Goal: Task Accomplishment & Management: Complete application form

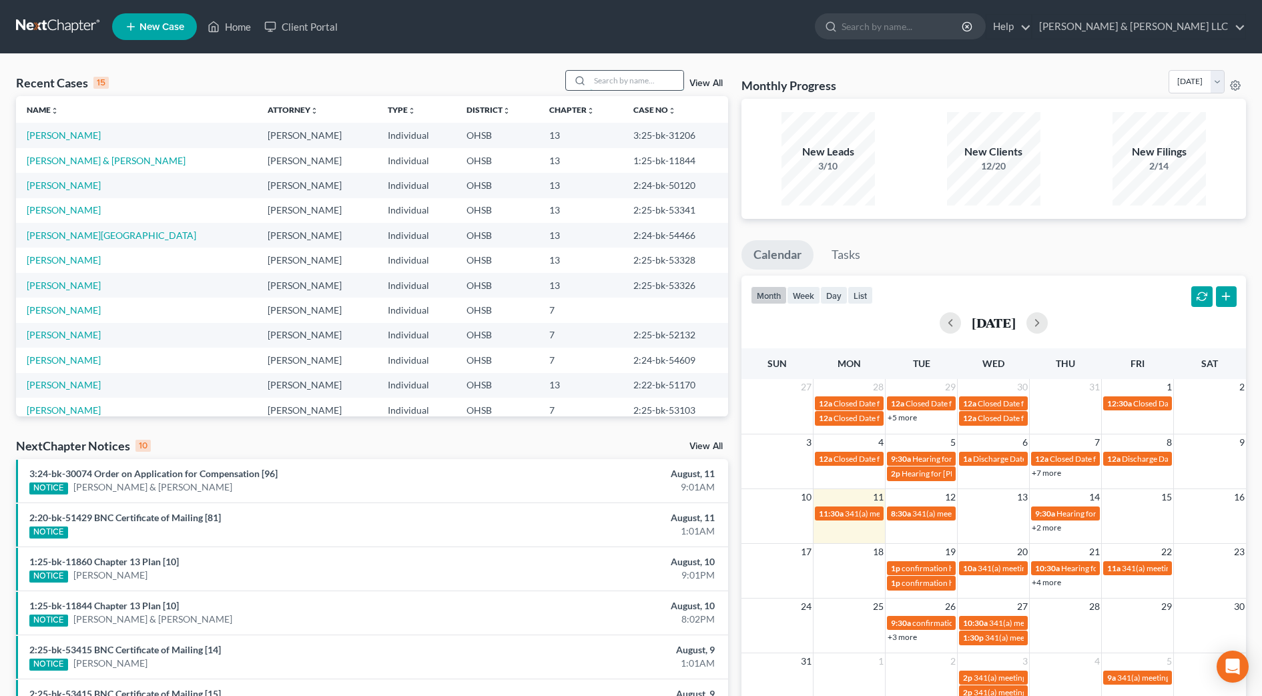
click at [597, 79] on input "search" at bounding box center [636, 80] width 93 height 19
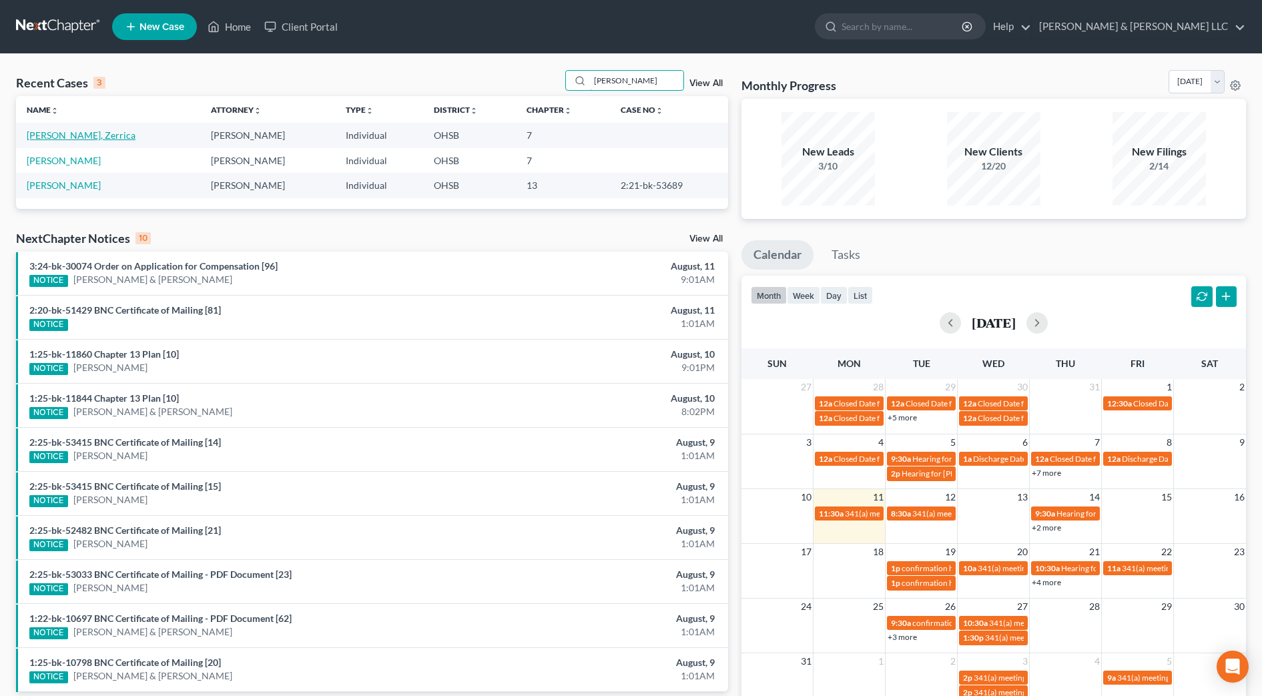
type input "rucker"
click at [43, 134] on link "[PERSON_NAME], Zerrica" at bounding box center [81, 135] width 109 height 11
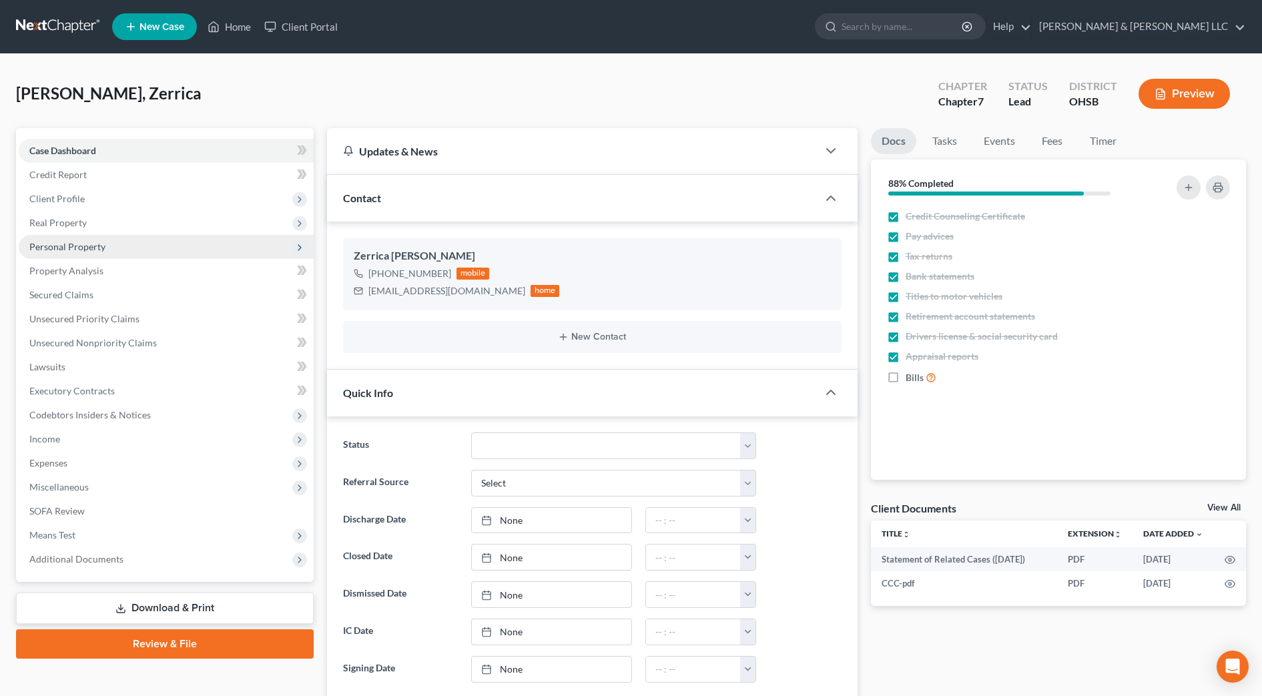
click at [117, 249] on span "Personal Property" at bounding box center [166, 247] width 295 height 24
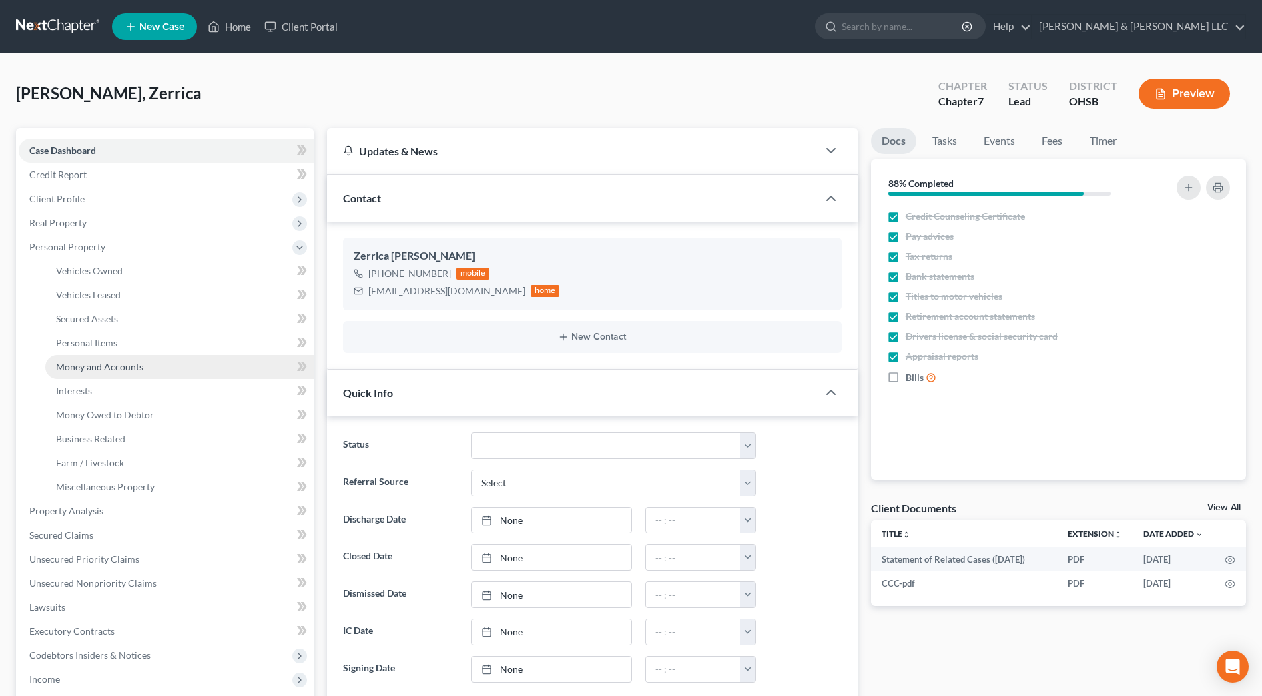
click at [138, 357] on link "Money and Accounts" at bounding box center [179, 367] width 268 height 24
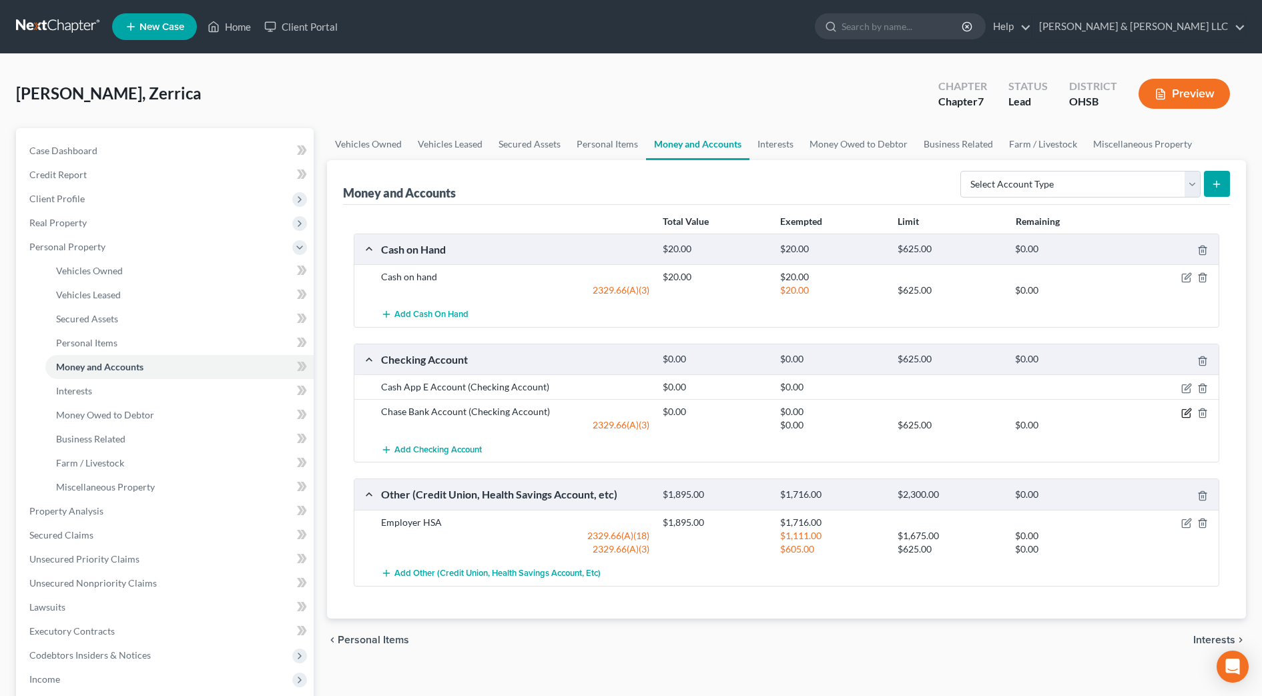
click at [1190, 411] on icon "button" at bounding box center [1188, 412] width 6 height 6
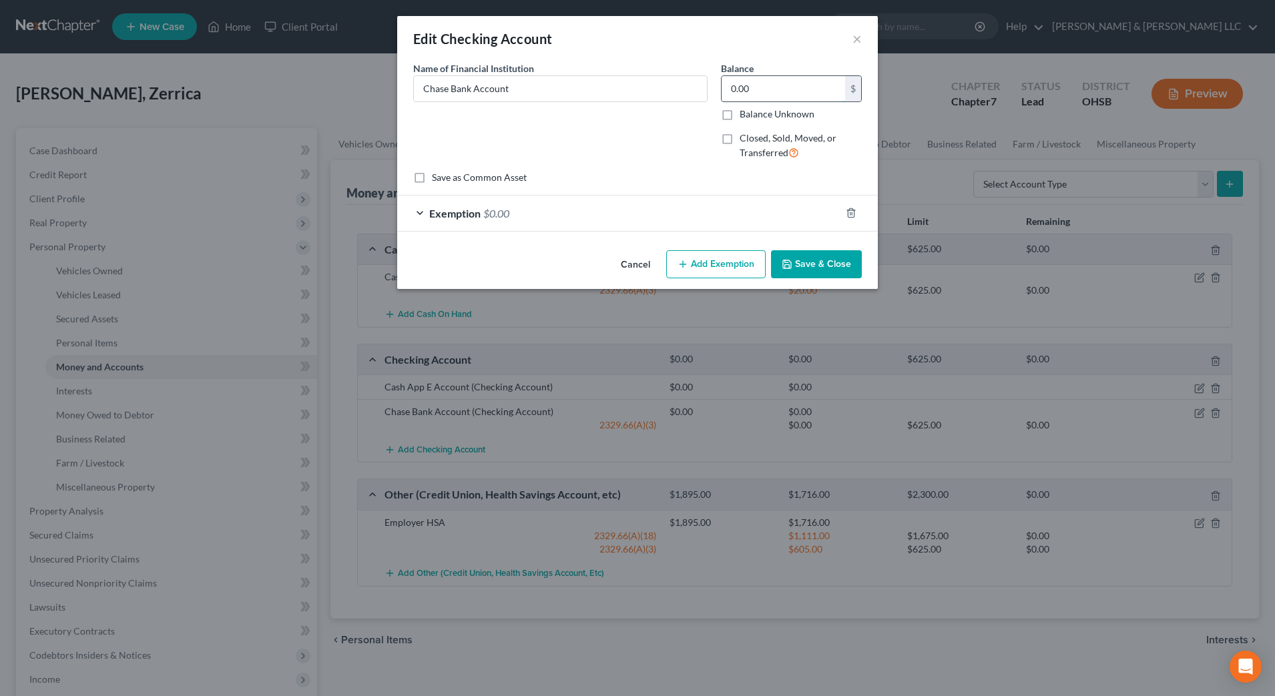
click at [791, 91] on input "0.00" at bounding box center [783, 88] width 123 height 25
type input "315.17"
click at [686, 262] on icon "button" at bounding box center [683, 264] width 11 height 11
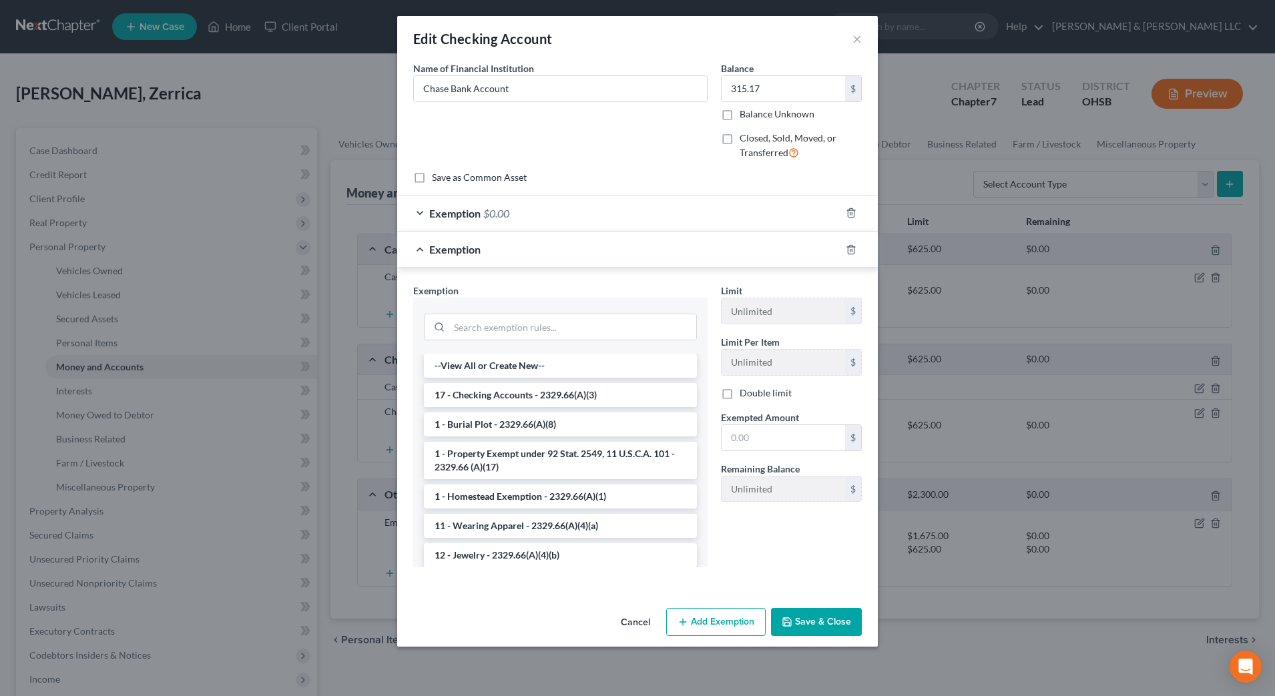
click at [756, 210] on div "Exemption $0.00" at bounding box center [618, 213] width 443 height 35
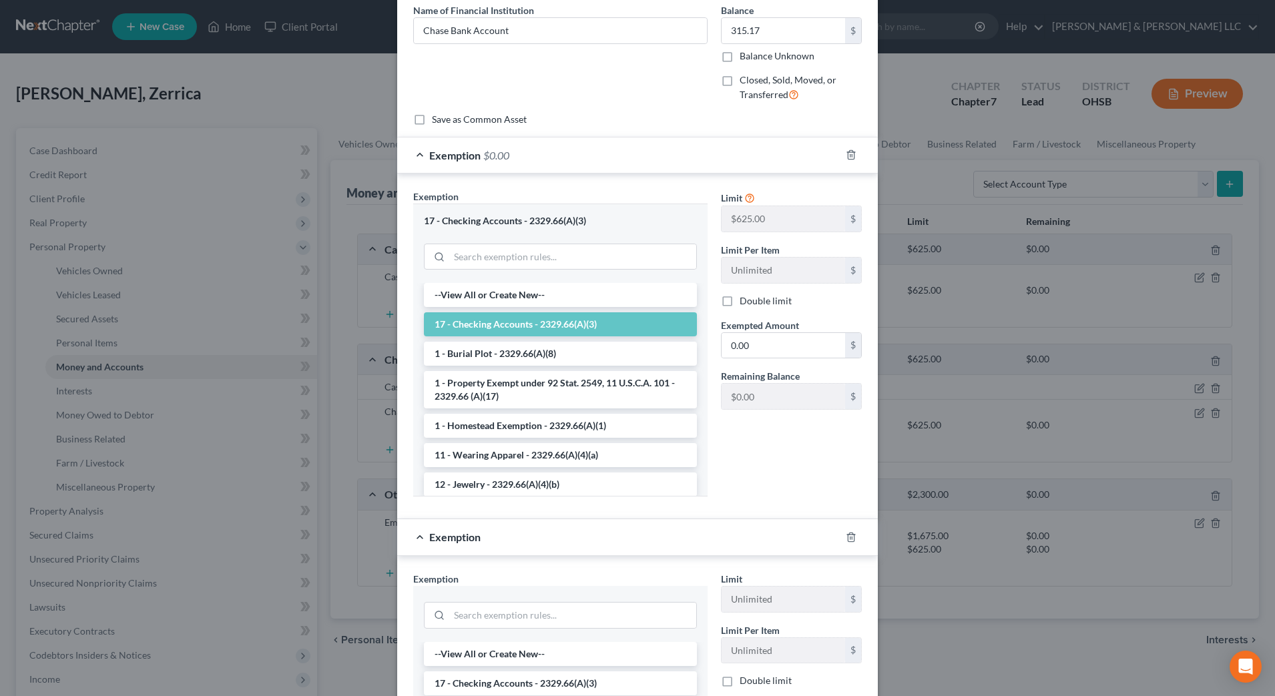
scroll to position [167, 0]
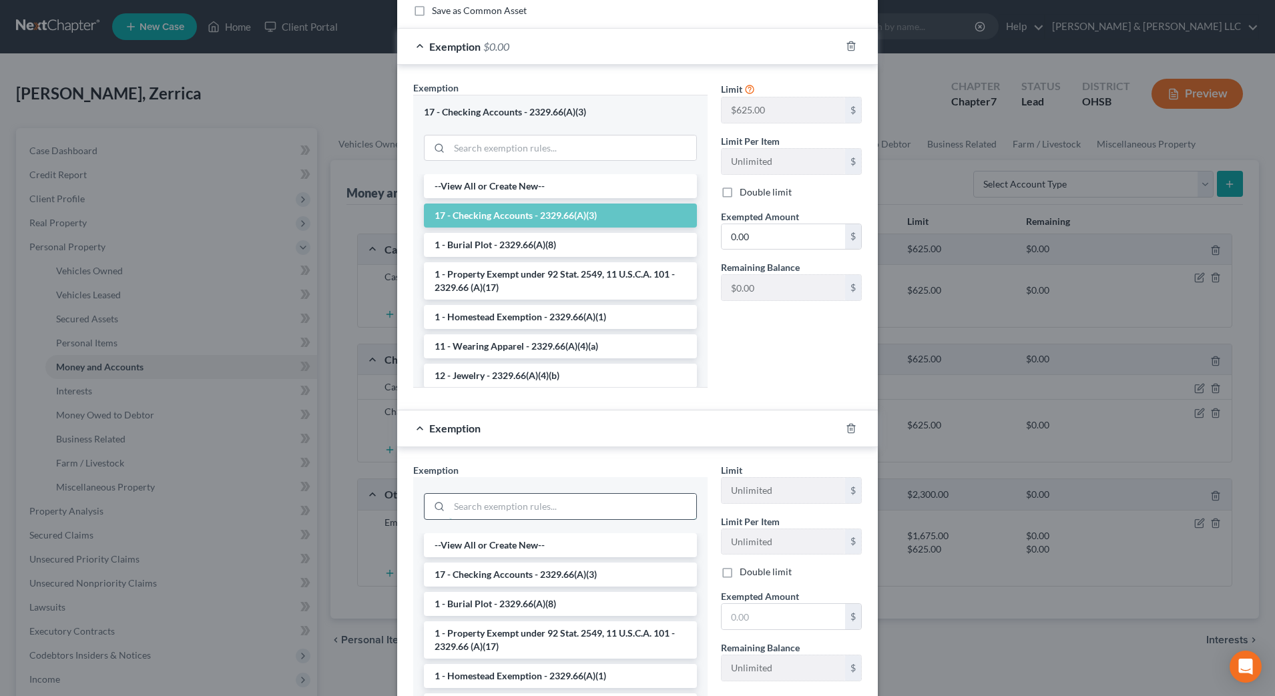
click at [509, 503] on input "search" at bounding box center [572, 506] width 247 height 25
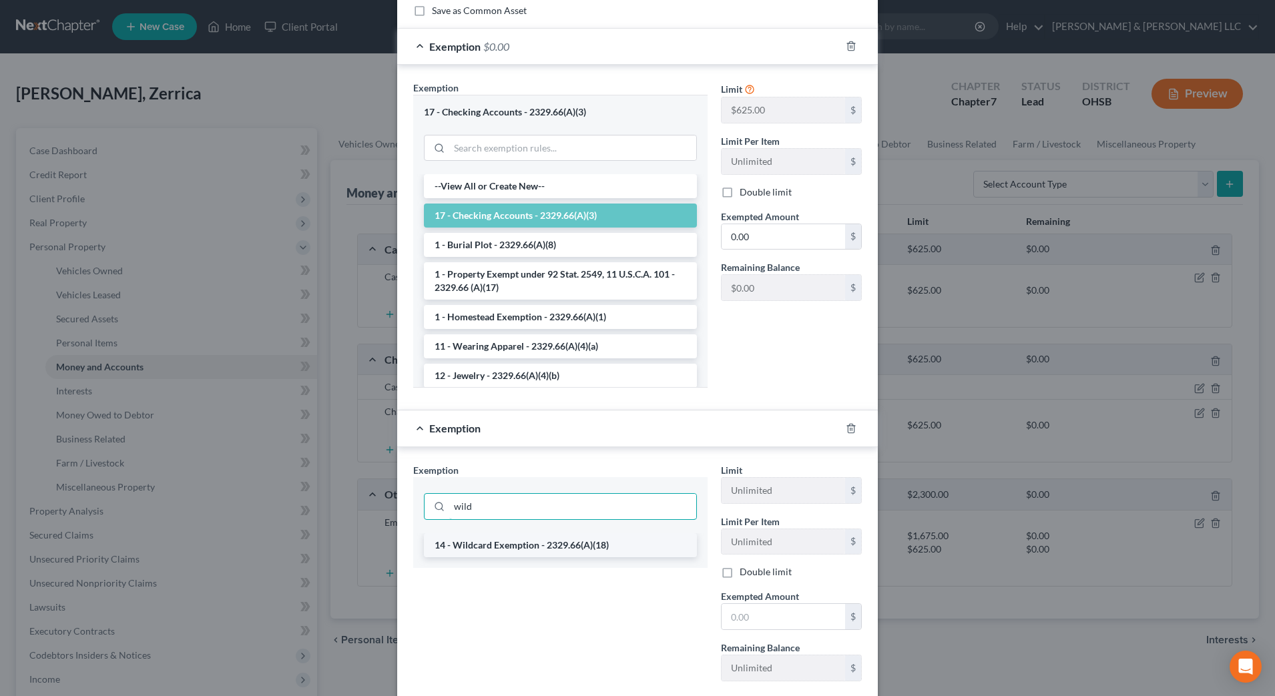
type input "wild"
click at [555, 541] on li "14 - Wildcard Exemption - 2329.66(A)(18)" at bounding box center [560, 545] width 273 height 24
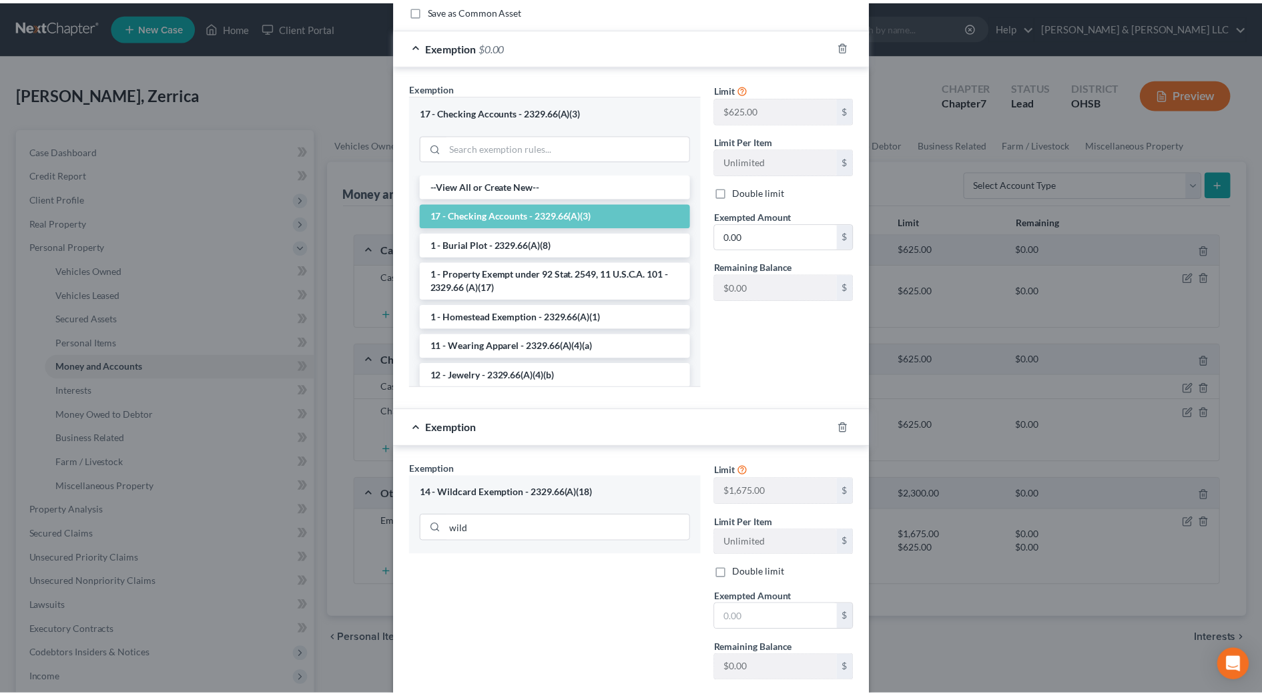
scroll to position [249, 0]
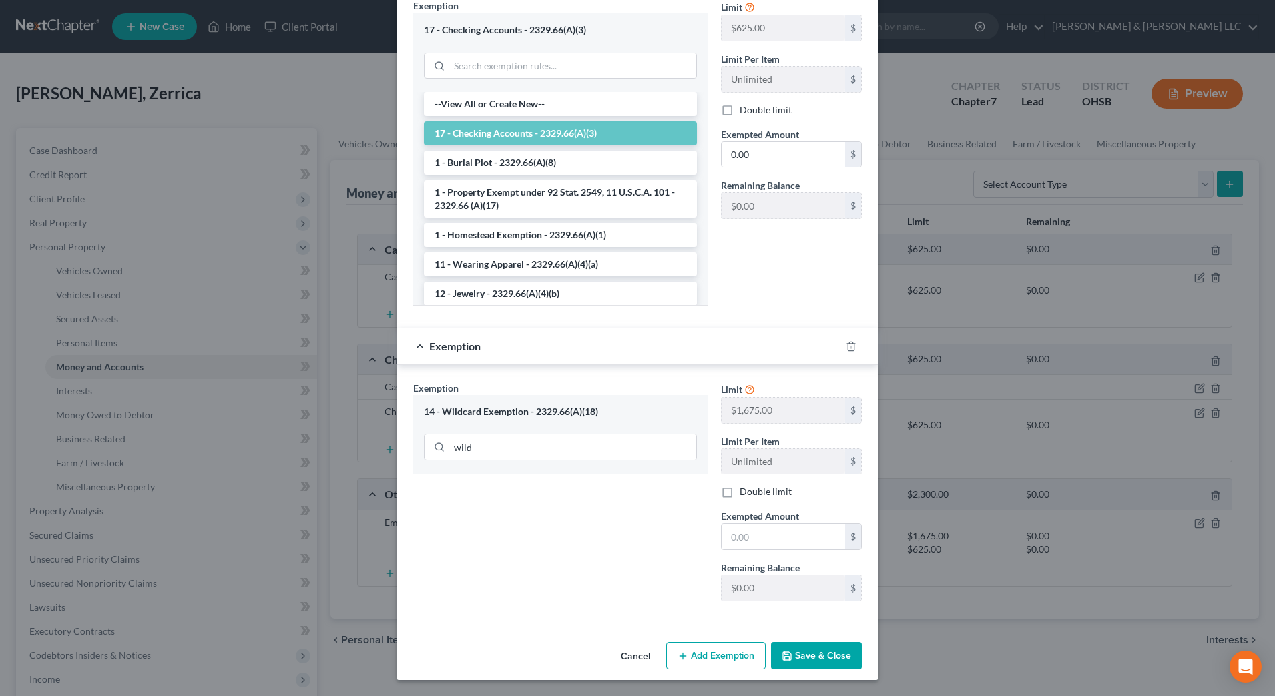
click at [823, 657] on button "Save & Close" at bounding box center [816, 656] width 91 height 28
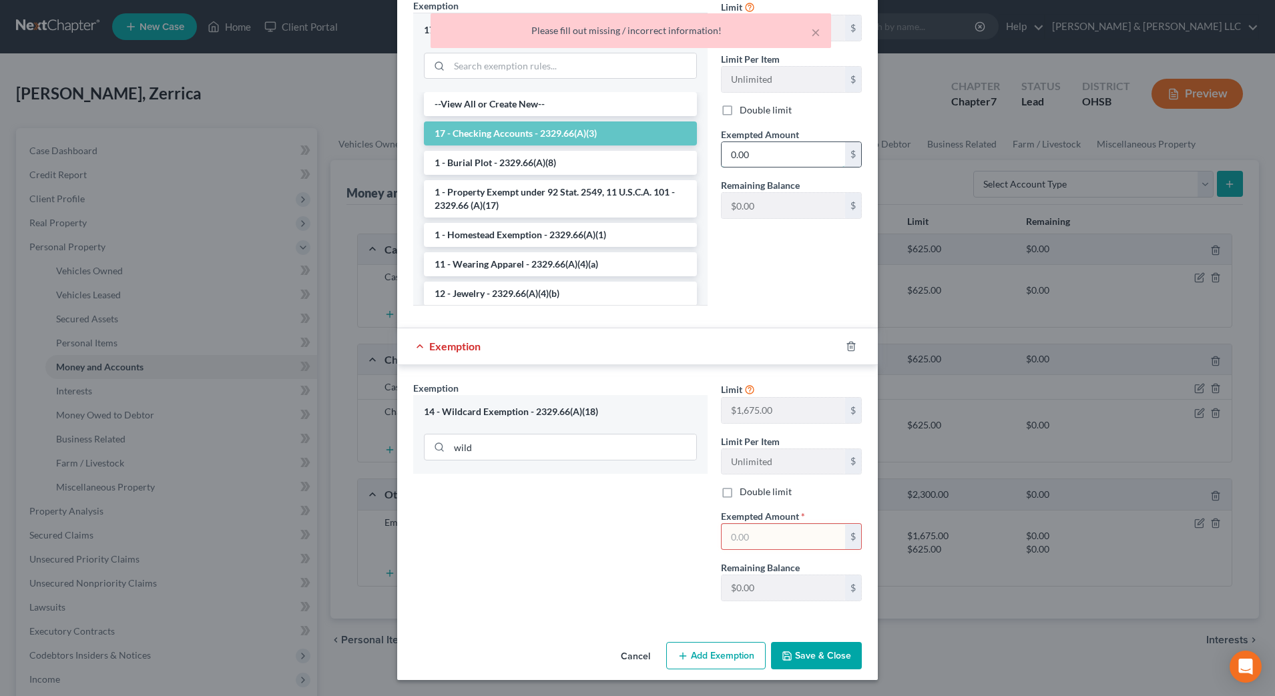
click at [780, 154] on input "0.00" at bounding box center [783, 154] width 123 height 25
type input "0.00"
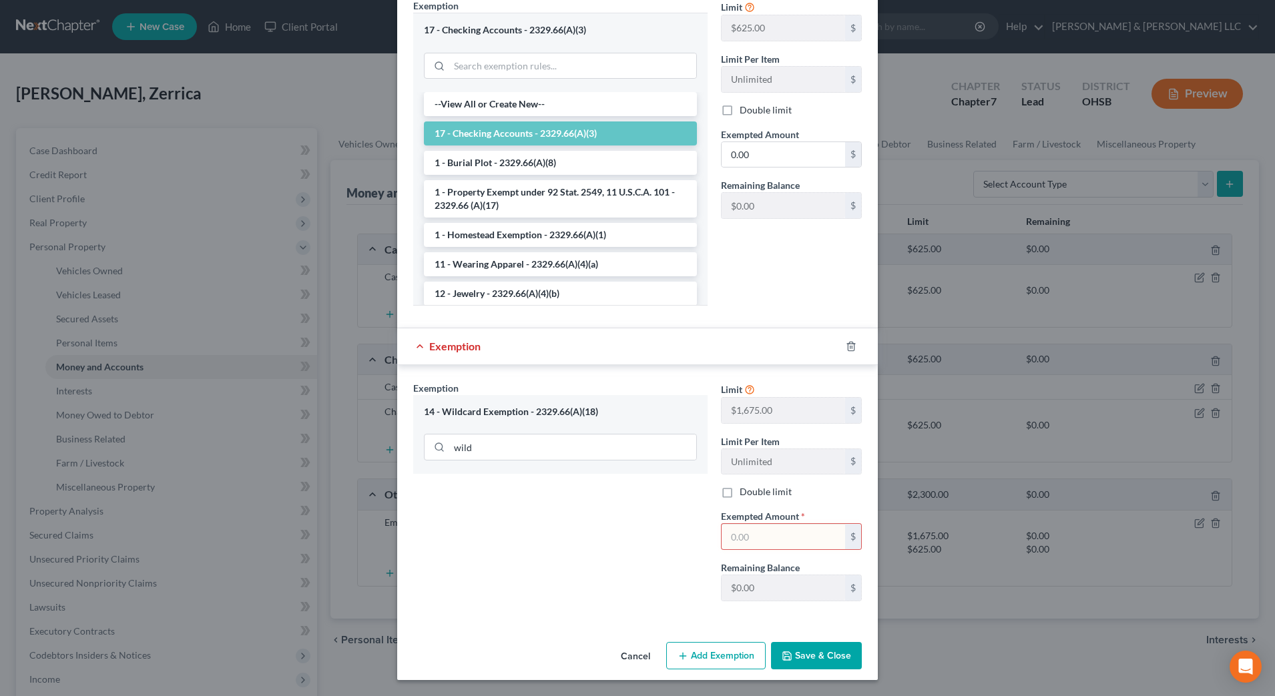
click at [757, 537] on input "text" at bounding box center [783, 536] width 123 height 25
type input "0.00"
click at [793, 654] on button "Save & Close" at bounding box center [816, 656] width 91 height 28
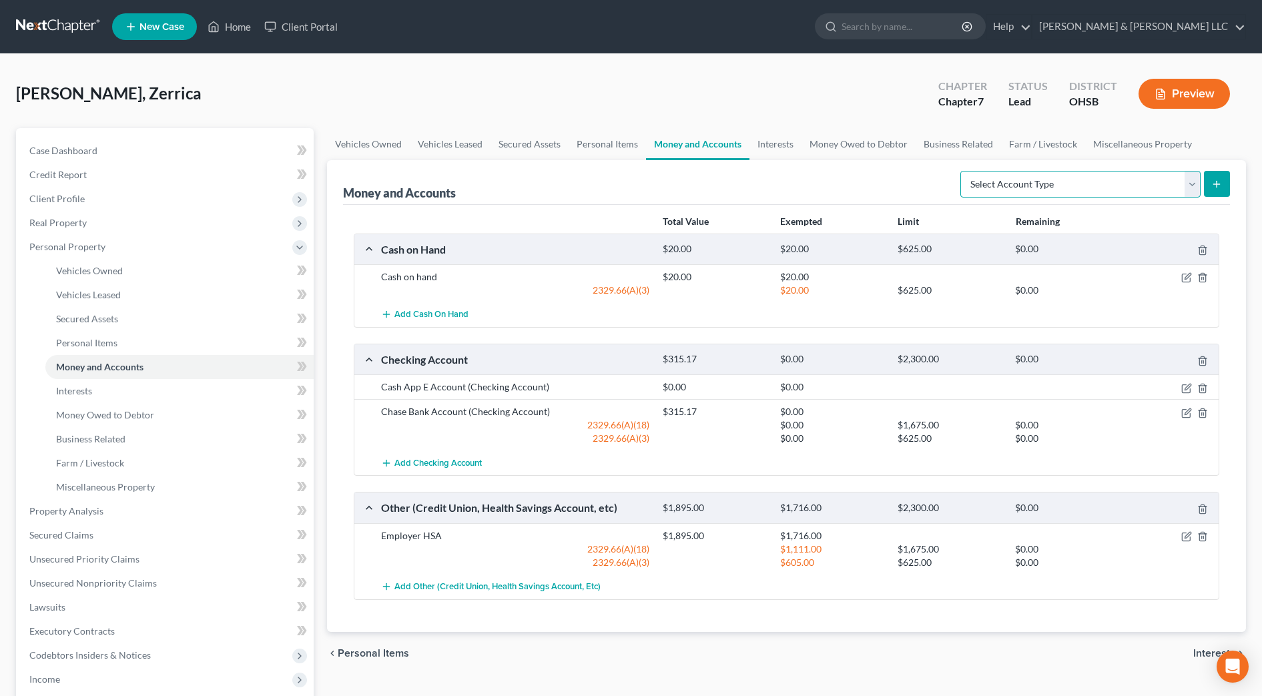
click at [1053, 188] on select "Select Account Type Brokerage Cash on Hand Certificates of Deposit Checking Acc…" at bounding box center [1081, 184] width 240 height 27
select select "savings"
click at [963, 171] on select "Select Account Type Brokerage Cash on Hand Certificates of Deposit Checking Acc…" at bounding box center [1081, 184] width 240 height 27
click at [1220, 181] on icon "submit" at bounding box center [1217, 184] width 11 height 11
click at [1112, 185] on select "Select Account Type Brokerage Cash on Hand Certificates of Deposit Checking Acc…" at bounding box center [1081, 184] width 240 height 27
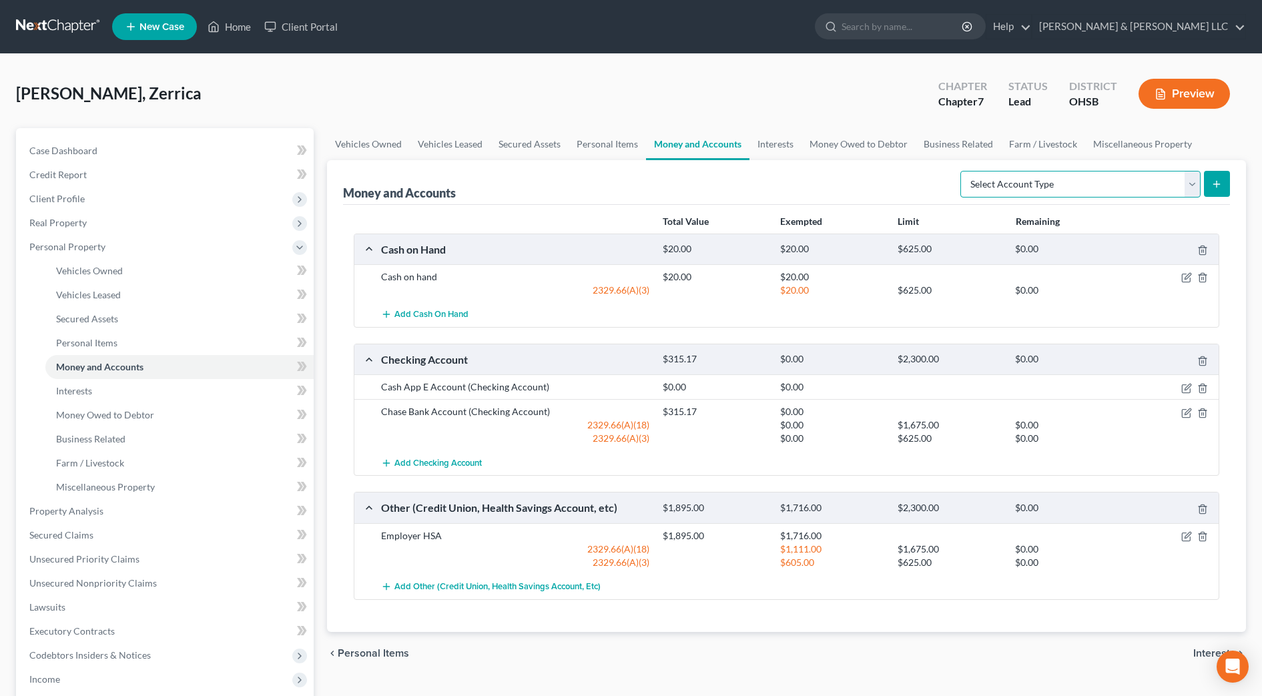
select select "savings"
click at [963, 171] on select "Select Account Type Brokerage Cash on Hand Certificates of Deposit Checking Acc…" at bounding box center [1081, 184] width 240 height 27
click at [1217, 184] on line "submit" at bounding box center [1217, 184] width 6 height 0
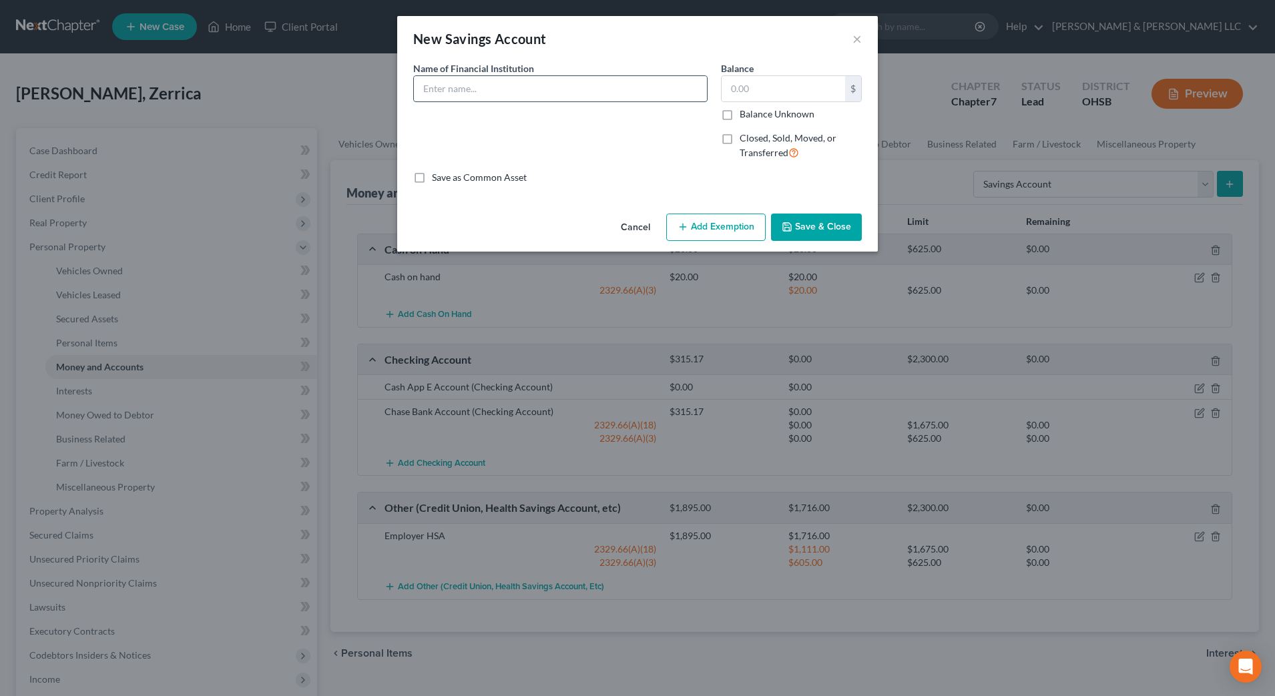
click at [566, 81] on input "text" at bounding box center [560, 88] width 293 height 25
type input "Chase Savings Account"
type input "0.07"
click at [710, 230] on button "Add Exemption" at bounding box center [715, 228] width 99 height 28
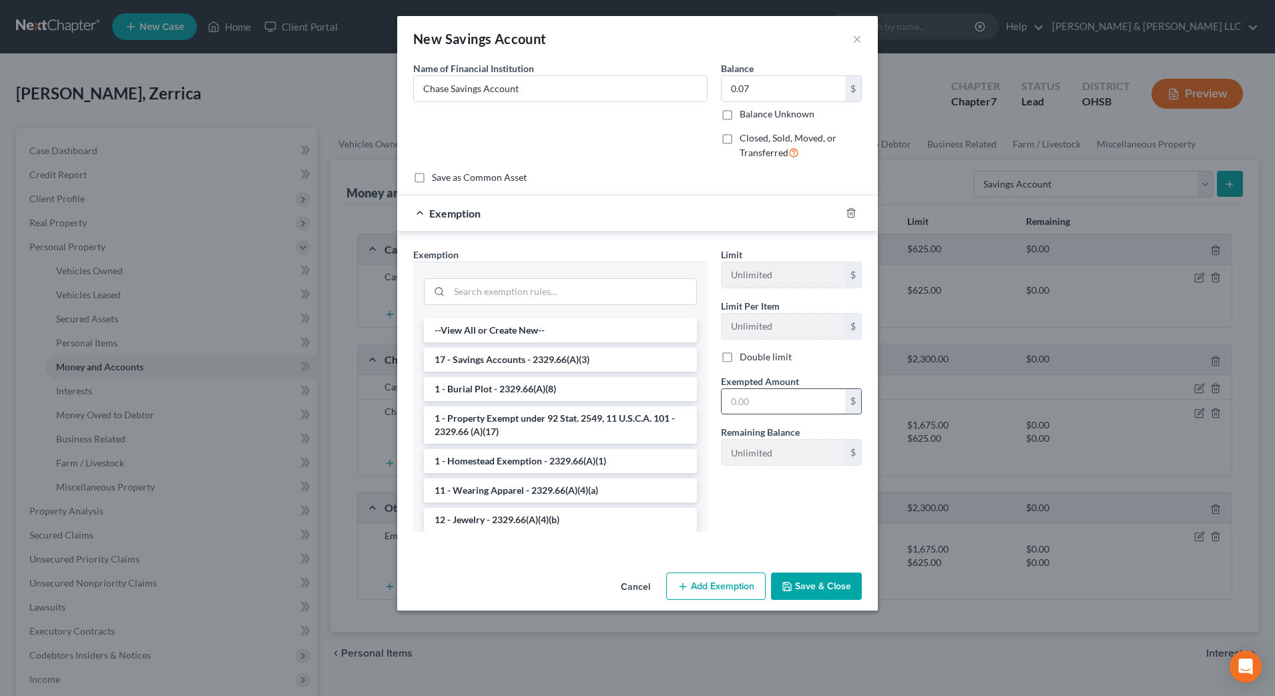
drag, startPoint x: 741, startPoint y: 399, endPoint x: 760, endPoint y: 397, distance: 19.5
click at [741, 398] on input "text" at bounding box center [783, 401] width 123 height 25
type input "0.00"
click at [828, 591] on button "Save & Close" at bounding box center [816, 587] width 91 height 28
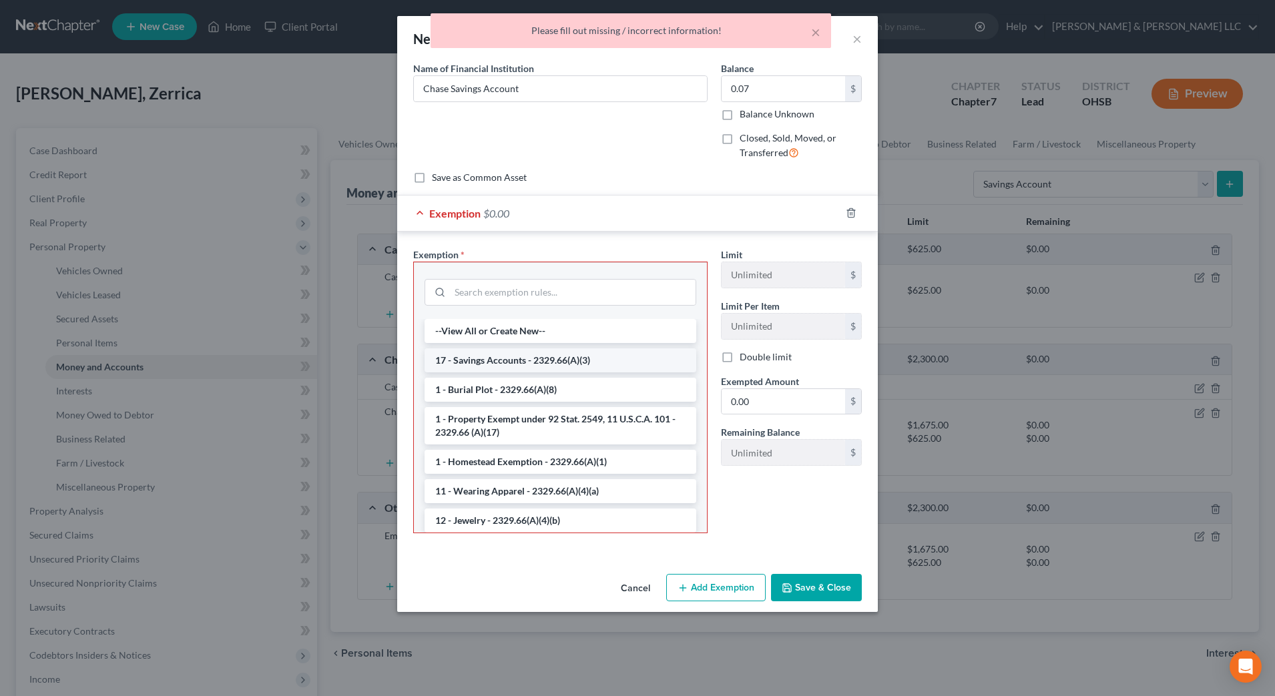
drag, startPoint x: 527, startPoint y: 356, endPoint x: 539, endPoint y: 356, distance: 12.0
click at [528, 356] on li "17 - Savings Accounts - 2329.66(A)(3)" at bounding box center [561, 360] width 272 height 24
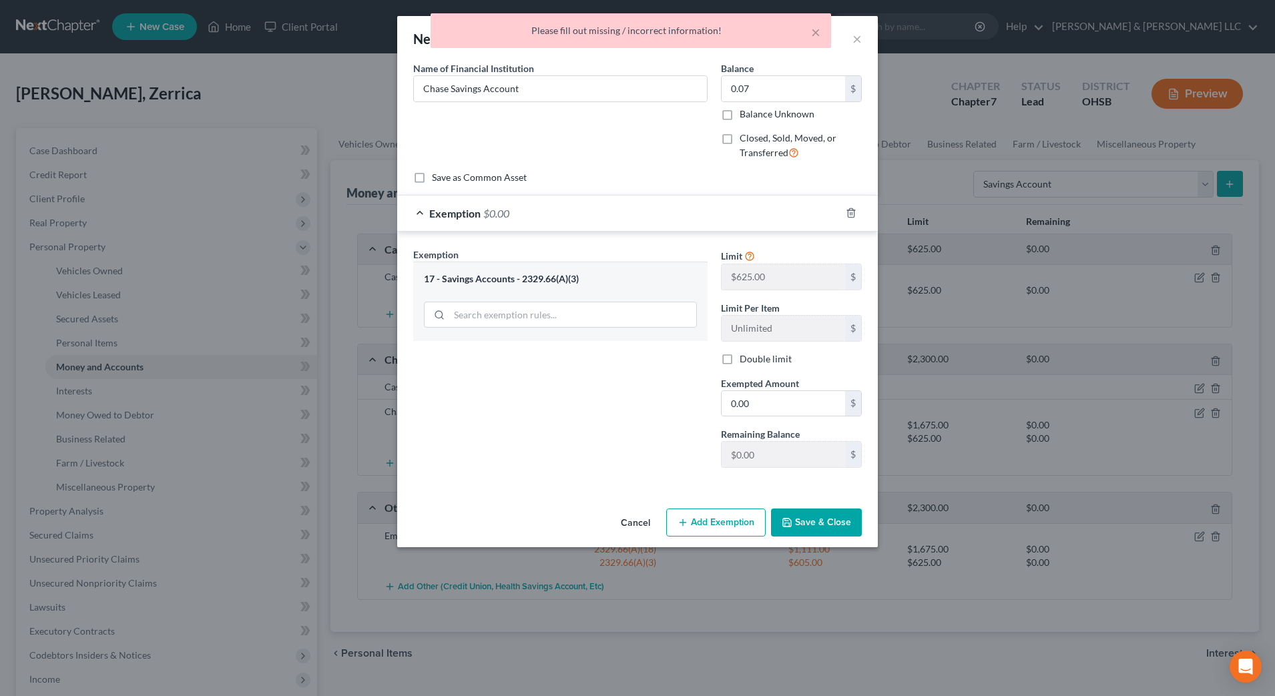
click at [837, 523] on button "Save & Close" at bounding box center [816, 523] width 91 height 28
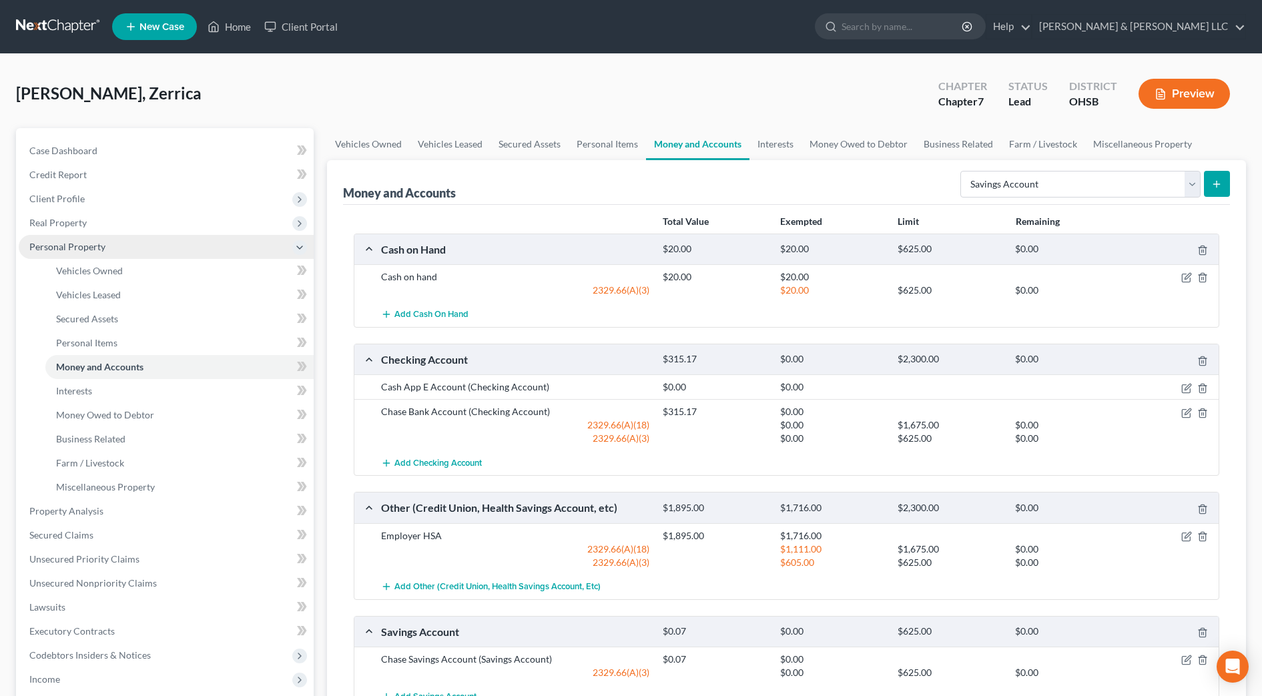
click at [109, 247] on span "Personal Property" at bounding box center [166, 247] width 295 height 24
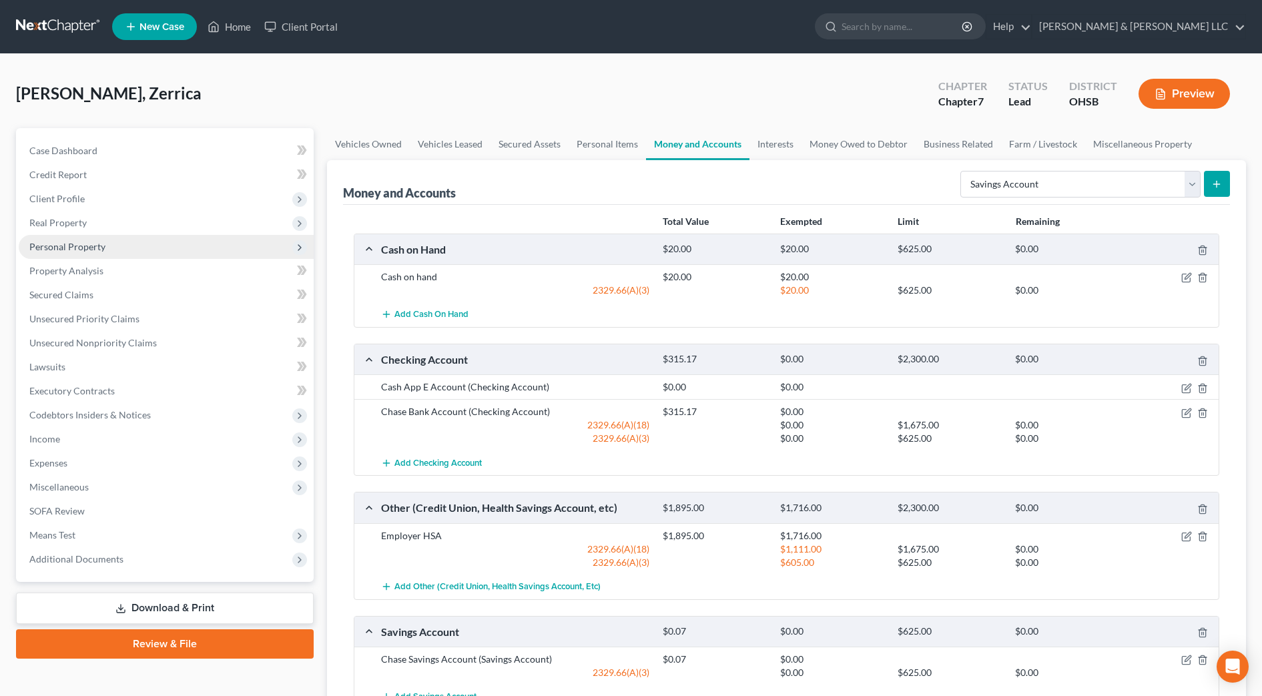
click at [111, 252] on span "Personal Property" at bounding box center [166, 247] width 295 height 24
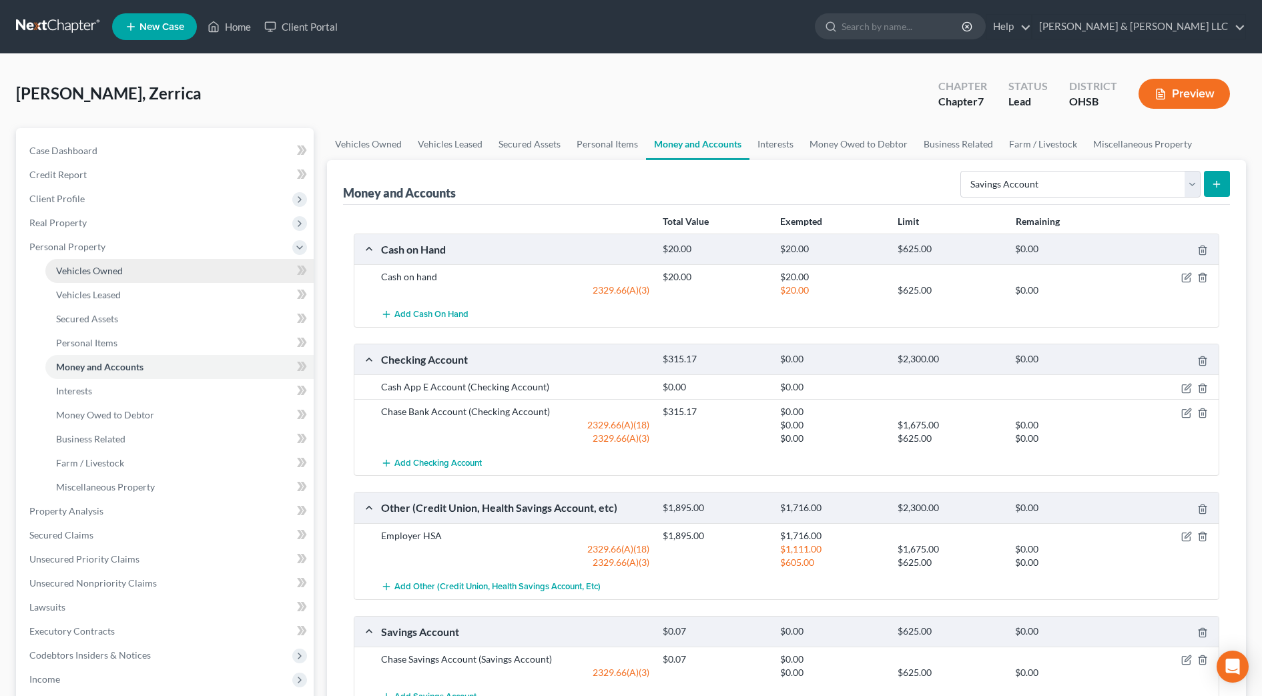
click at [113, 270] on span "Vehicles Owned" at bounding box center [89, 270] width 67 height 11
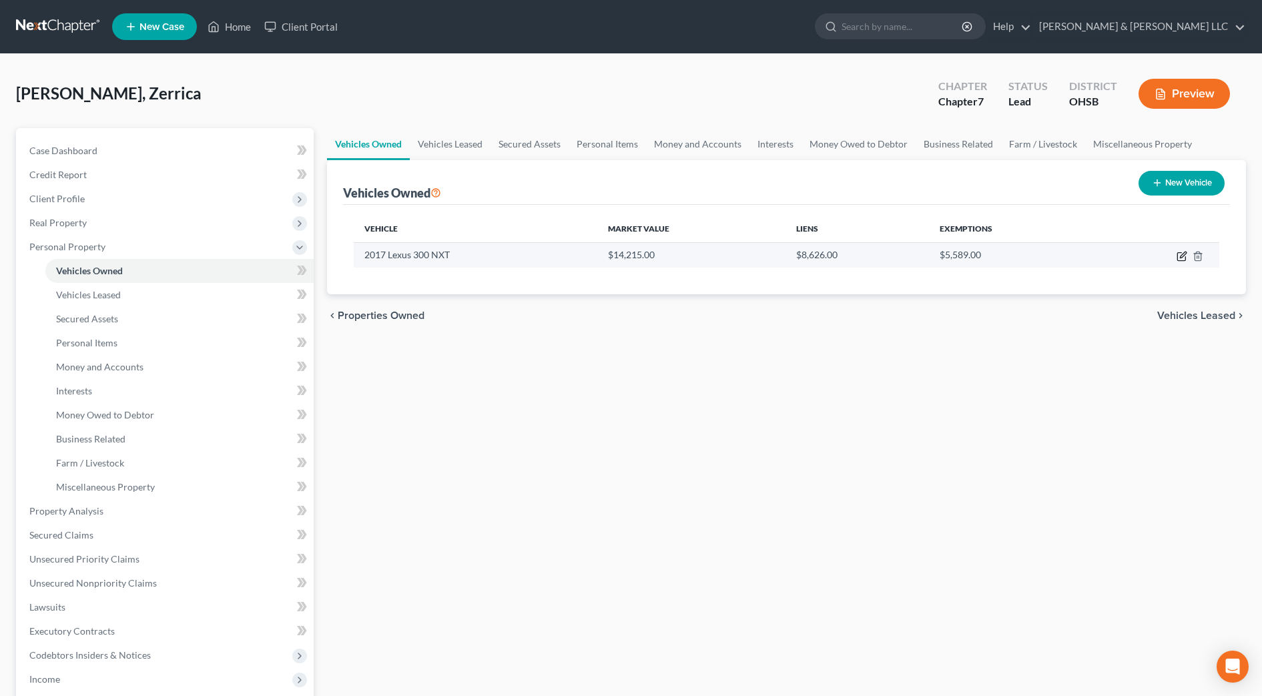
click at [1184, 258] on icon "button" at bounding box center [1182, 256] width 11 height 11
select select "0"
select select "9"
select select "2"
select select "0"
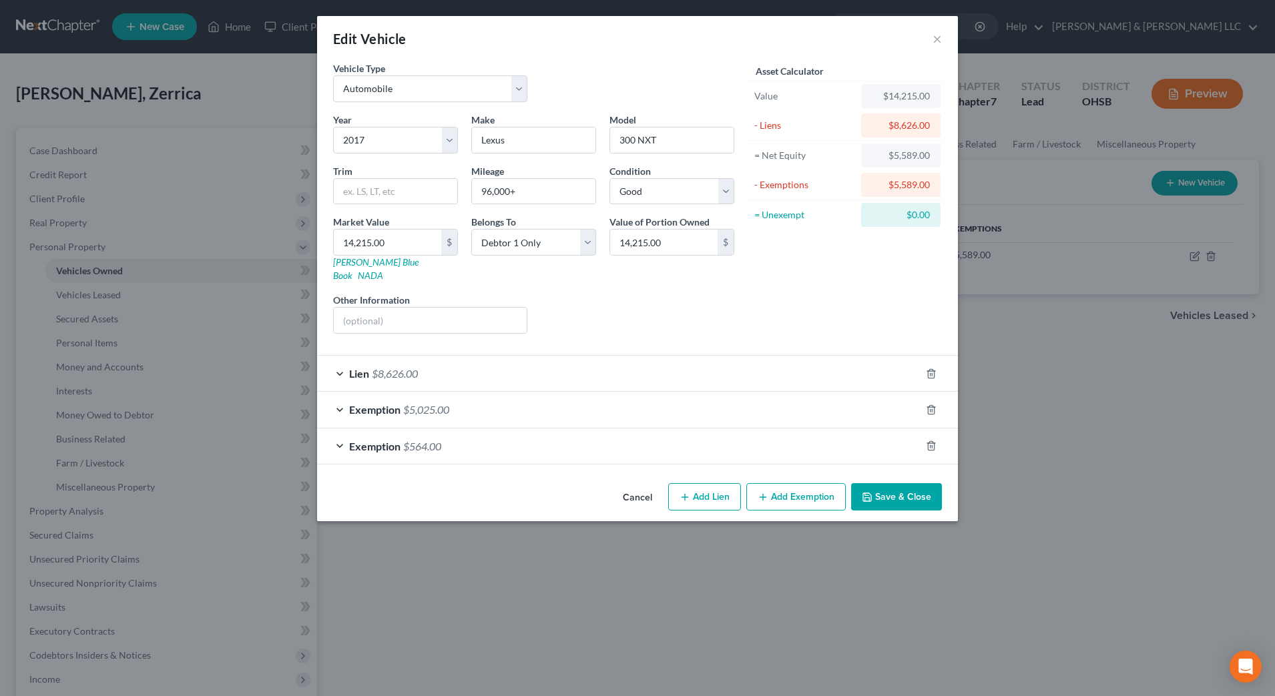
click at [864, 492] on icon "button" at bounding box center [867, 497] width 11 height 11
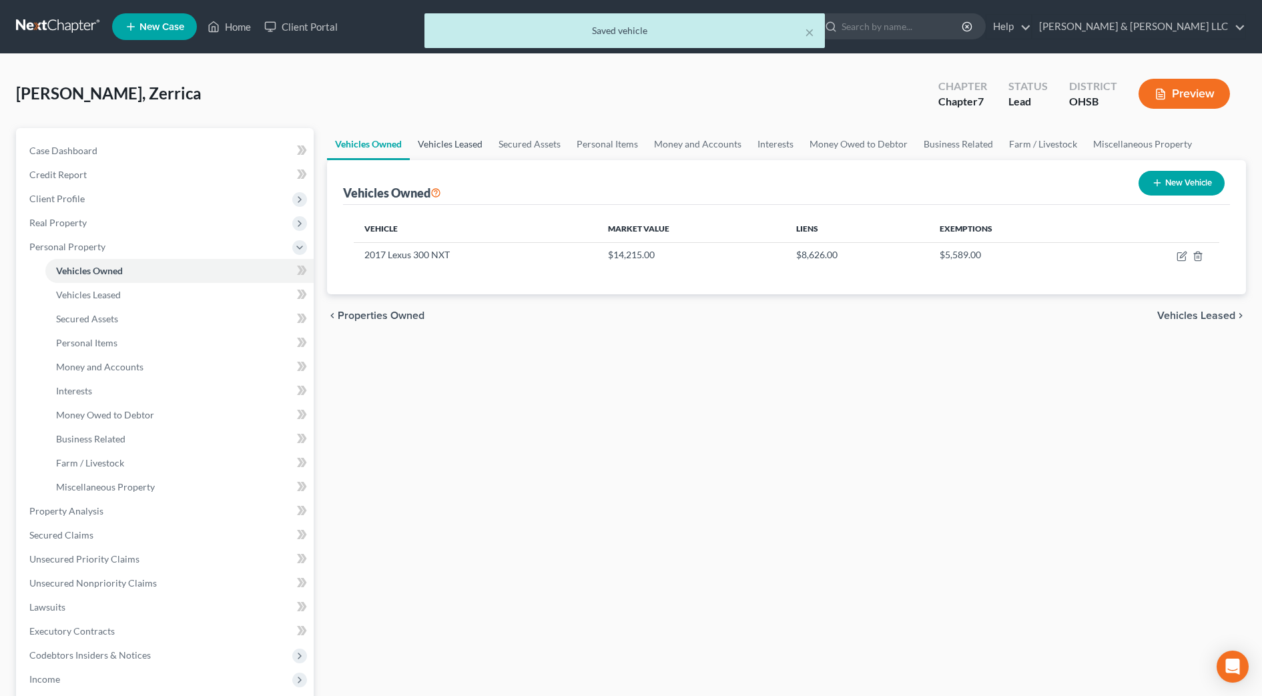
click at [449, 144] on link "Vehicles Leased" at bounding box center [450, 144] width 81 height 32
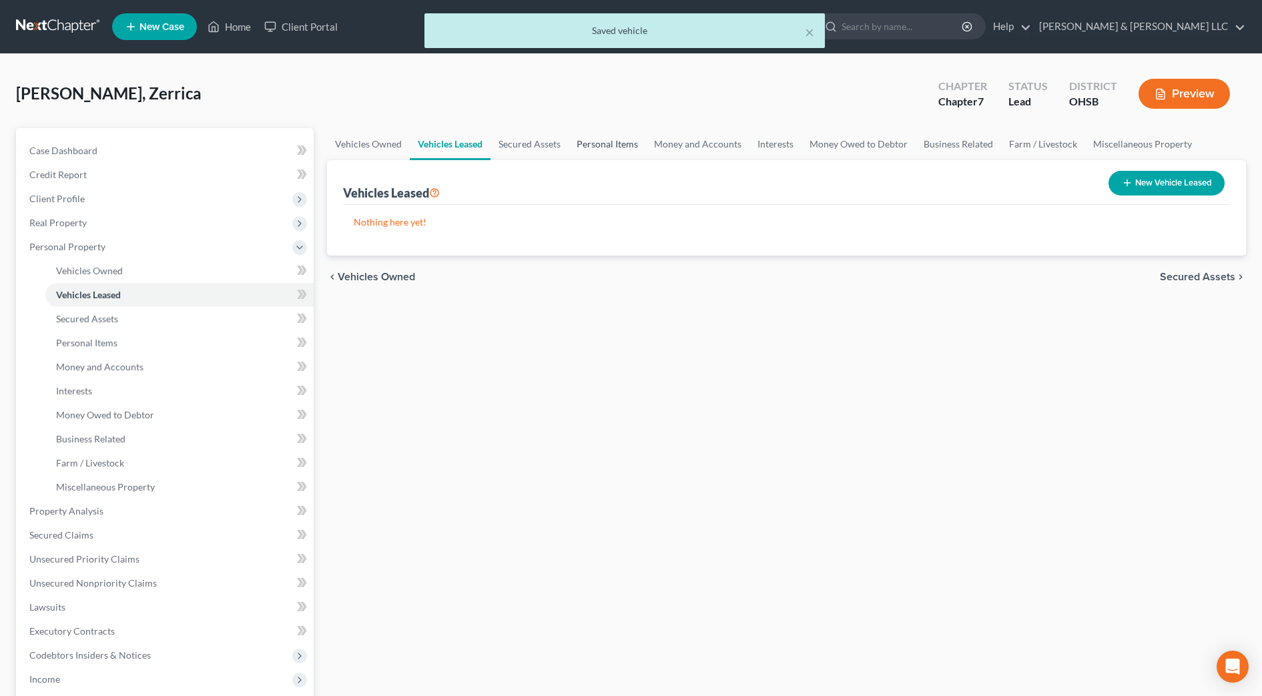
click at [615, 149] on link "Personal Items" at bounding box center [607, 144] width 77 height 32
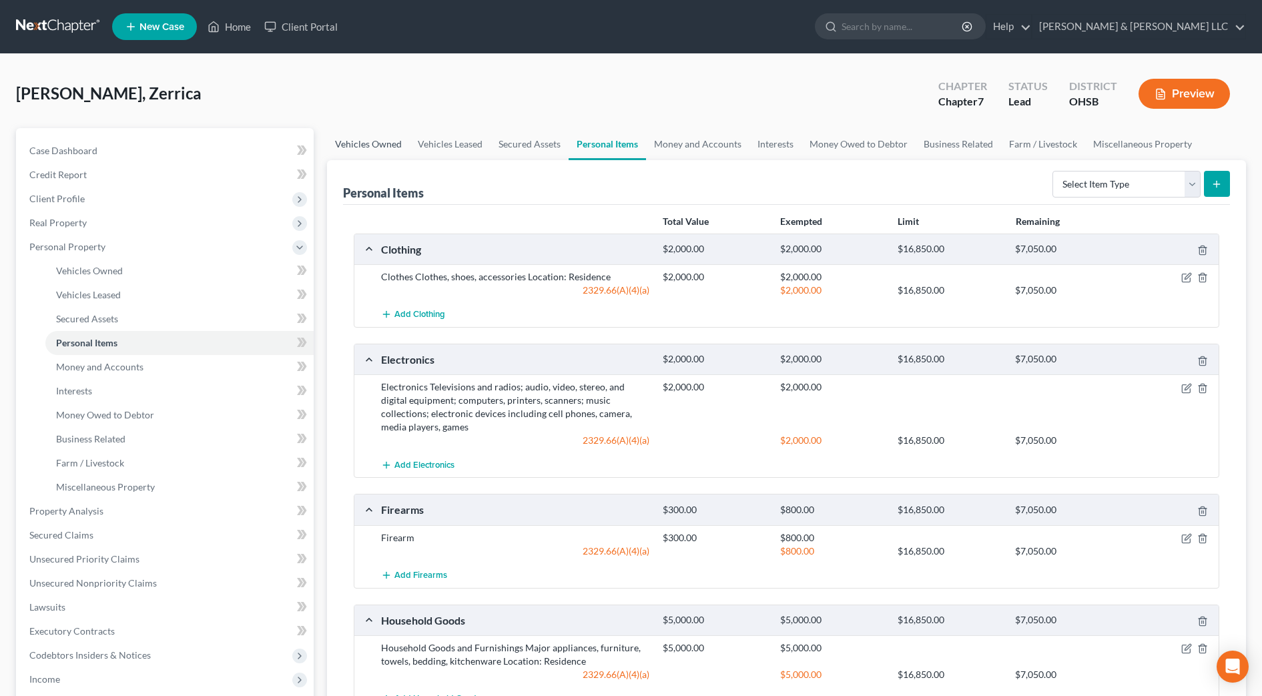
click at [393, 138] on link "Vehicles Owned" at bounding box center [368, 144] width 83 height 32
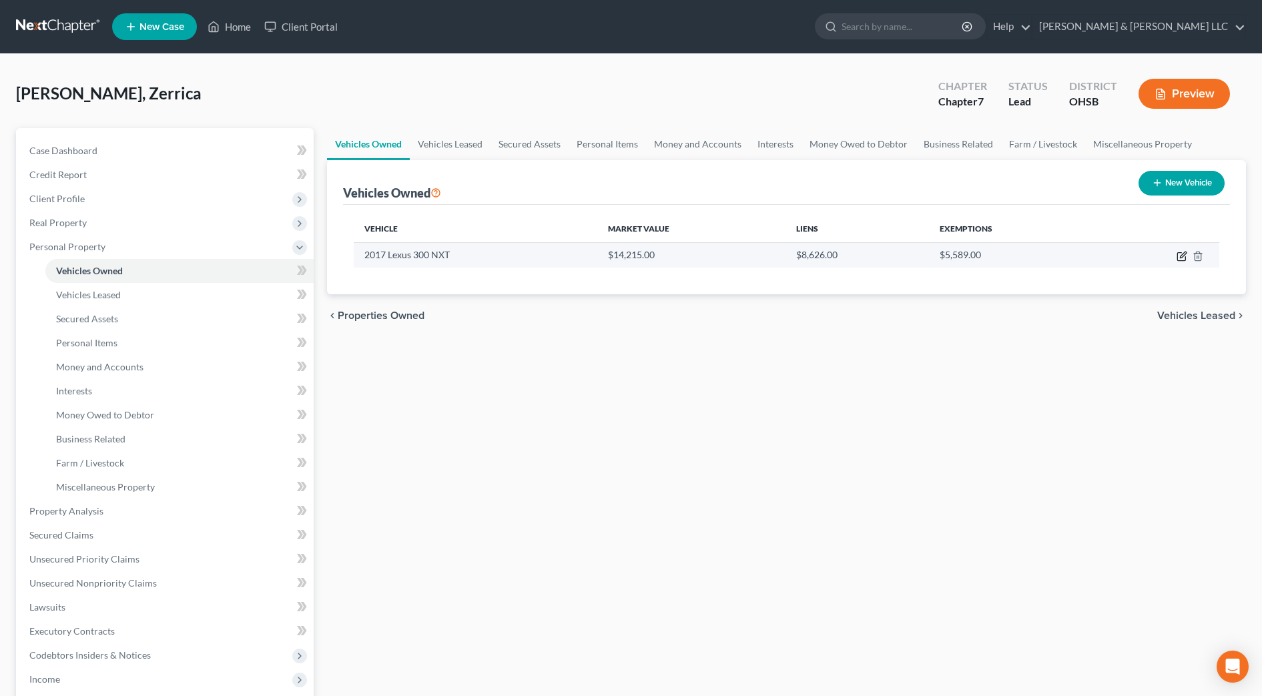
click at [1177, 258] on icon "button" at bounding box center [1182, 256] width 11 height 11
select select "0"
select select "9"
select select "2"
select select "0"
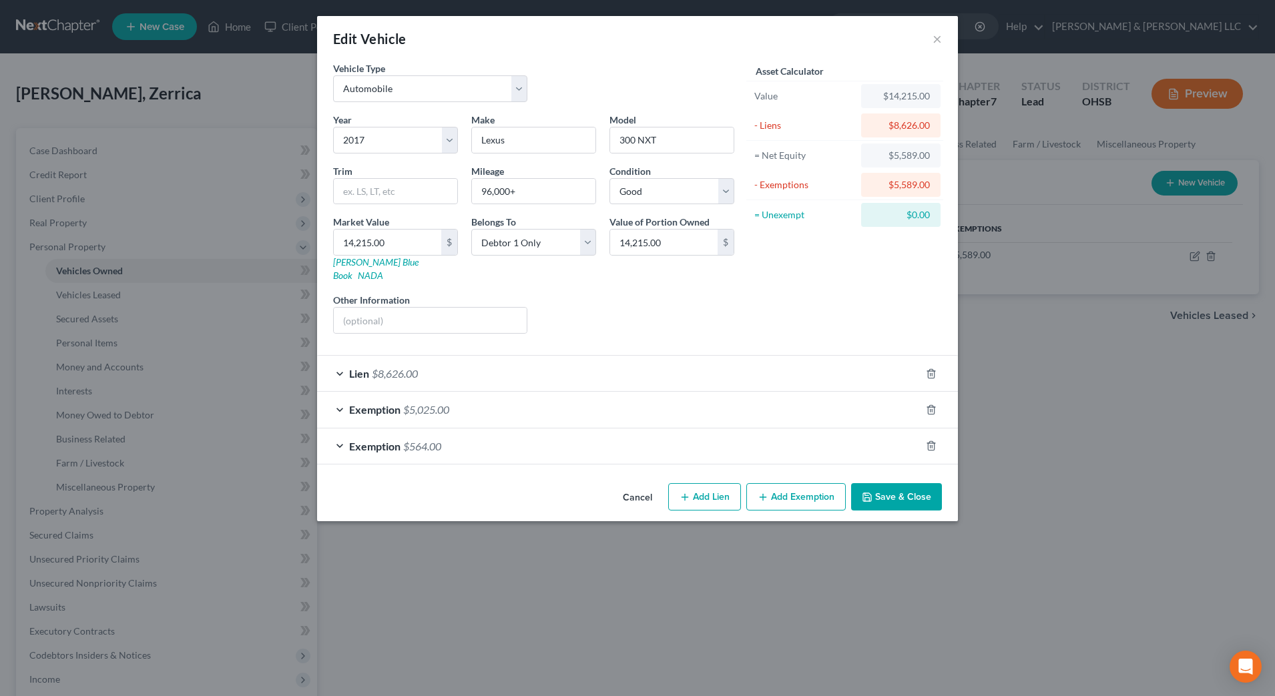
click at [925, 483] on button "Save & Close" at bounding box center [896, 497] width 91 height 28
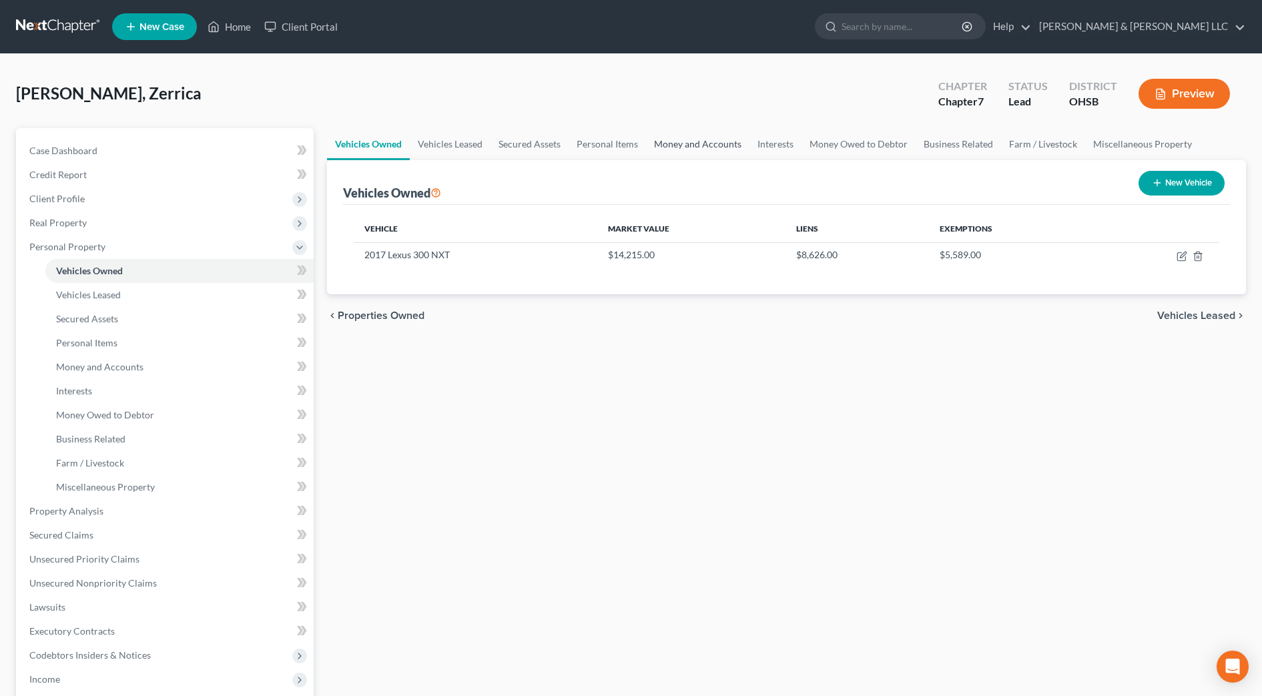
click at [708, 144] on link "Money and Accounts" at bounding box center [697, 144] width 103 height 32
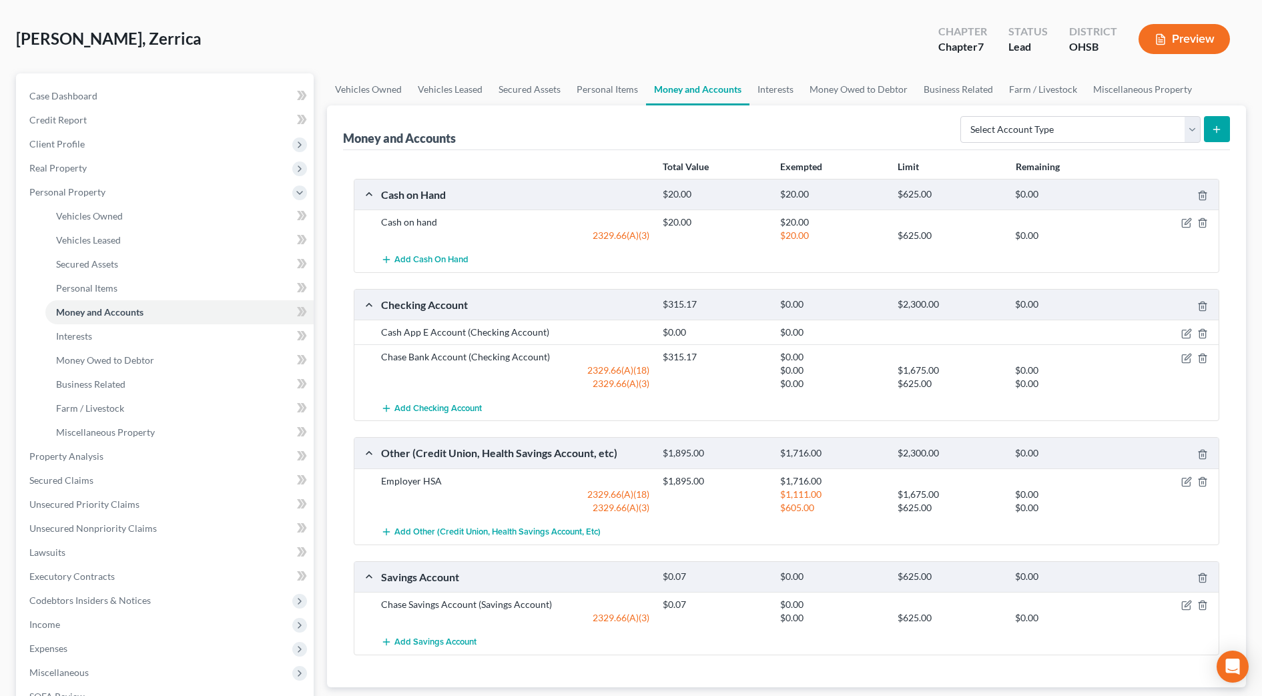
scroll to position [83, 0]
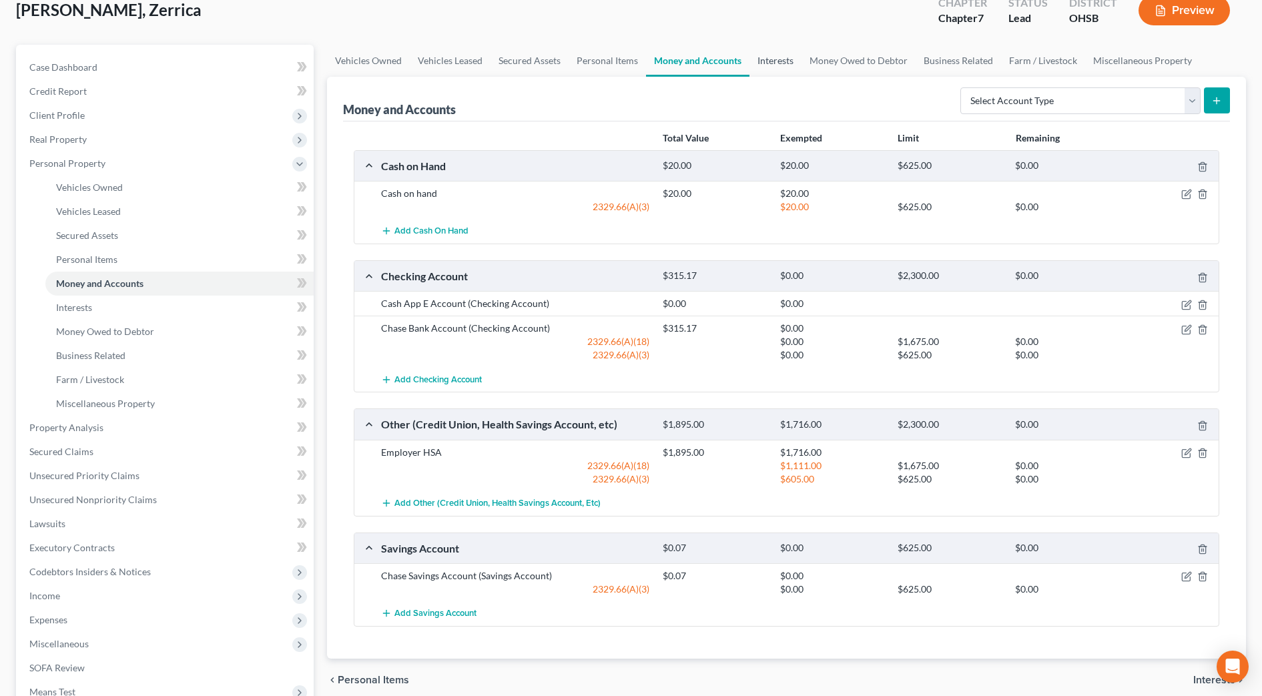
click at [792, 67] on link "Interests" at bounding box center [776, 61] width 52 height 32
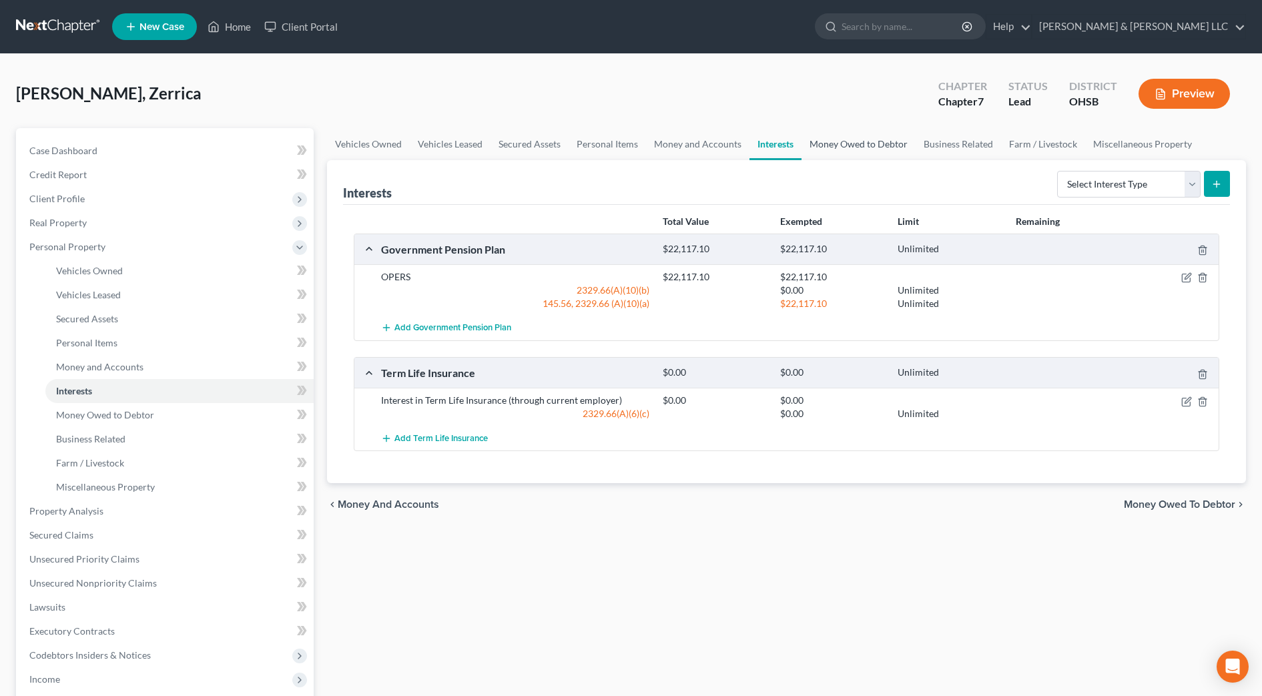
click at [866, 144] on link "Money Owed to Debtor" at bounding box center [859, 144] width 114 height 32
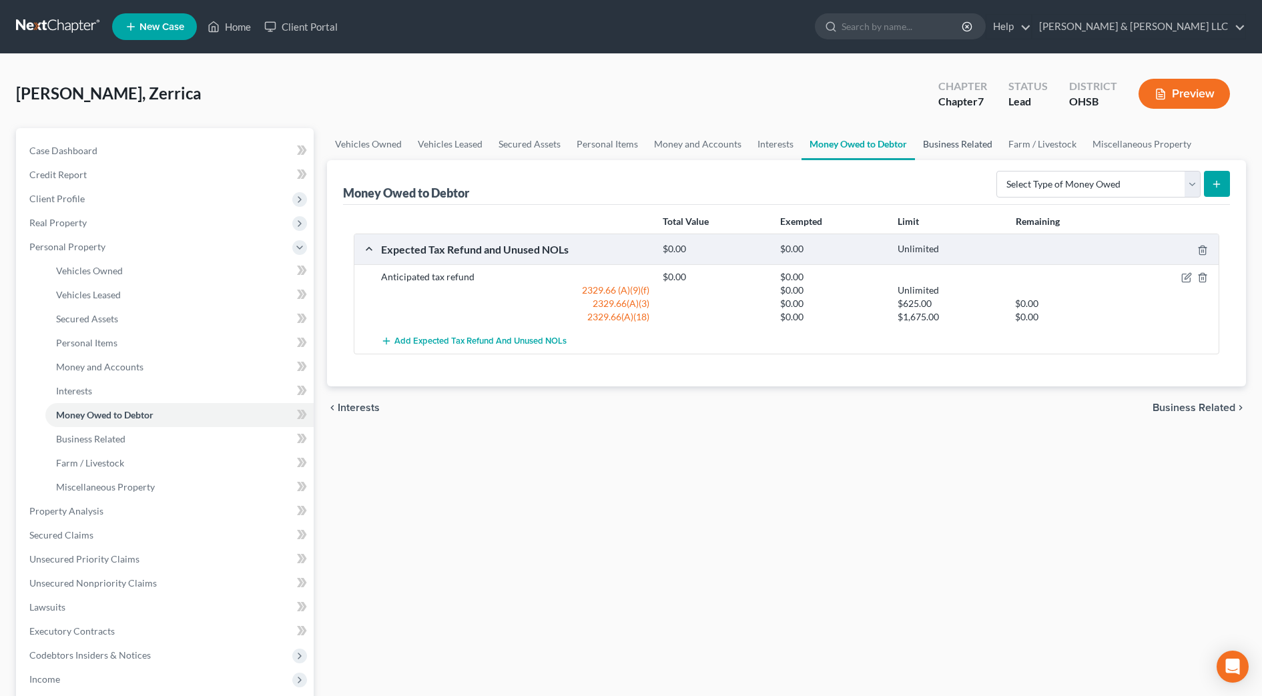
click at [941, 146] on link "Business Related" at bounding box center [957, 144] width 85 height 32
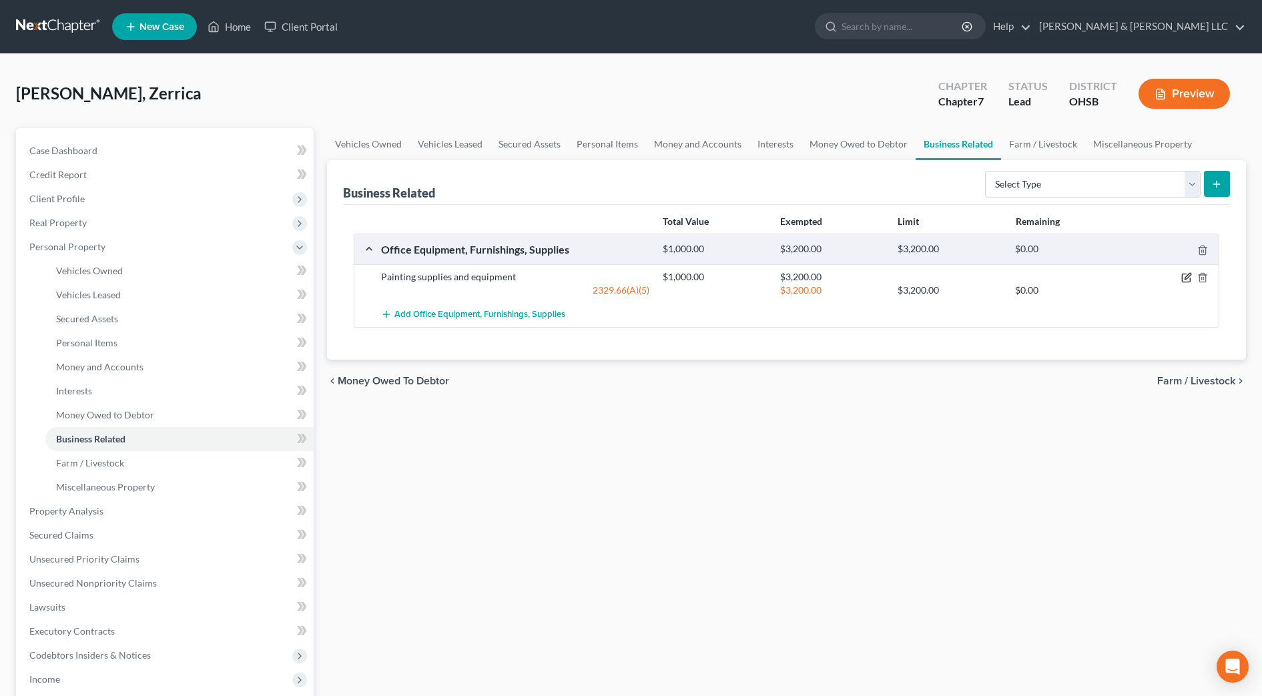
click at [1188, 274] on icon "button" at bounding box center [1188, 277] width 6 height 6
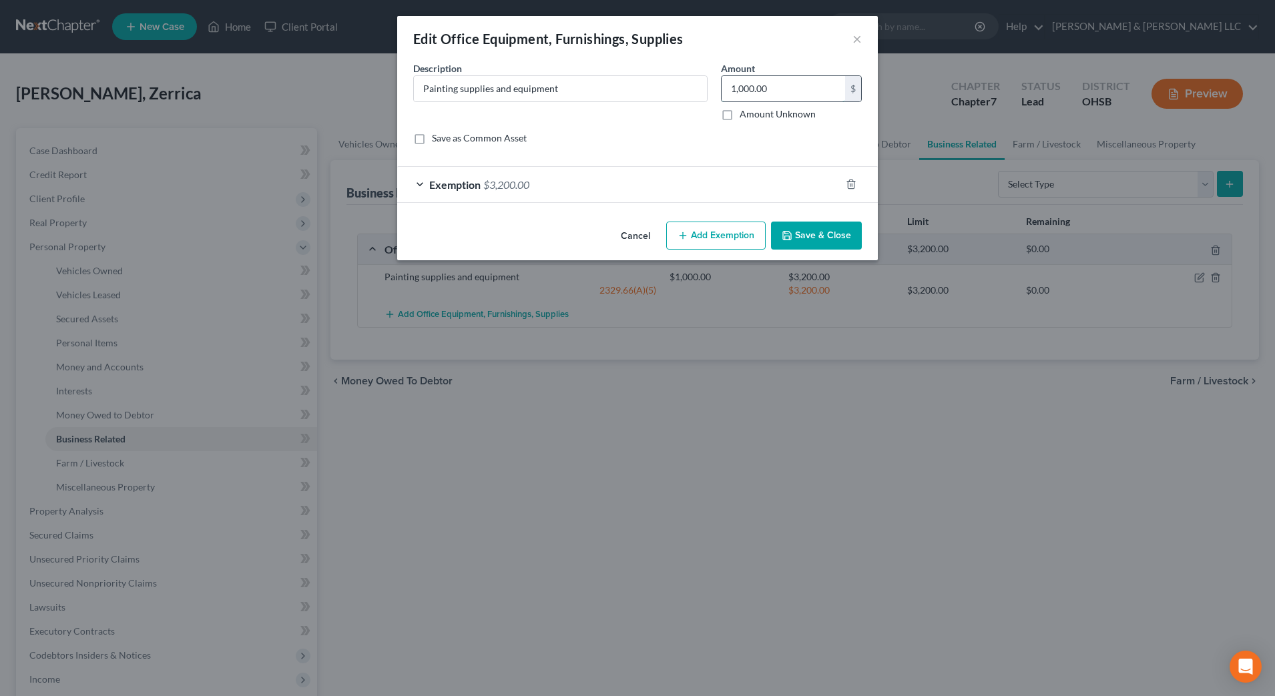
click at [797, 97] on input "1,000.00" at bounding box center [783, 88] width 123 height 25
type input "1,500"
click at [802, 240] on button "Save & Close" at bounding box center [816, 236] width 91 height 28
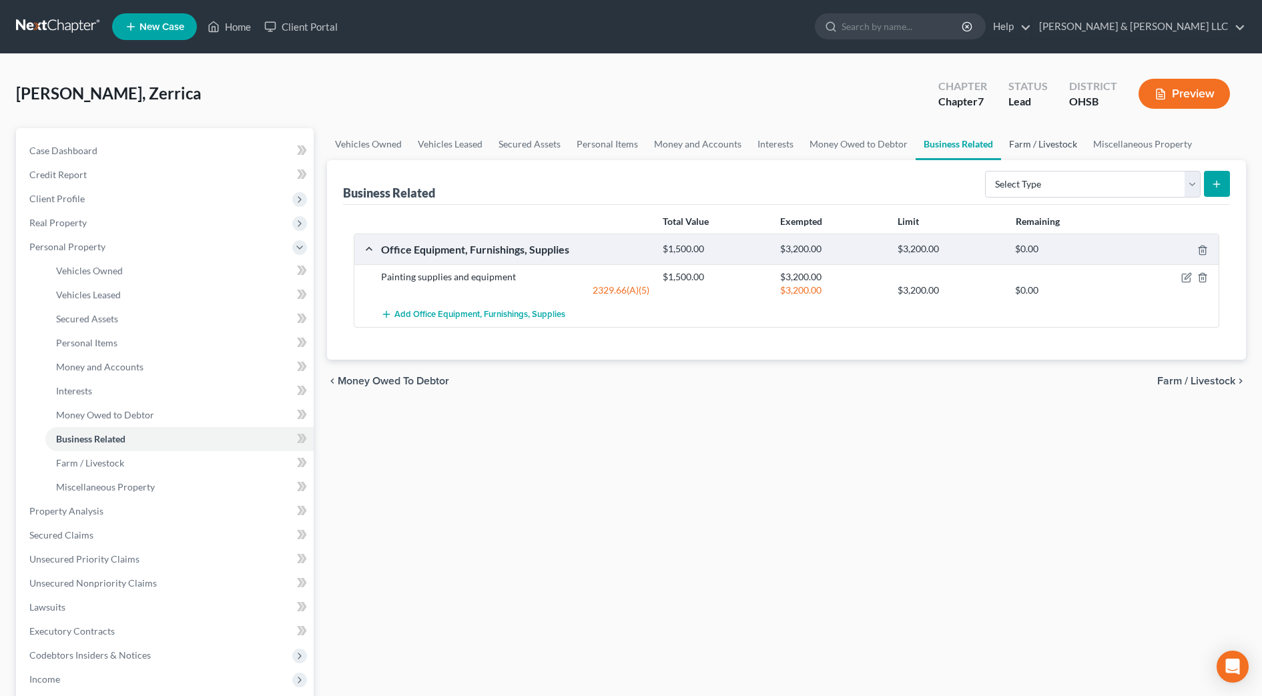
click at [1033, 143] on link "Farm / Livestock" at bounding box center [1043, 144] width 84 height 32
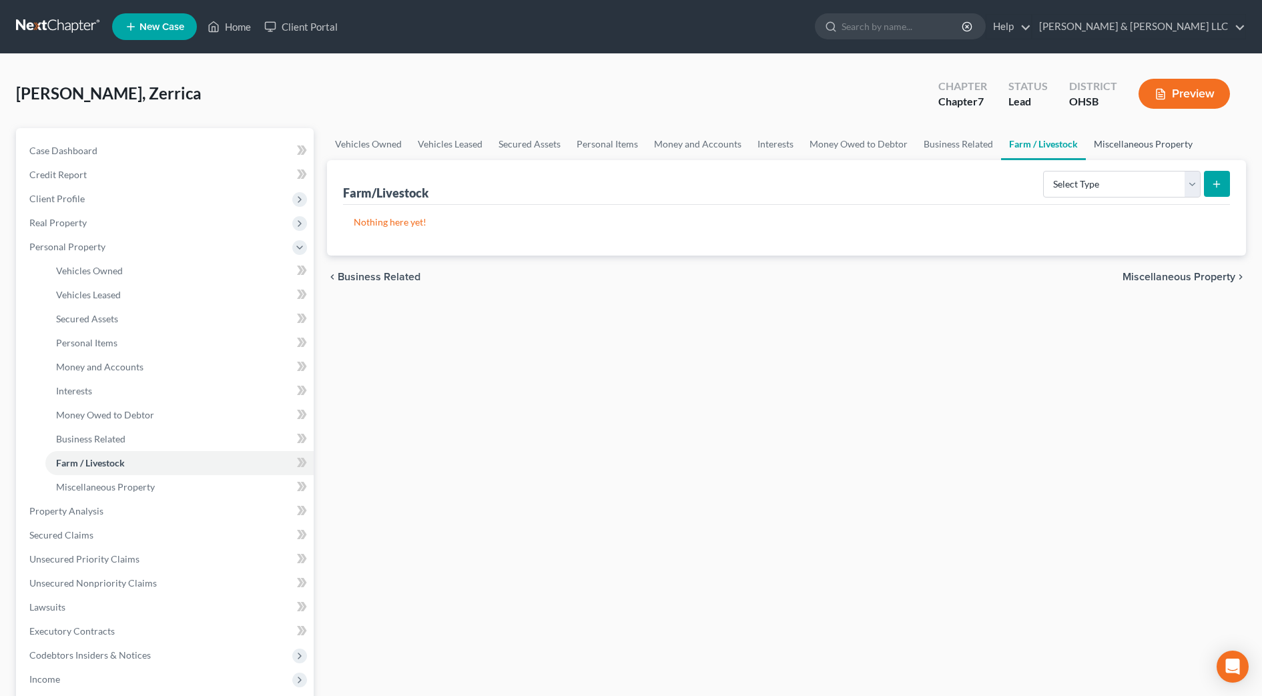
click at [1151, 148] on link "Miscellaneous Property" at bounding box center [1143, 144] width 115 height 32
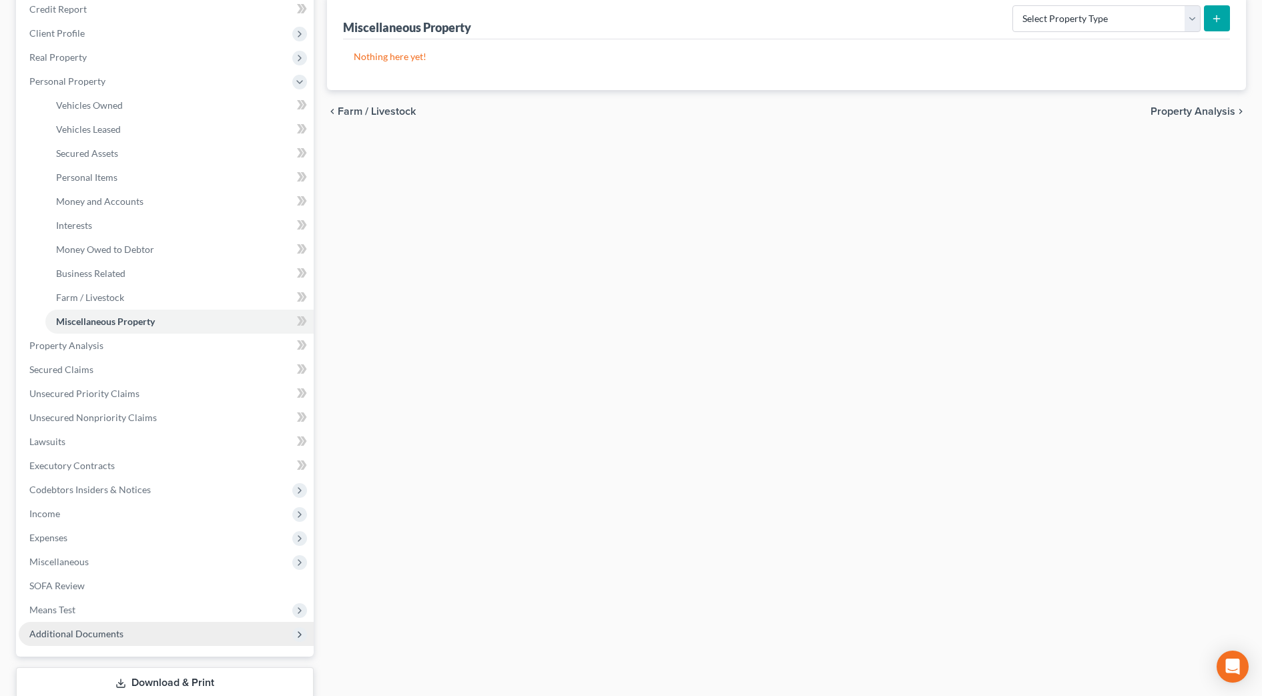
scroll to position [167, 0]
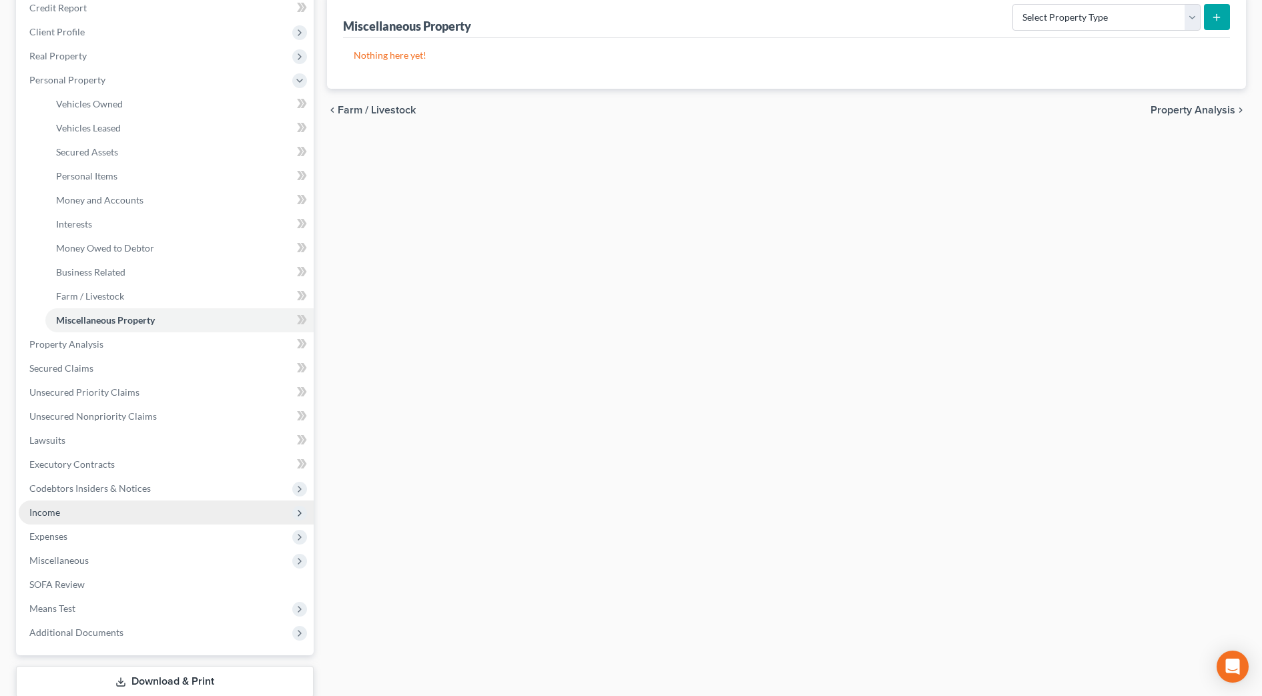
click at [114, 523] on span "Income" at bounding box center [166, 513] width 295 height 24
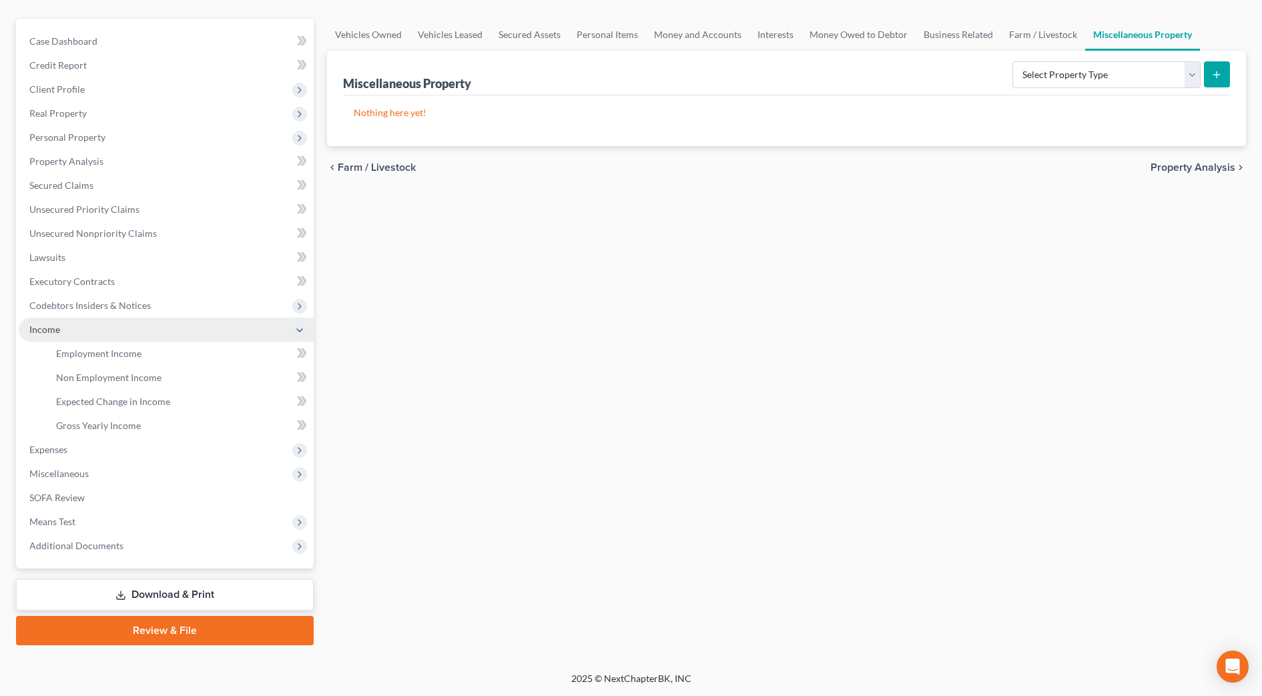
scroll to position [109, 0]
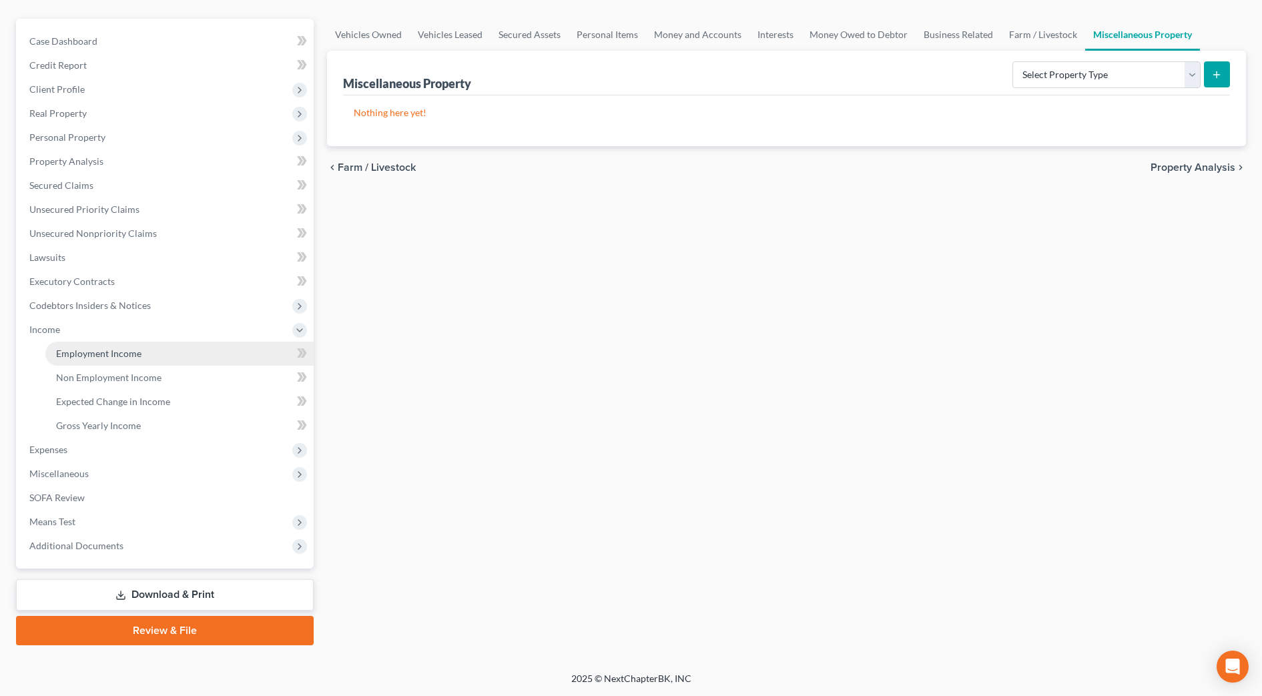
click at [111, 354] on span "Employment Income" at bounding box center [98, 353] width 85 height 11
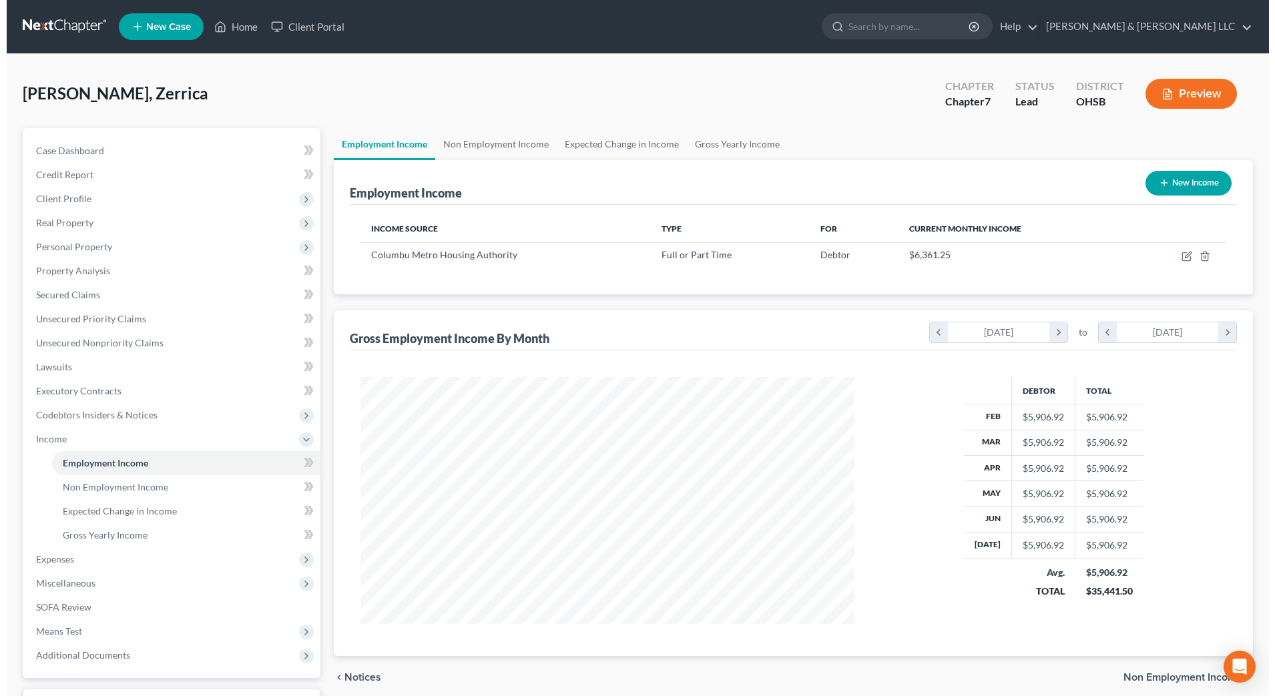
scroll to position [247, 521]
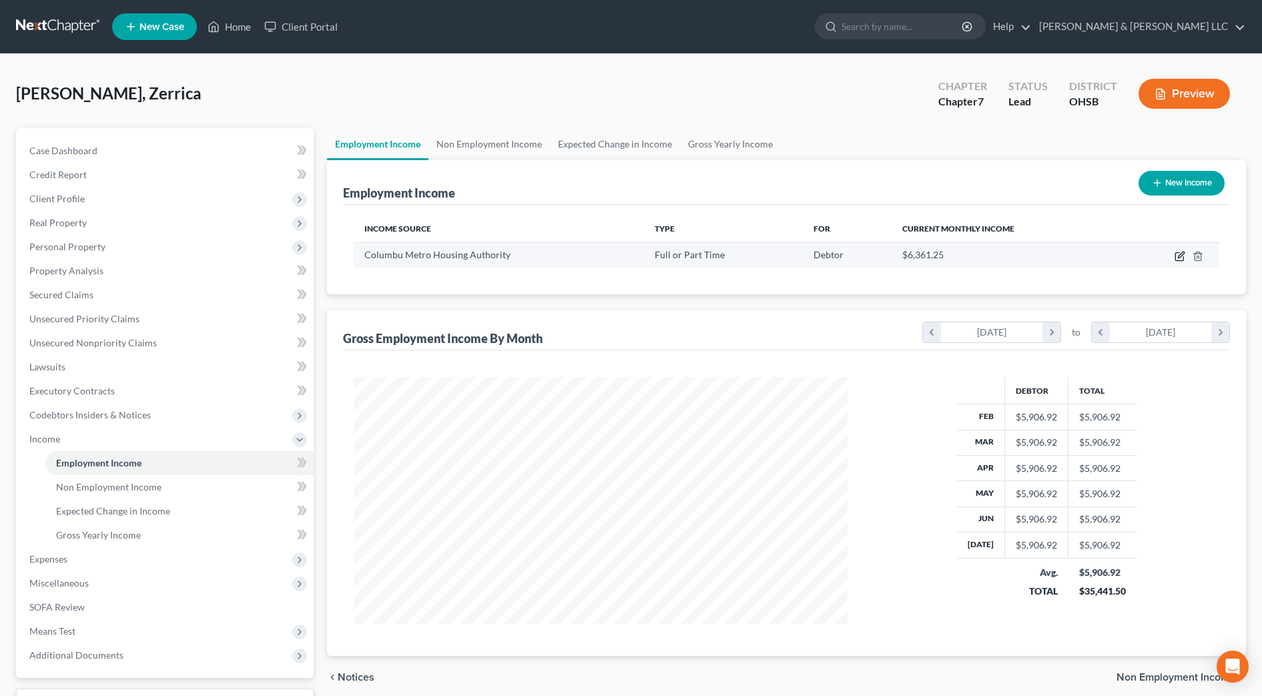
click at [1180, 251] on icon "button" at bounding box center [1180, 256] width 11 height 11
select select "0"
select select "36"
select select "2"
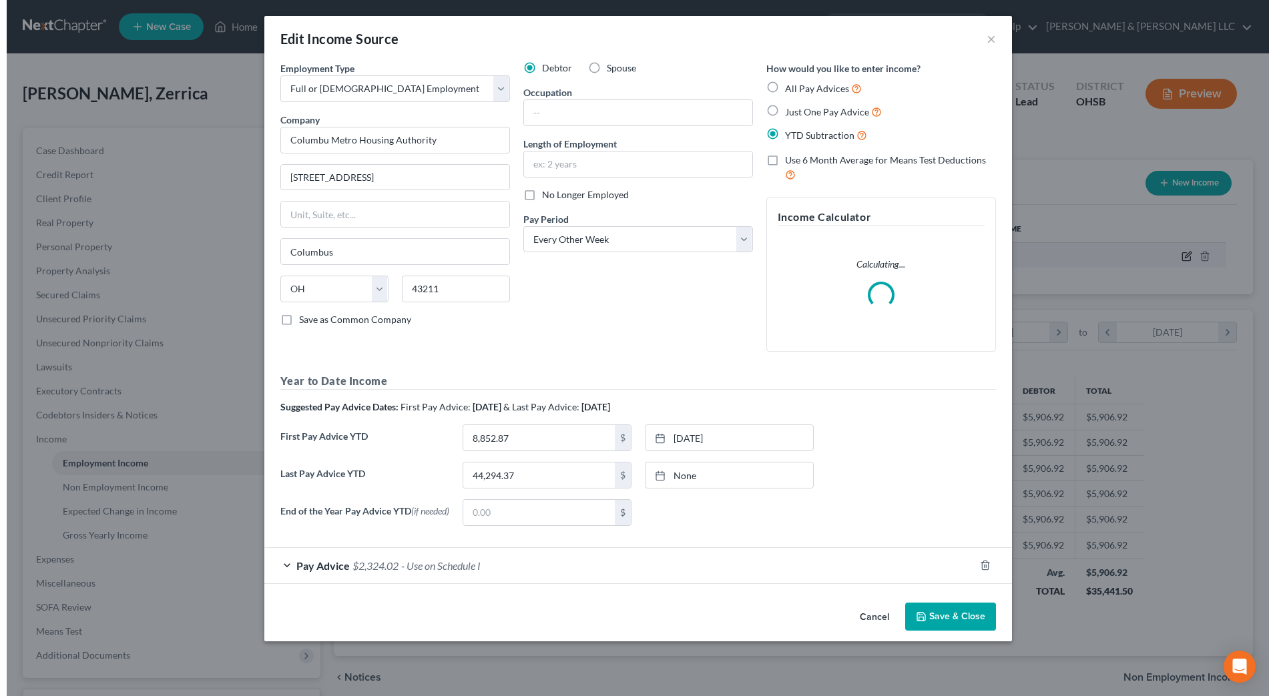
scroll to position [250, 527]
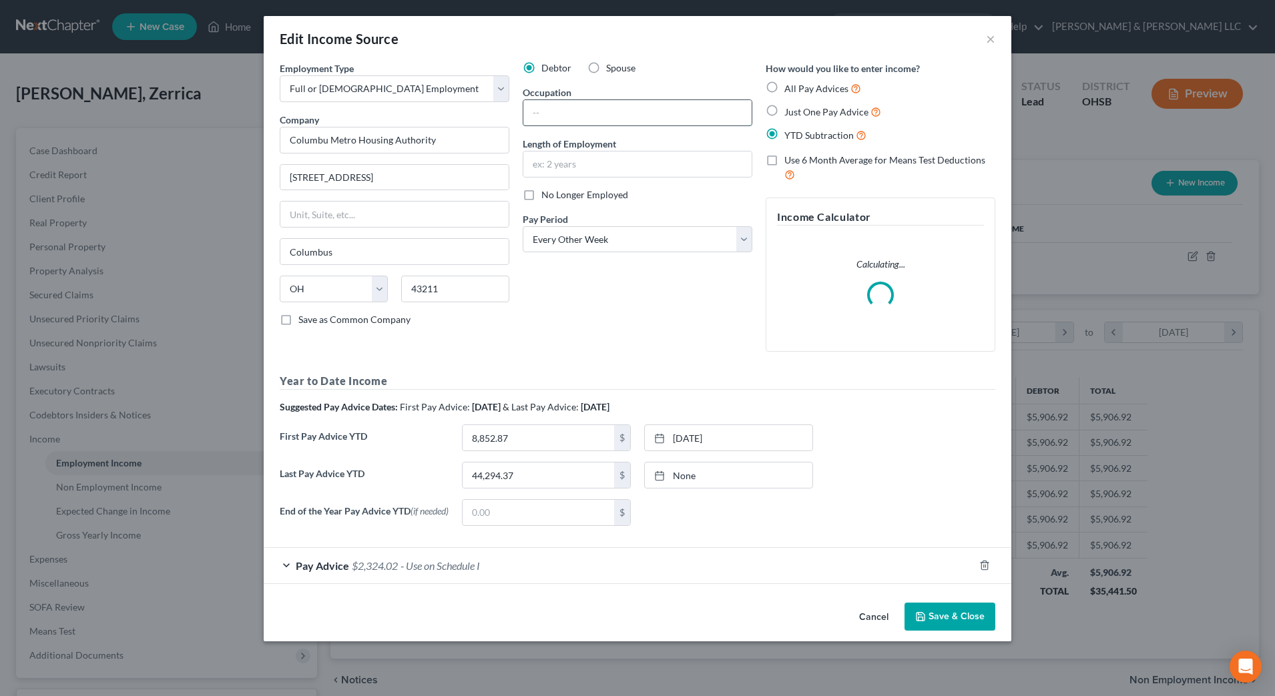
click at [611, 117] on input "text" at bounding box center [637, 112] width 228 height 25
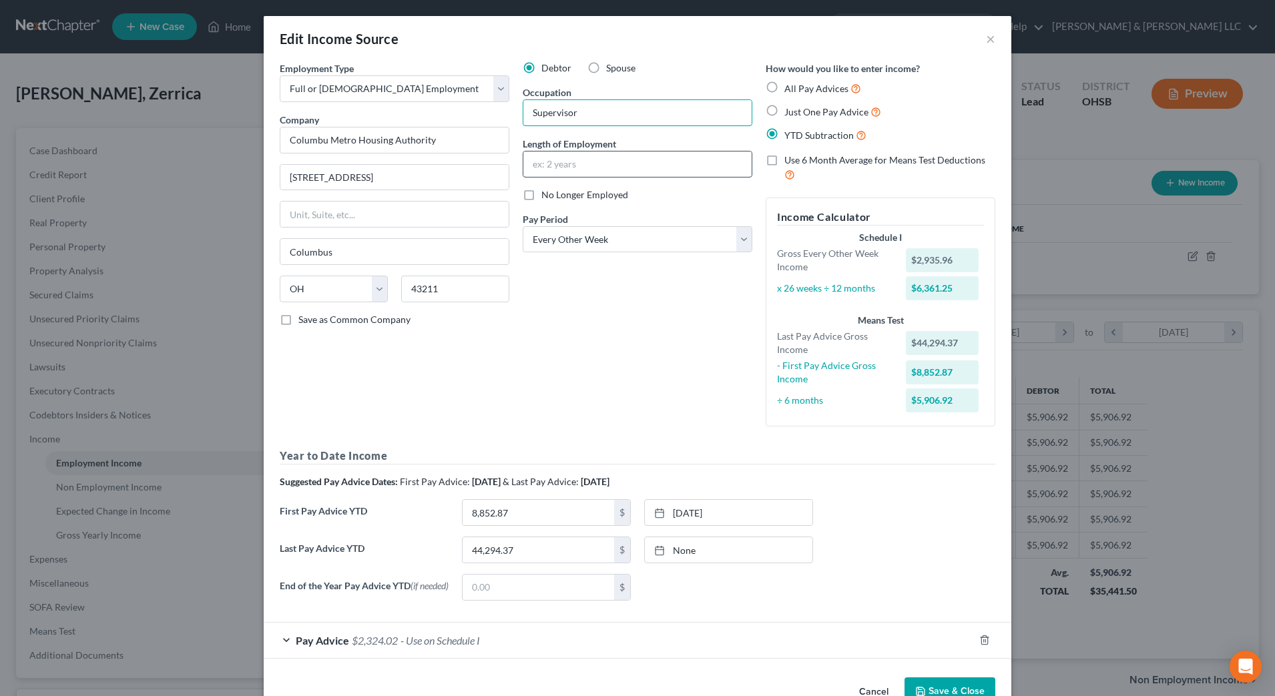
type input "Supervisor"
click at [633, 156] on input "text" at bounding box center [637, 164] width 228 height 25
type input "1.5 years"
click at [596, 293] on div "Debtor Spouse Occupation Supervisor Length of Employment 1.5 years No Longer Em…" at bounding box center [637, 249] width 243 height 376
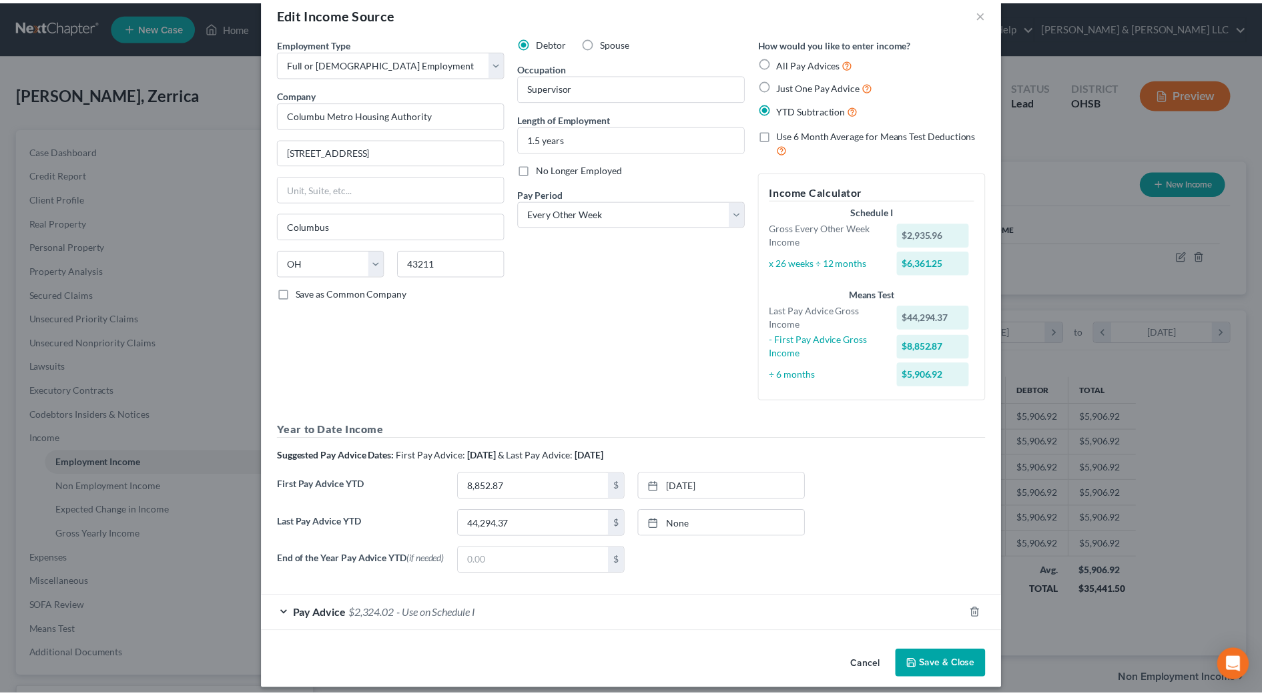
scroll to position [39, 0]
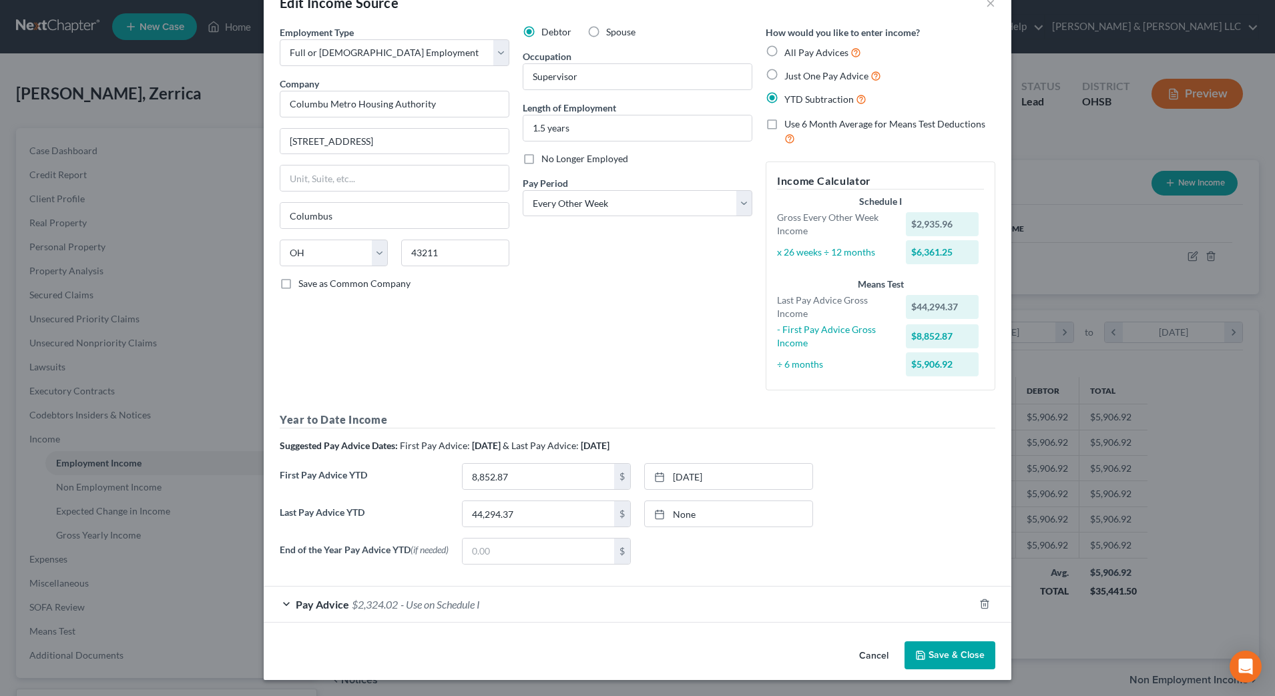
click at [971, 660] on button "Save & Close" at bounding box center [950, 656] width 91 height 28
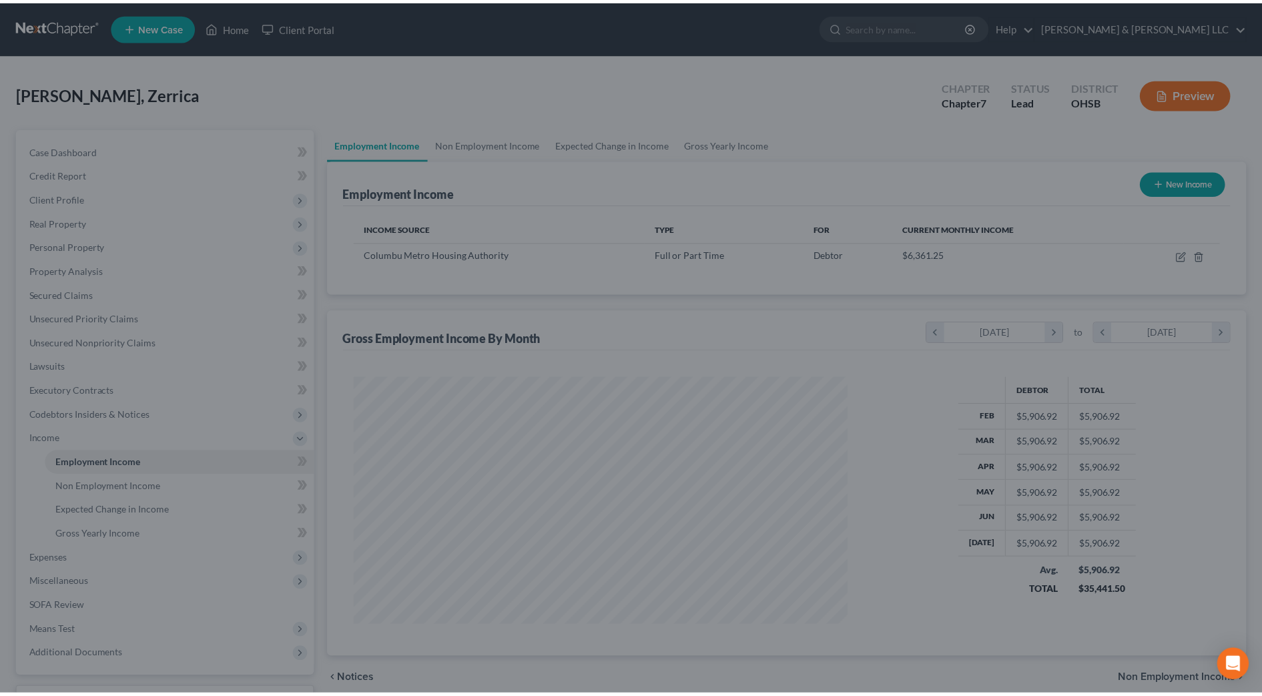
scroll to position [667289, 667015]
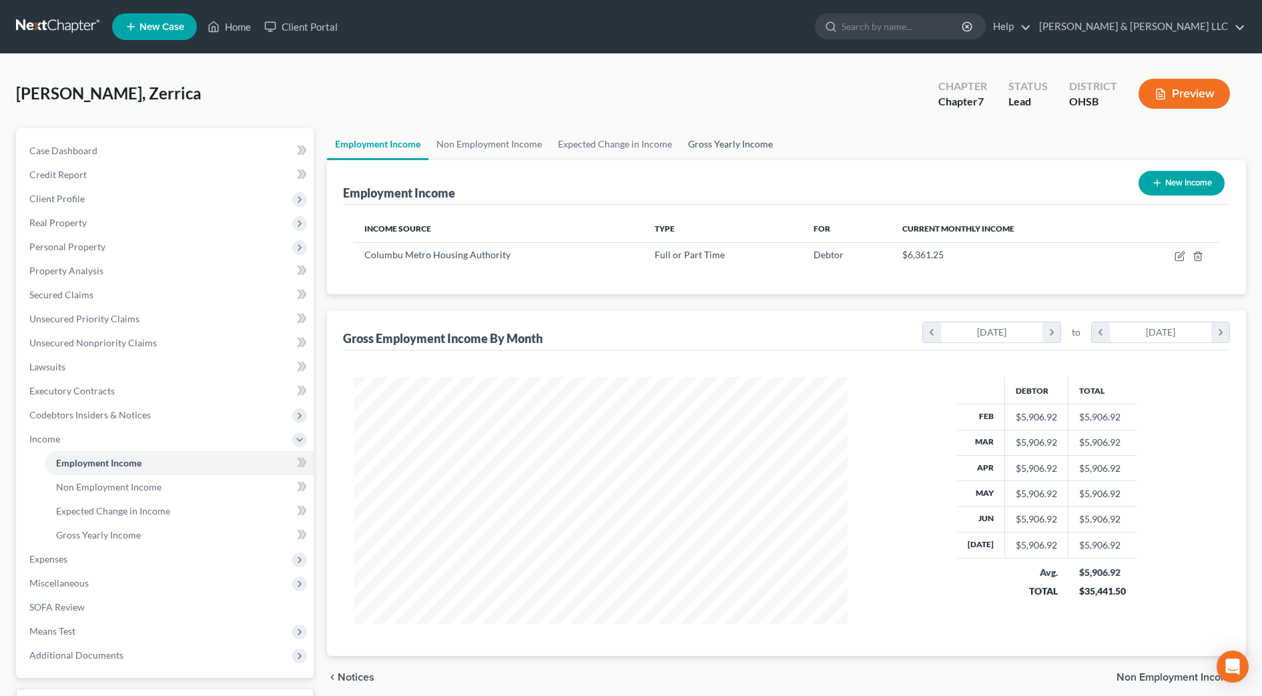
click at [726, 137] on link "Gross Yearly Income" at bounding box center [730, 144] width 101 height 32
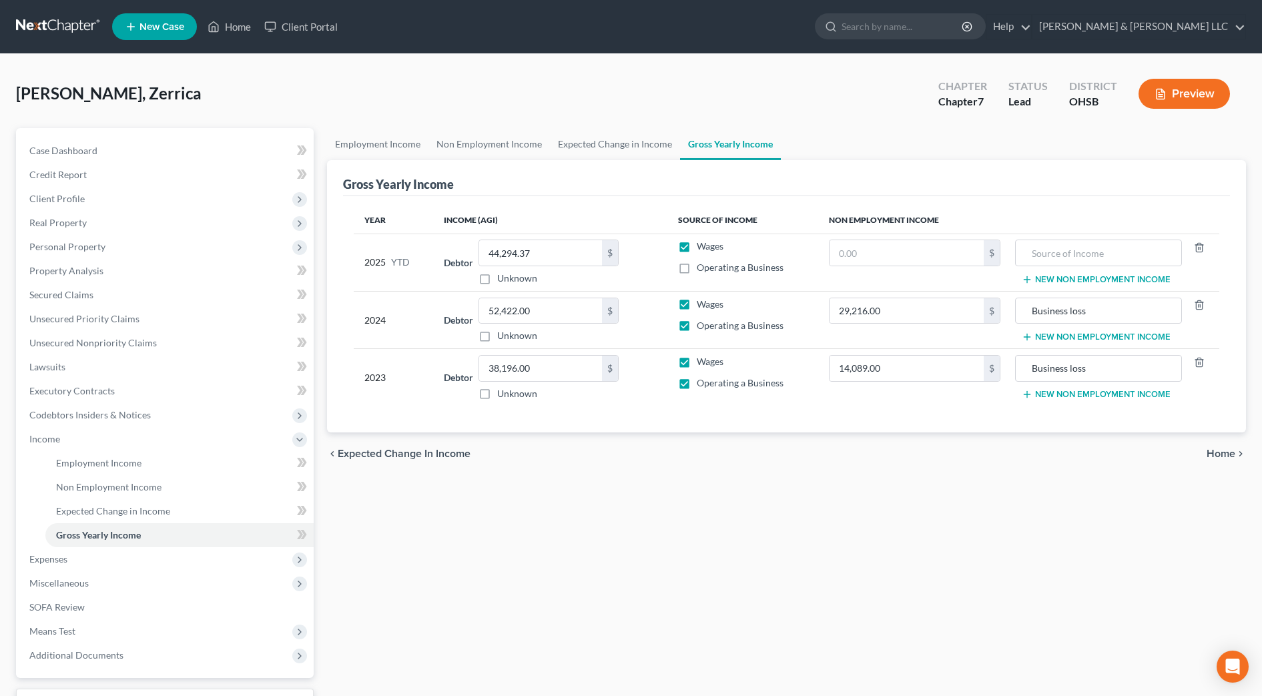
click at [1226, 451] on span "Home" at bounding box center [1221, 454] width 29 height 11
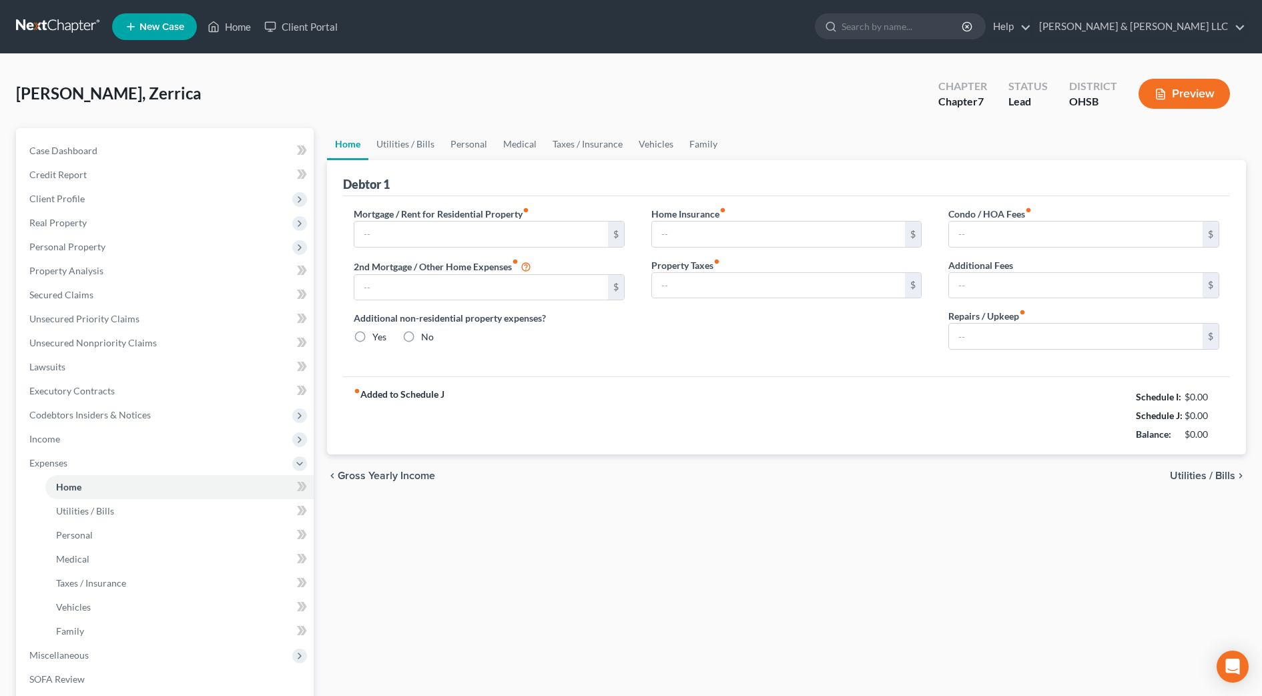
type input "1,200.00"
type input "0.00"
radio input "true"
type input "15.00"
type input "0.00"
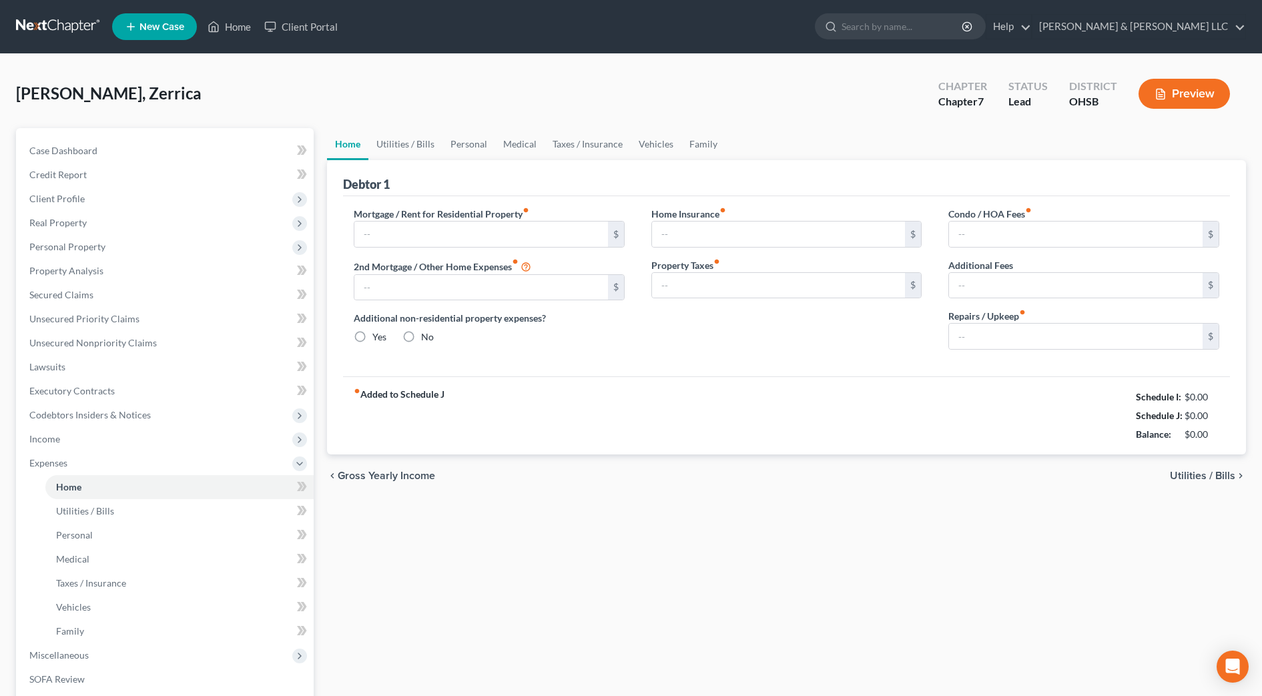
type input "0.00"
type input "100.00"
click at [1227, 471] on span "Utilities / Bills" at bounding box center [1202, 476] width 65 height 11
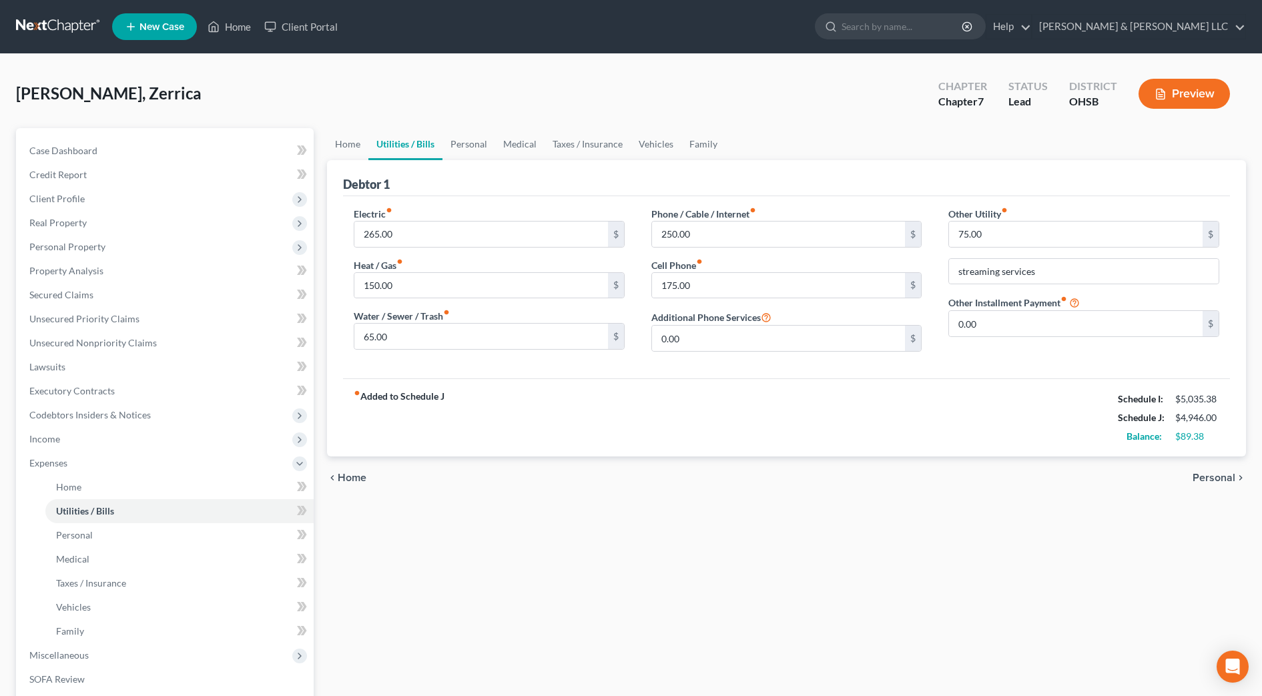
click at [1228, 476] on span "Personal" at bounding box center [1214, 478] width 43 height 11
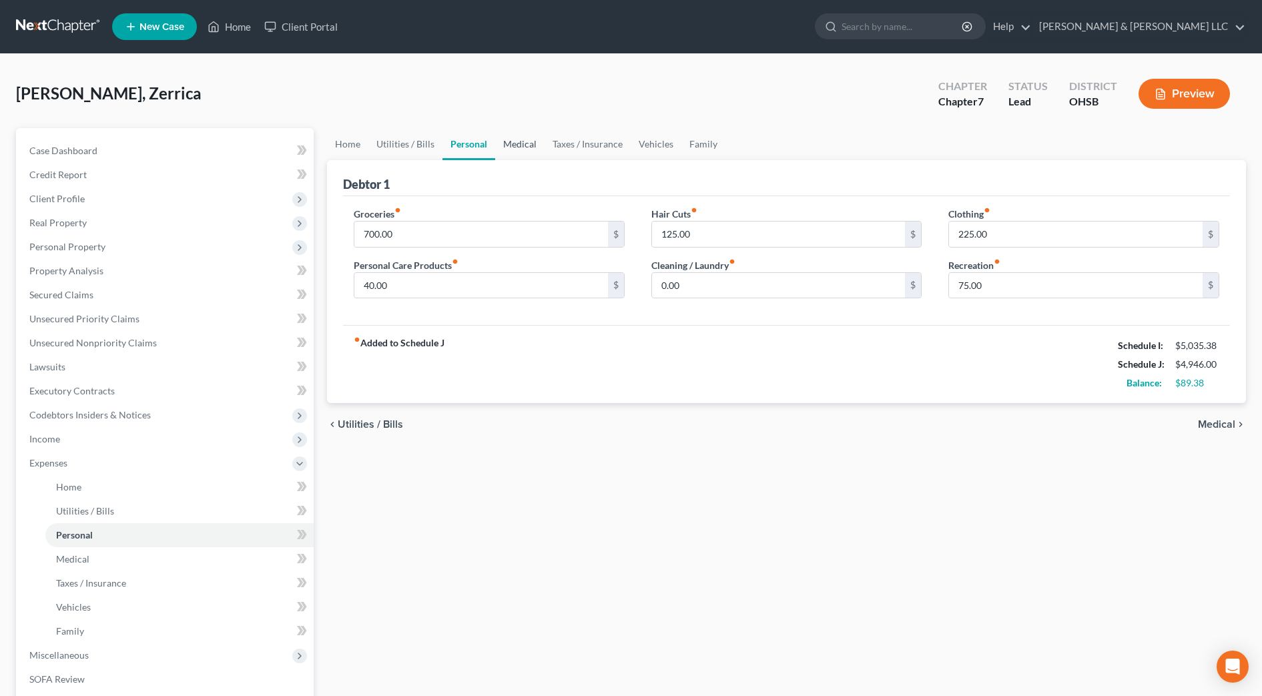
click at [506, 144] on link "Medical" at bounding box center [519, 144] width 49 height 32
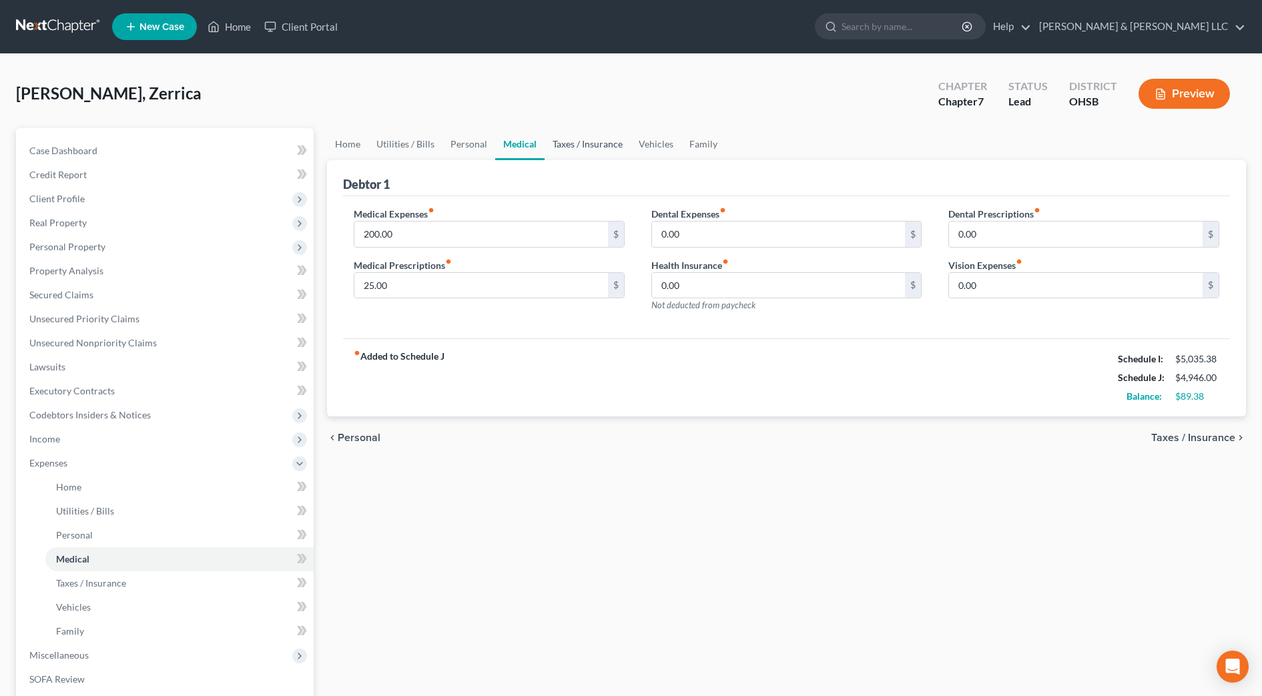
click at [571, 141] on link "Taxes / Insurance" at bounding box center [588, 144] width 86 height 32
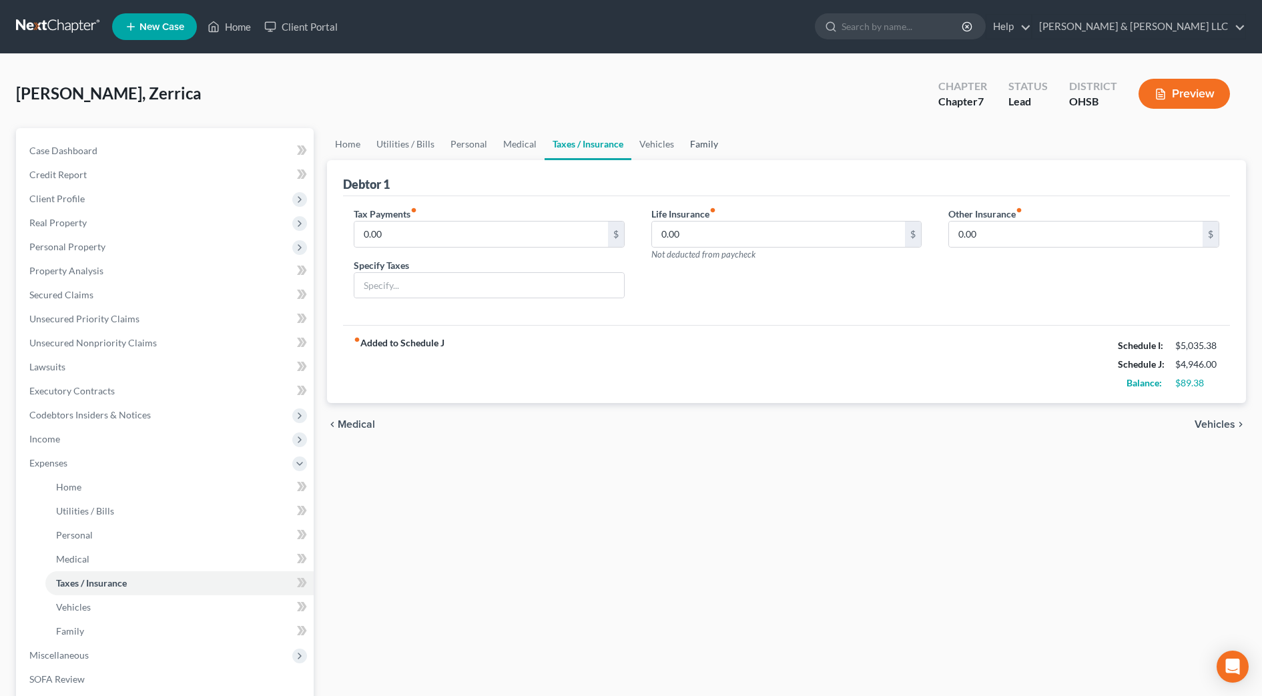
click at [694, 142] on link "Family" at bounding box center [704, 144] width 44 height 32
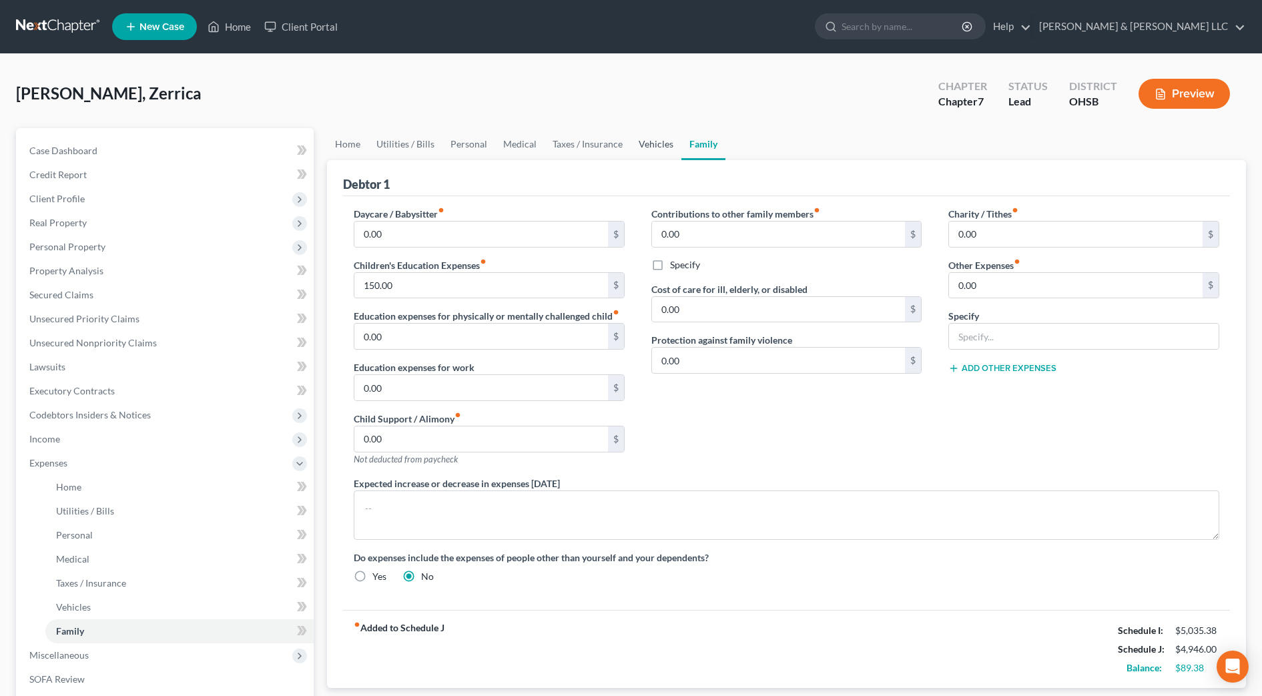
click at [664, 158] on link "Vehicles" at bounding box center [656, 144] width 51 height 32
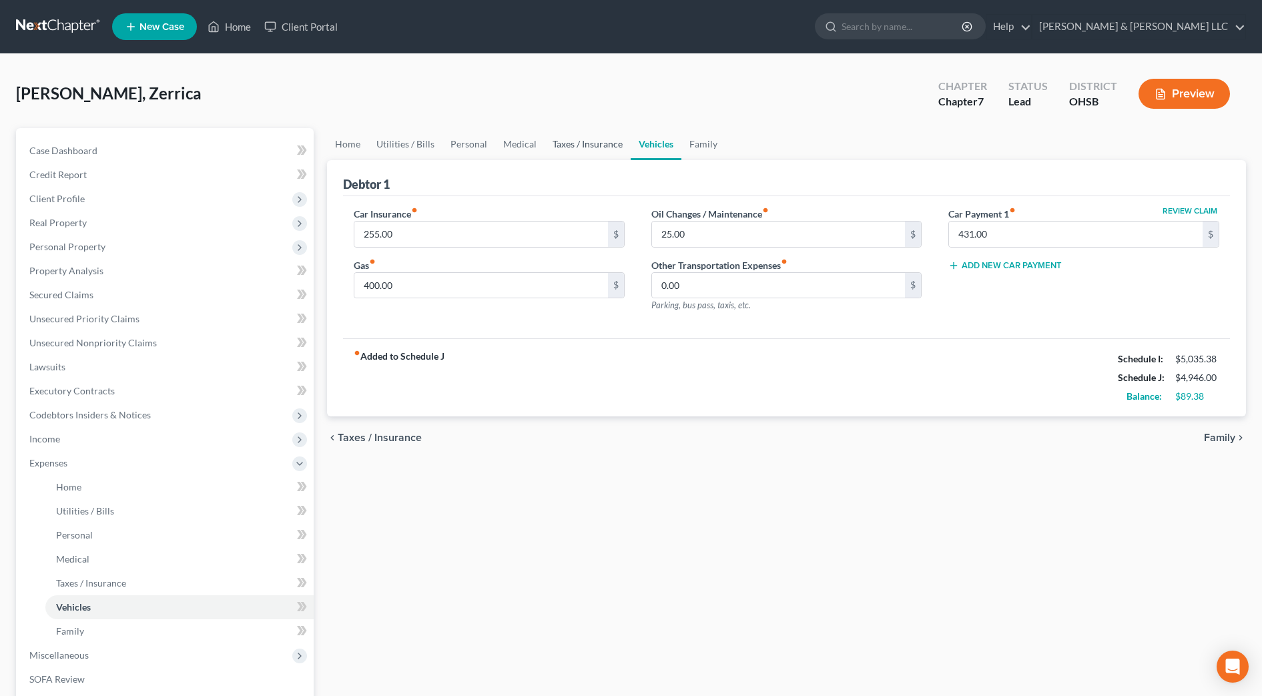
click at [569, 139] on link "Taxes / Insurance" at bounding box center [588, 144] width 86 height 32
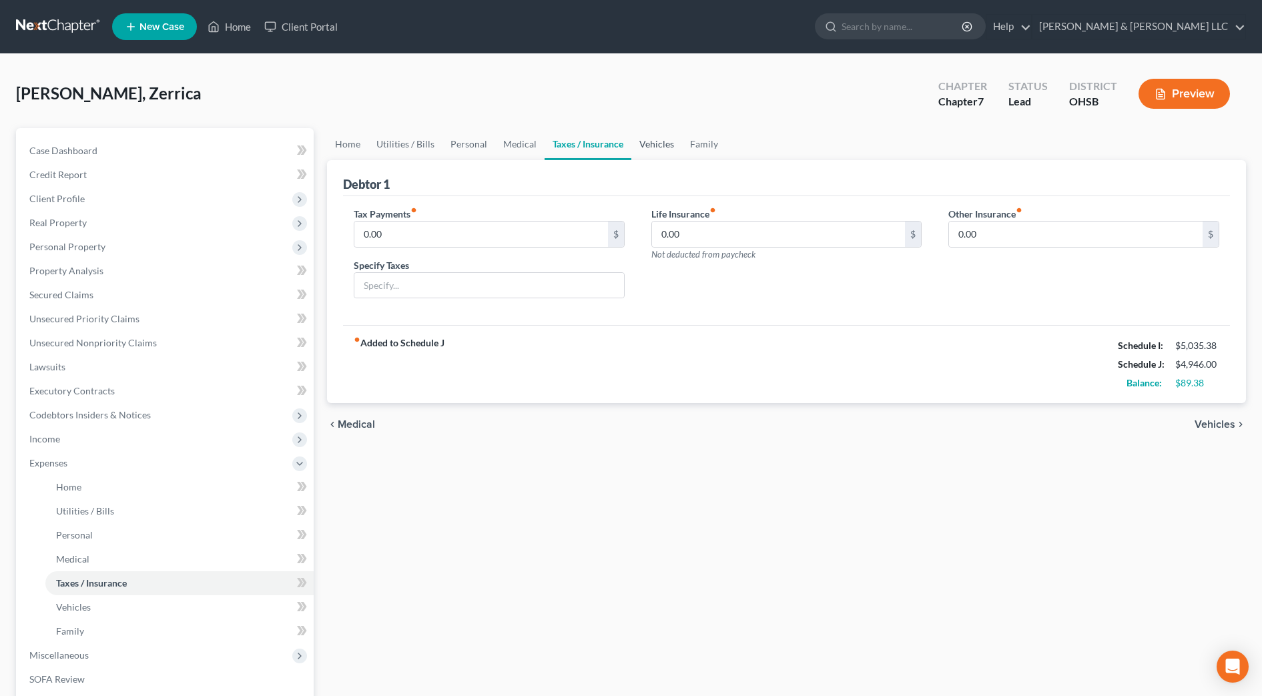
click at [643, 149] on link "Vehicles" at bounding box center [656, 144] width 51 height 32
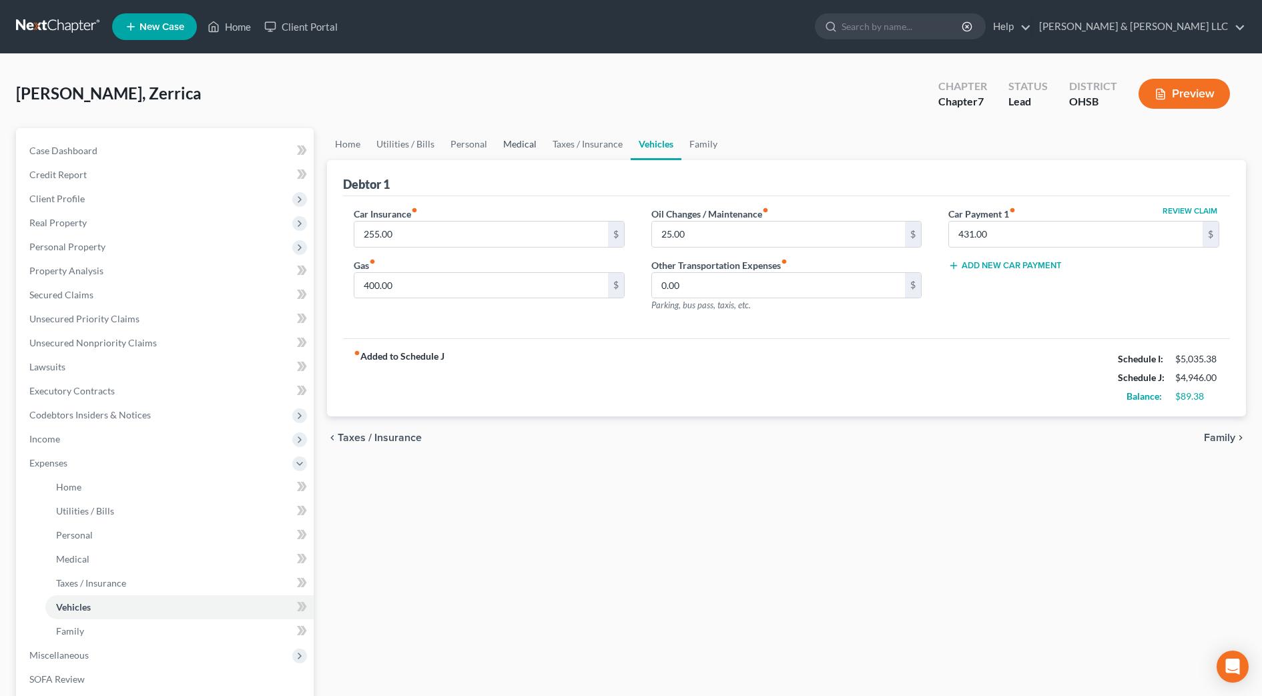
click at [509, 144] on link "Medical" at bounding box center [519, 144] width 49 height 32
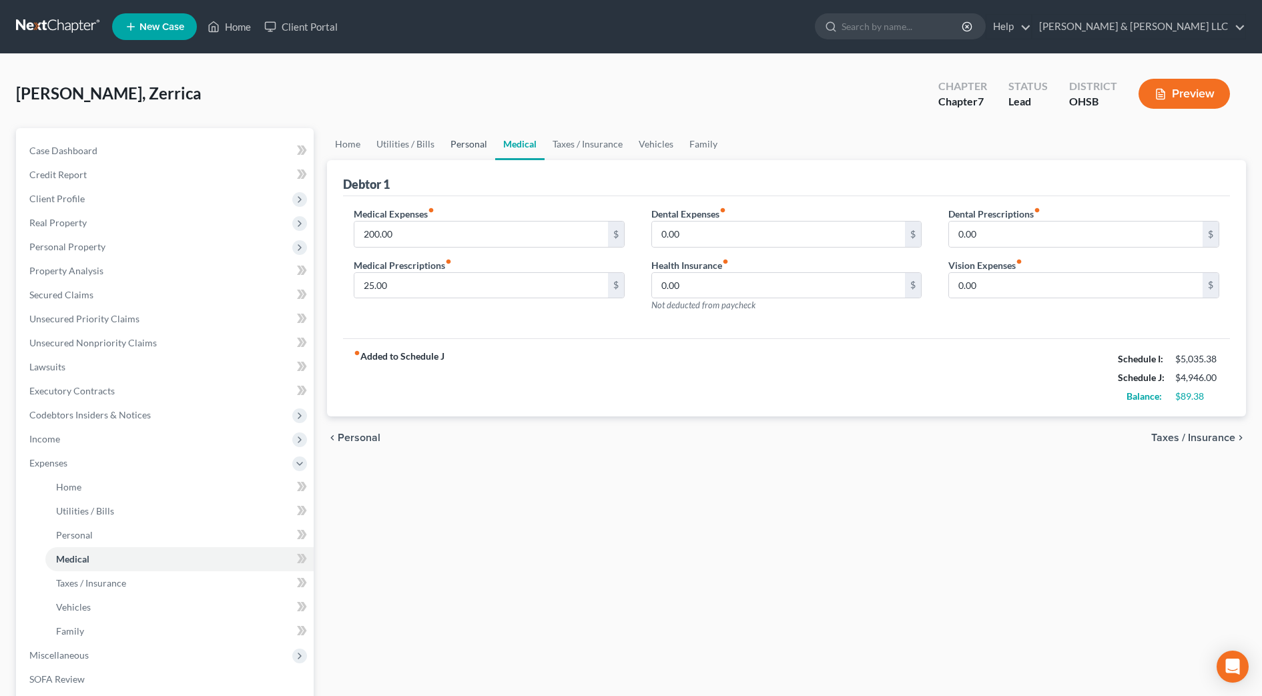
click at [457, 146] on link "Personal" at bounding box center [469, 144] width 53 height 32
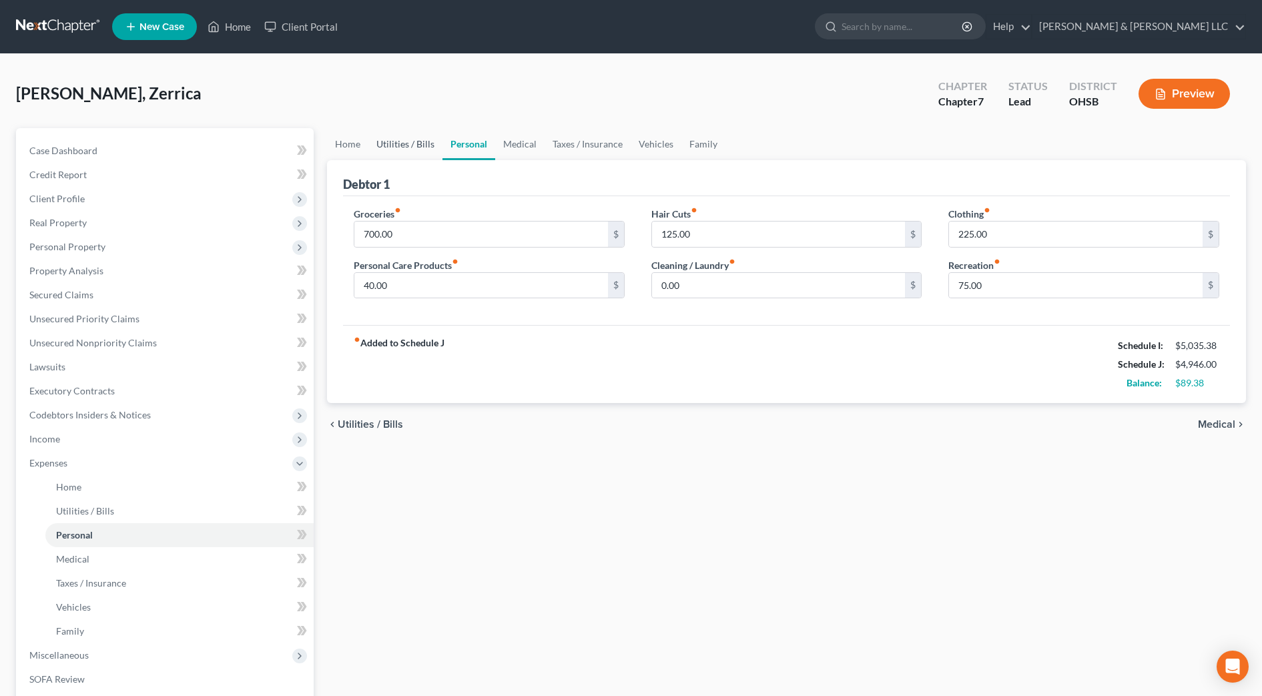
click at [388, 146] on link "Utilities / Bills" at bounding box center [405, 144] width 74 height 32
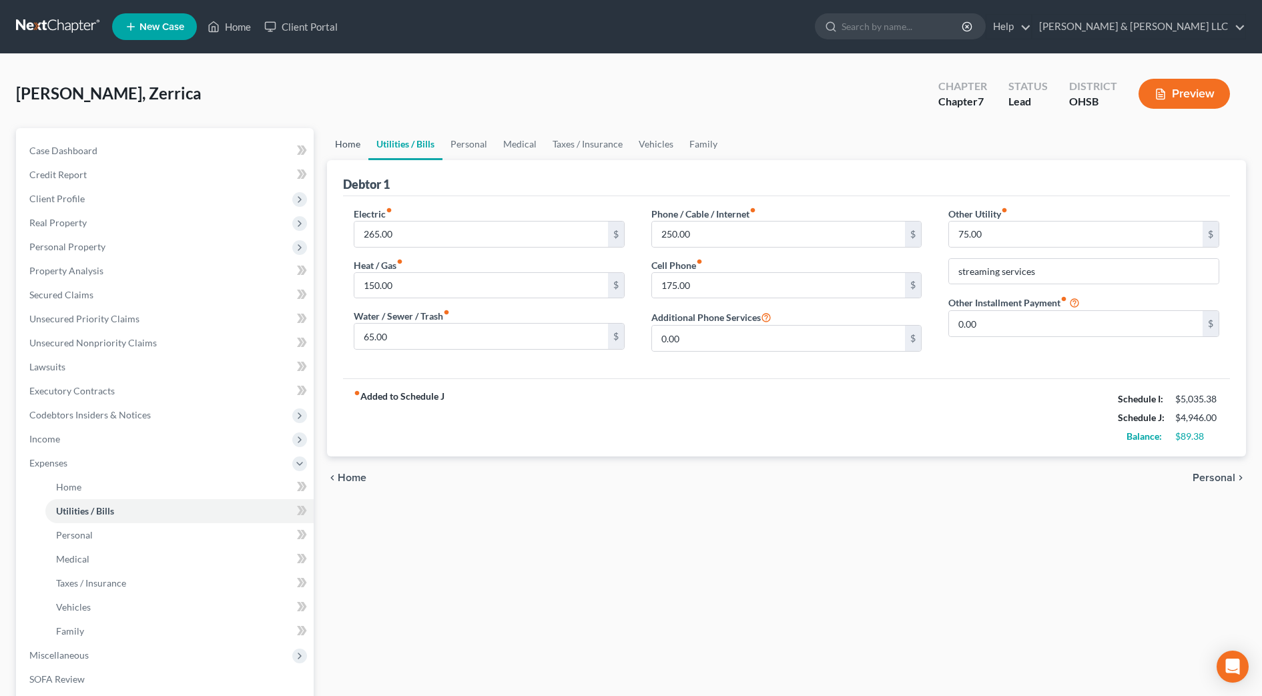
click at [351, 150] on link "Home" at bounding box center [347, 144] width 41 height 32
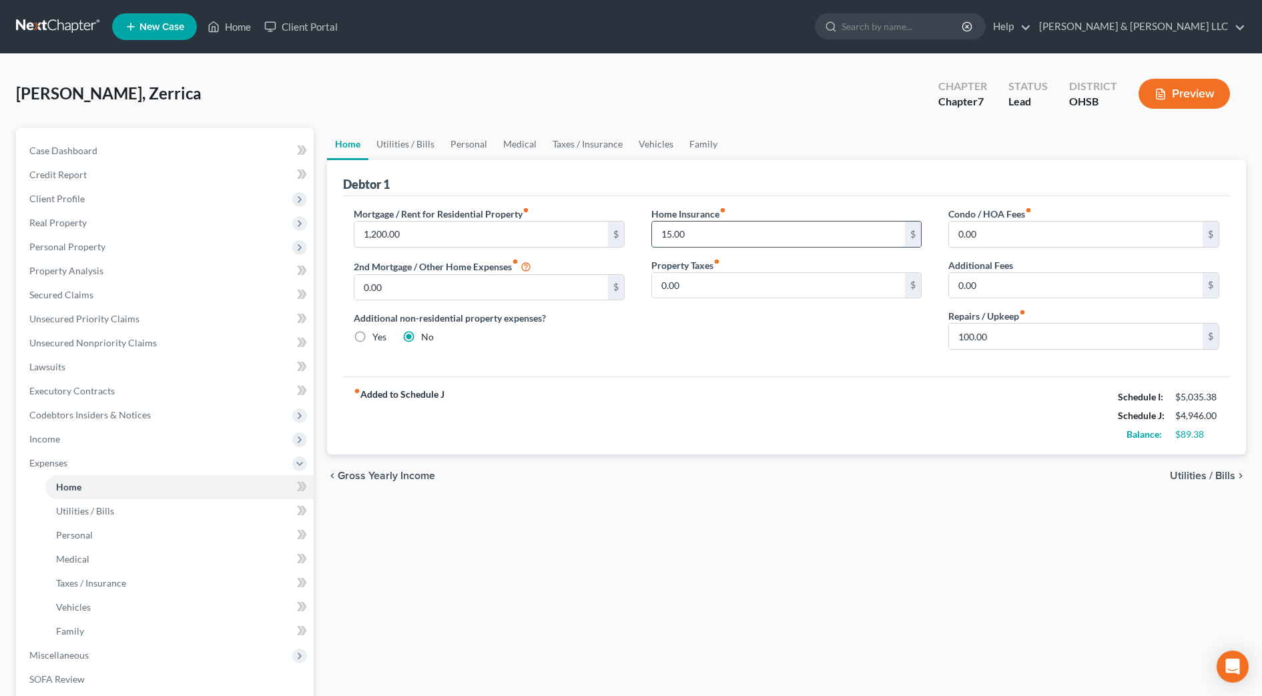
click at [688, 235] on input "15.00" at bounding box center [779, 234] width 254 height 25
click at [639, 401] on div "fiber_manual_record Added to Schedule J Schedule I: $5,035.38 Schedule J: $4,95…" at bounding box center [786, 415] width 887 height 78
click at [67, 300] on link "Secured Claims" at bounding box center [166, 295] width 295 height 24
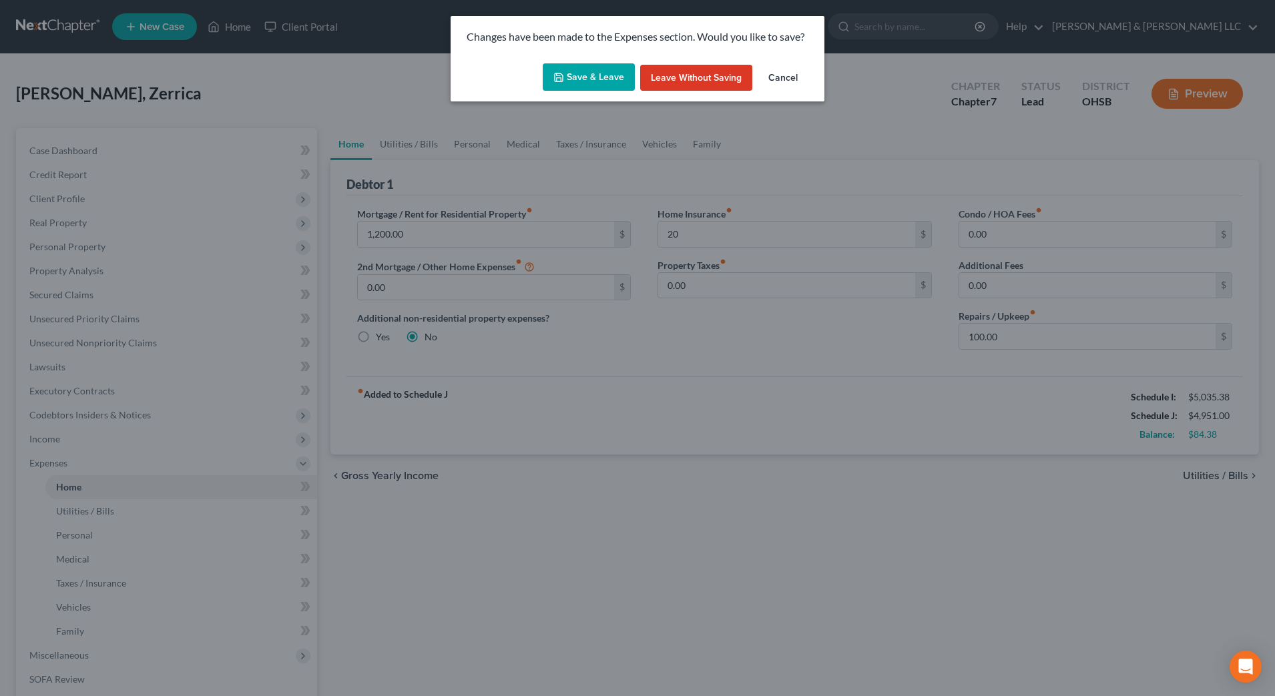
click at [629, 83] on button "Save & Leave" at bounding box center [589, 77] width 92 height 28
type input "20.00"
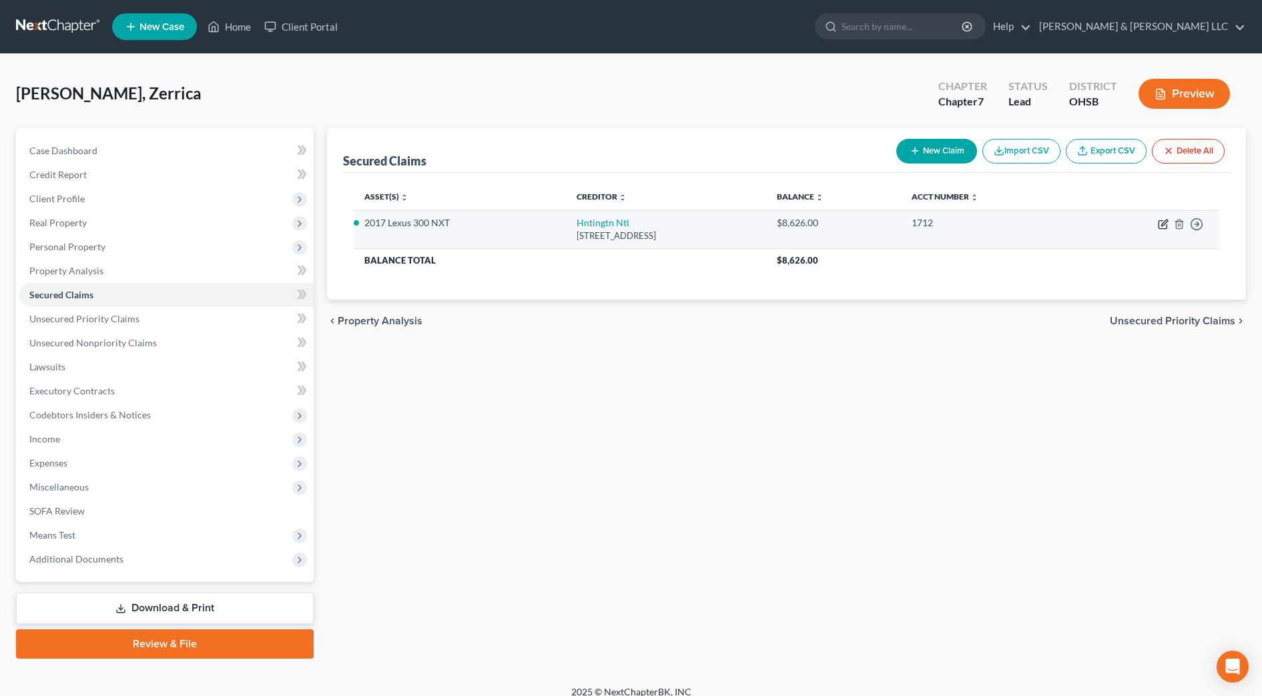
click at [1166, 222] on icon "button" at bounding box center [1163, 224] width 11 height 11
select select "36"
select select "0"
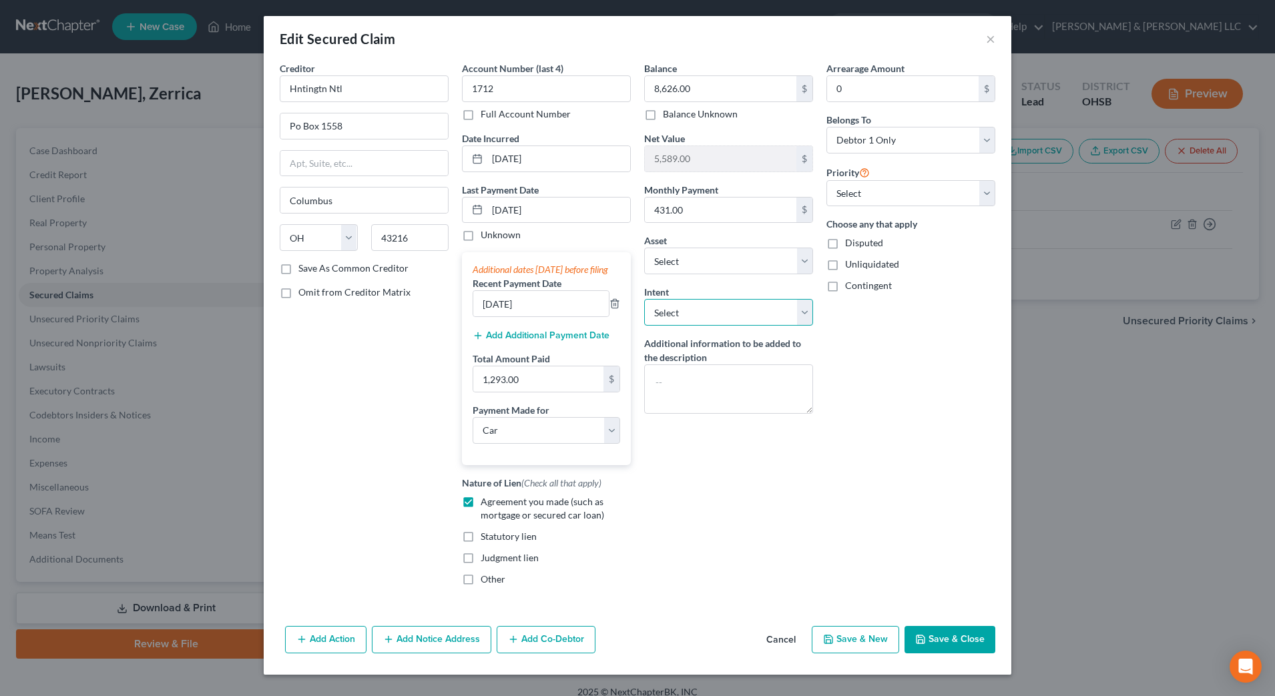
click at [712, 322] on select "Select Surrender Redeem Reaffirm Avoid Other" at bounding box center [728, 312] width 169 height 27
select select "2"
click at [644, 299] on select "Select Surrender Redeem Reaffirm Avoid Other" at bounding box center [728, 312] width 169 height 27
click at [940, 653] on button "Save & Close" at bounding box center [950, 640] width 91 height 28
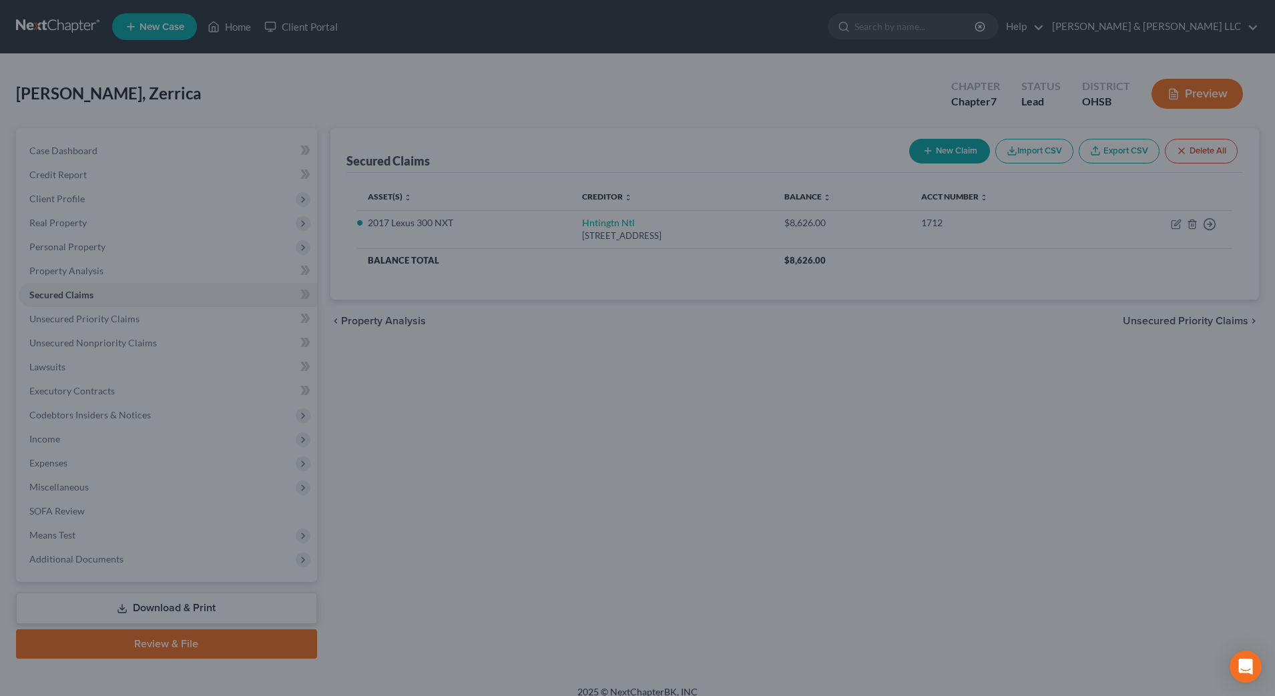
select select "13"
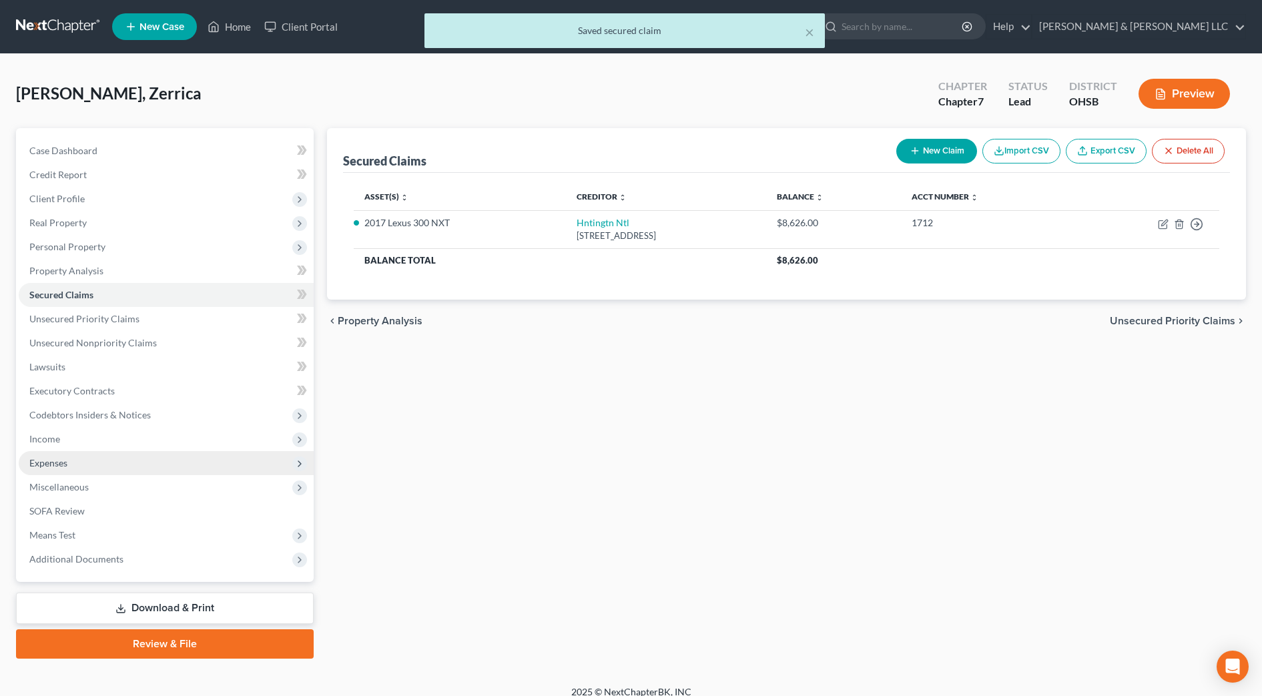
click at [120, 453] on span "Expenses" at bounding box center [166, 463] width 295 height 24
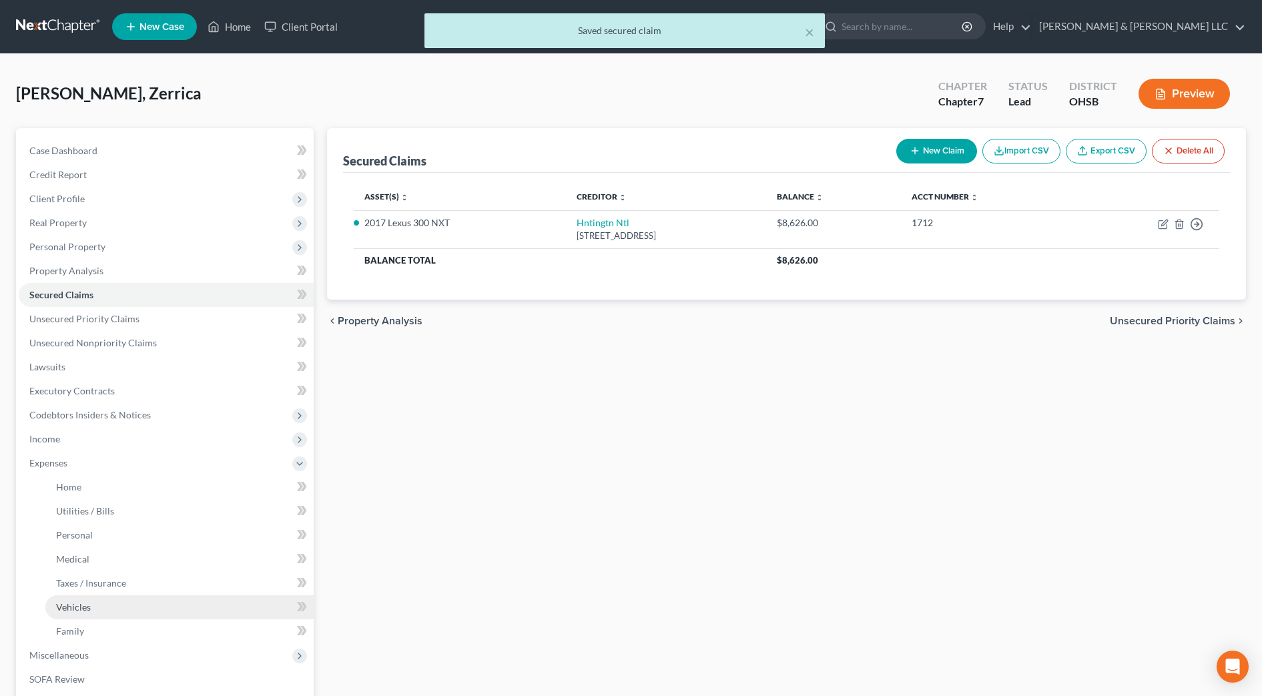
click at [127, 615] on link "Vehicles" at bounding box center [179, 607] width 268 height 24
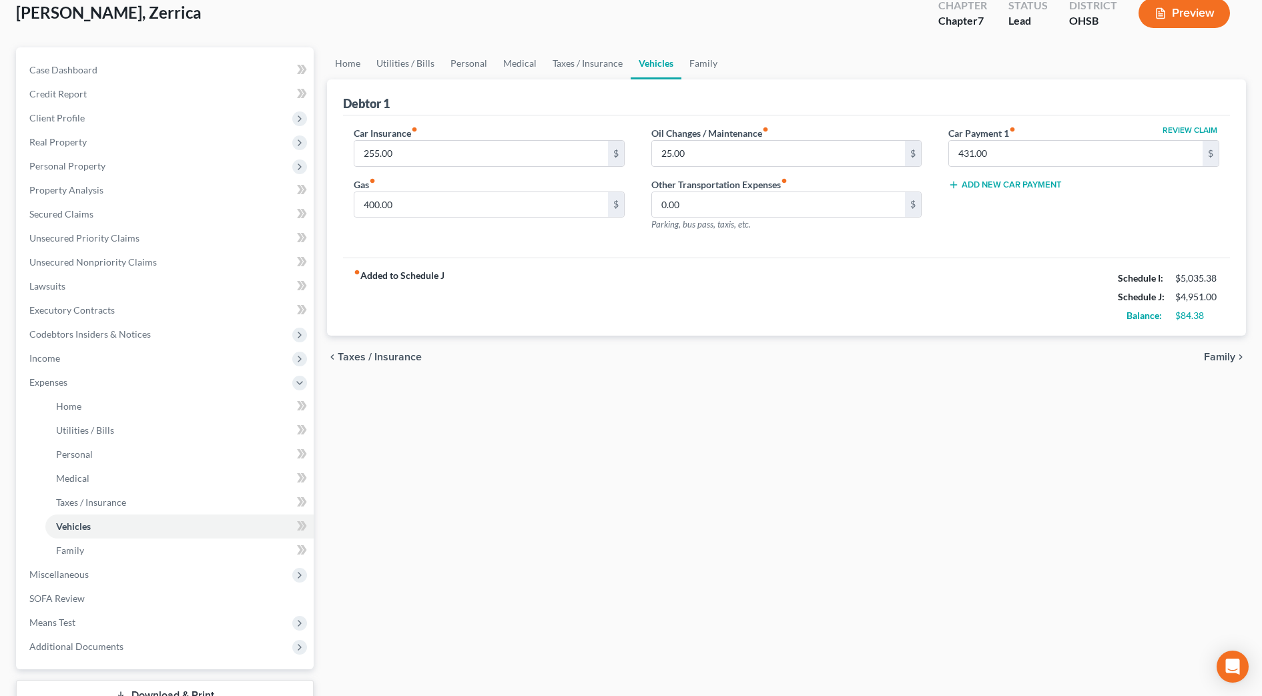
scroll to position [182, 0]
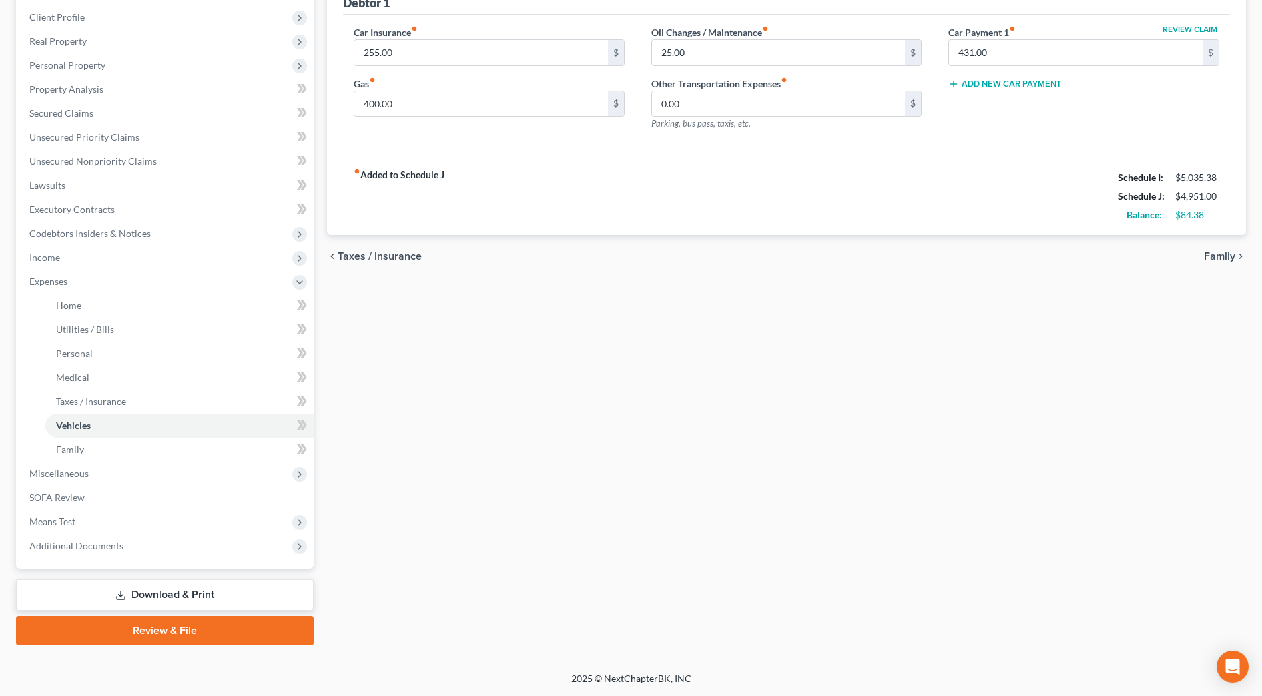
drag, startPoint x: 216, startPoint y: 631, endPoint x: 224, endPoint y: 629, distance: 8.4
click at [215, 633] on link "Review & File" at bounding box center [165, 630] width 298 height 29
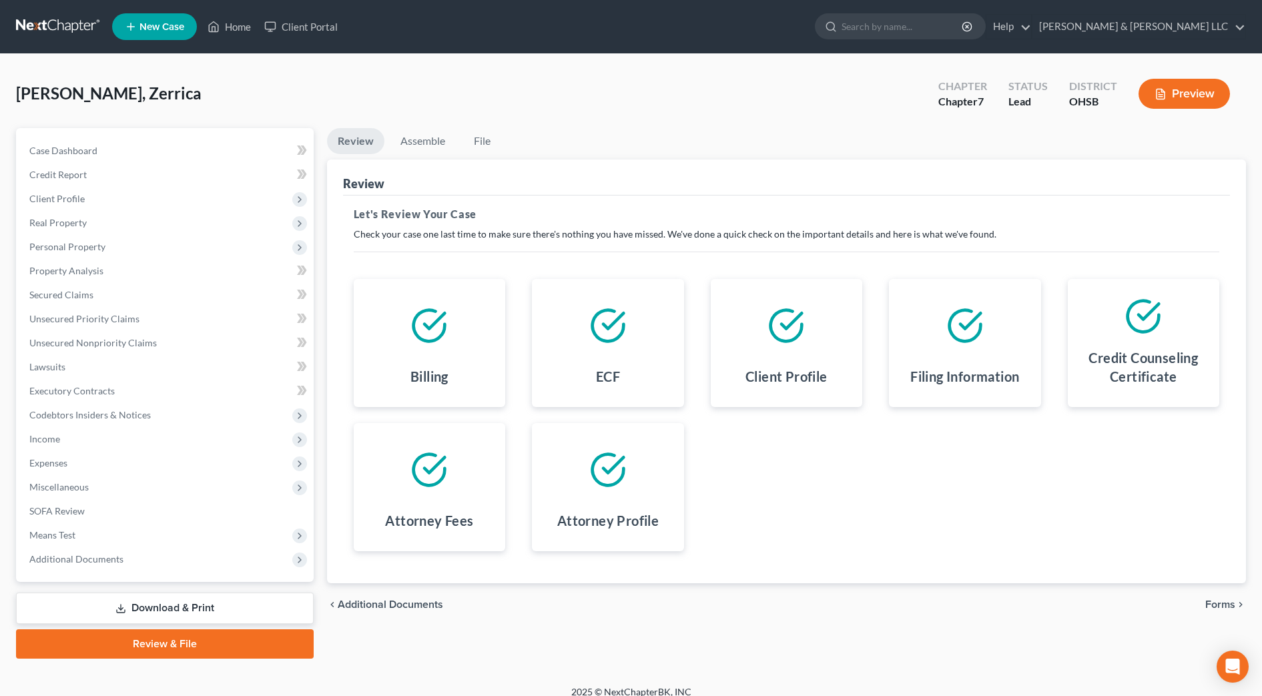
click at [1213, 597] on div "chevron_left Additional Documents Forms chevron_right" at bounding box center [786, 604] width 919 height 43
click at [1218, 605] on span "Forms" at bounding box center [1221, 604] width 30 height 11
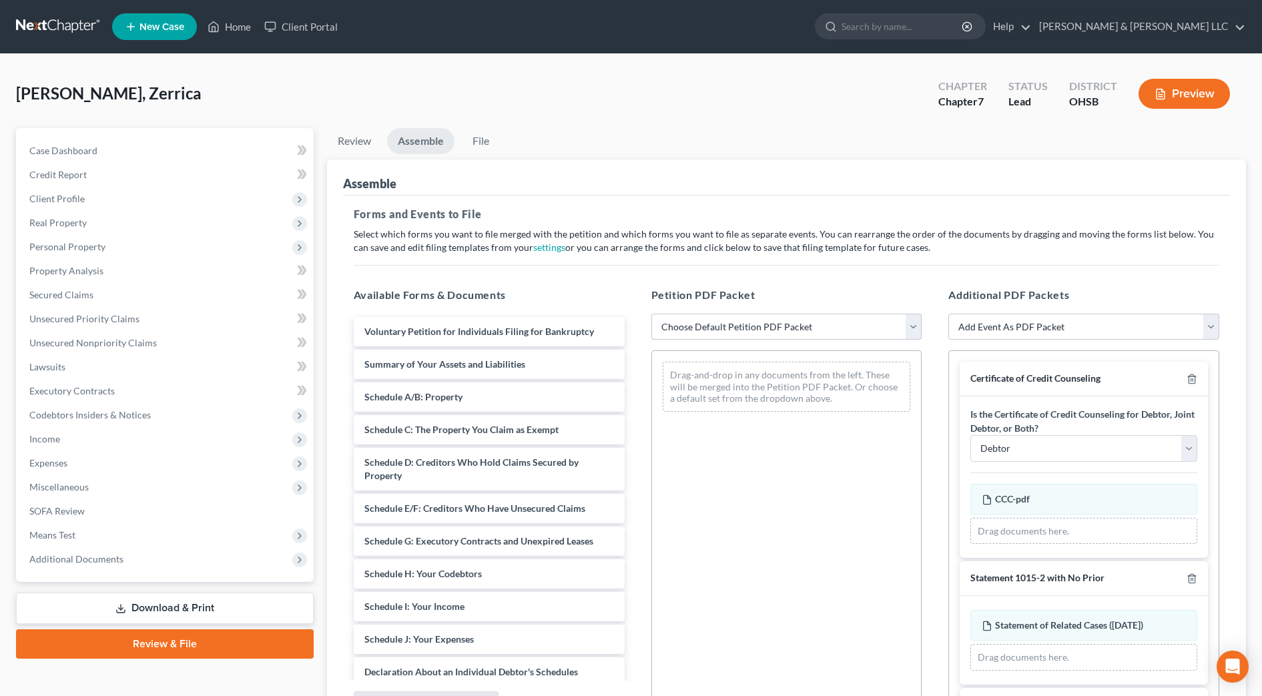
click at [766, 329] on select "Choose Default Petition PDF Packet Emergency Filing (Voluntary Petition and Cre…" at bounding box center [787, 327] width 271 height 27
select select "2"
click at [652, 314] on select "Choose Default Petition PDF Packet Emergency Filing (Voluntary Petition and Cre…" at bounding box center [787, 327] width 271 height 27
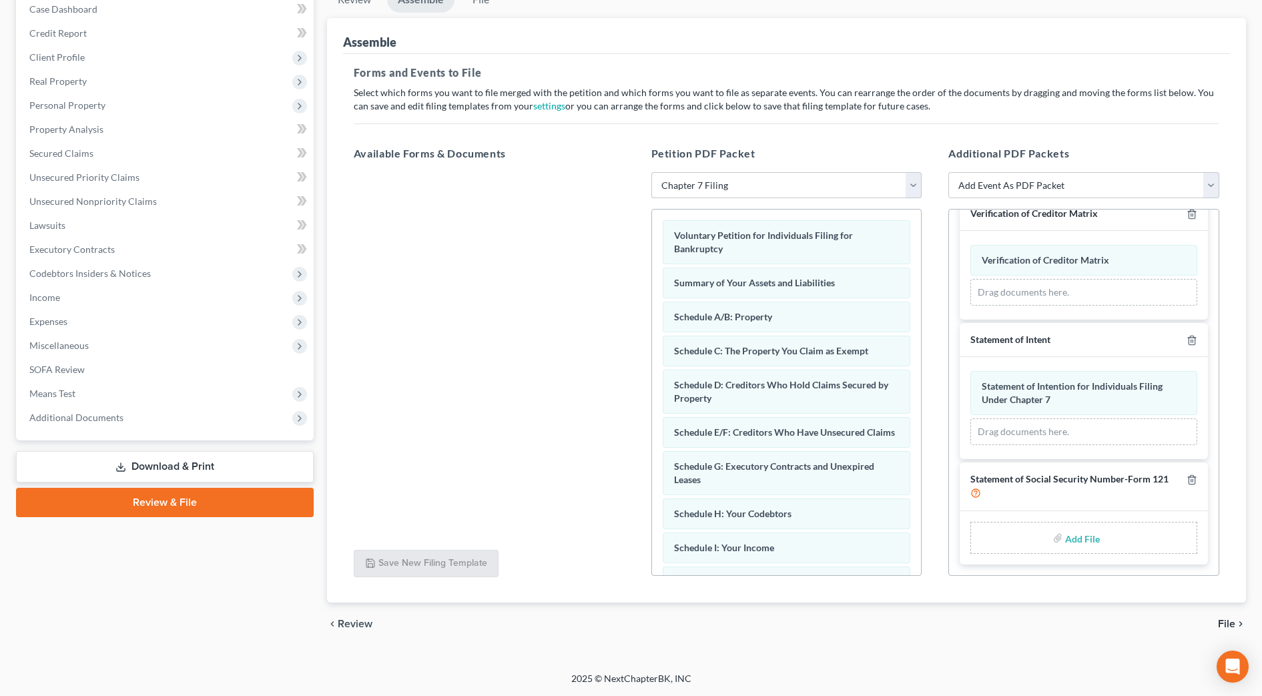
scroll to position [357, 0]
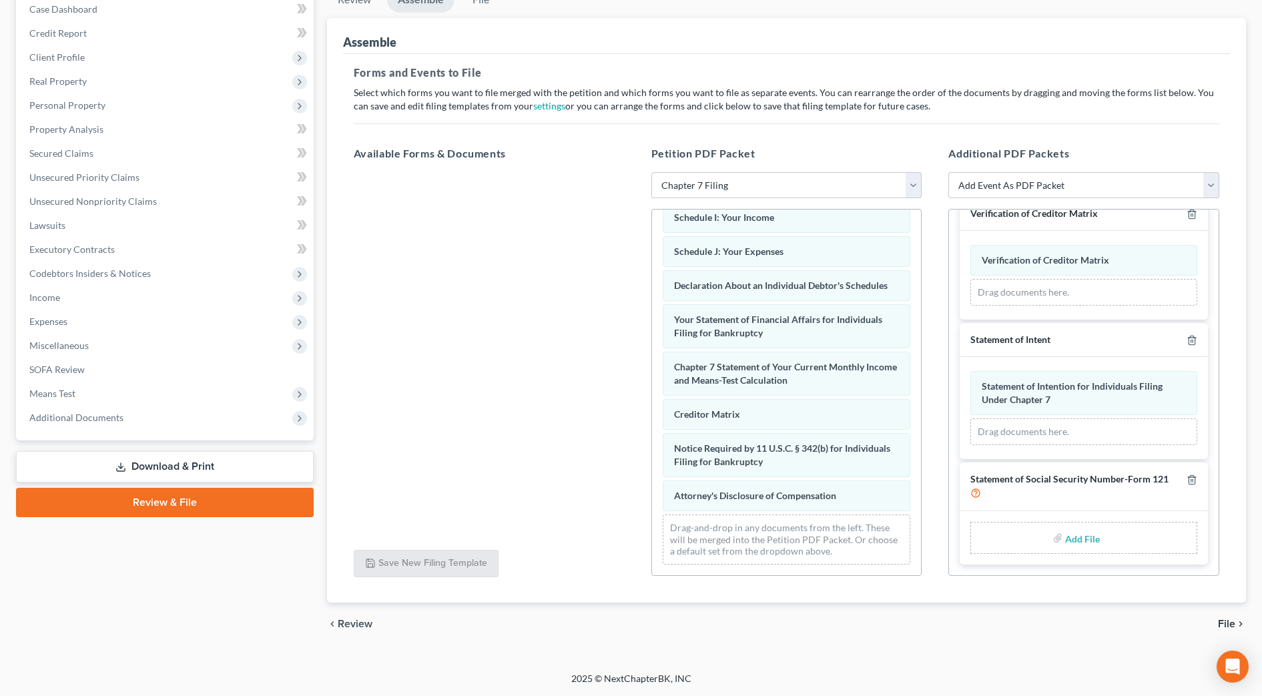
click at [1080, 537] on input "file" at bounding box center [1081, 538] width 32 height 24
type input "C:\fakepath\SSN.pdf"
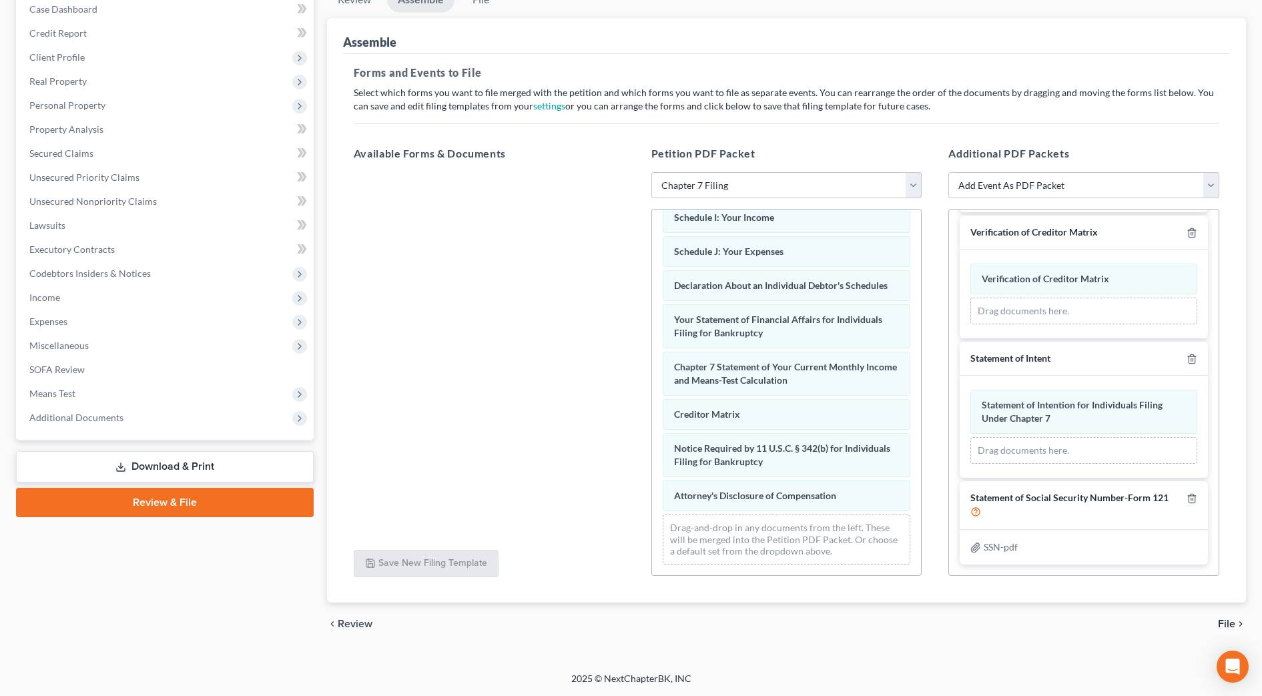
click at [1230, 622] on span "File" at bounding box center [1226, 624] width 17 height 11
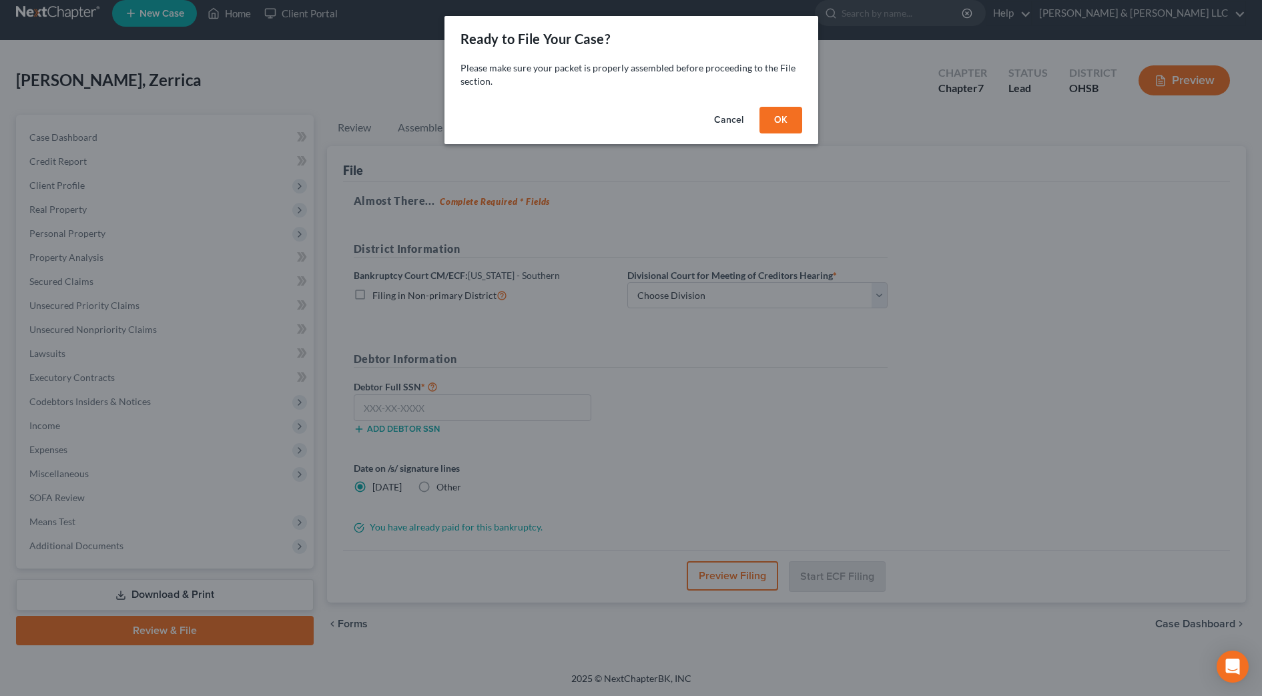
scroll to position [13, 0]
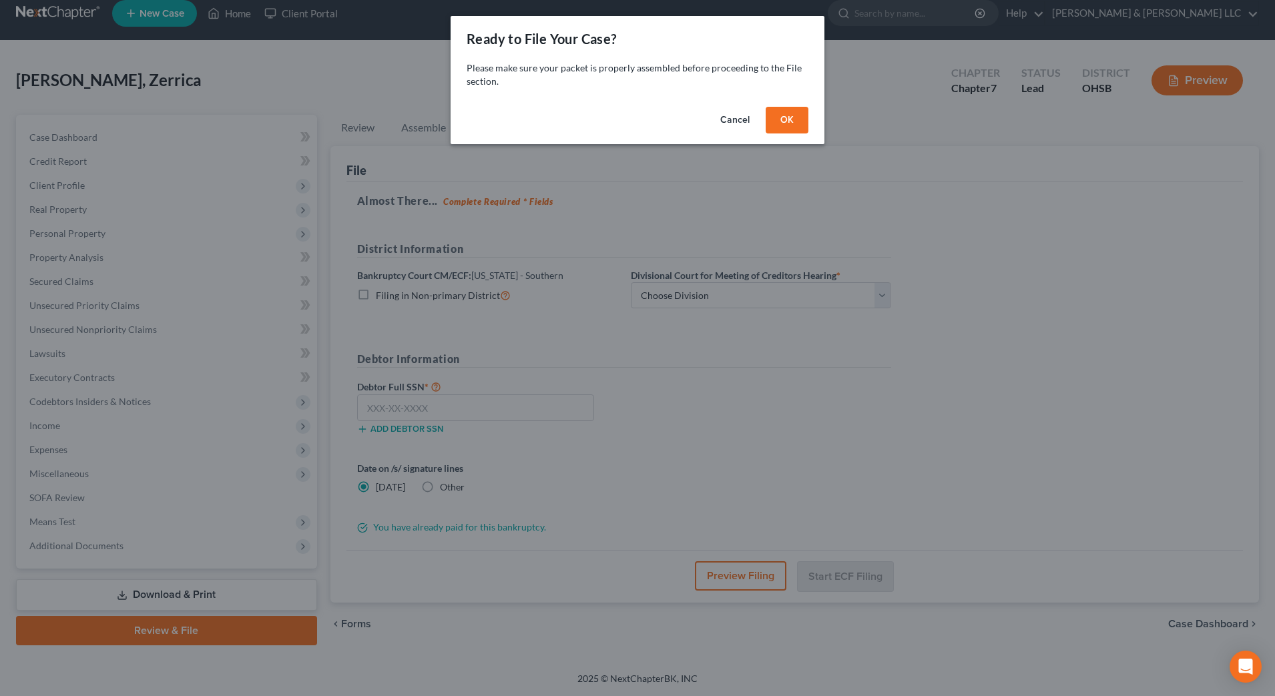
click at [782, 117] on button "OK" at bounding box center [787, 120] width 43 height 27
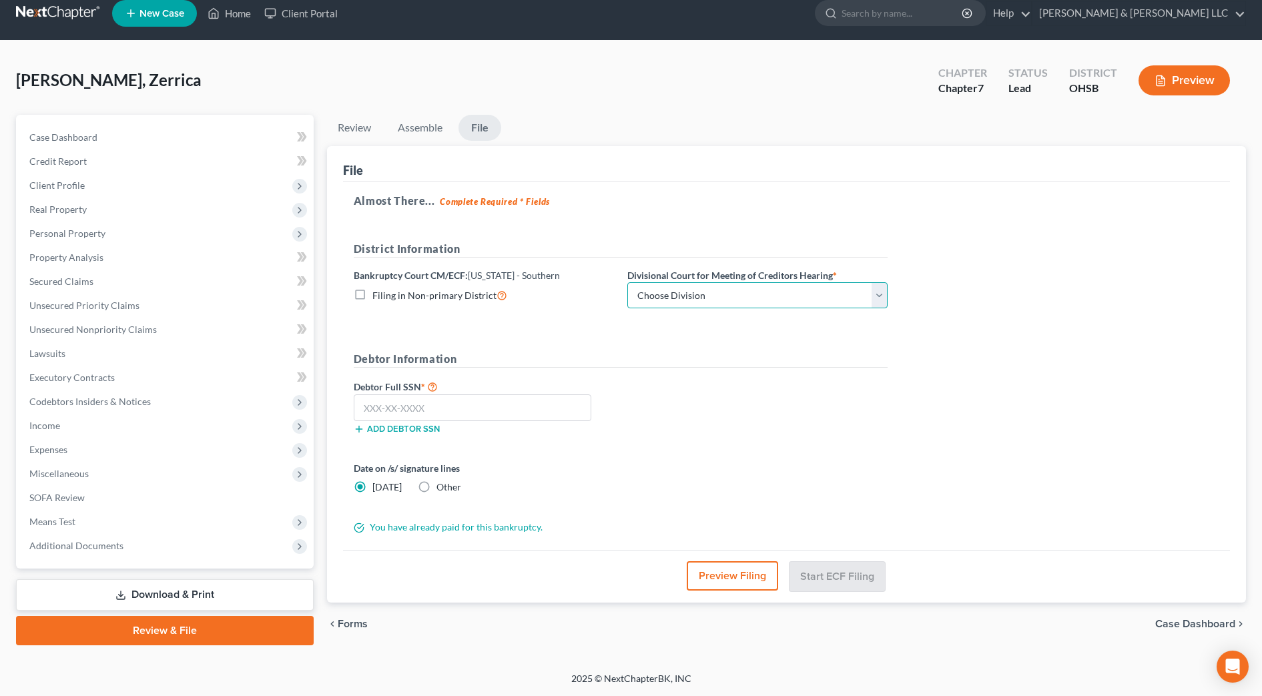
click at [754, 297] on select "Choose Division Cincinnati Columbus [GEOGRAPHIC_DATA]" at bounding box center [757, 295] width 260 height 27
select select "1"
click at [627, 282] on select "Choose Division Cincinnati Columbus [GEOGRAPHIC_DATA]" at bounding box center [757, 295] width 260 height 27
click at [509, 405] on input "text" at bounding box center [473, 408] width 238 height 27
click at [550, 404] on input "text" at bounding box center [473, 408] width 238 height 27
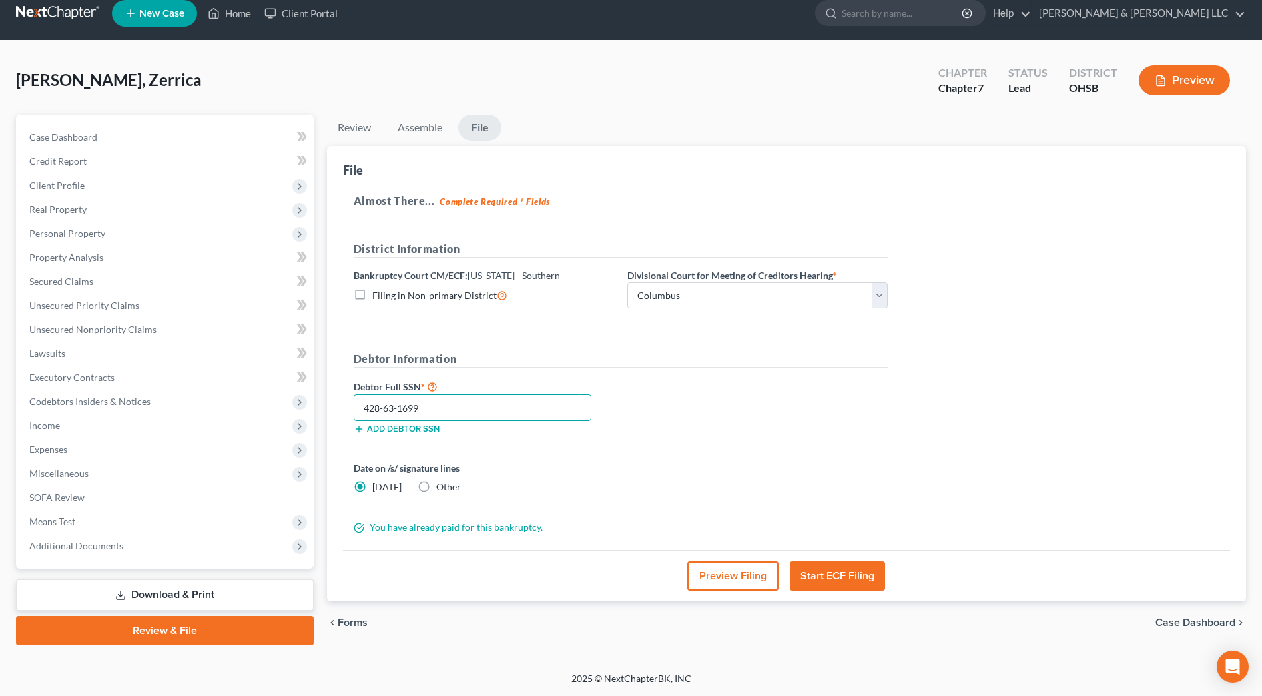
type input "428-63-1699"
click at [746, 581] on button "Preview Filing" at bounding box center [733, 575] width 91 height 29
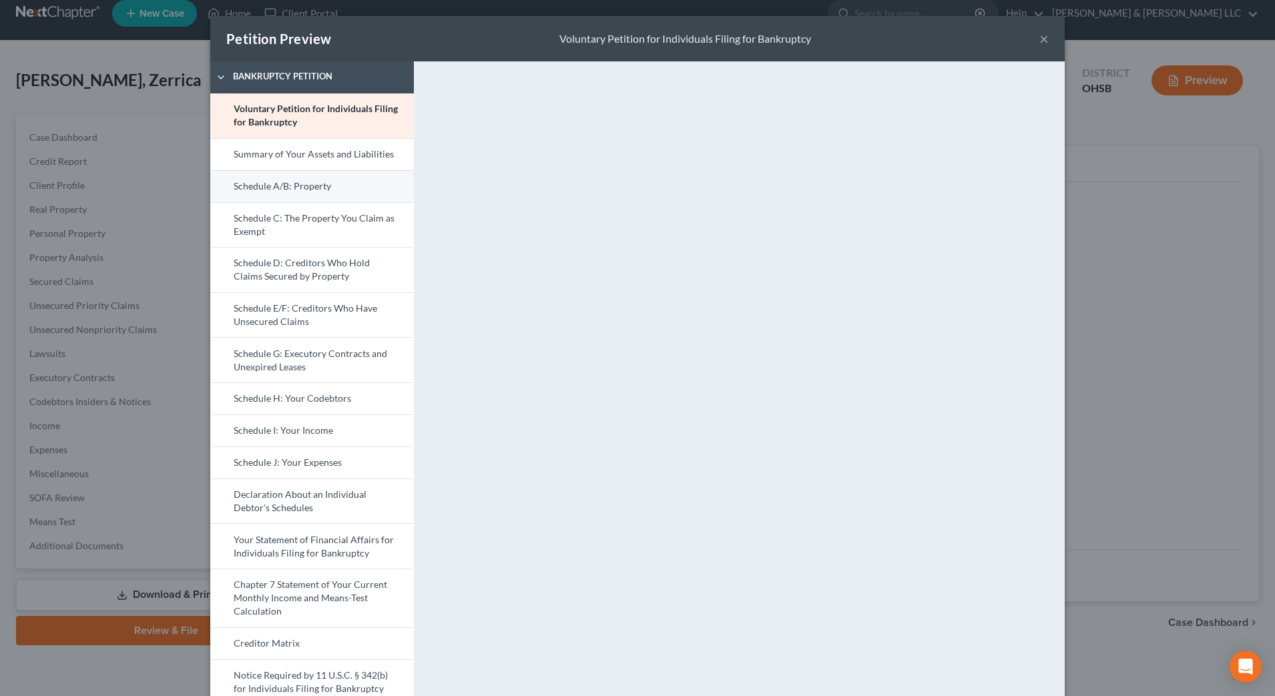
click at [385, 173] on link "Schedule A/B: Property" at bounding box center [312, 186] width 204 height 32
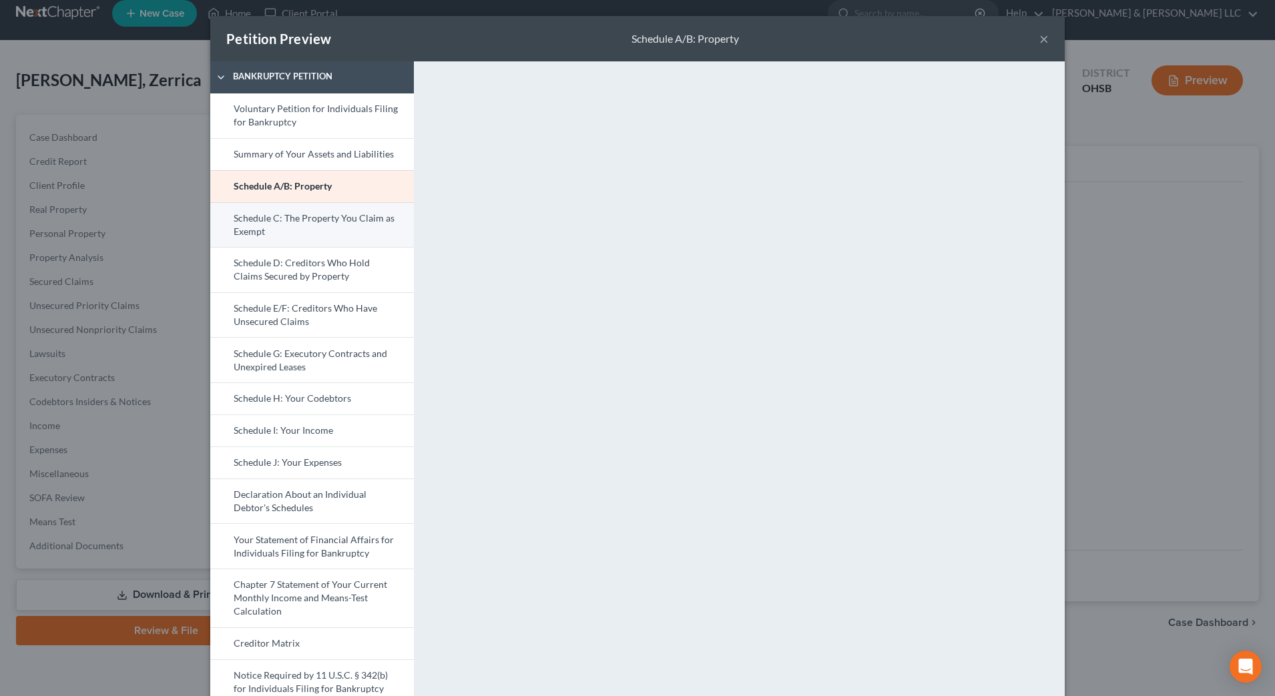
click at [351, 231] on link "Schedule C: The Property You Claim as Exempt" at bounding box center [312, 224] width 204 height 45
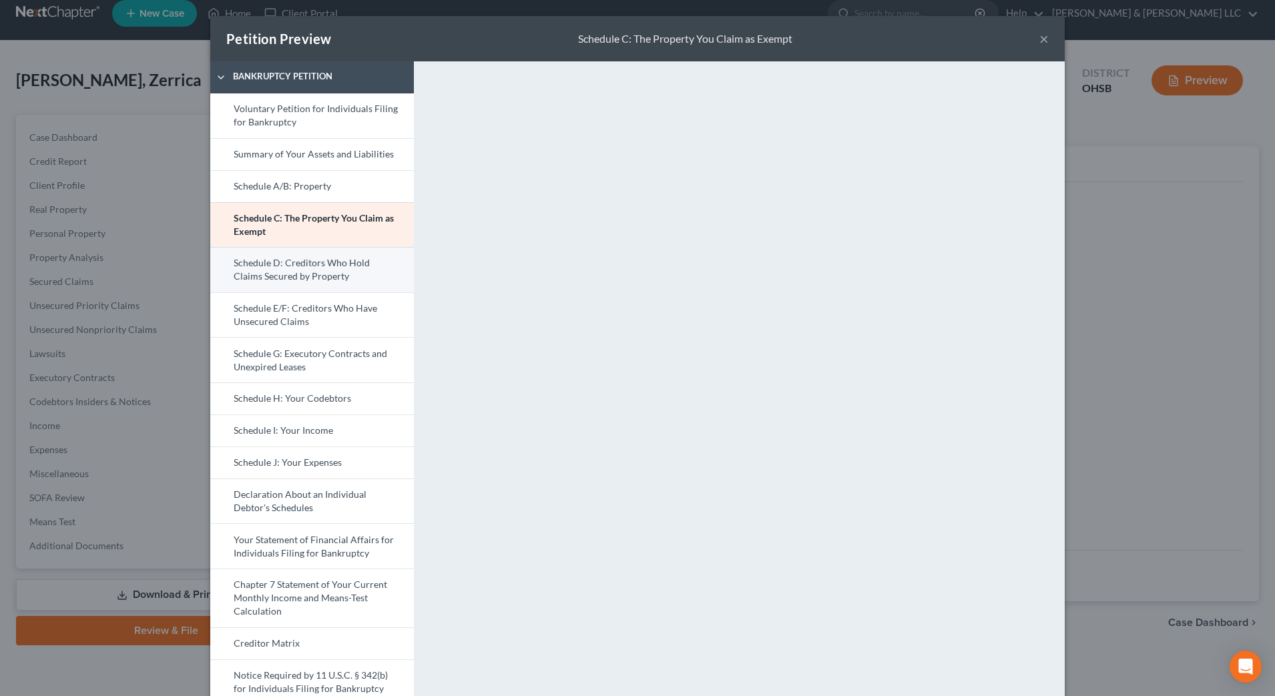
click at [343, 265] on link "Schedule D: Creditors Who Hold Claims Secured by Property" at bounding box center [312, 269] width 204 height 45
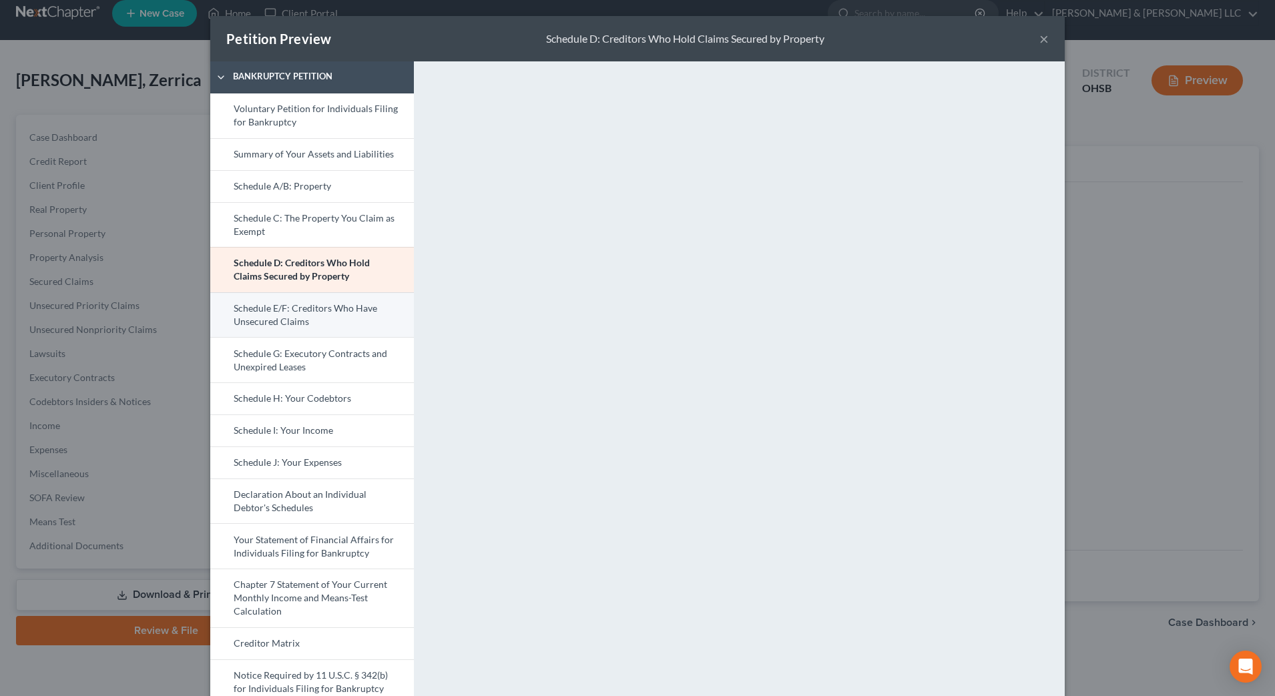
click at [334, 330] on link "Schedule E/F: Creditors Who Have Unsecured Claims" at bounding box center [312, 314] width 204 height 45
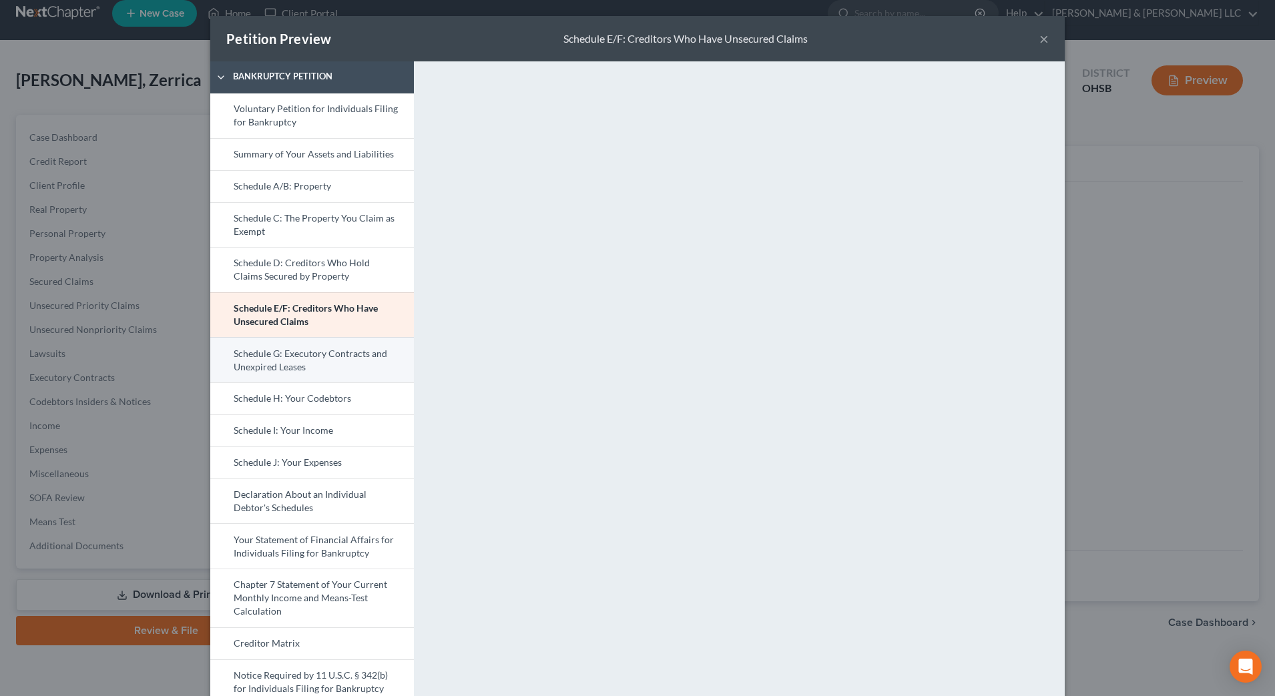
click at [368, 355] on link "Schedule G: Executory Contracts and Unexpired Leases" at bounding box center [312, 359] width 204 height 45
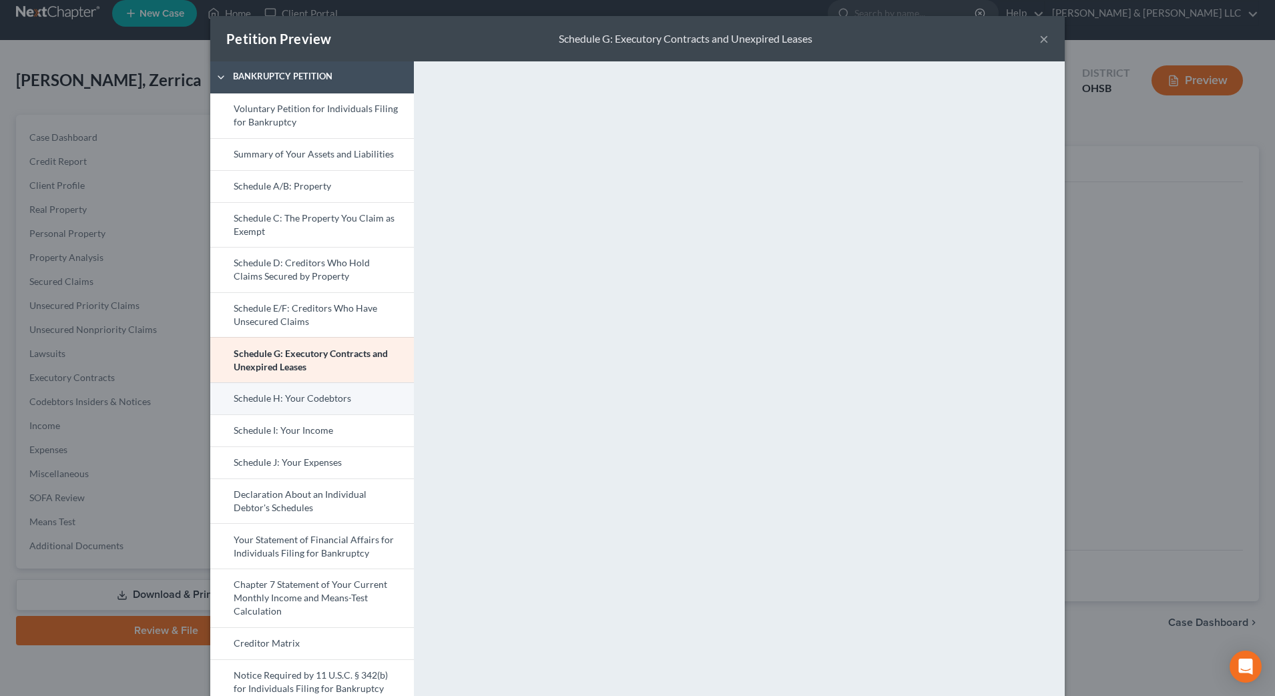
click at [347, 397] on link "Schedule H: Your Codebtors" at bounding box center [312, 398] width 204 height 32
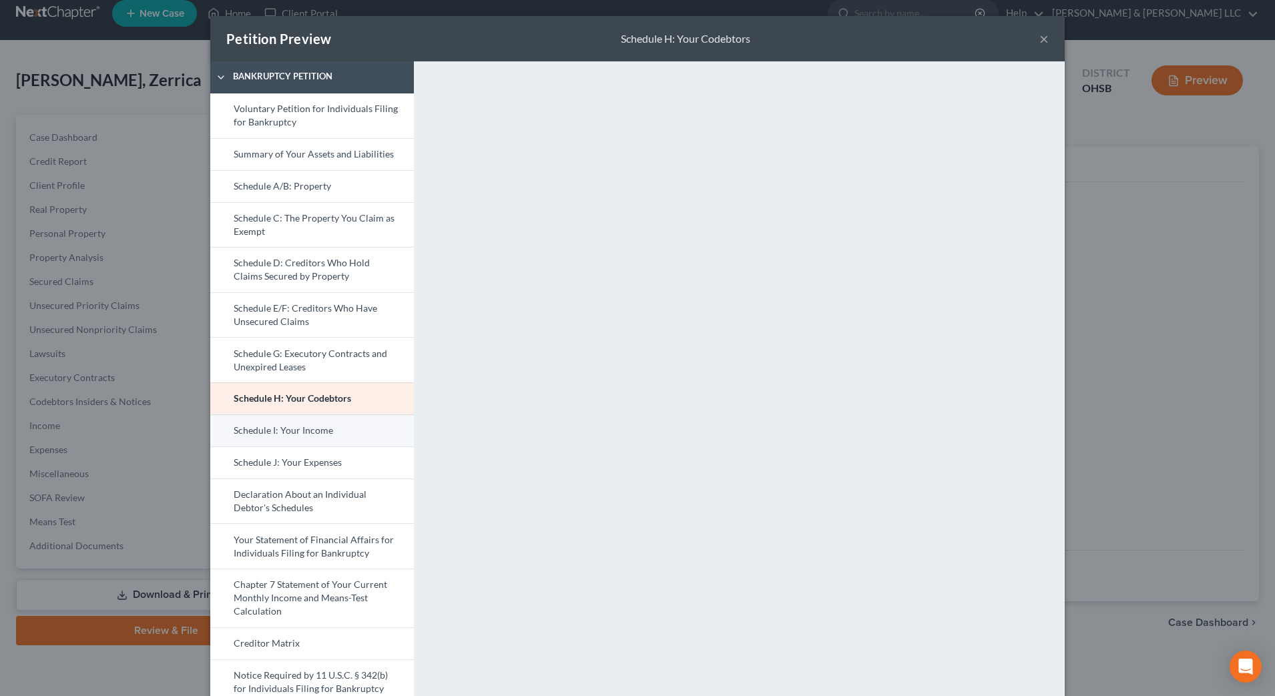
click at [336, 423] on link "Schedule I: Your Income" at bounding box center [312, 431] width 204 height 32
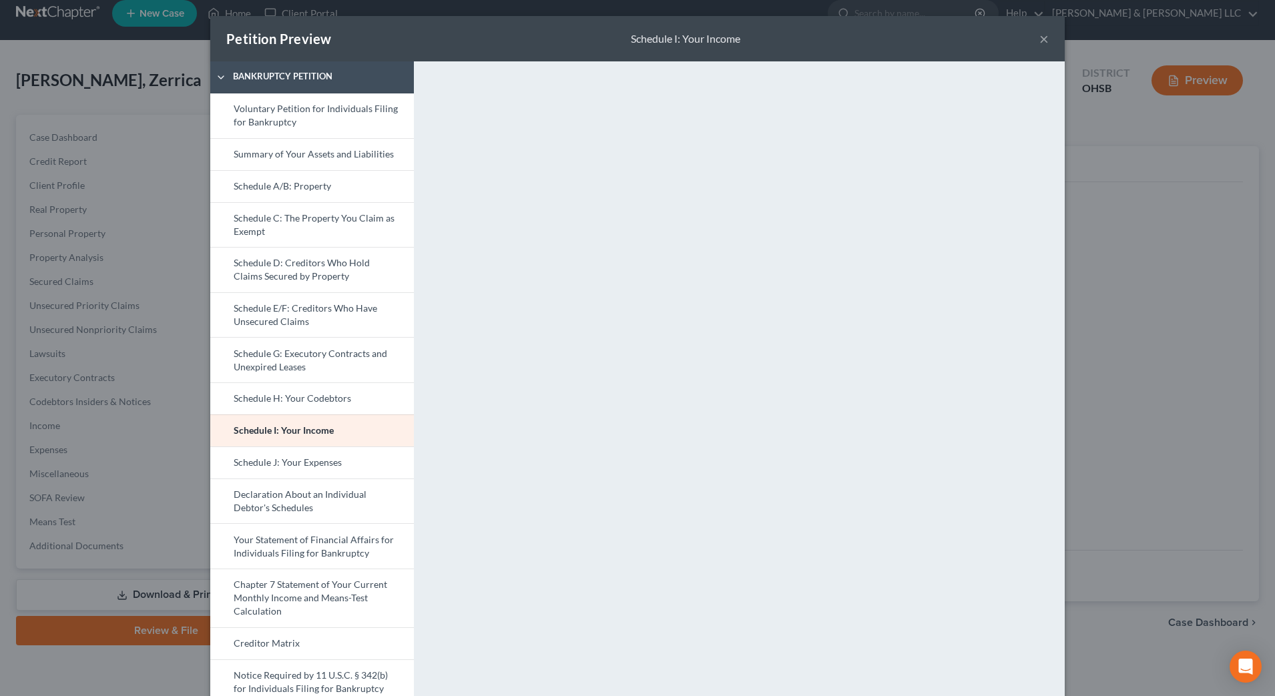
click at [1039, 39] on button "×" at bounding box center [1043, 39] width 9 height 16
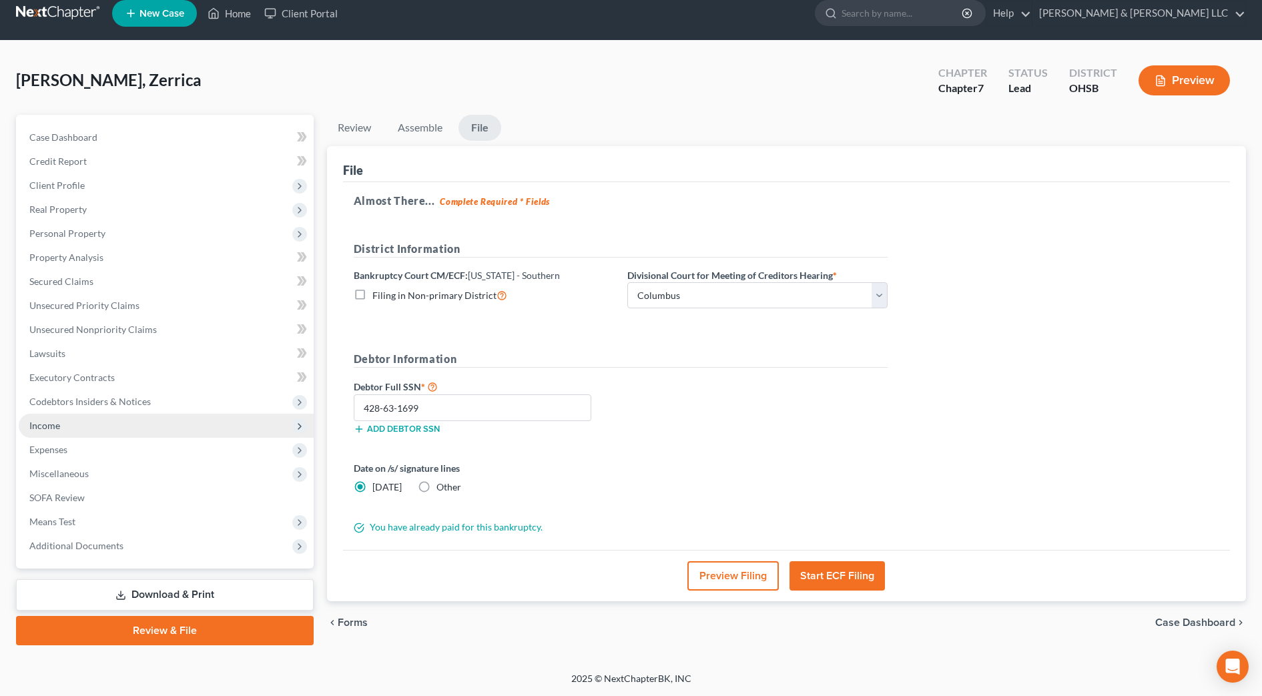
click at [63, 421] on span "Income" at bounding box center [166, 426] width 295 height 24
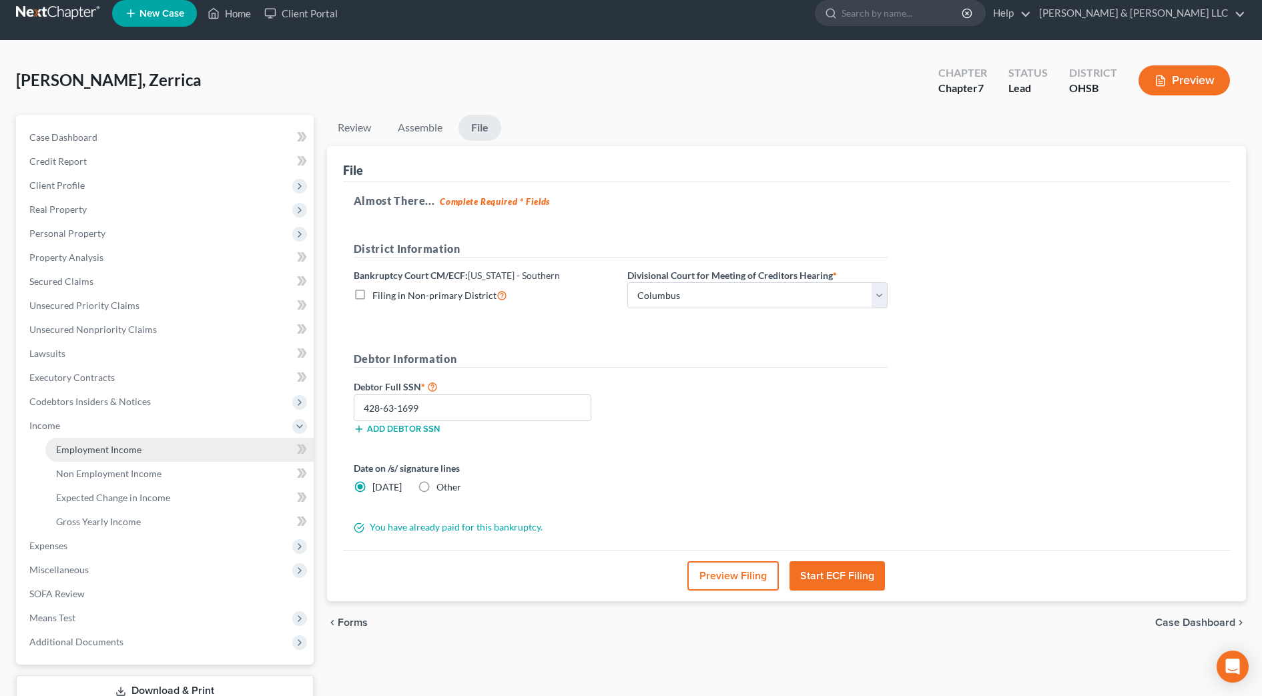
click at [65, 445] on span "Employment Income" at bounding box center [98, 449] width 85 height 11
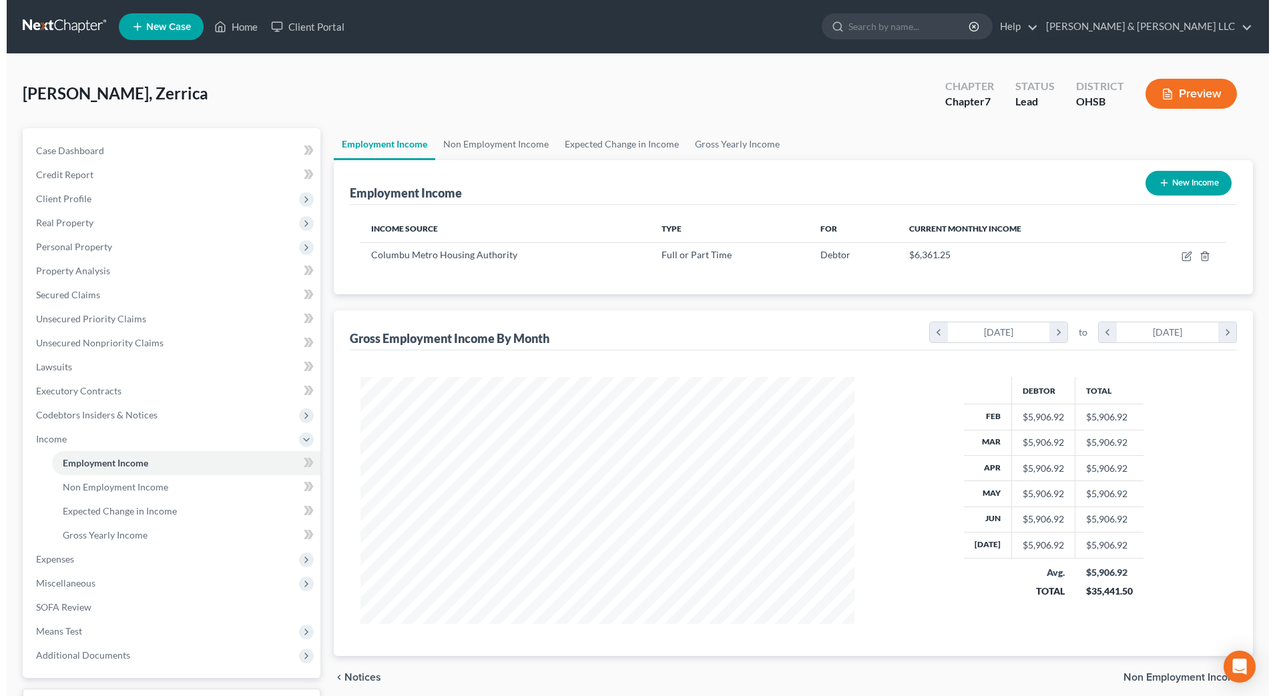
scroll to position [247, 521]
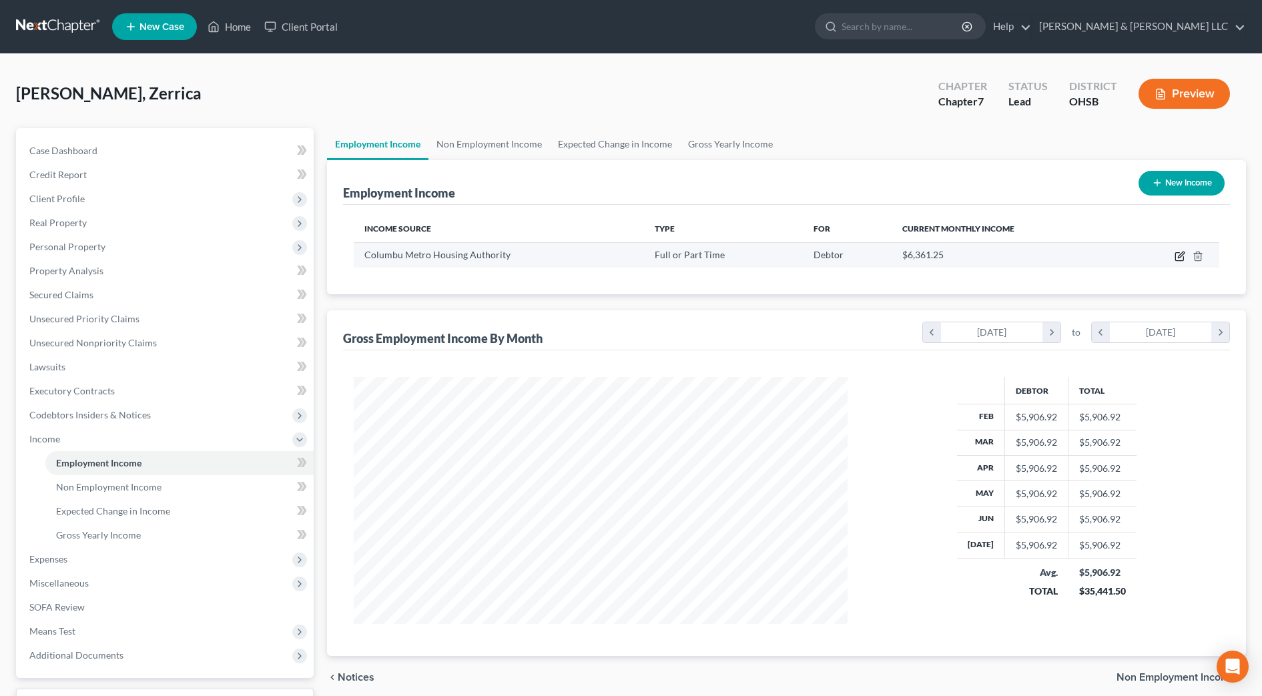
click at [1176, 260] on icon "button" at bounding box center [1180, 257] width 8 height 8
select select "0"
select select "36"
select select "2"
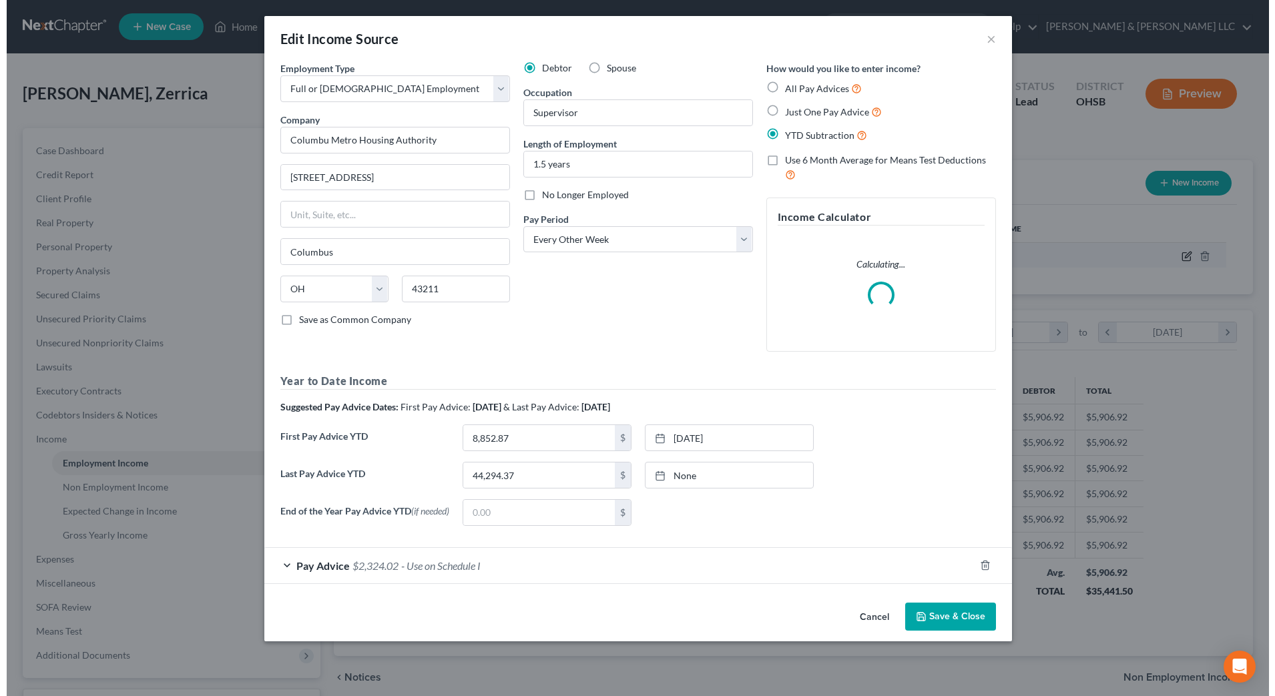
scroll to position [250, 527]
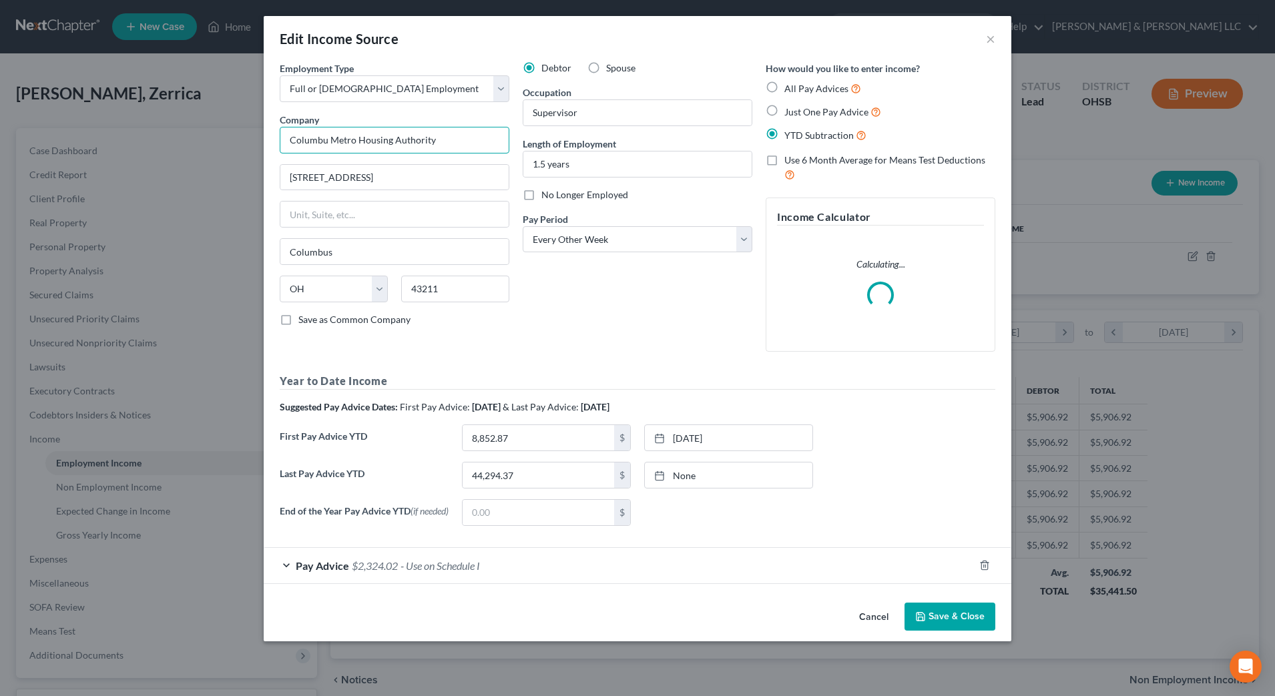
click at [328, 140] on input "Columbu Metro Housing Authority" at bounding box center [395, 140] width 230 height 27
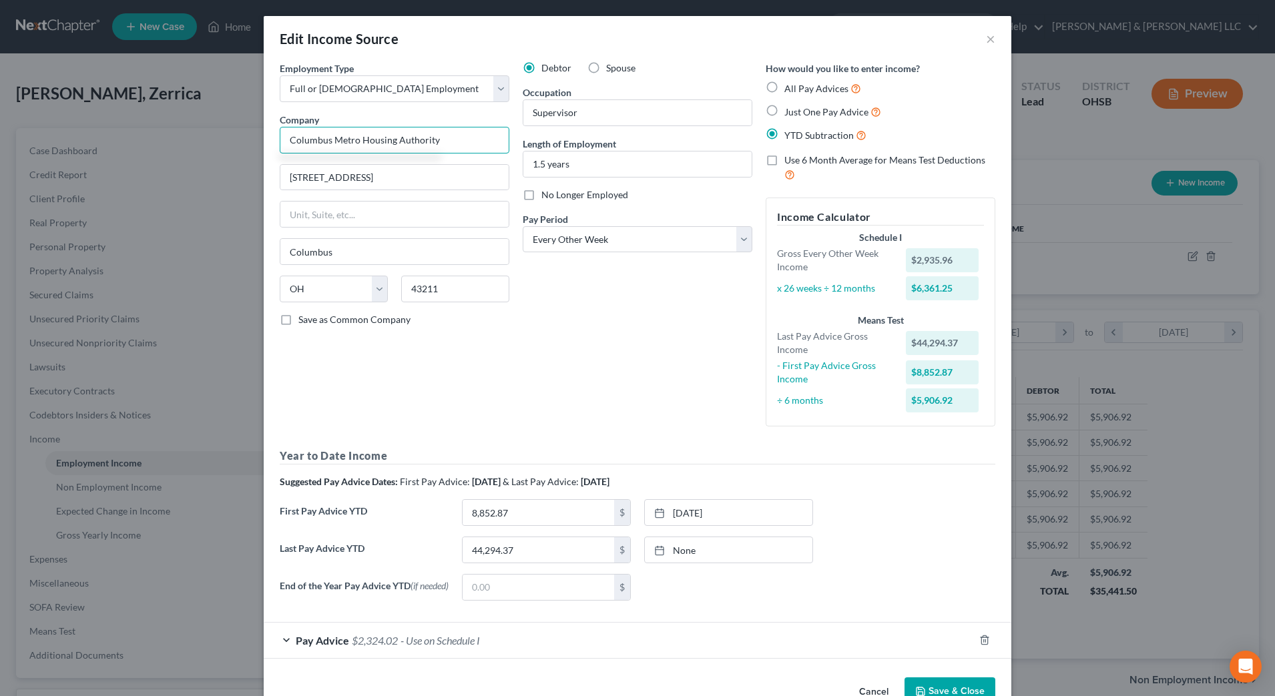
type input "Columbus Metro Housing Authority"
click at [633, 346] on div "Debtor Spouse Occupation Supervisor Length of Employment 1.5 years No Longer Em…" at bounding box center [637, 249] width 243 height 376
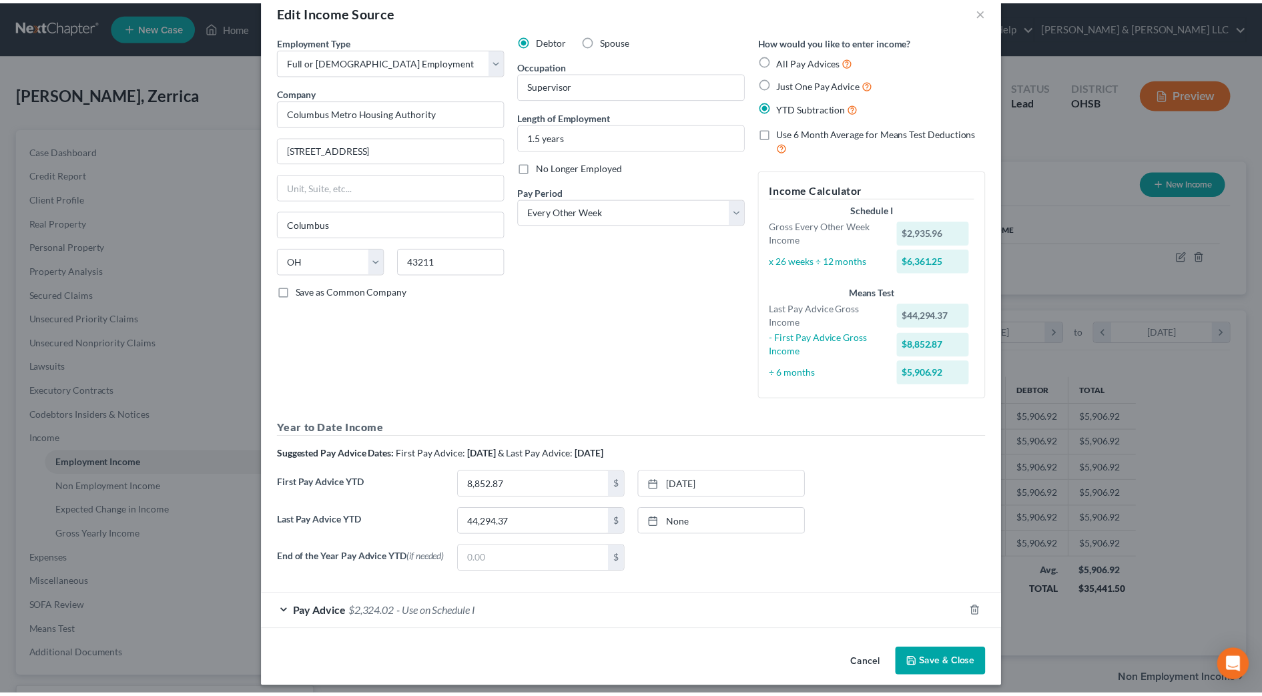
scroll to position [39, 0]
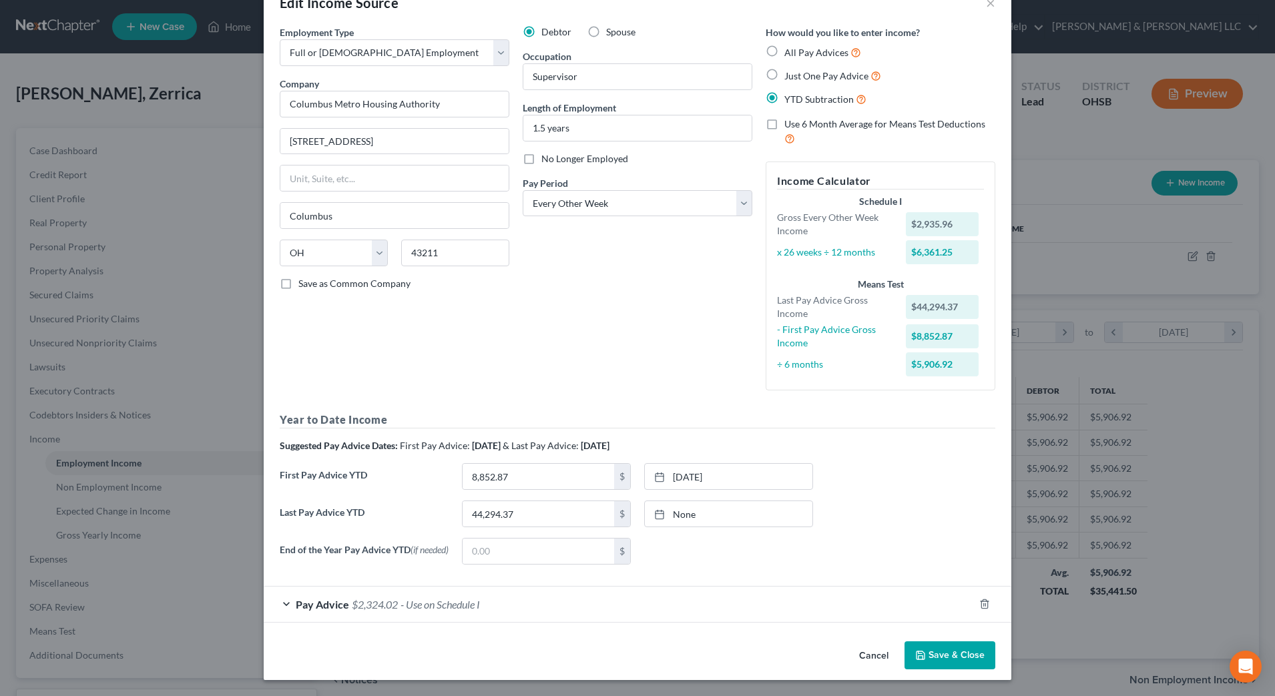
click at [944, 659] on button "Save & Close" at bounding box center [950, 656] width 91 height 28
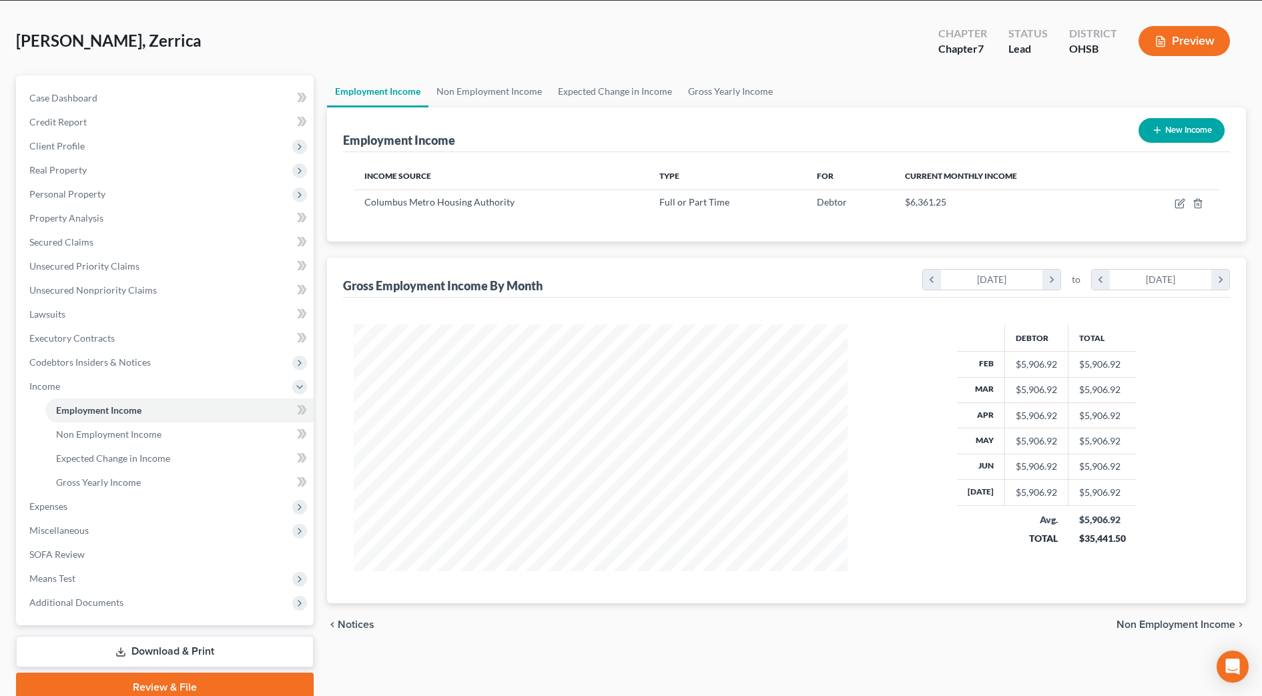
scroll to position [109, 0]
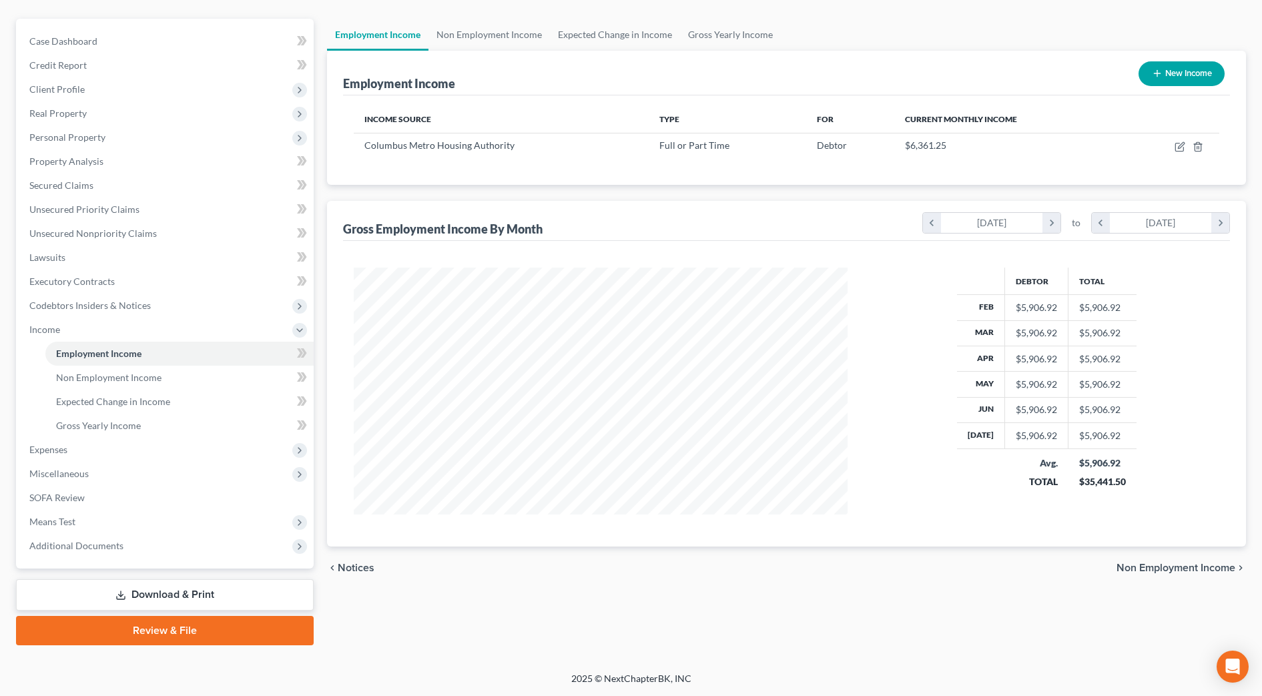
click at [242, 622] on link "Review & File" at bounding box center [165, 630] width 298 height 29
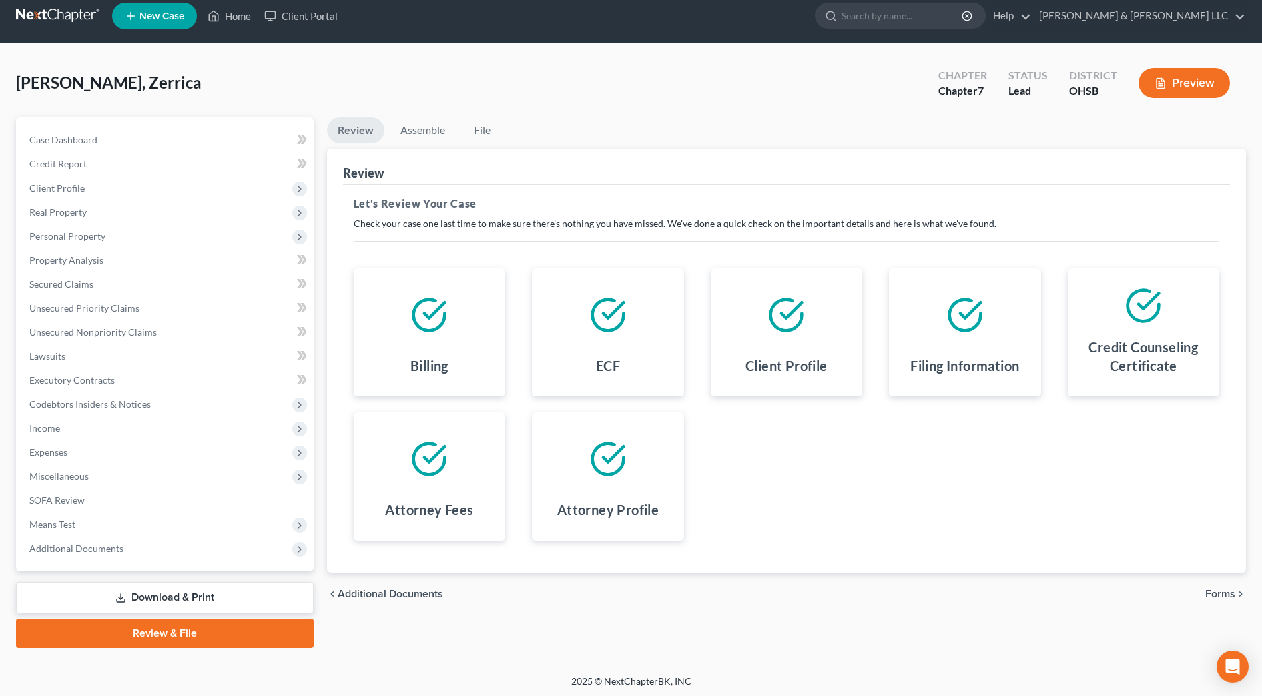
scroll to position [13, 0]
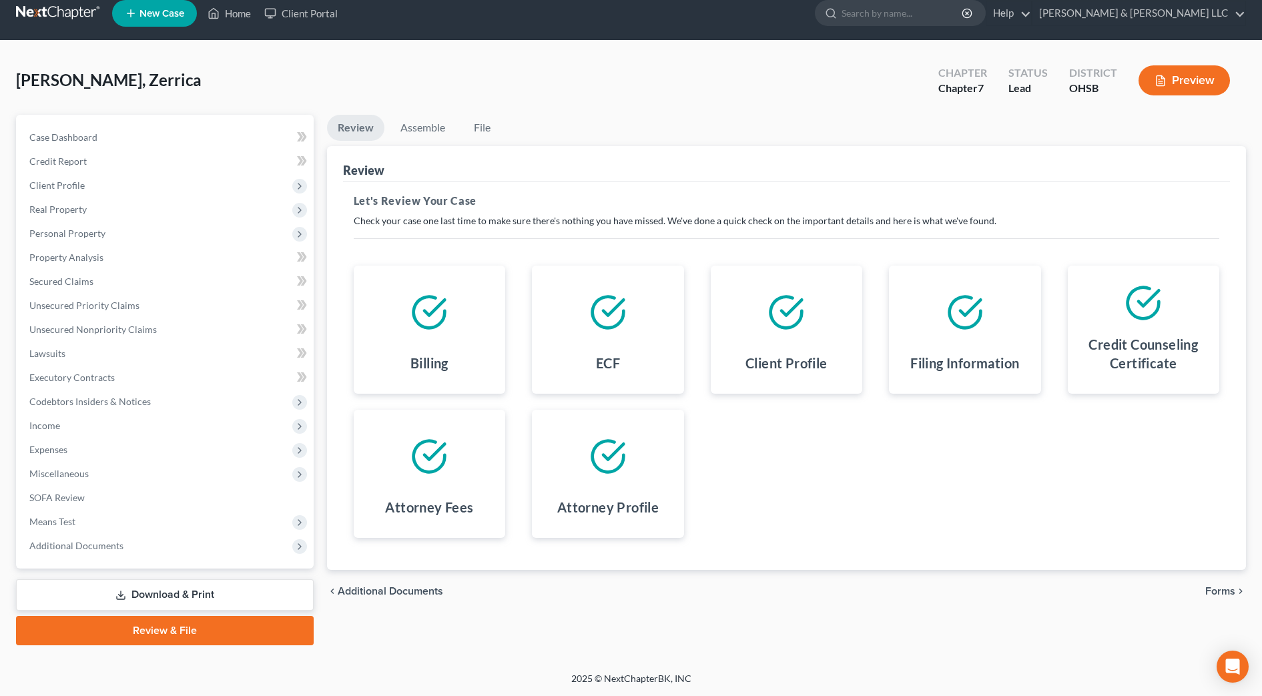
click at [1229, 589] on span "Forms" at bounding box center [1221, 591] width 30 height 11
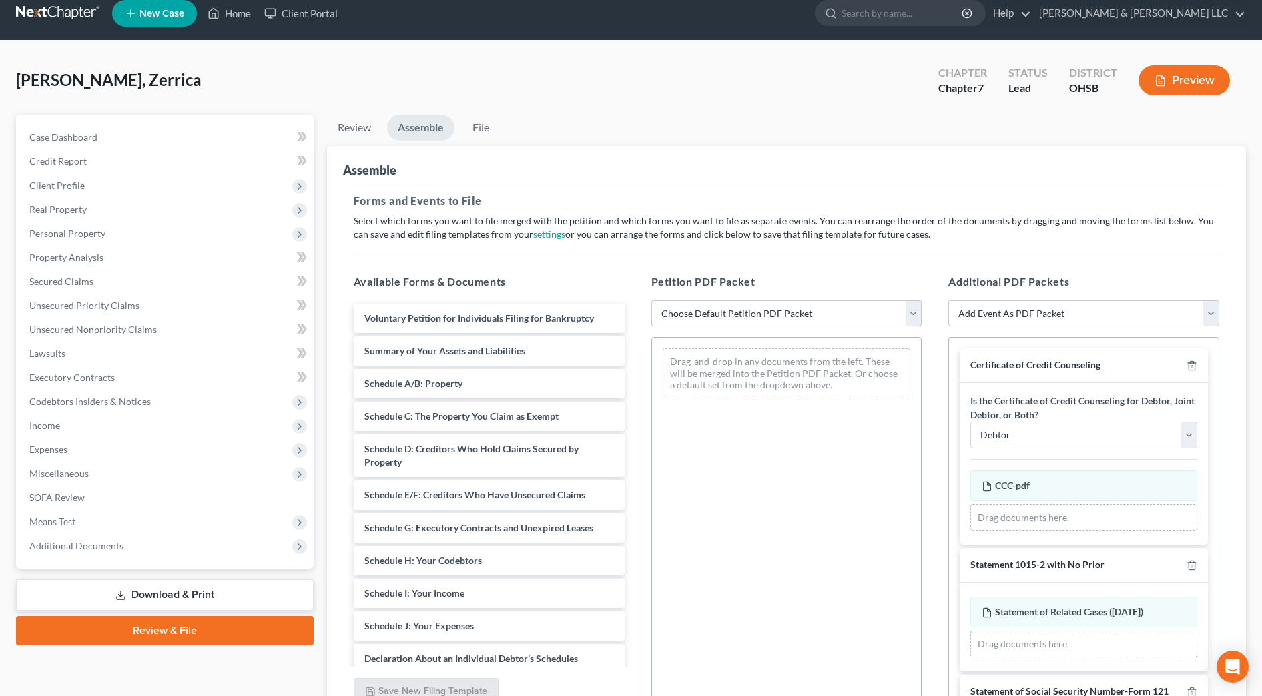
click at [694, 306] on select "Choose Default Petition PDF Packet Emergency Filing (Voluntary Petition and Cre…" at bounding box center [787, 313] width 271 height 27
select select "2"
click at [652, 300] on select "Choose Default Petition PDF Packet Emergency Filing (Voluntary Petition and Cre…" at bounding box center [787, 313] width 271 height 27
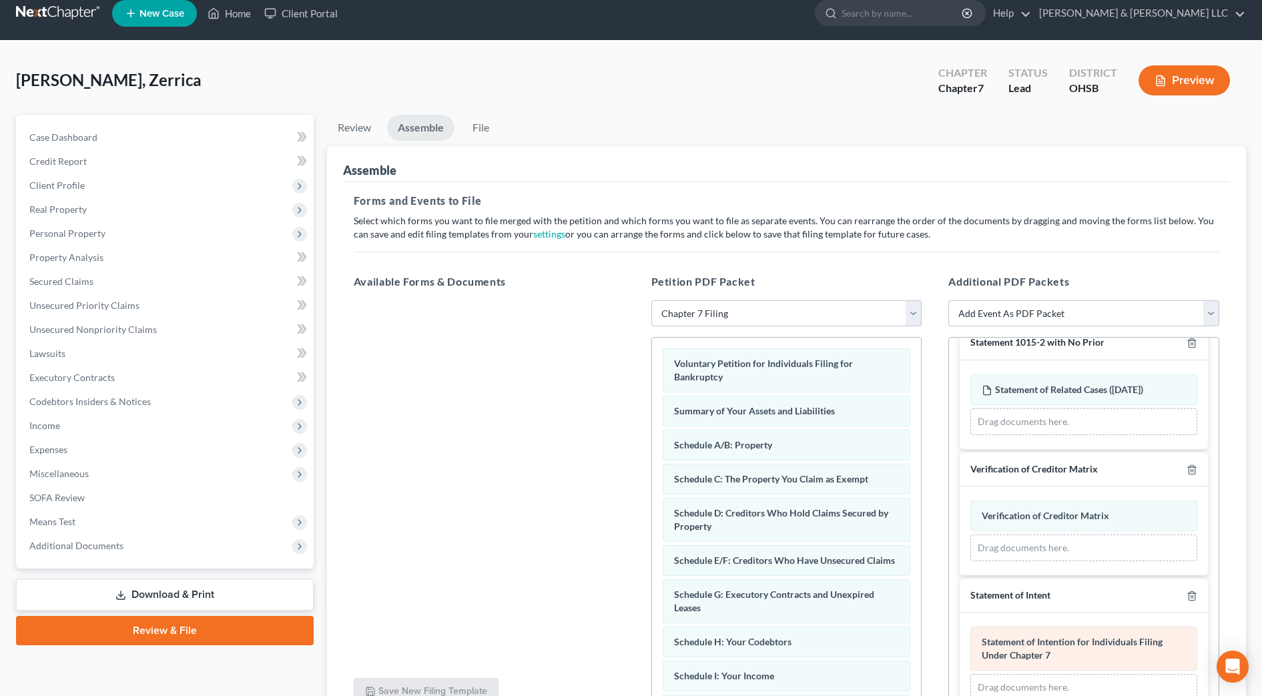
scroll to position [350, 0]
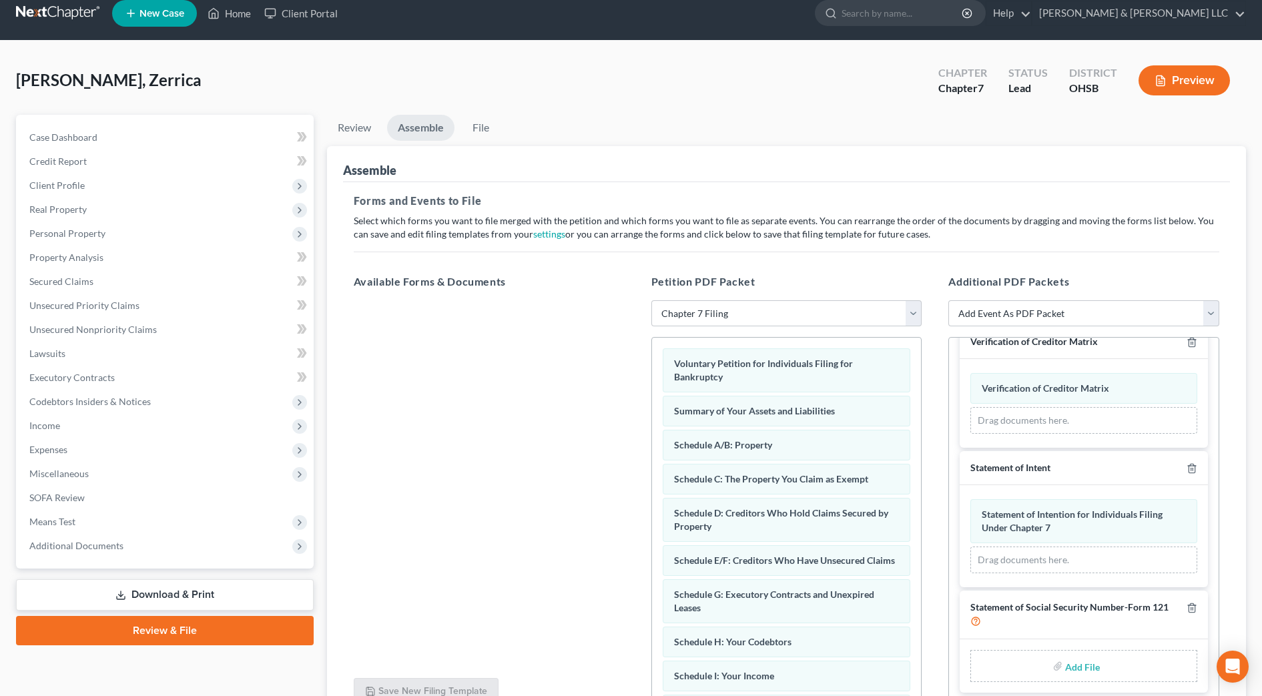
click at [1067, 668] on input "file" at bounding box center [1081, 666] width 32 height 24
type input "C:\fakepath\SSN.pdf"
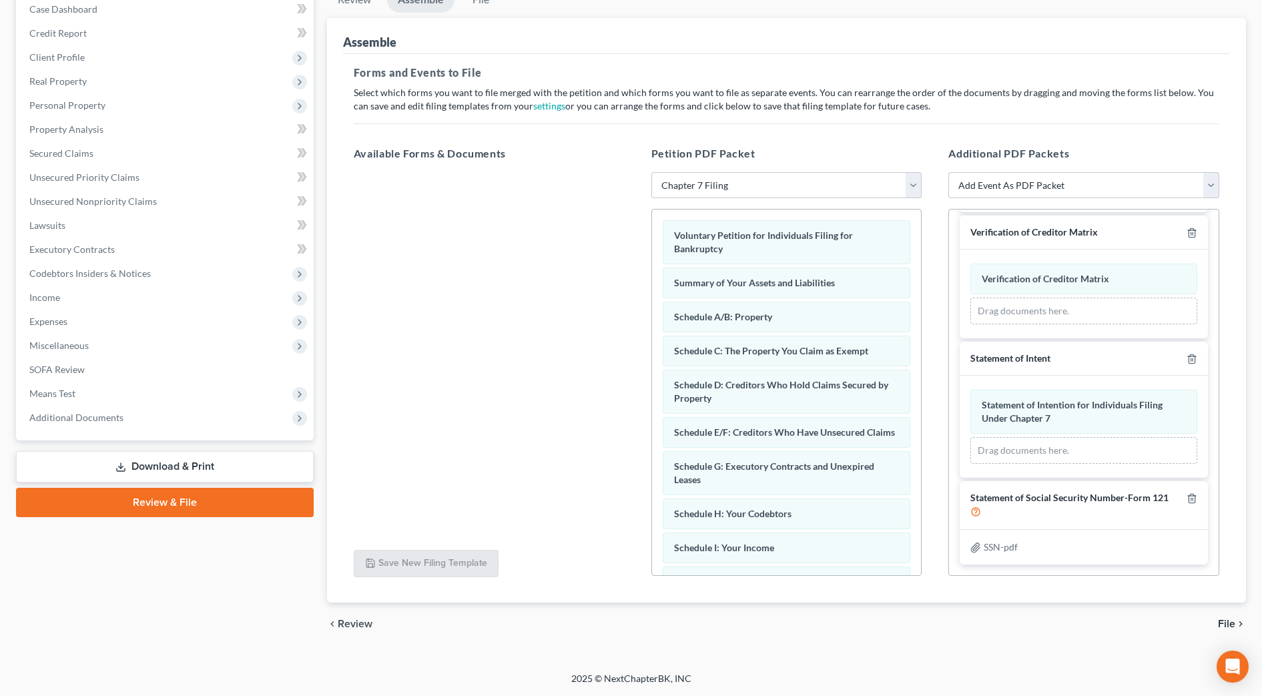
scroll to position [331, 0]
click at [1219, 621] on span "File" at bounding box center [1226, 624] width 17 height 11
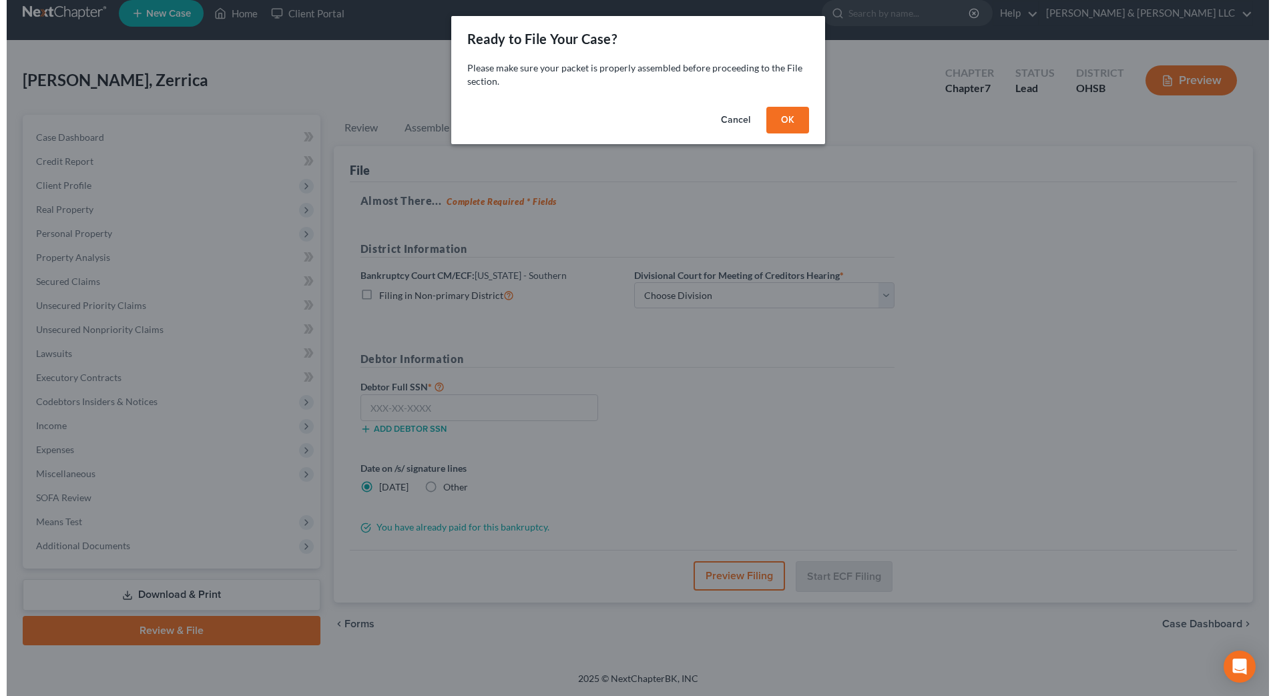
scroll to position [13, 0]
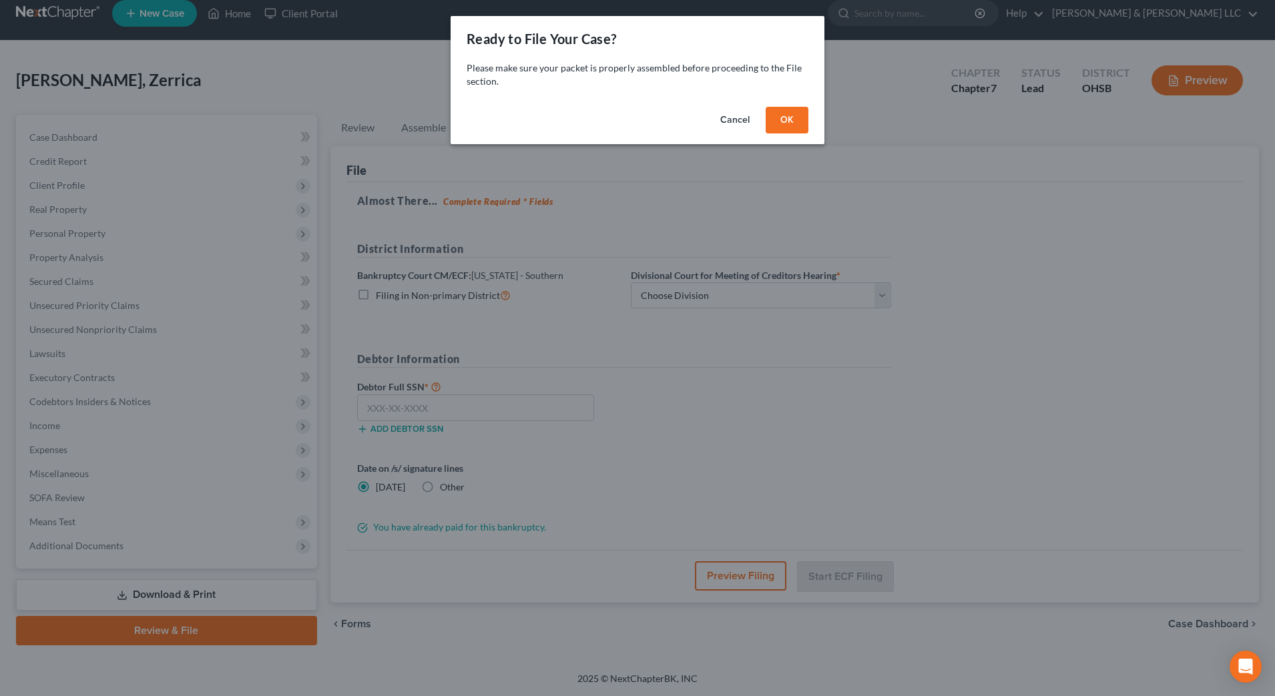
click at [781, 113] on button "OK" at bounding box center [787, 120] width 43 height 27
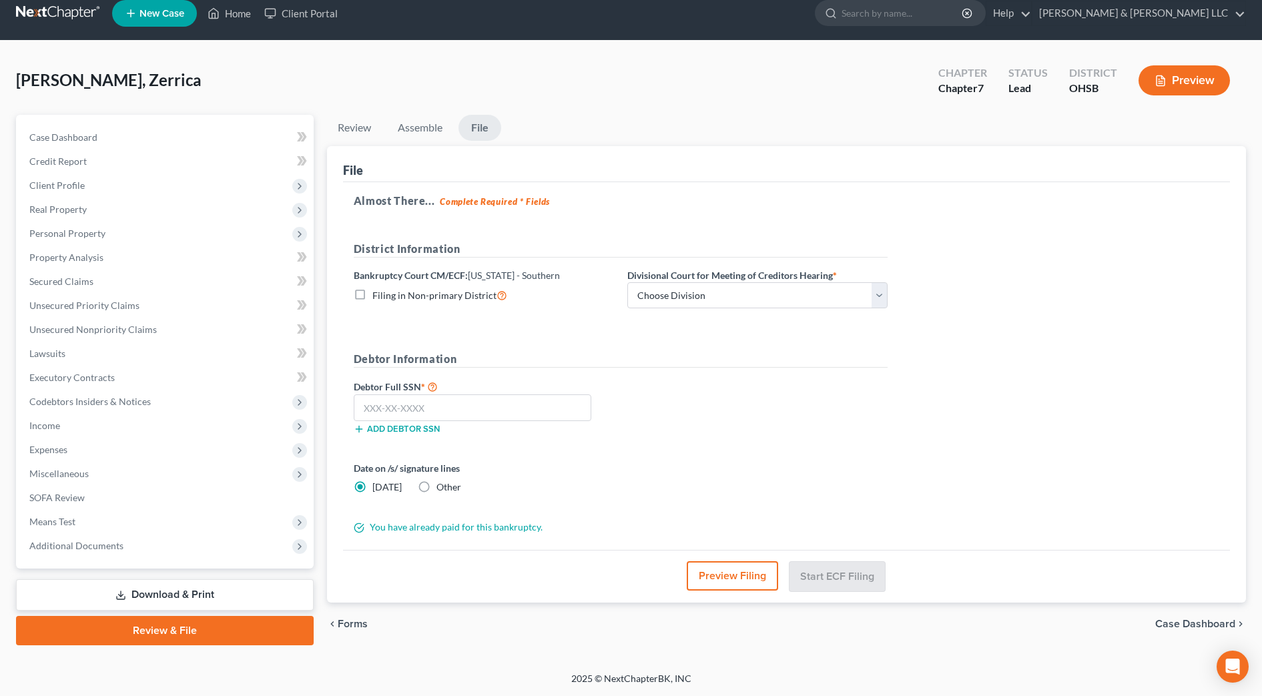
click at [712, 319] on form "District Information Bankruptcy Court CM/ECF: [US_STATE] - Southern Filing in N…" at bounding box center [621, 388] width 534 height 294
click at [706, 302] on select "Choose Division Cincinnati Columbus [GEOGRAPHIC_DATA]" at bounding box center [757, 295] width 260 height 27
select select "1"
click at [627, 282] on select "Choose Division Cincinnati Columbus [GEOGRAPHIC_DATA]" at bounding box center [757, 295] width 260 height 27
click at [443, 399] on input "text" at bounding box center [473, 408] width 238 height 27
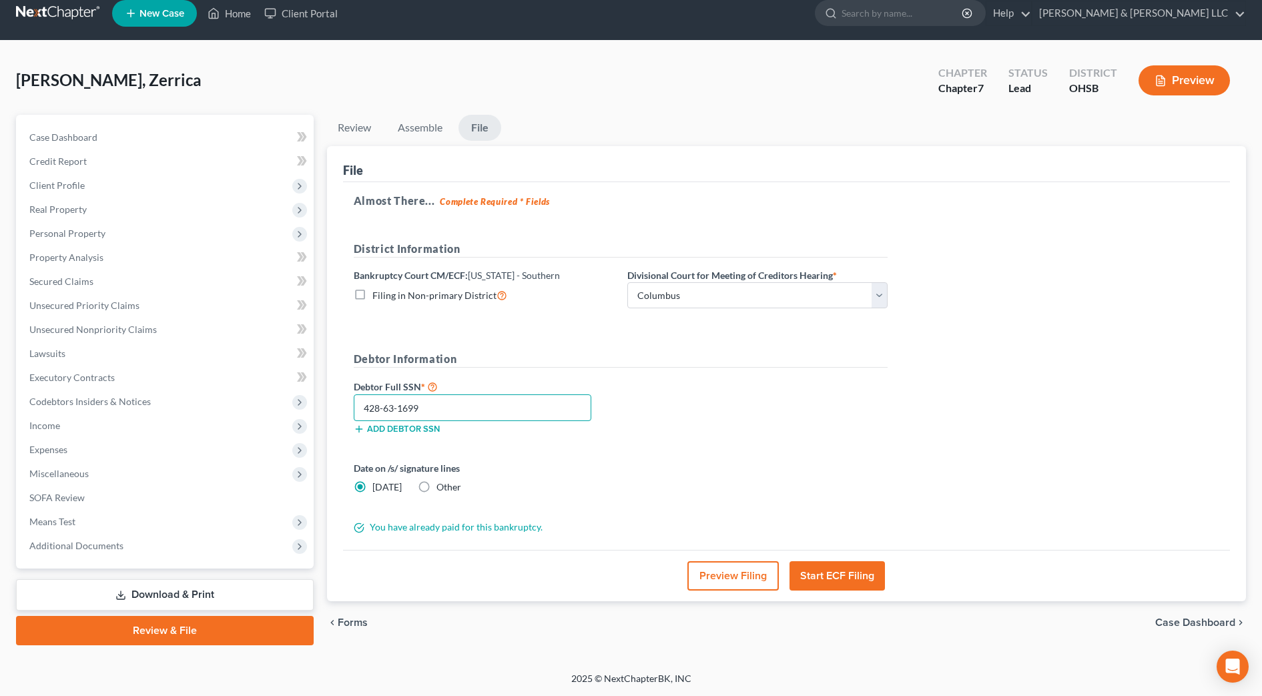
type input "428-63-1699"
click at [759, 569] on button "Preview Filing" at bounding box center [733, 575] width 91 height 29
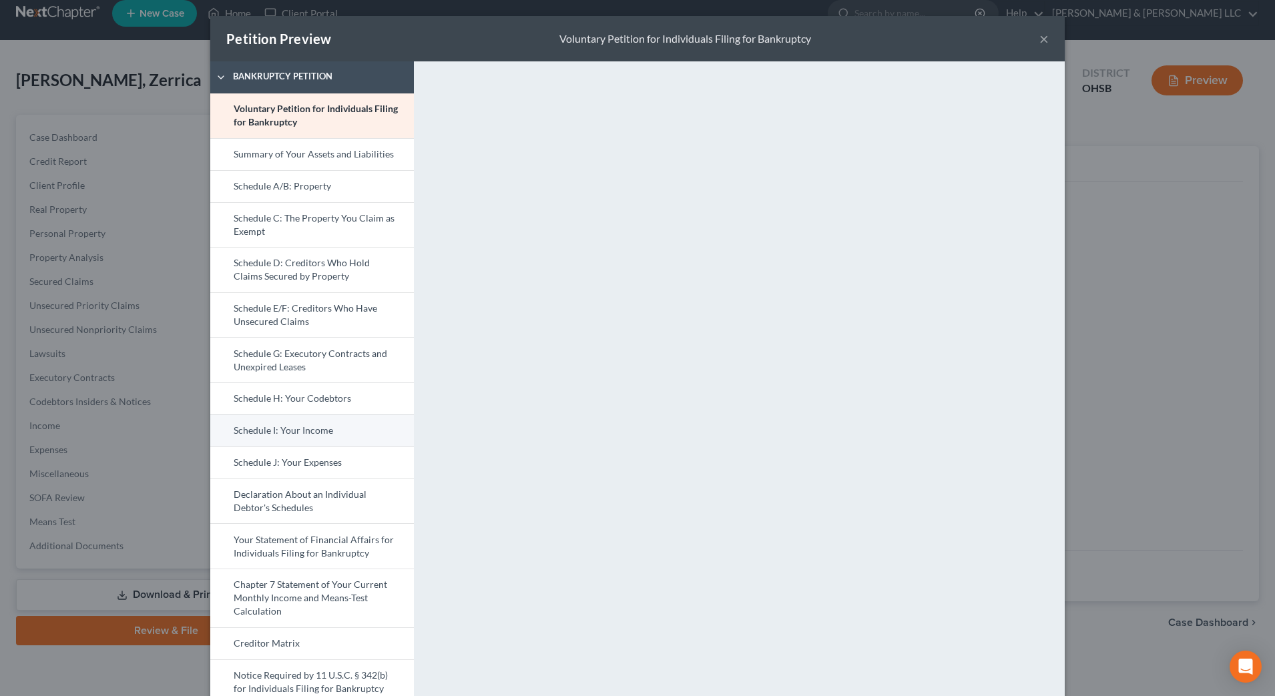
click at [306, 433] on link "Schedule I: Your Income" at bounding box center [312, 431] width 204 height 32
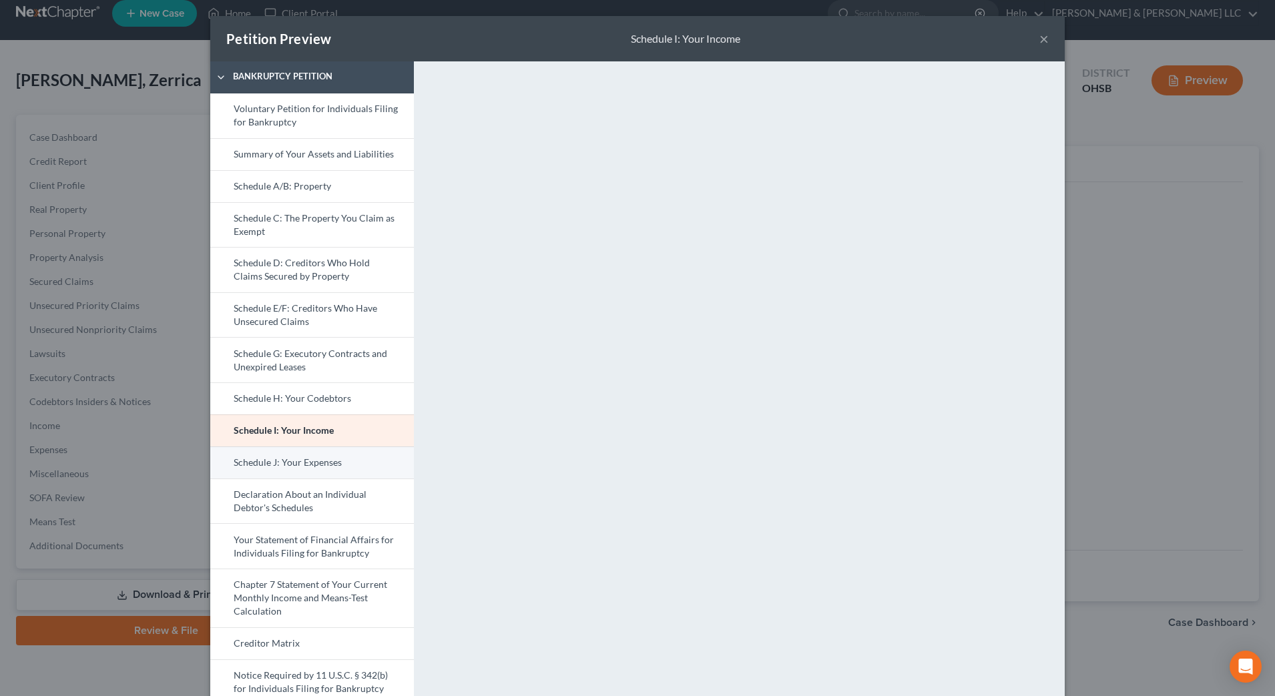
click at [366, 465] on link "Schedule J: Your Expenses" at bounding box center [312, 463] width 204 height 32
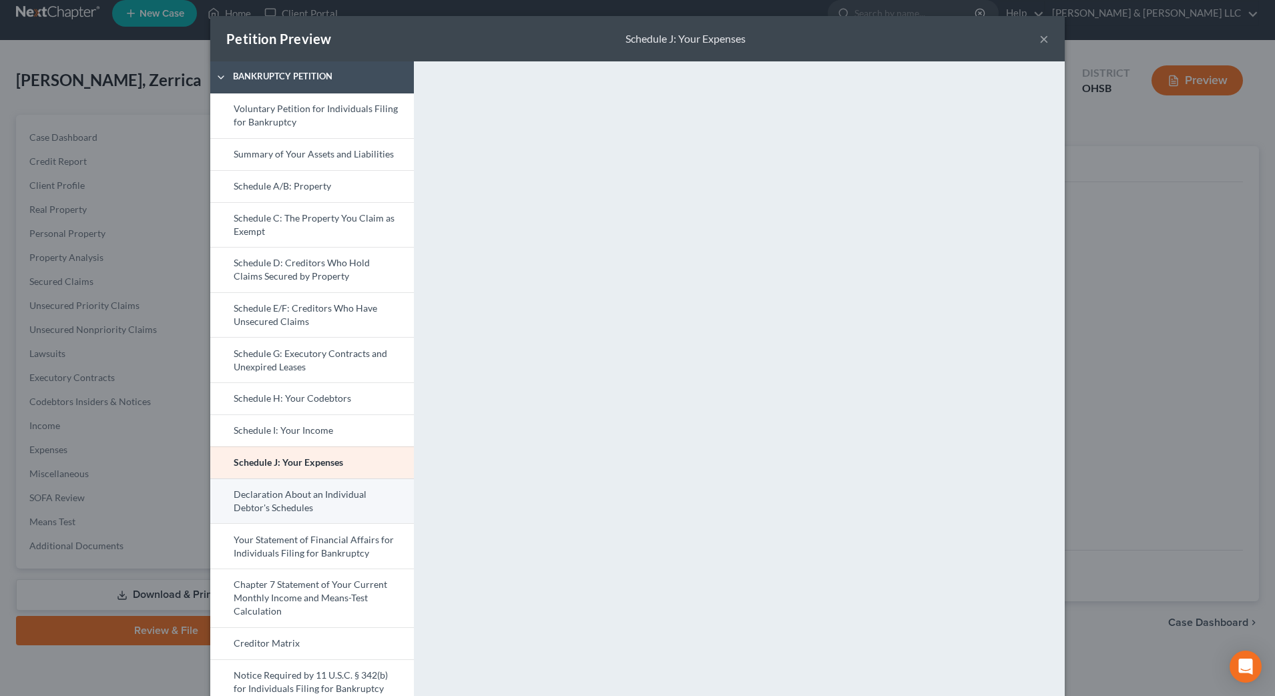
click at [351, 513] on link "Declaration About an Individual Debtor's Schedules" at bounding box center [312, 501] width 204 height 45
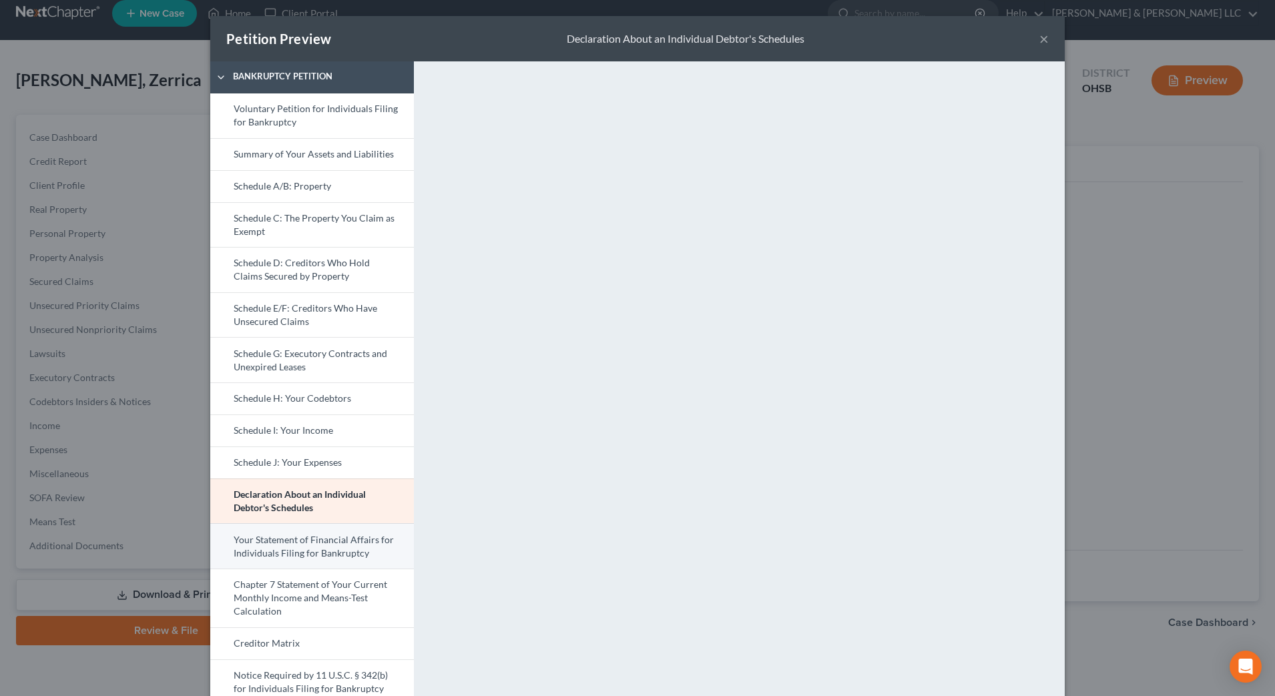
click at [330, 552] on link "Your Statement of Financial Affairs for Individuals Filing for Bankruptcy" at bounding box center [312, 545] width 204 height 45
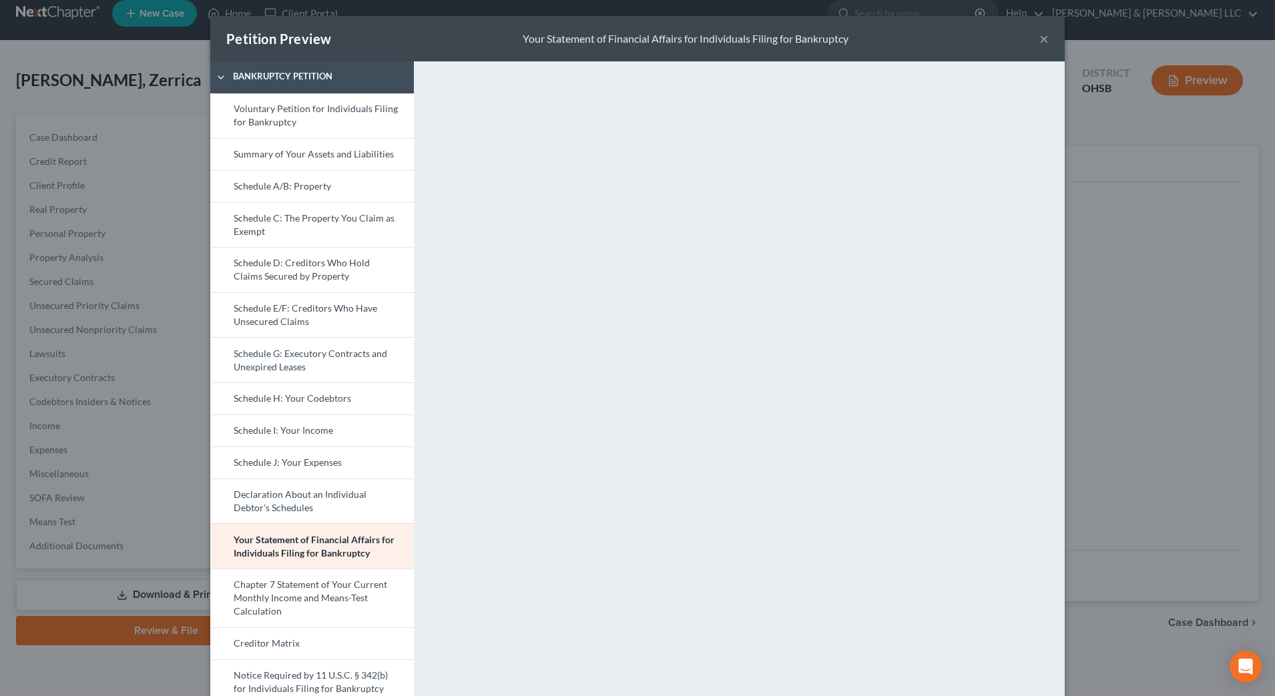
scroll to position [83, 0]
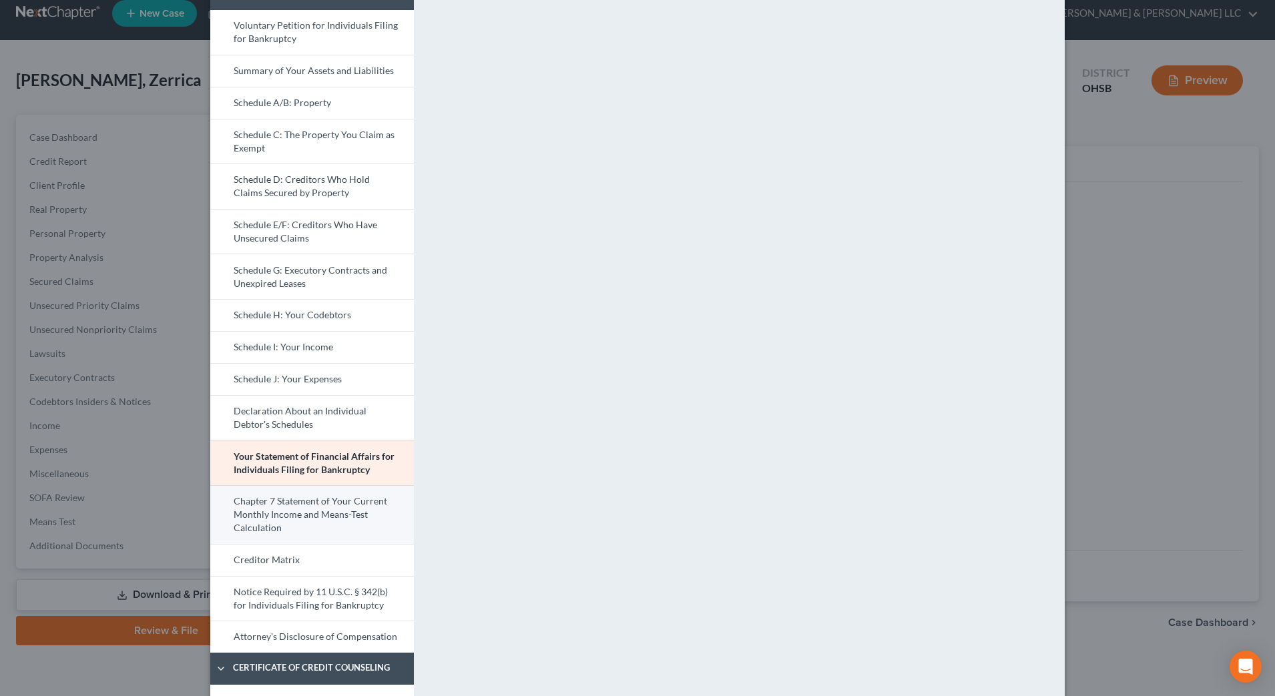
click at [356, 519] on link "Chapter 7 Statement of Your Current Monthly Income and Means-Test Calculation" at bounding box center [312, 514] width 204 height 59
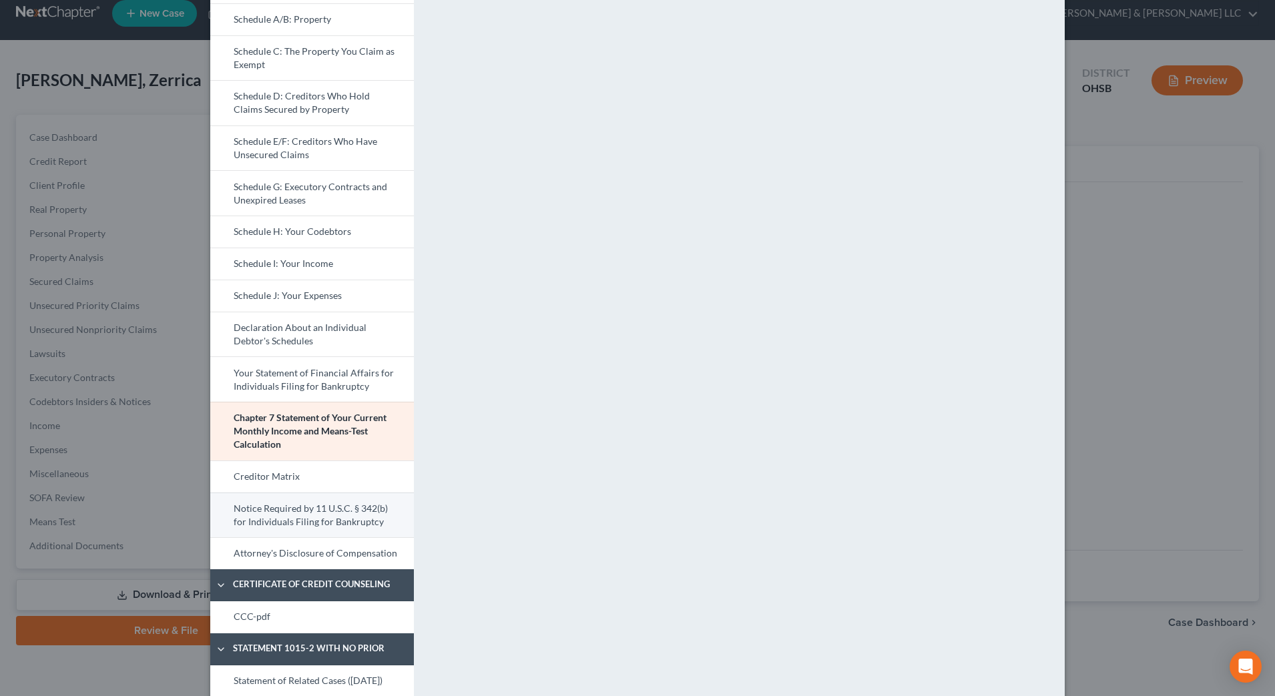
click at [268, 499] on link "Notice Required by 11 U.S.C. § 342(b) for Individuals Filing for Bankruptcy" at bounding box center [312, 515] width 204 height 45
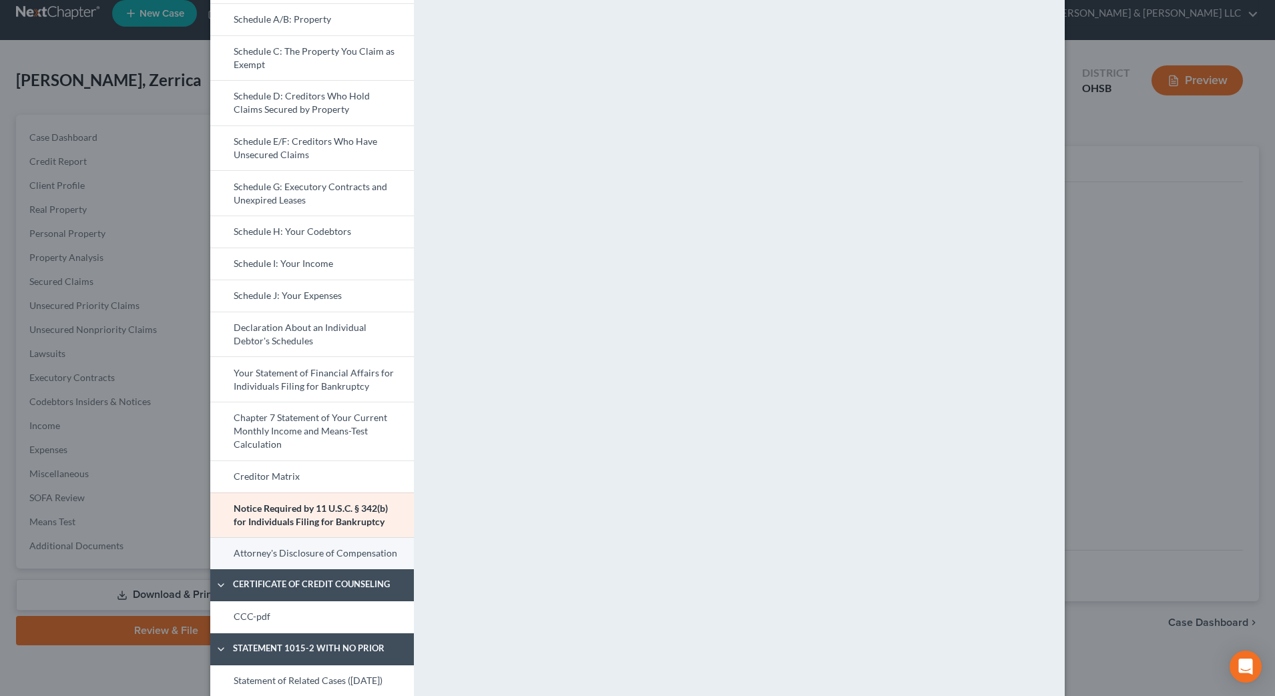
click at [374, 547] on link "Attorney's Disclosure of Compensation" at bounding box center [312, 553] width 204 height 32
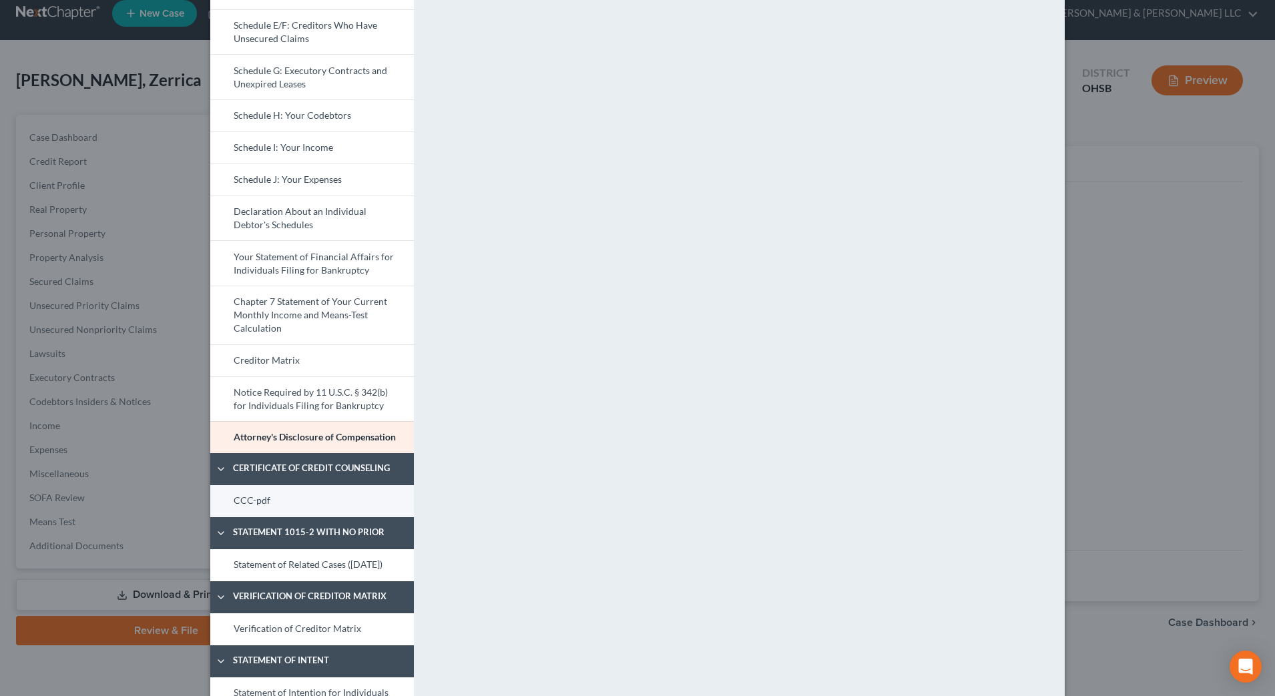
scroll to position [417, 0]
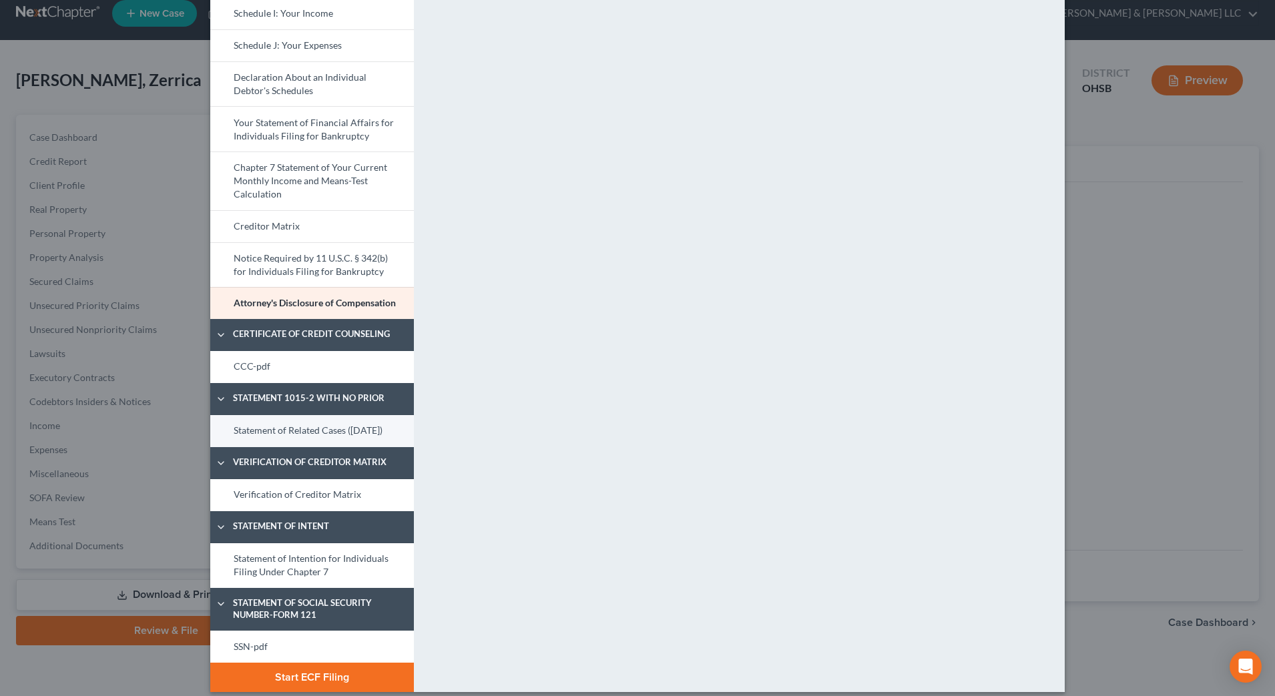
click at [261, 427] on link "Statement of Related Cases ([DATE])" at bounding box center [312, 431] width 204 height 32
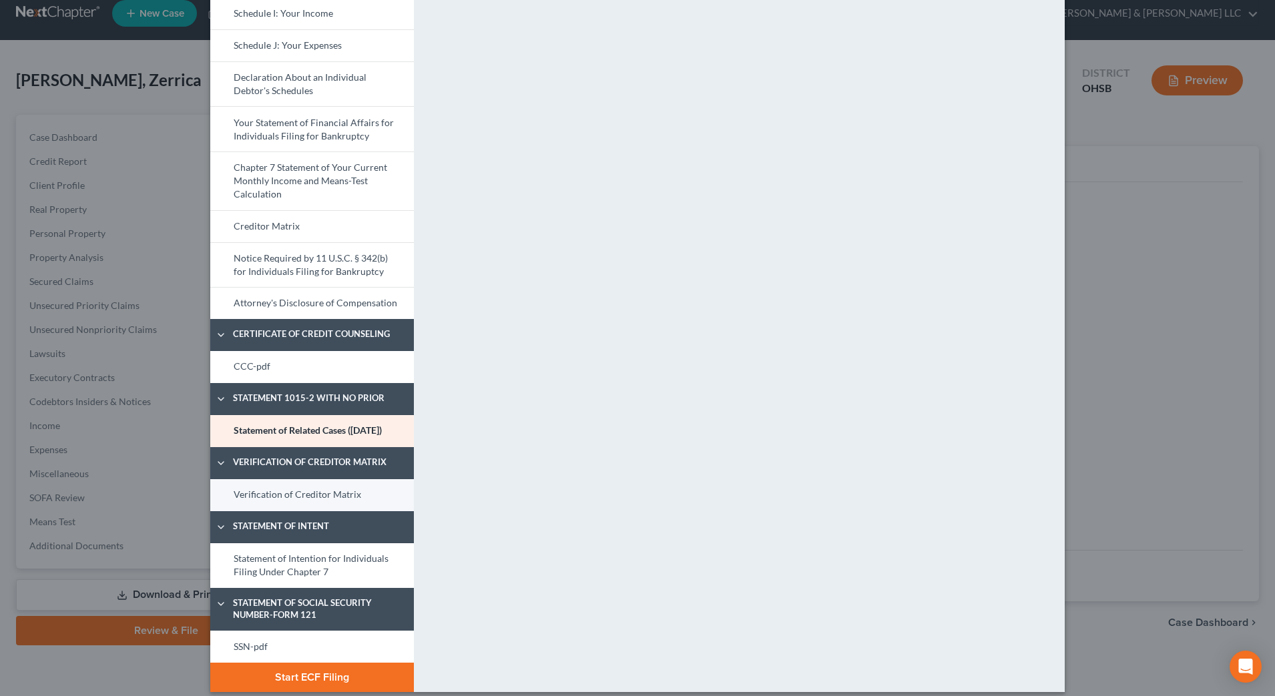
click at [328, 511] on link "Verification of Creditor Matrix" at bounding box center [312, 495] width 204 height 32
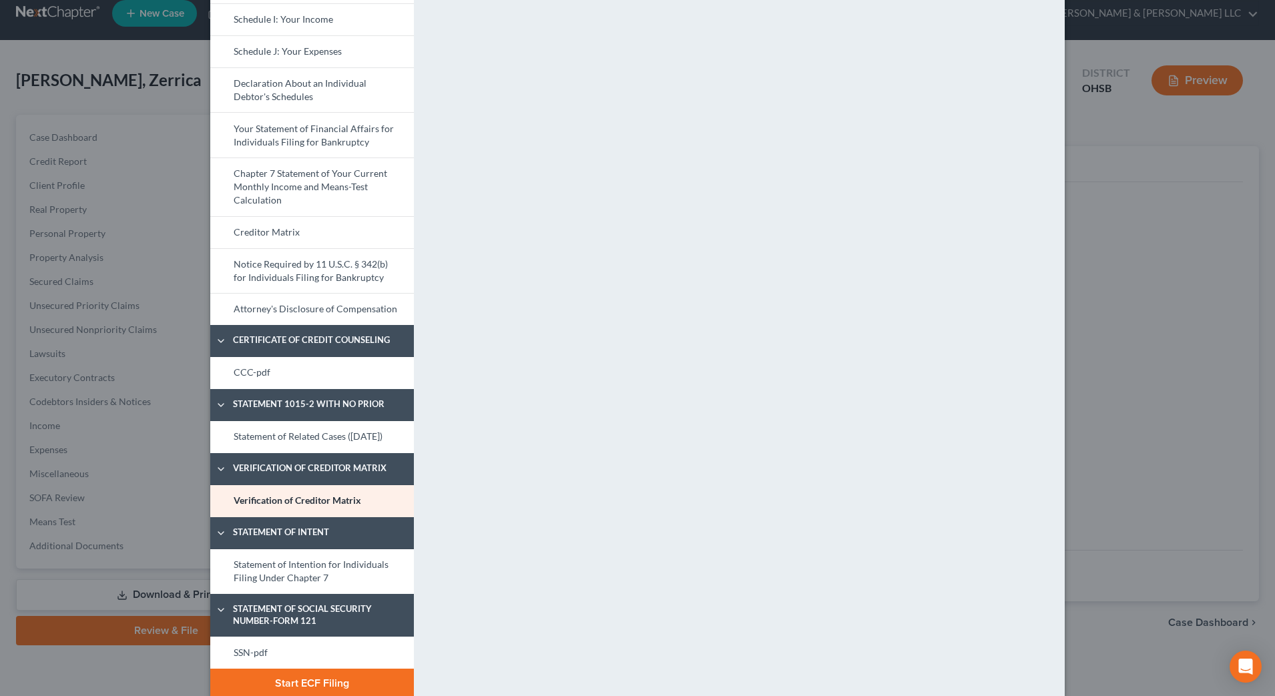
scroll to position [442, 0]
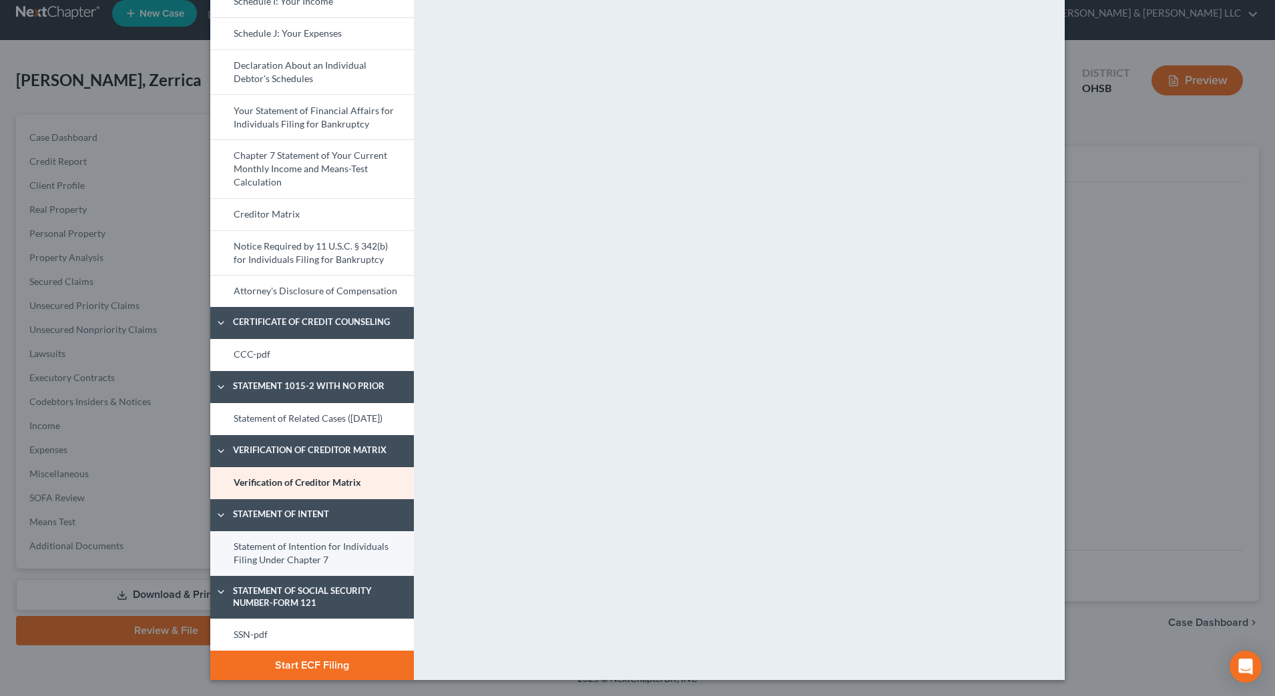
click at [327, 546] on link "Statement of Intention for Individuals Filing Under Chapter 7" at bounding box center [312, 553] width 204 height 45
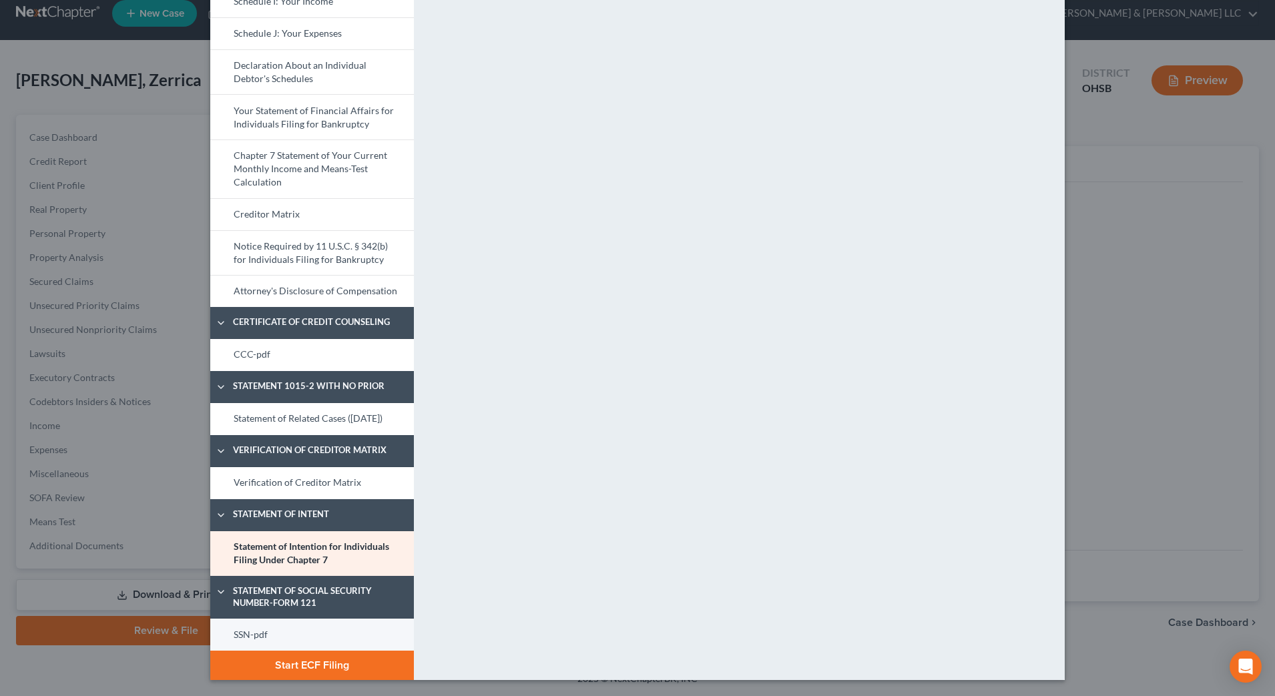
click at [258, 637] on link "SSN-pdf" at bounding box center [312, 635] width 204 height 32
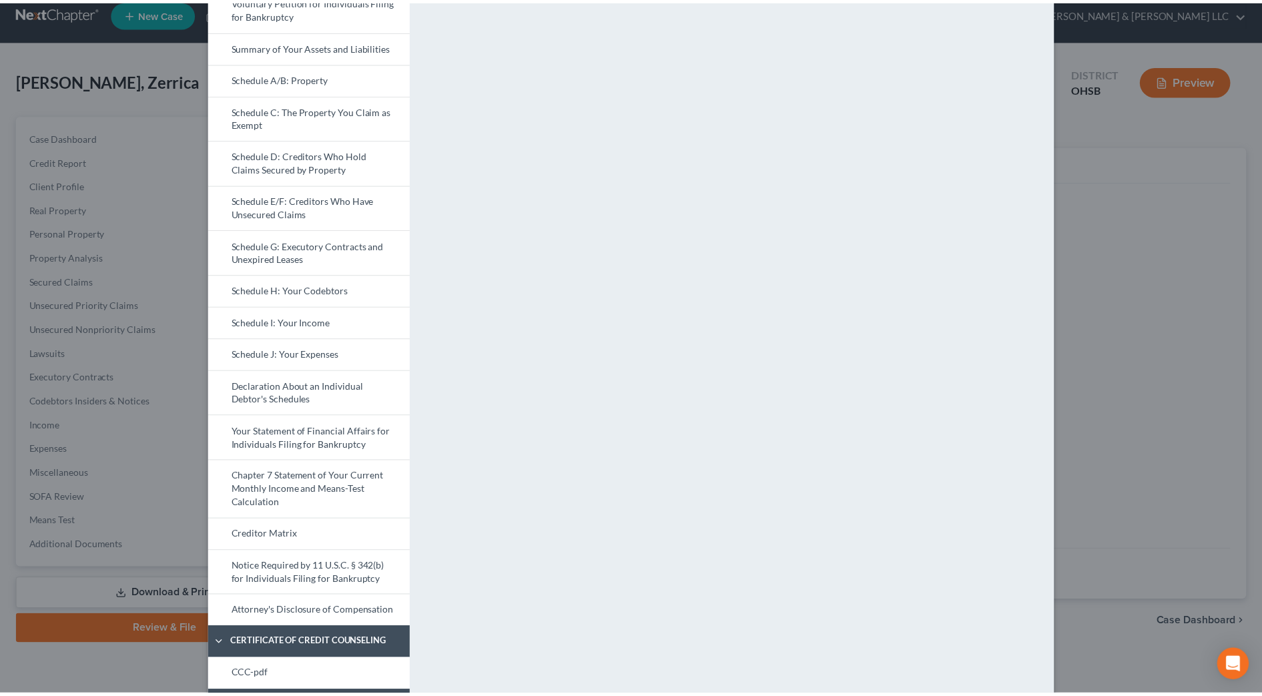
scroll to position [25, 0]
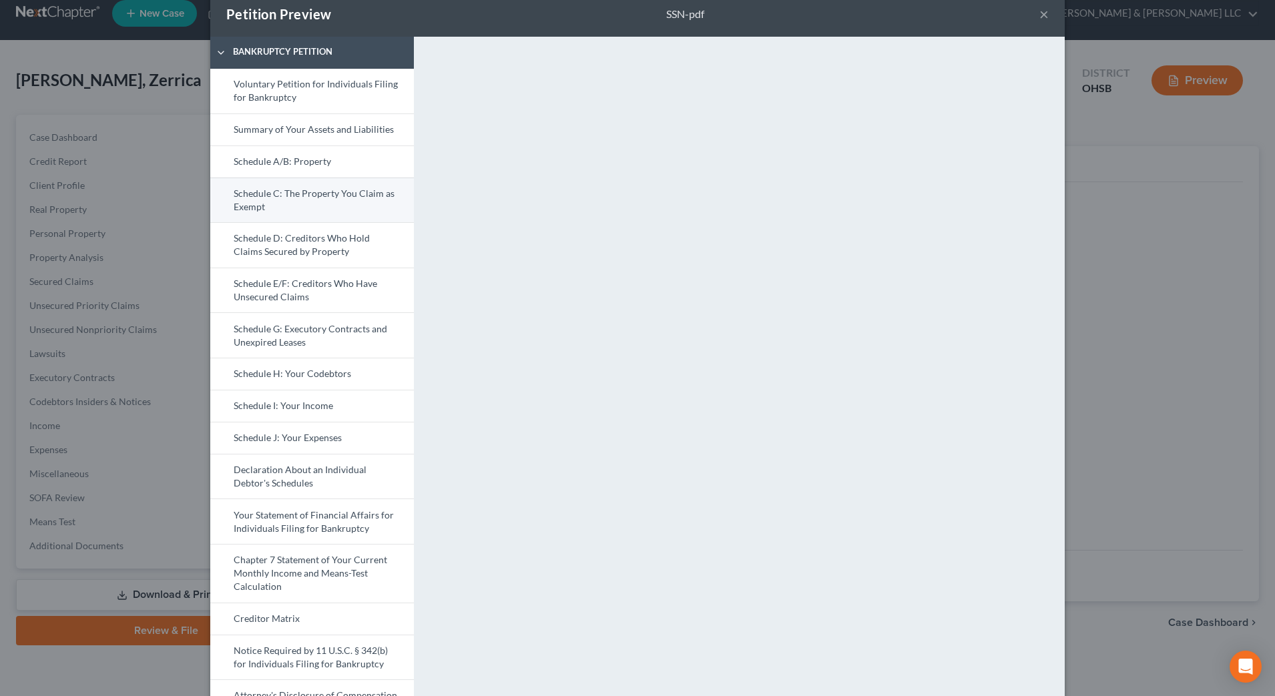
click at [357, 202] on link "Schedule C: The Property You Claim as Exempt" at bounding box center [312, 200] width 204 height 45
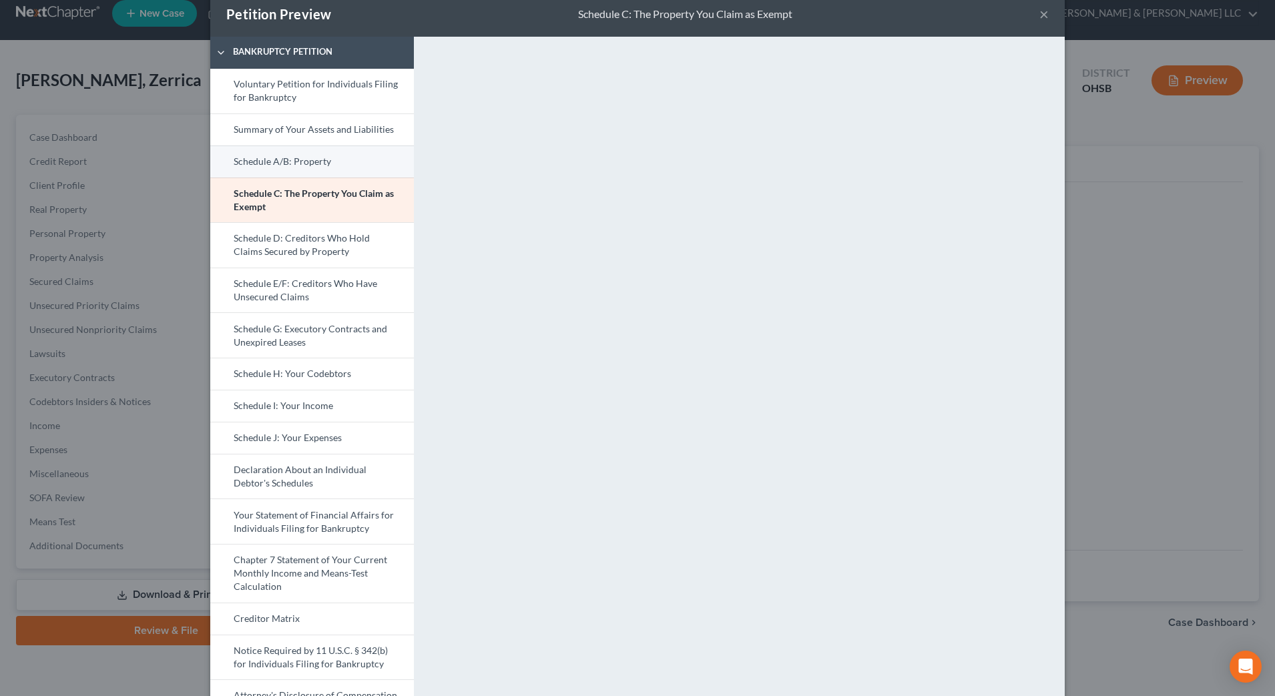
drag, startPoint x: 316, startPoint y: 162, endPoint x: 327, endPoint y: 158, distance: 12.0
click at [317, 162] on link "Schedule A/B: Property" at bounding box center [312, 162] width 204 height 32
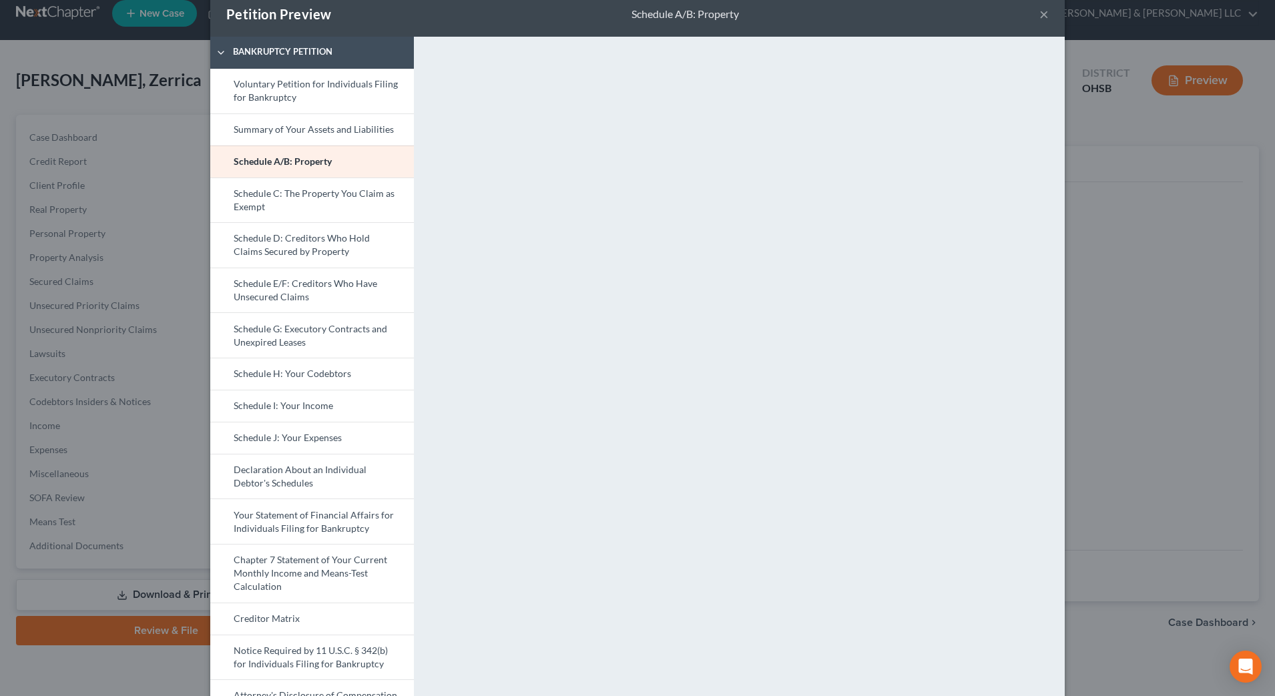
click at [1039, 15] on button "×" at bounding box center [1043, 14] width 9 height 16
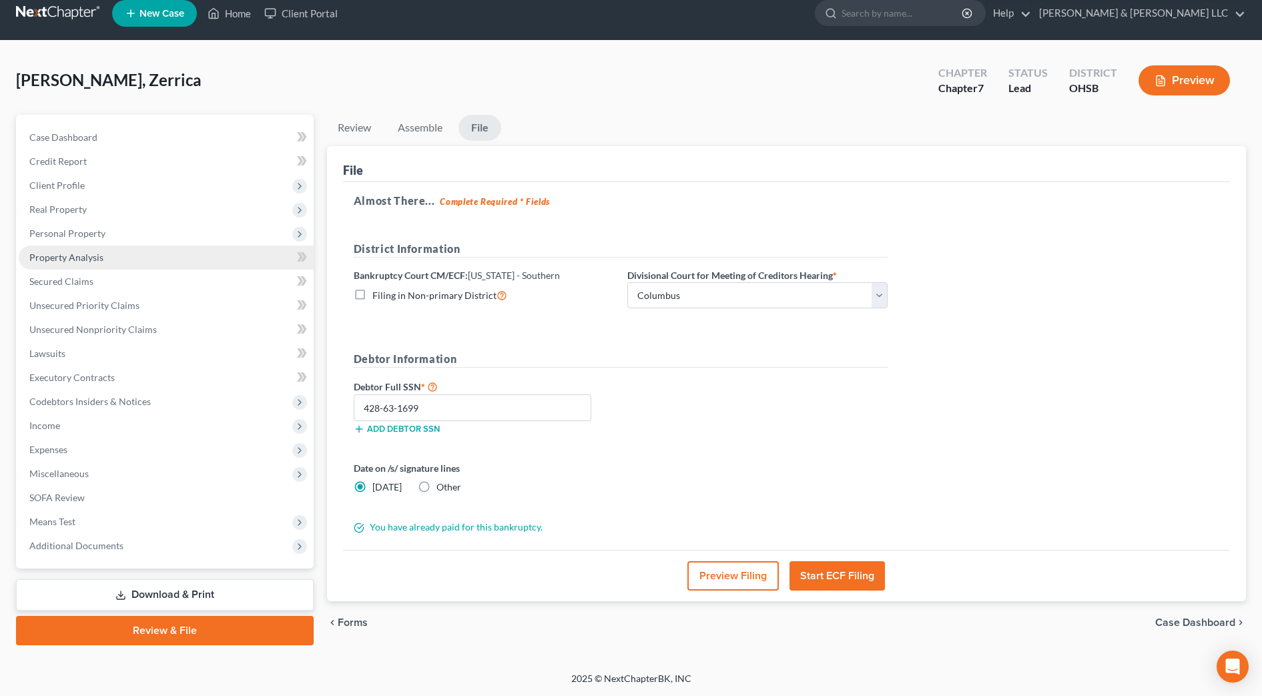
click at [90, 253] on span "Property Analysis" at bounding box center [66, 257] width 74 height 11
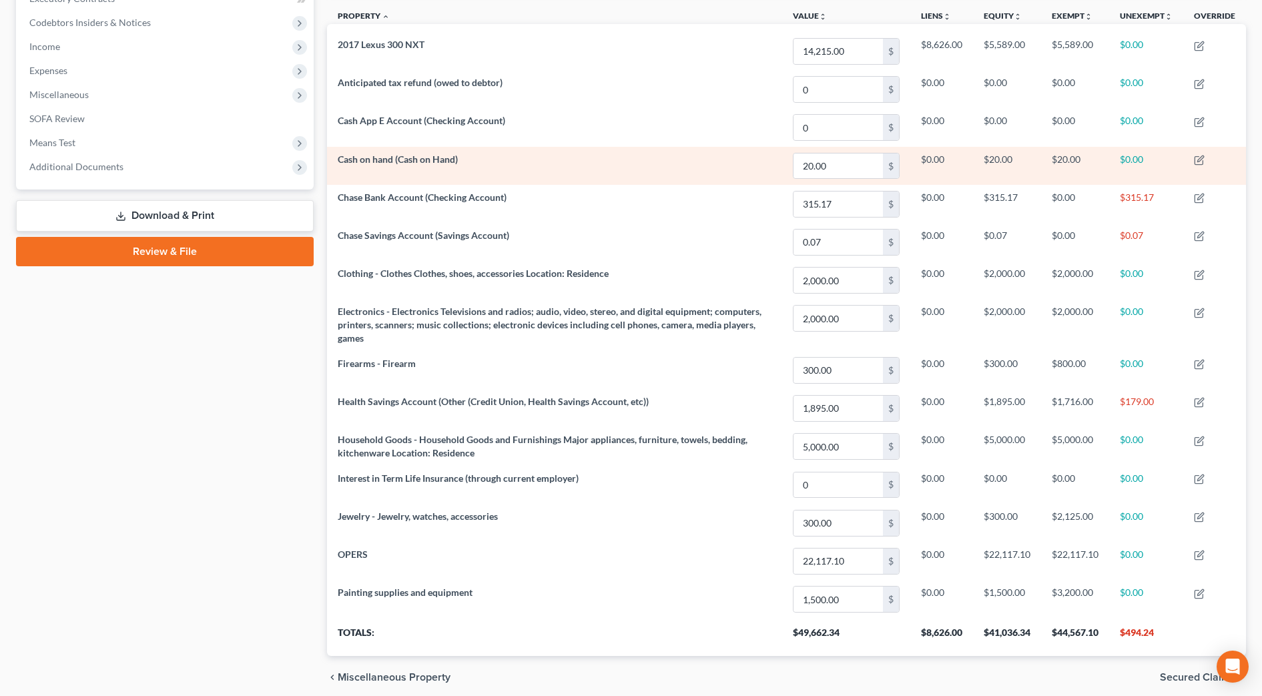
scroll to position [446, 0]
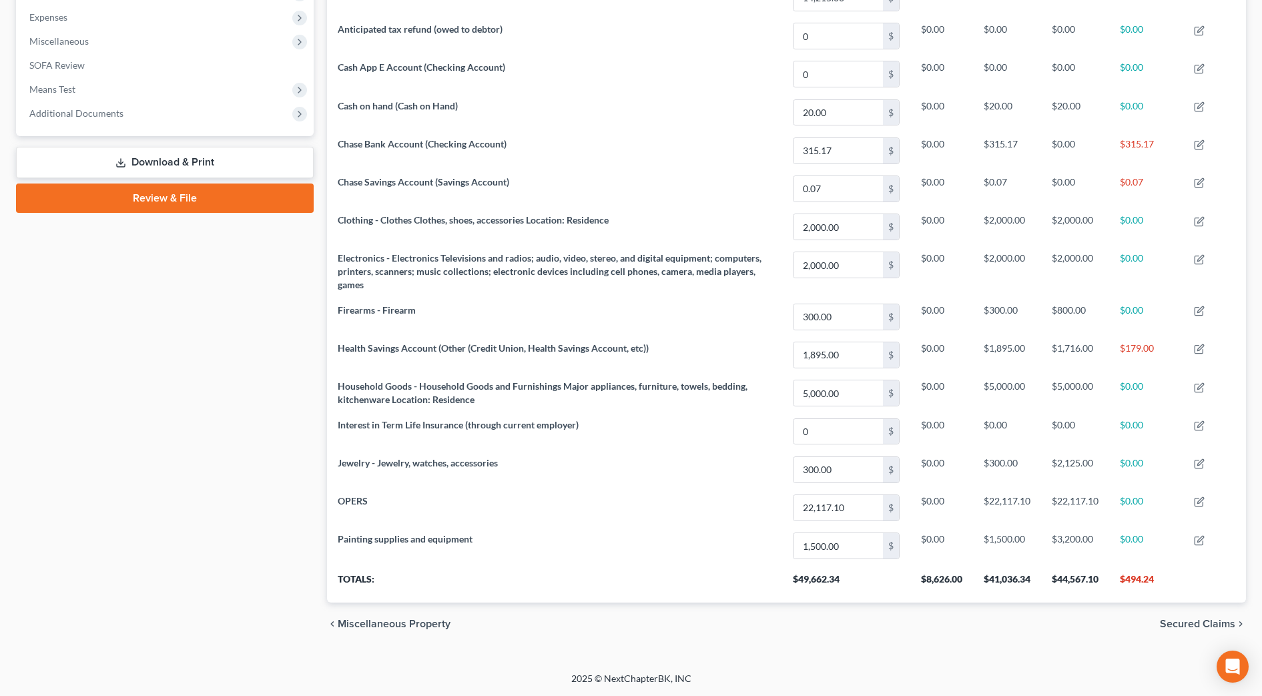
click at [178, 195] on link "Review & File" at bounding box center [165, 198] width 298 height 29
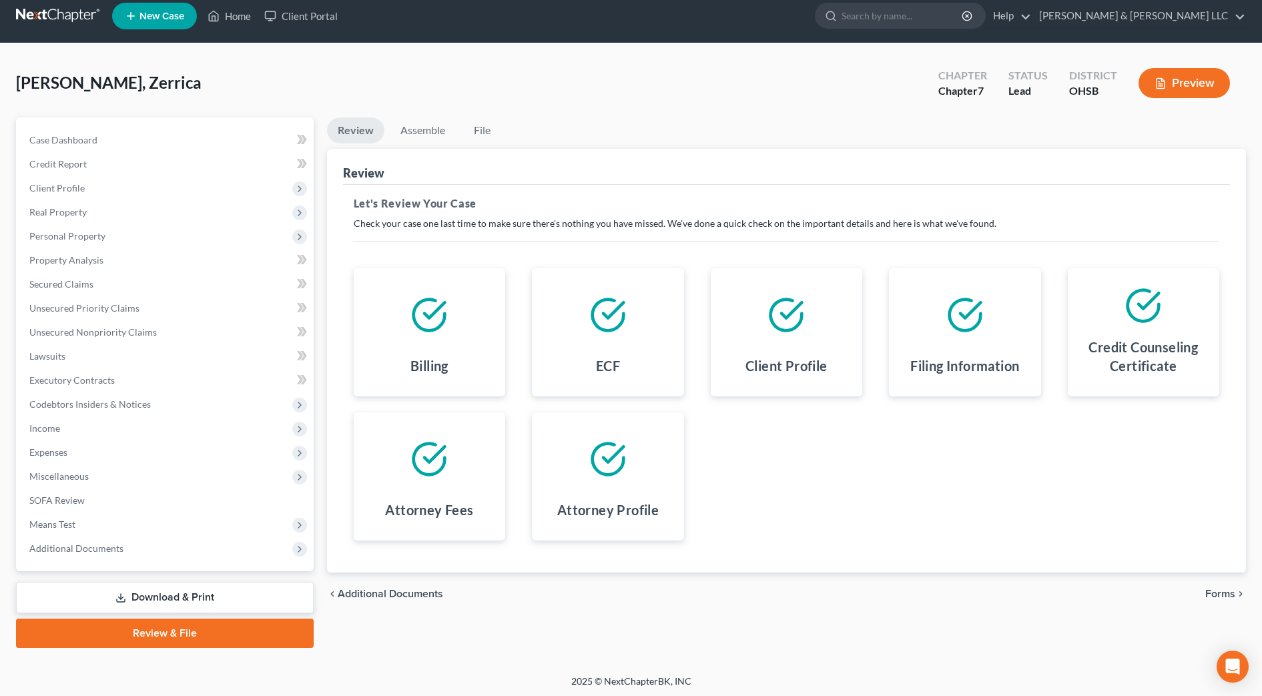
scroll to position [13, 0]
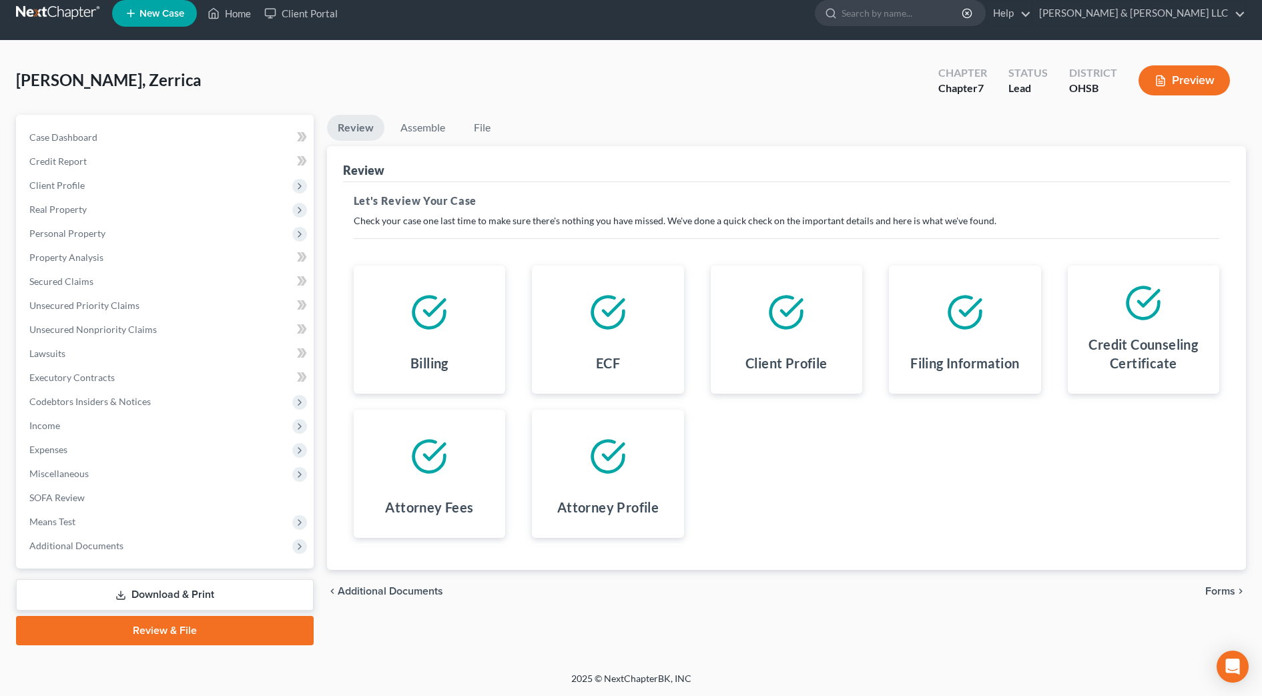
click at [1227, 595] on span "Forms" at bounding box center [1221, 591] width 30 height 11
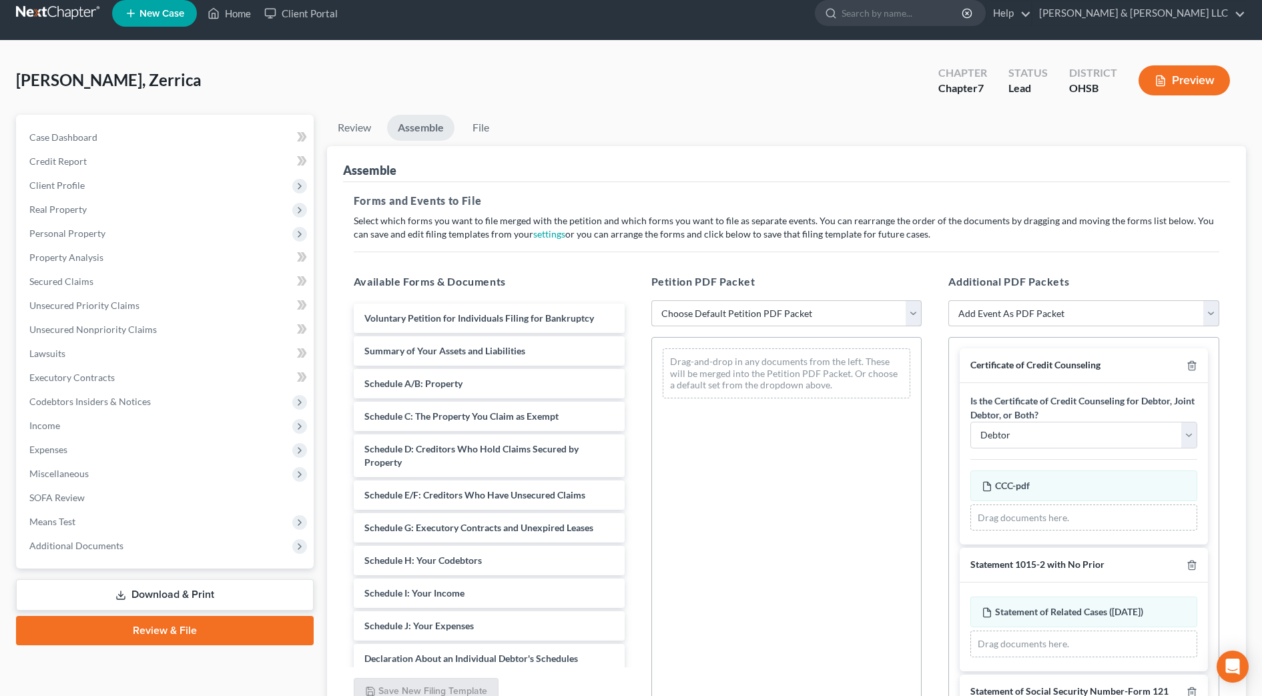
click at [756, 315] on select "Choose Default Petition PDF Packet Emergency Filing (Voluntary Petition and Cre…" at bounding box center [787, 313] width 271 height 27
select select "2"
click at [652, 300] on select "Choose Default Petition PDF Packet Emergency Filing (Voluntary Petition and Cre…" at bounding box center [787, 313] width 271 height 27
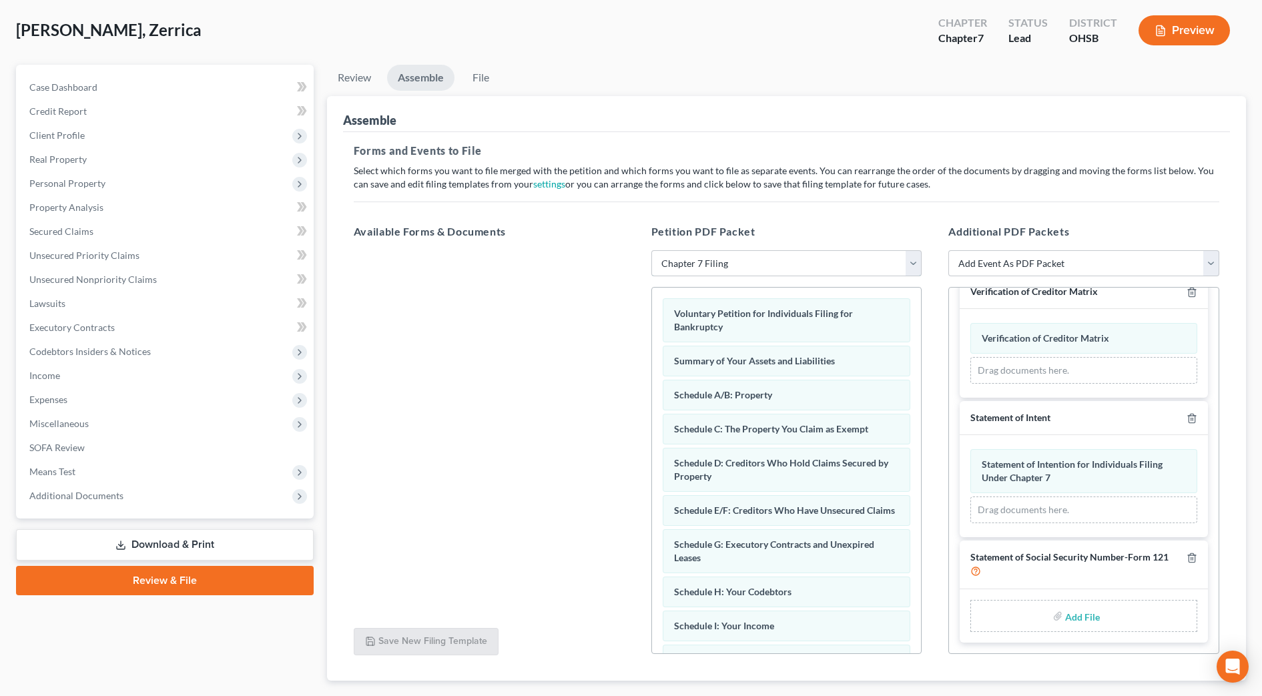
scroll to position [142, 0]
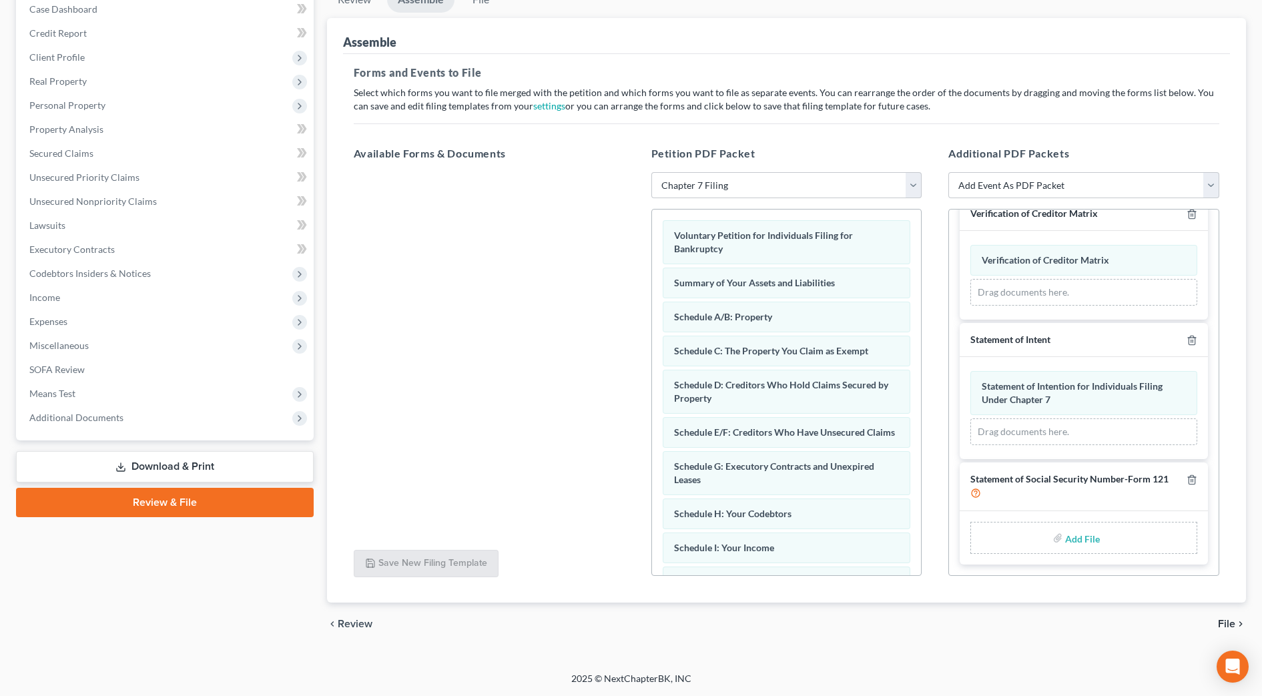
click at [1235, 623] on span "File" at bounding box center [1226, 624] width 17 height 11
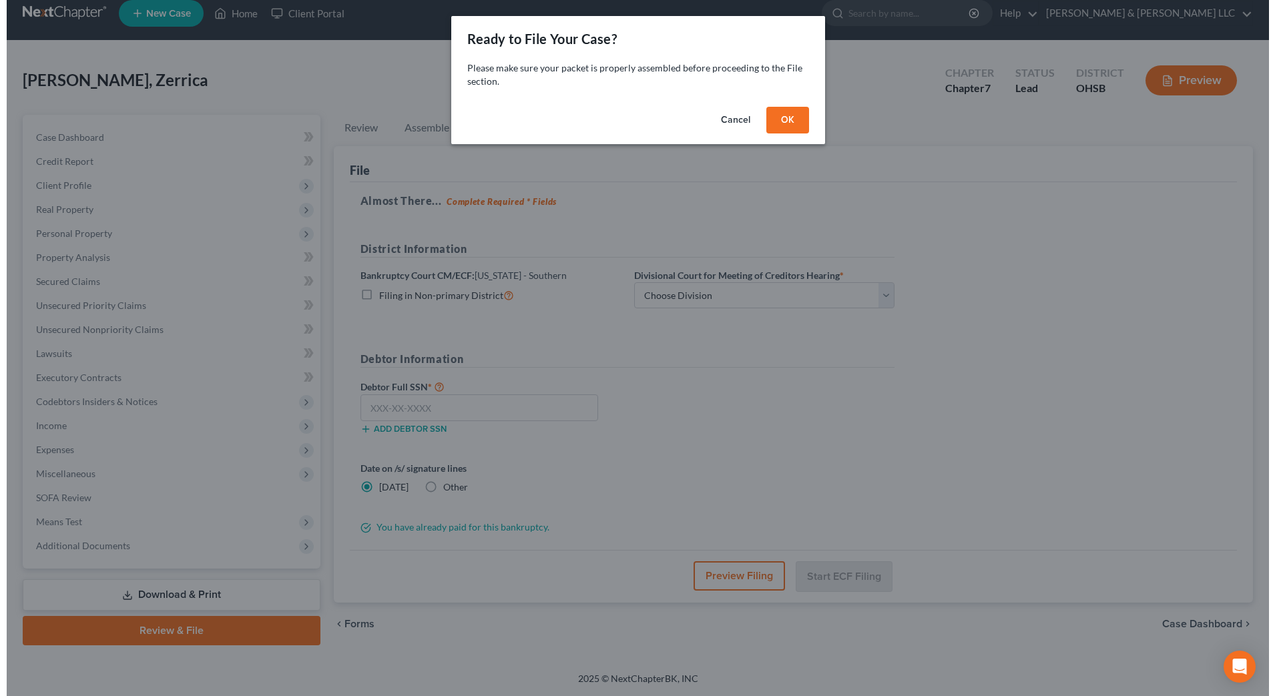
scroll to position [13, 0]
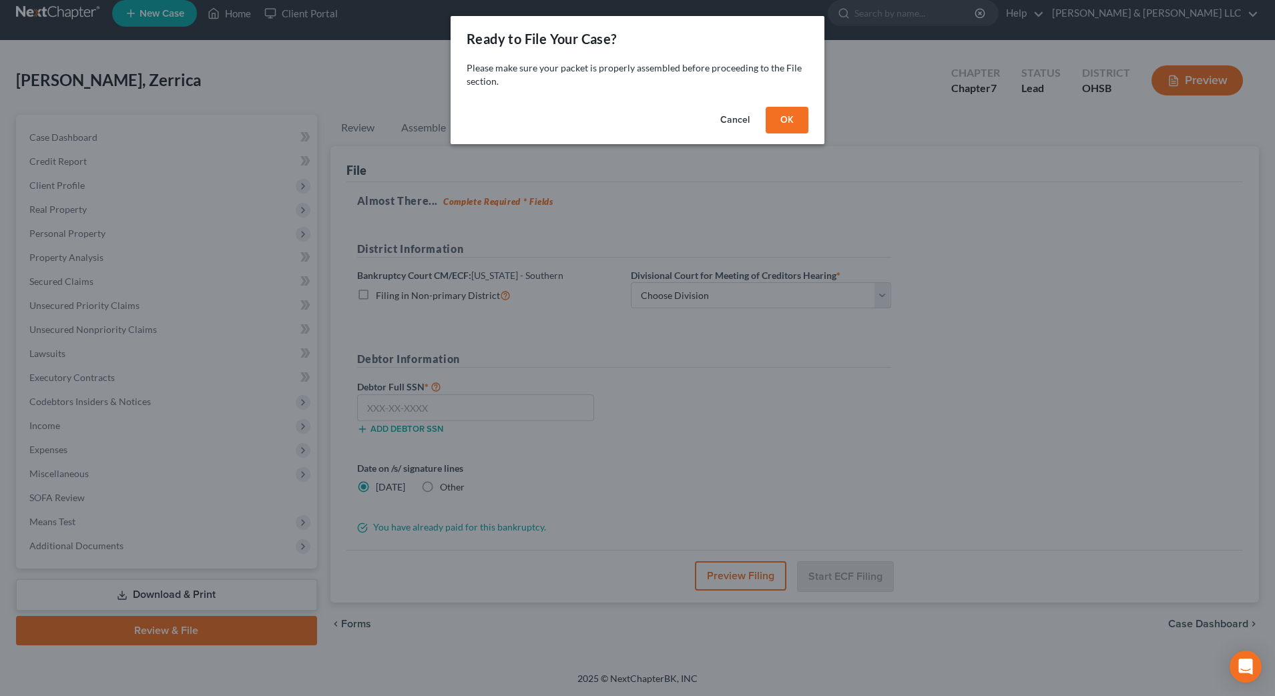
click at [790, 110] on button "OK" at bounding box center [787, 120] width 43 height 27
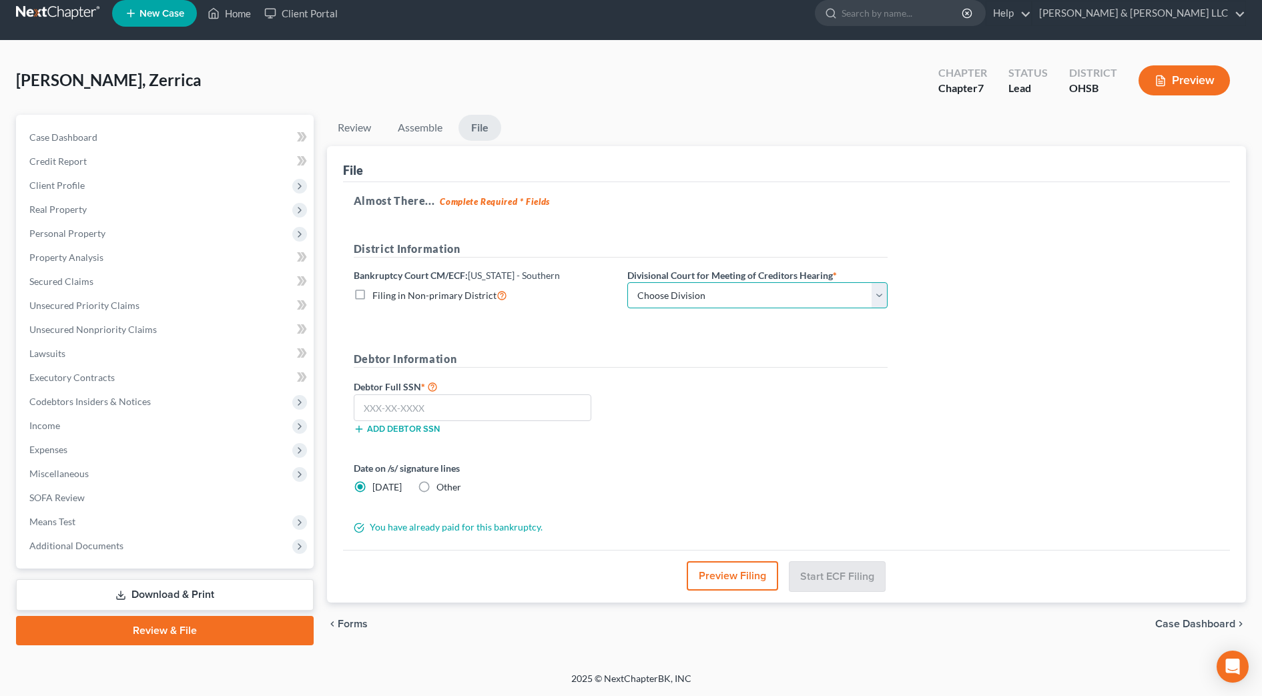
click at [675, 300] on select "Choose Division Cincinnati Columbus [GEOGRAPHIC_DATA]" at bounding box center [757, 295] width 260 height 27
select select "1"
click at [627, 282] on select "Choose Division Cincinnati Columbus [GEOGRAPHIC_DATA]" at bounding box center [757, 295] width 260 height 27
click at [524, 396] on input "text" at bounding box center [473, 408] width 238 height 27
type input "428-63-1699"
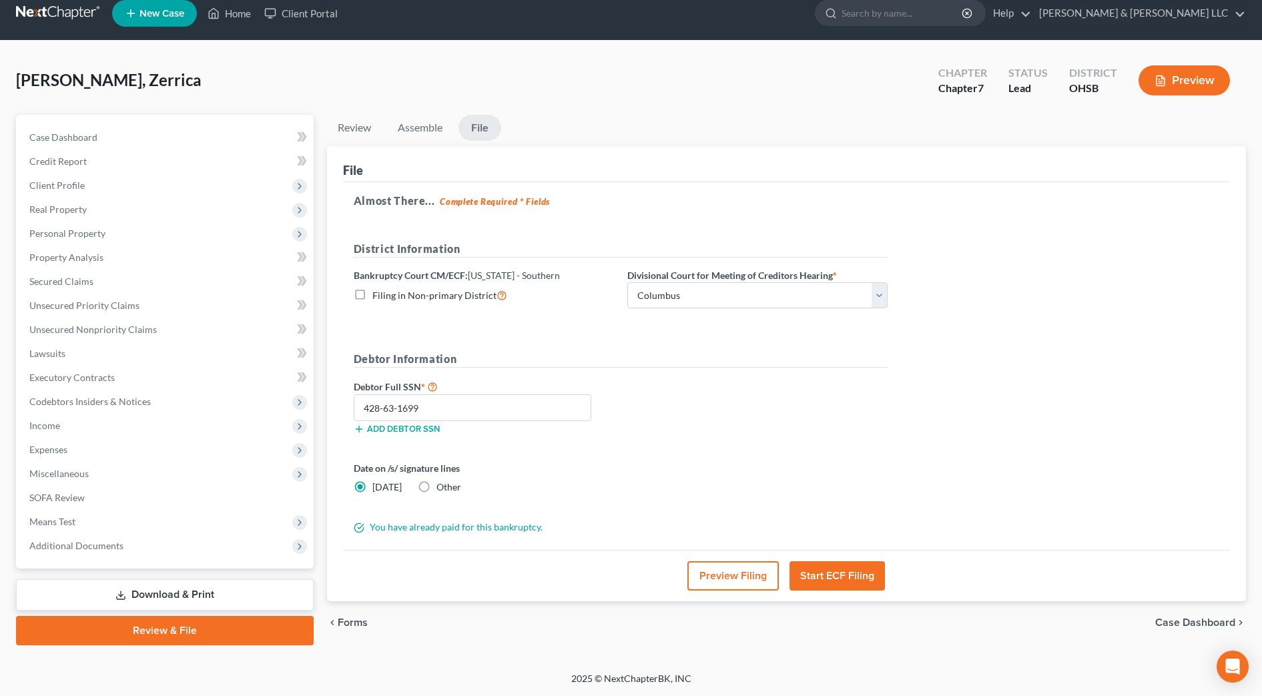
click at [763, 575] on button "Preview Filing" at bounding box center [733, 575] width 91 height 29
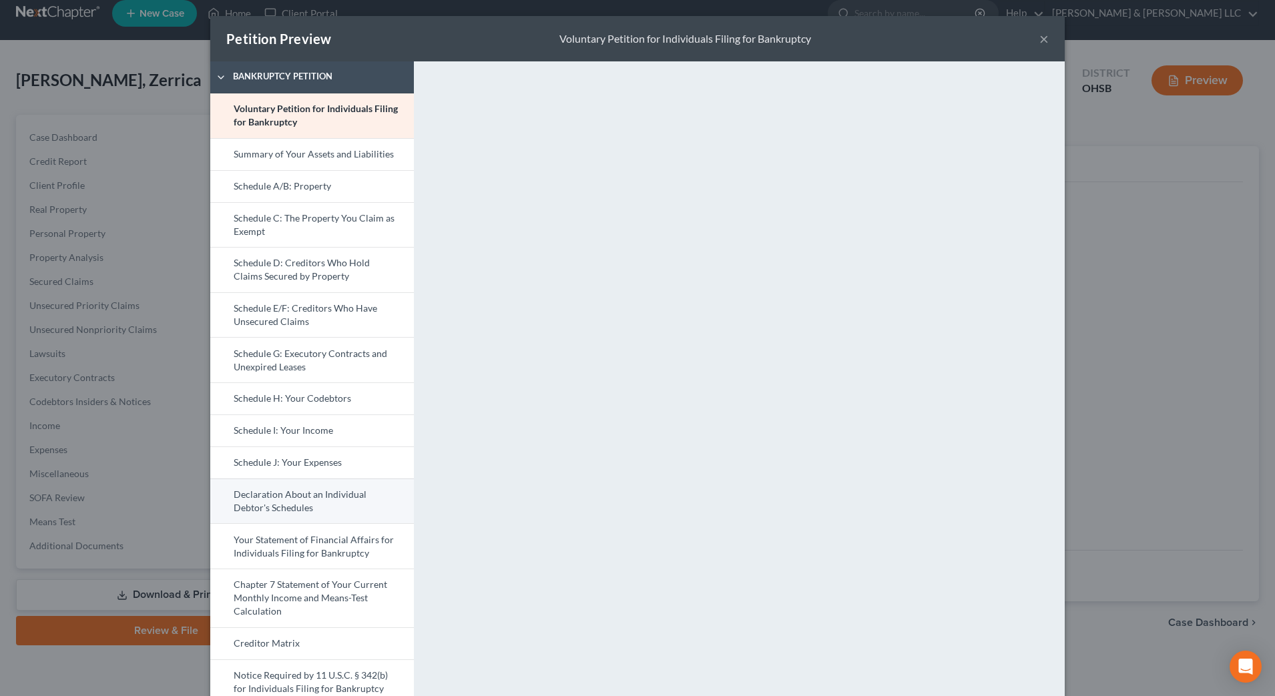
click at [298, 487] on link "Declaration About an Individual Debtor's Schedules" at bounding box center [312, 501] width 204 height 45
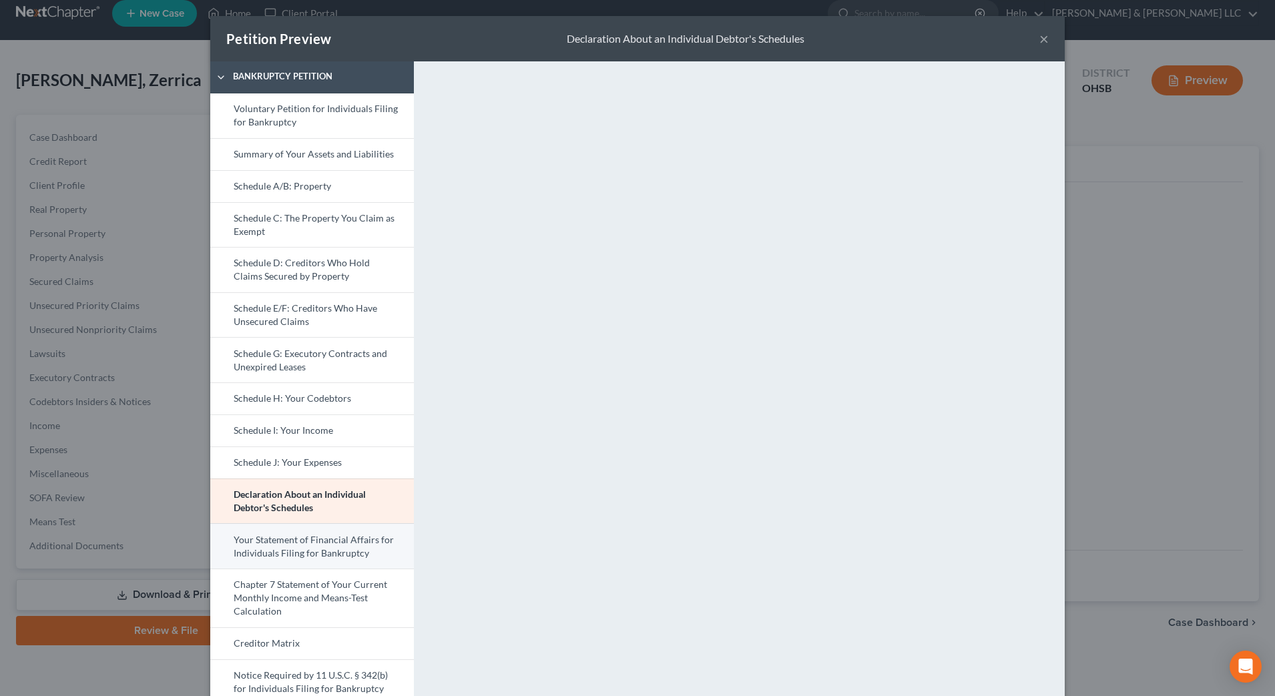
click at [338, 543] on link "Your Statement of Financial Affairs for Individuals Filing for Bankruptcy" at bounding box center [312, 545] width 204 height 45
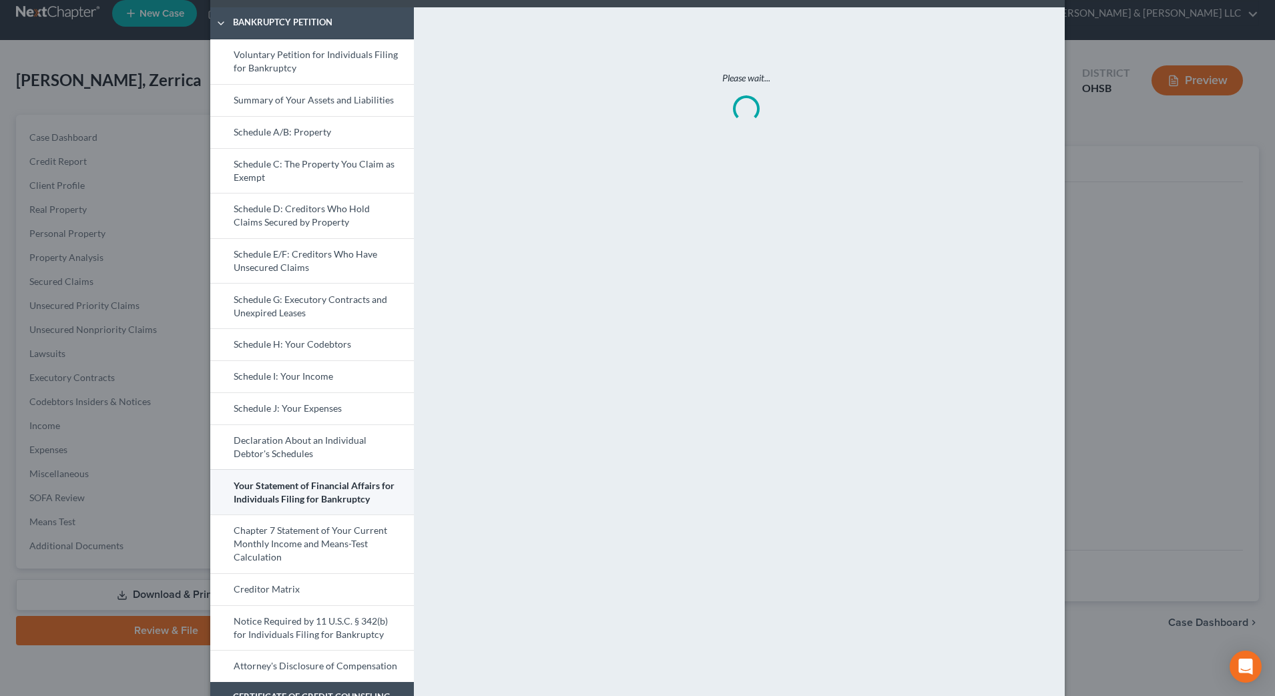
scroll to position [83, 0]
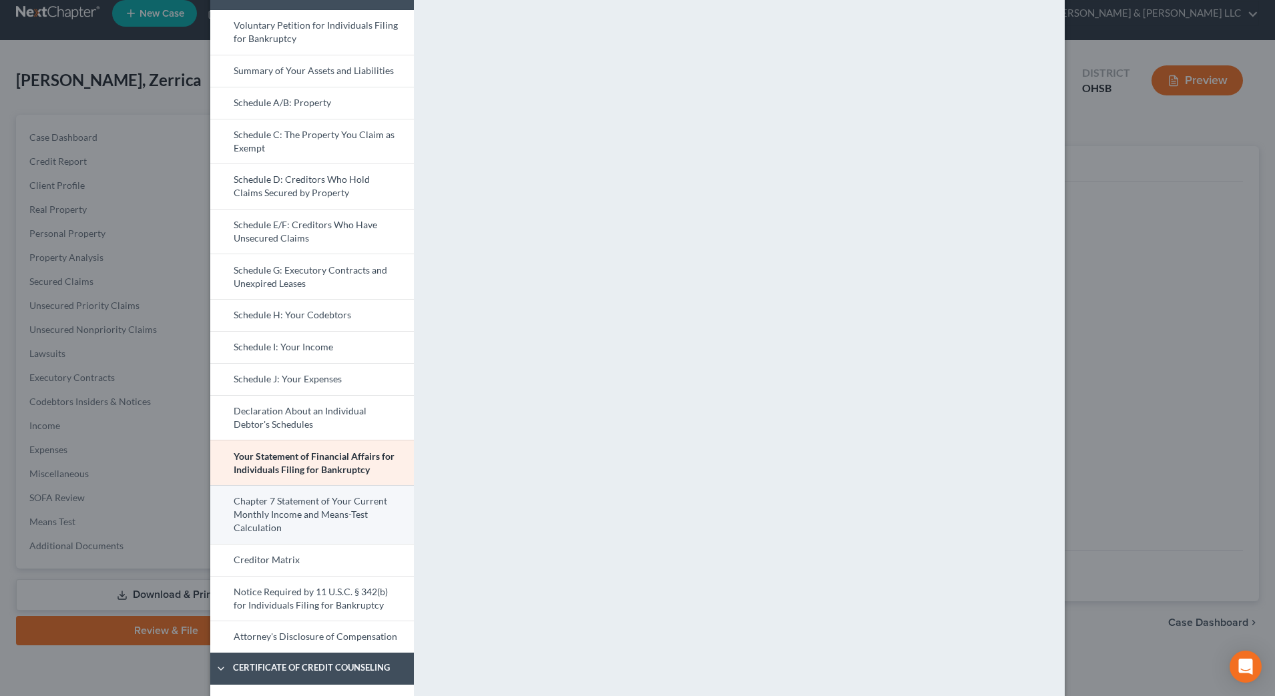
click at [330, 507] on link "Chapter 7 Statement of Your Current Monthly Income and Means-Test Calculation" at bounding box center [312, 514] width 204 height 59
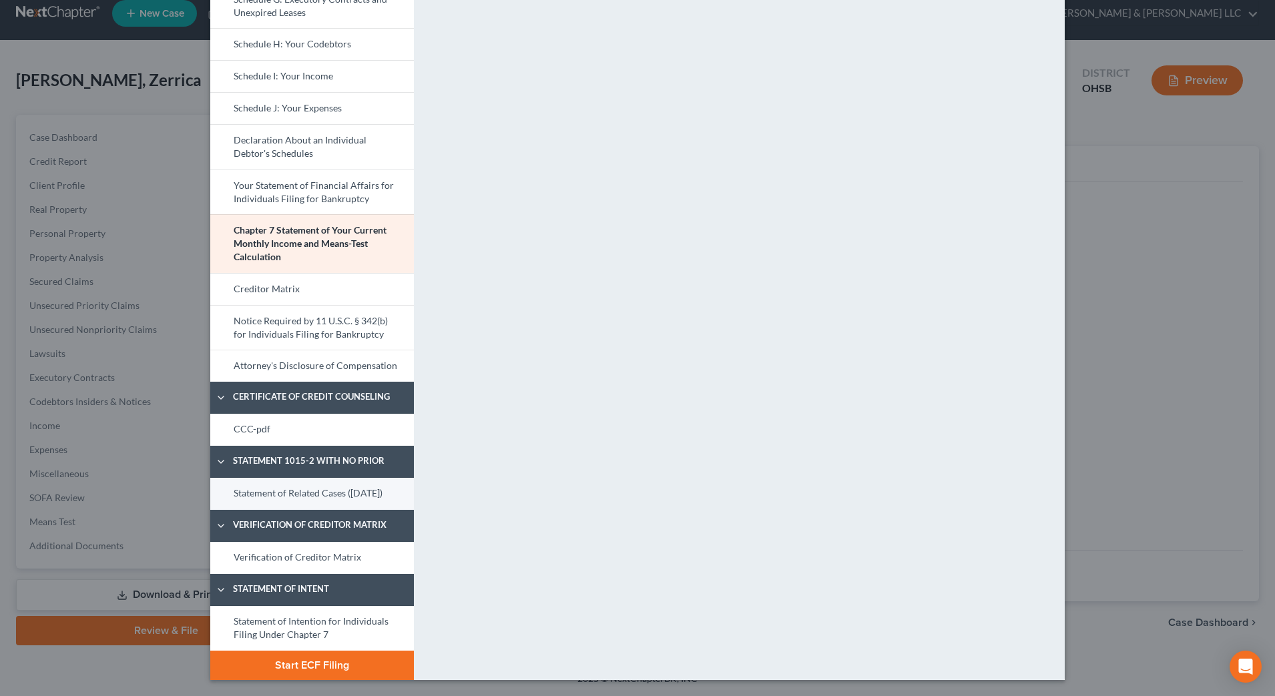
scroll to position [366, 0]
click at [340, 480] on link "Statement of Related Cases ([DATE])" at bounding box center [312, 494] width 204 height 32
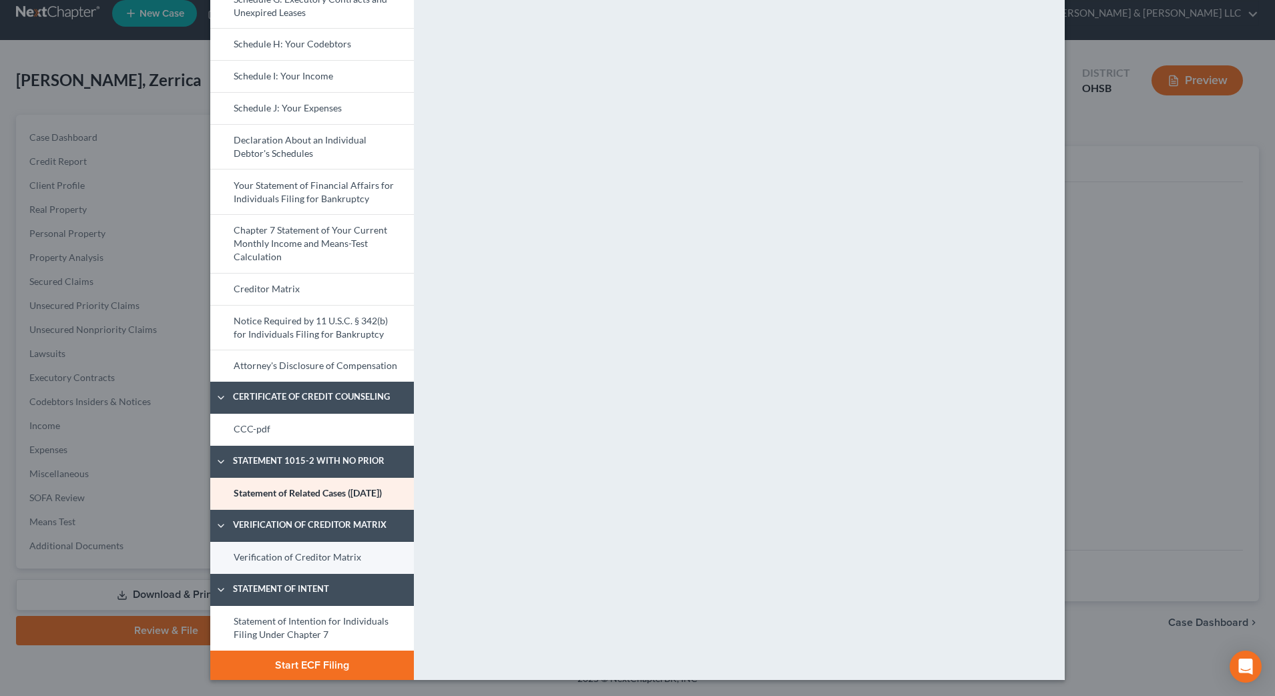
click at [307, 555] on link "Verification of Creditor Matrix" at bounding box center [312, 558] width 204 height 32
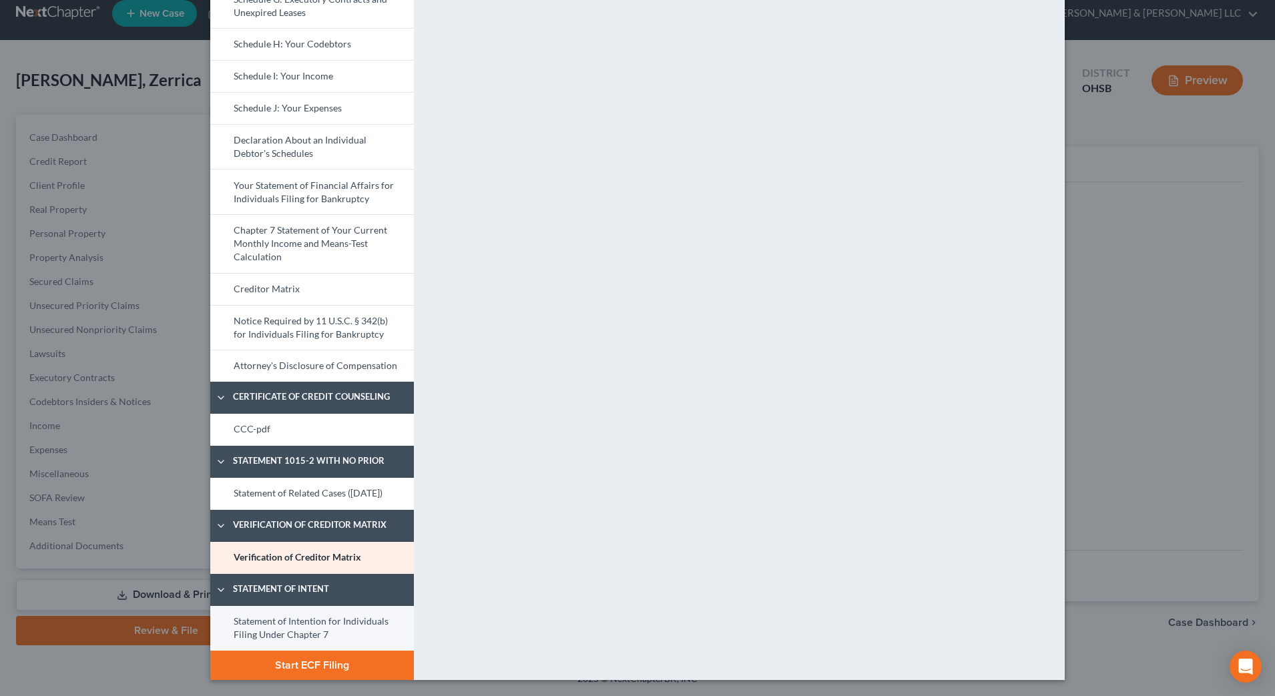
click at [276, 630] on link "Statement of Intention for Individuals Filing Under Chapter 7" at bounding box center [312, 628] width 204 height 45
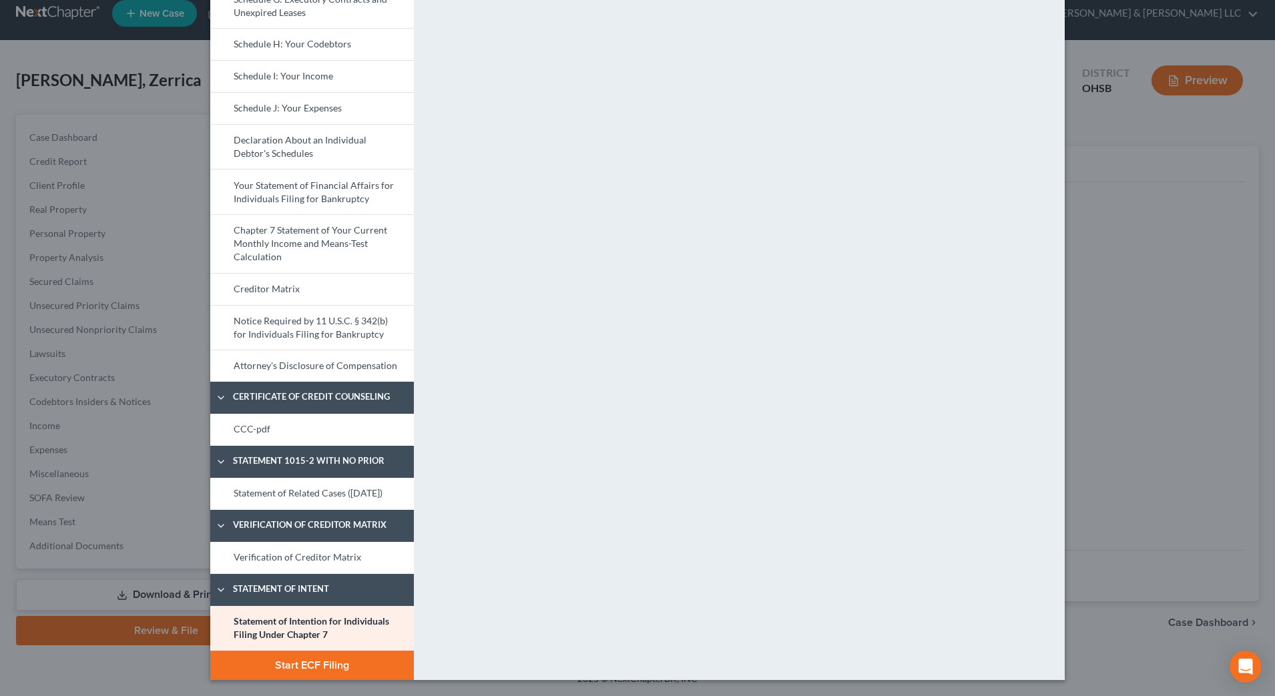
scroll to position [33, 0]
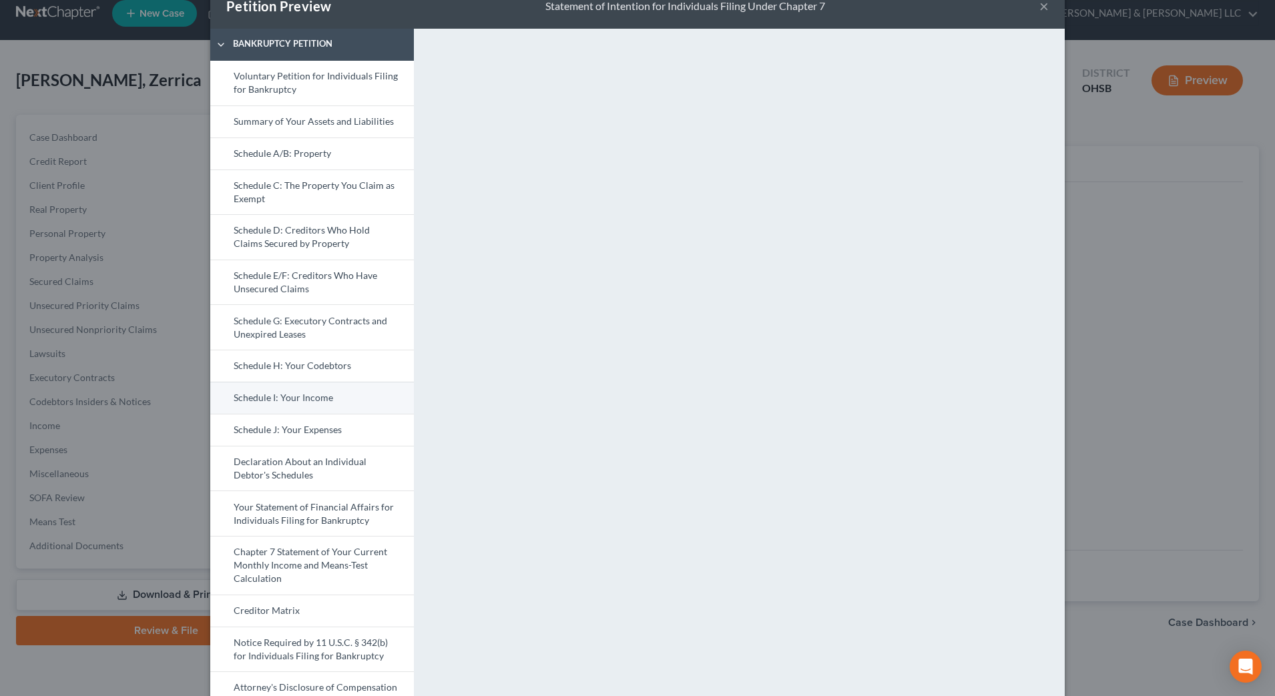
click at [326, 406] on link "Schedule I: Your Income" at bounding box center [312, 398] width 204 height 32
click at [359, 431] on link "Schedule J: Your Expenses" at bounding box center [312, 430] width 204 height 32
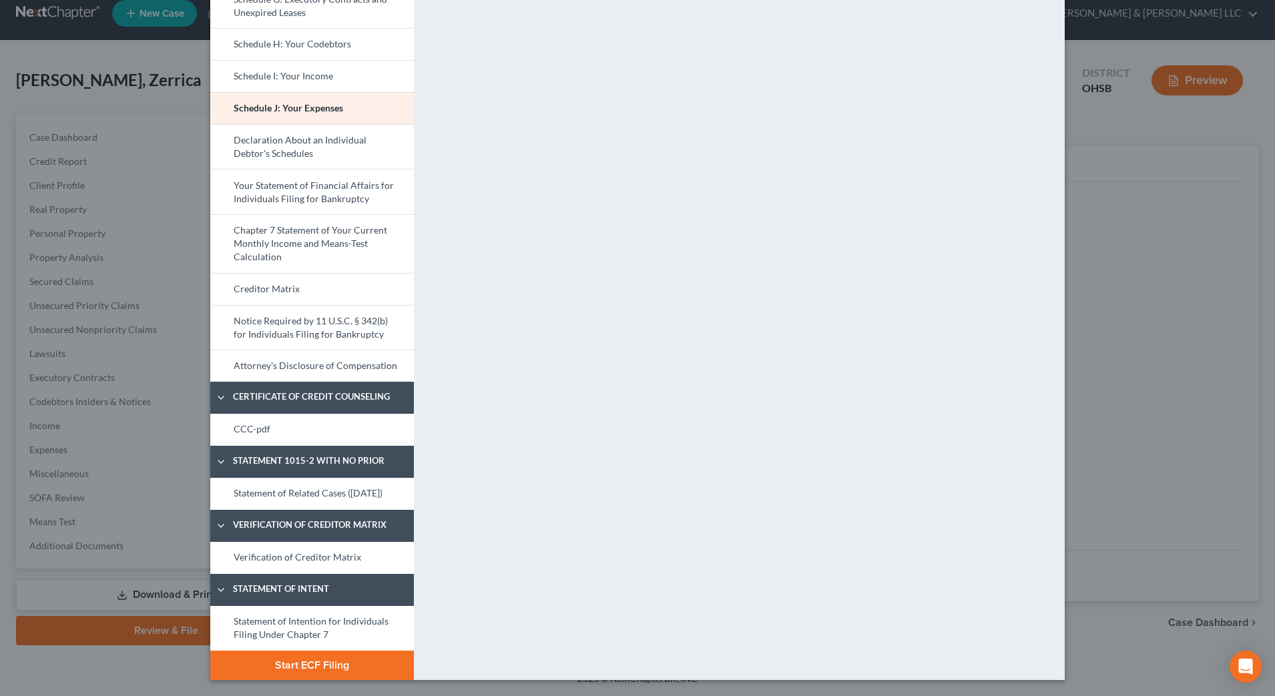
click at [368, 670] on button "Start ECF Filing" at bounding box center [312, 665] width 204 height 29
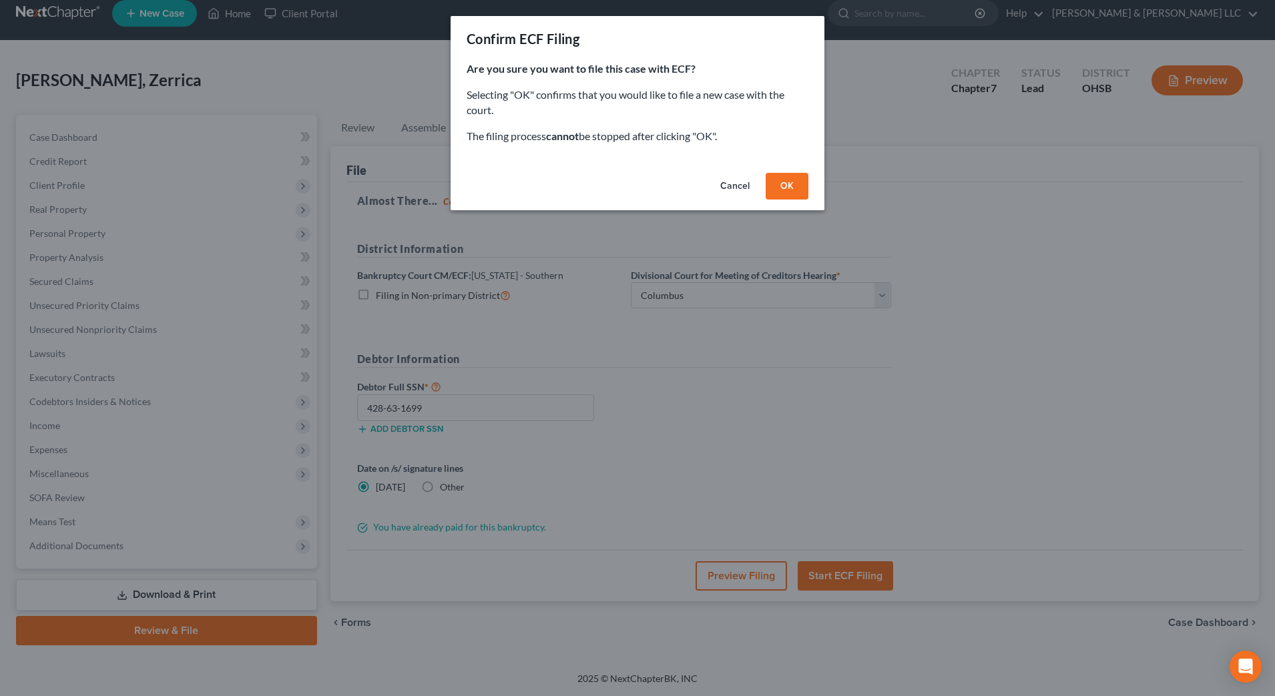
click at [732, 191] on button "Cancel" at bounding box center [735, 186] width 51 height 27
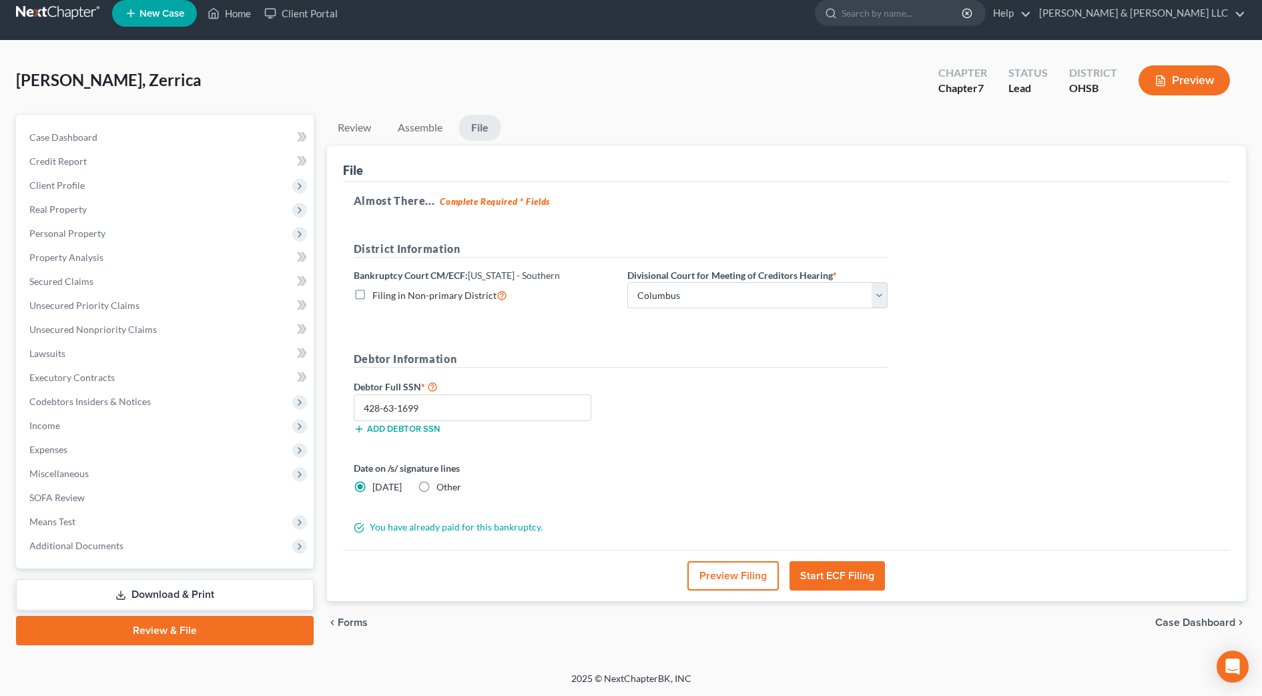
click at [756, 573] on button "Preview Filing" at bounding box center [733, 575] width 91 height 29
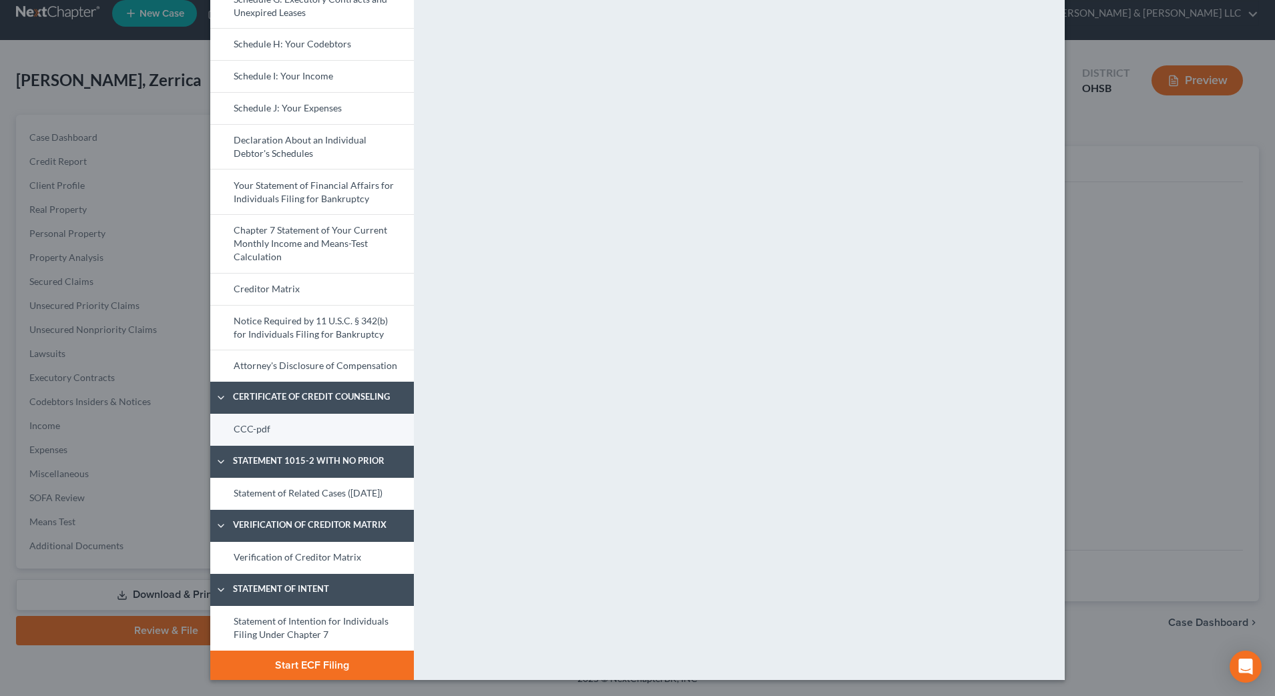
click at [253, 414] on link "CCC-pdf" at bounding box center [312, 430] width 204 height 32
click at [320, 659] on button "Start ECF Filing" at bounding box center [312, 665] width 204 height 29
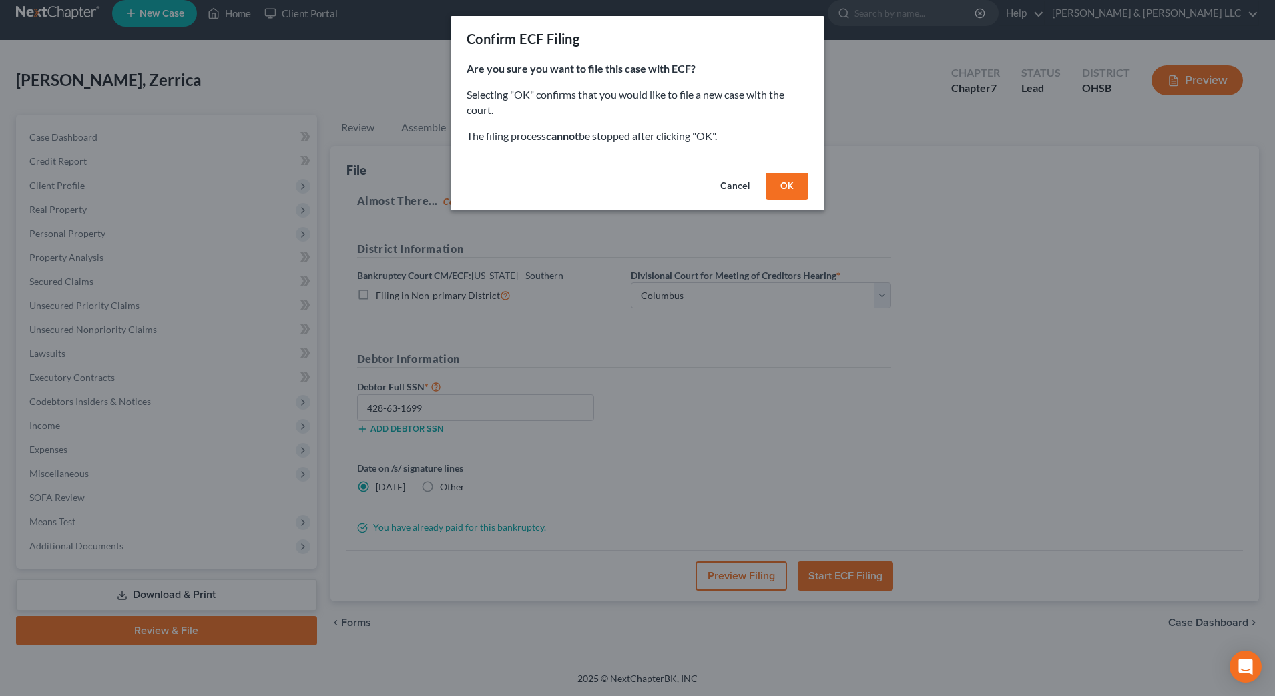
click at [776, 183] on button "OK" at bounding box center [787, 186] width 43 height 27
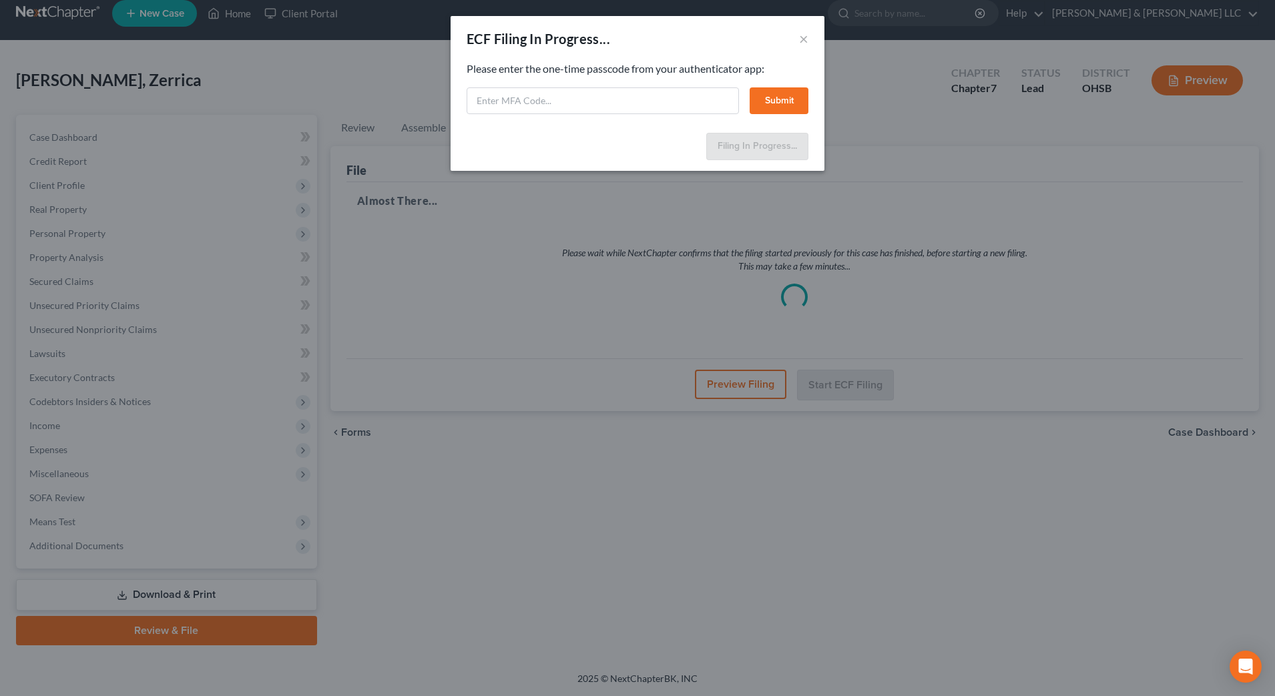
select select "1"
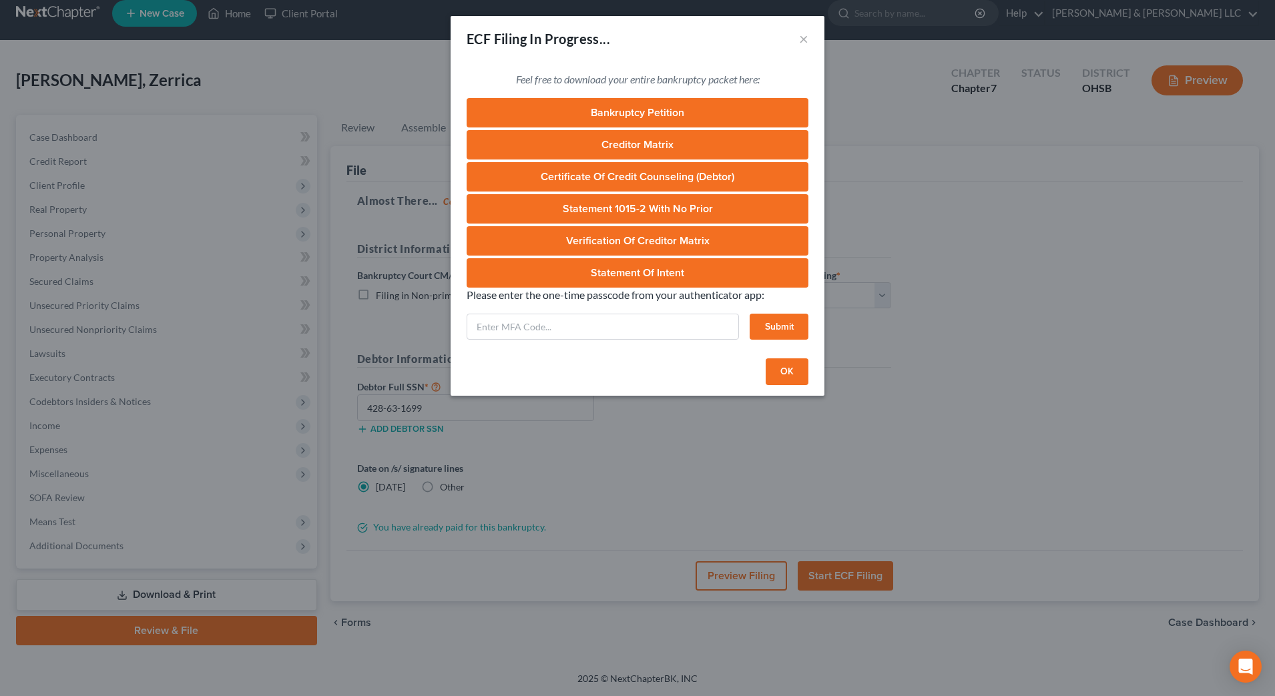
click at [801, 375] on button "OK" at bounding box center [787, 371] width 43 height 27
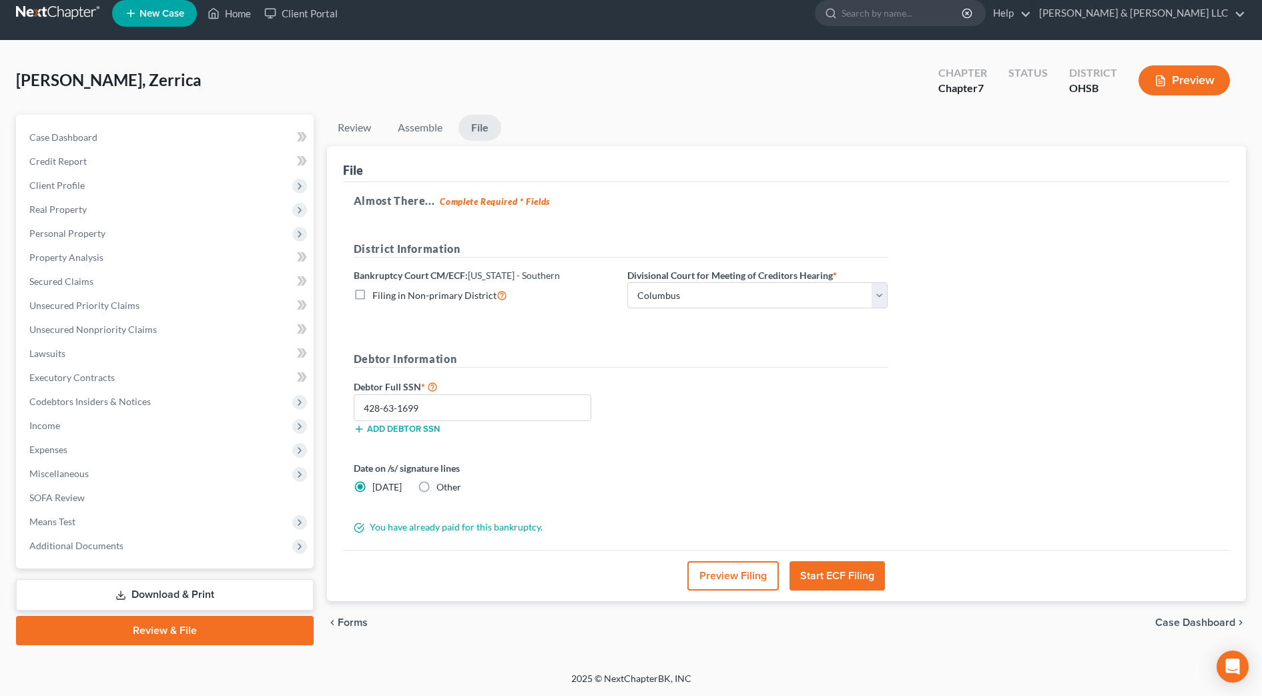
click at [844, 576] on button "Start ECF Filing" at bounding box center [837, 575] width 95 height 29
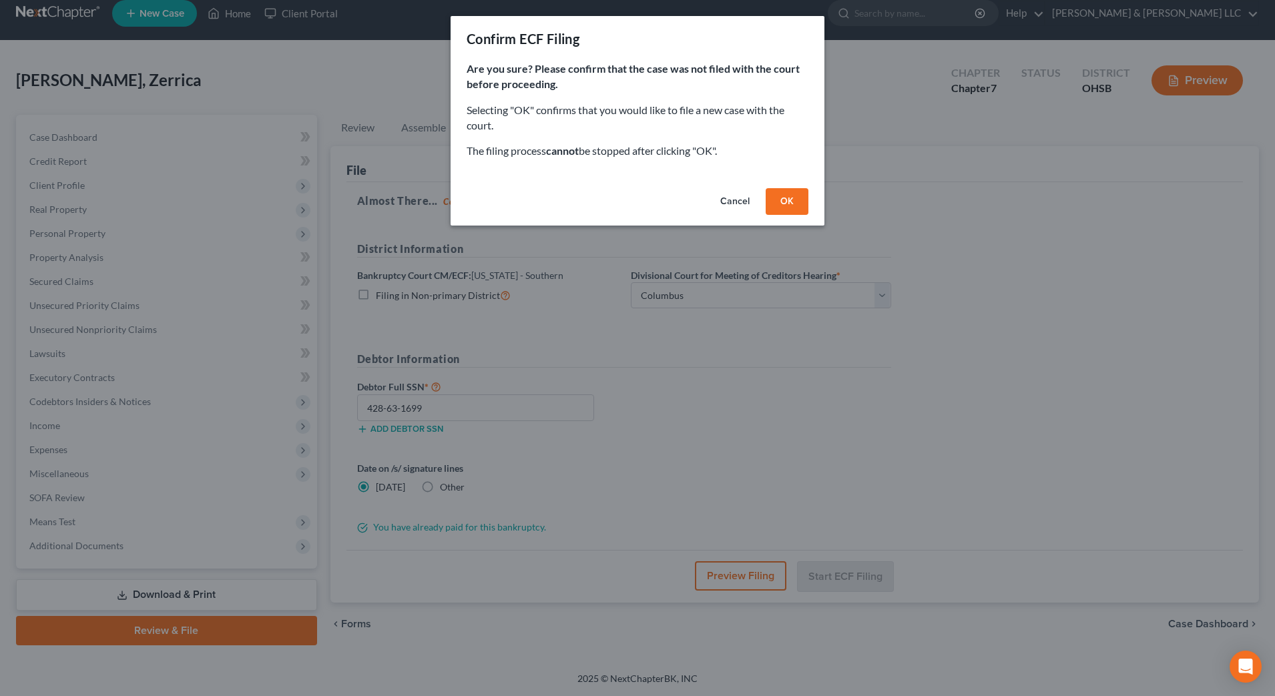
click at [788, 196] on button "OK" at bounding box center [787, 201] width 43 height 27
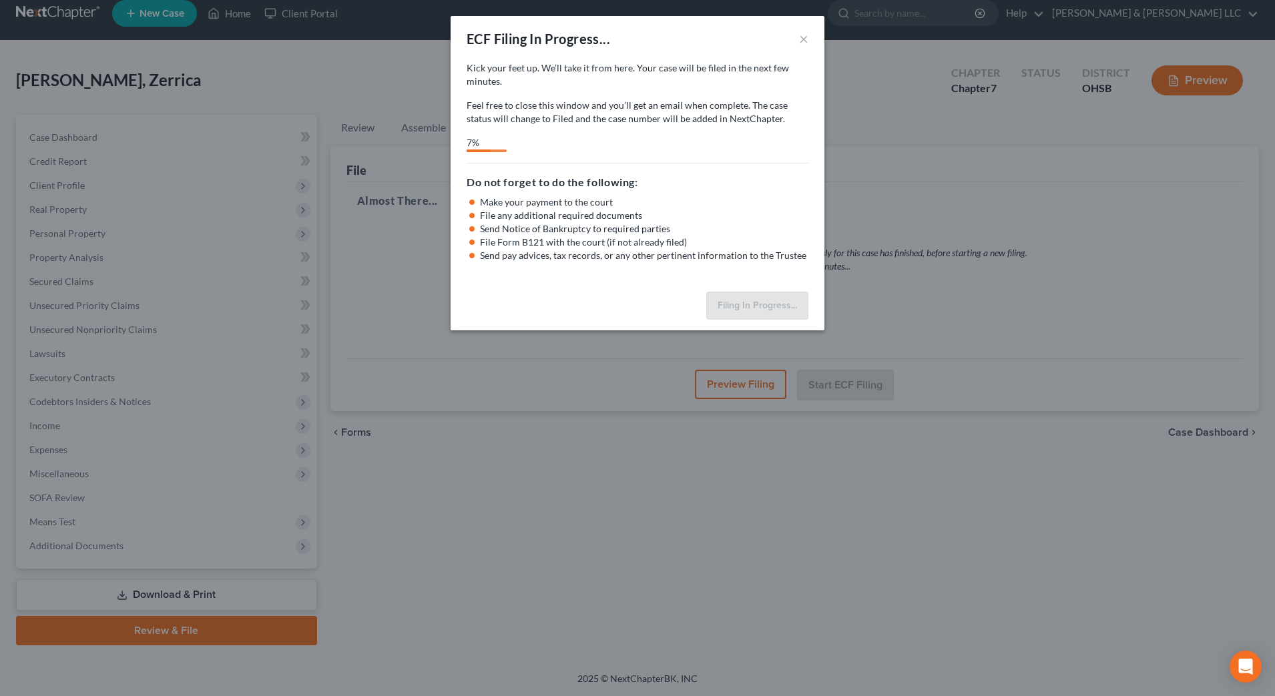
click at [635, 269] on div "Kick your feet up. We’ll take it from here. Your case will be filed in the next…" at bounding box center [638, 173] width 374 height 225
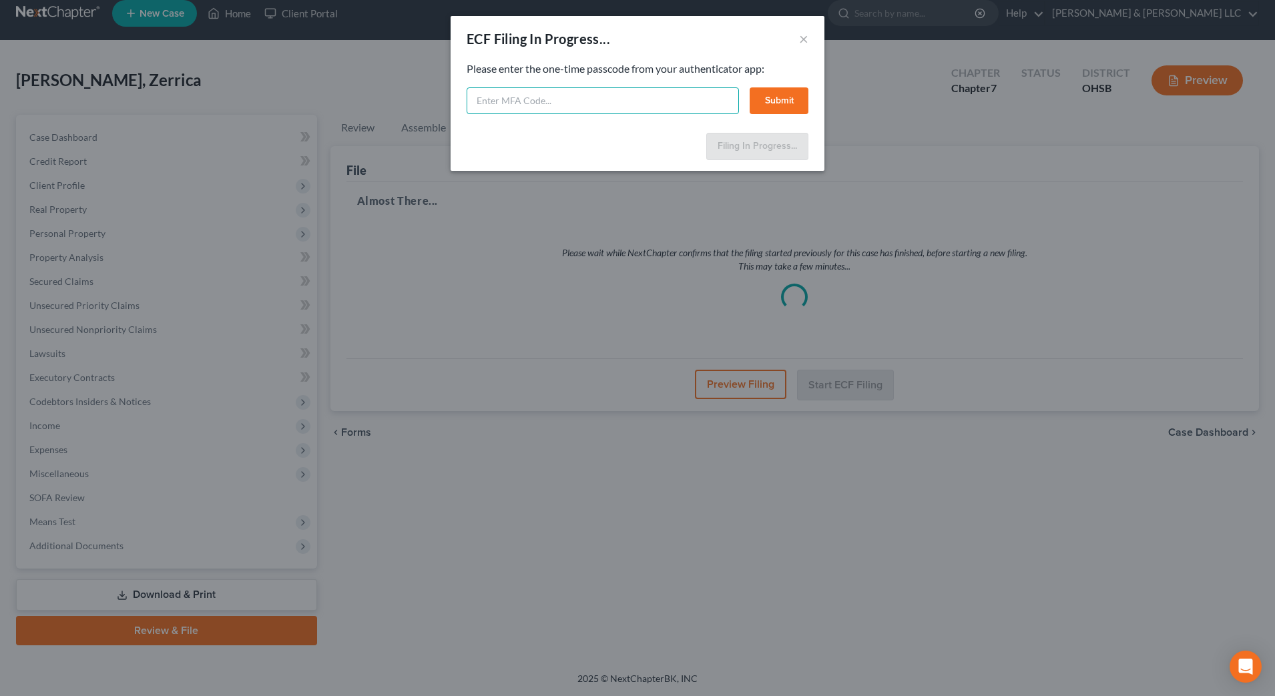
click at [655, 93] on input "text" at bounding box center [603, 100] width 272 height 27
type input "818843"
click at [782, 101] on button "Submit" at bounding box center [779, 100] width 59 height 27
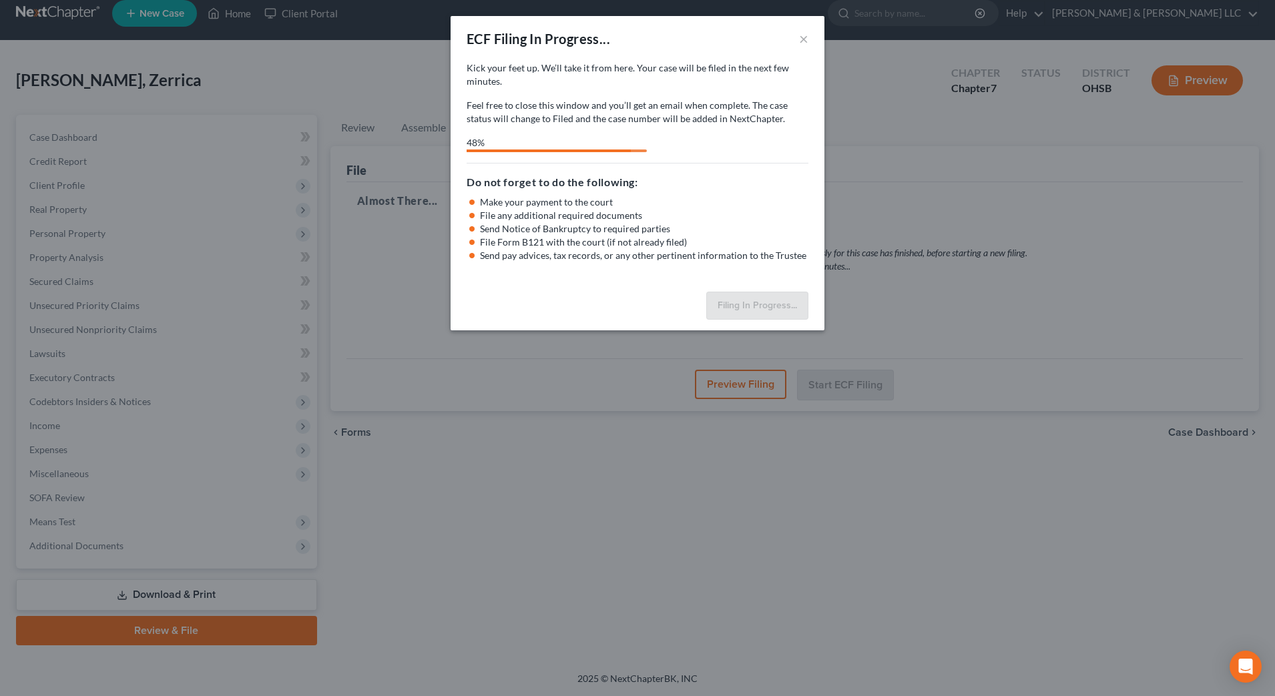
select select "1"
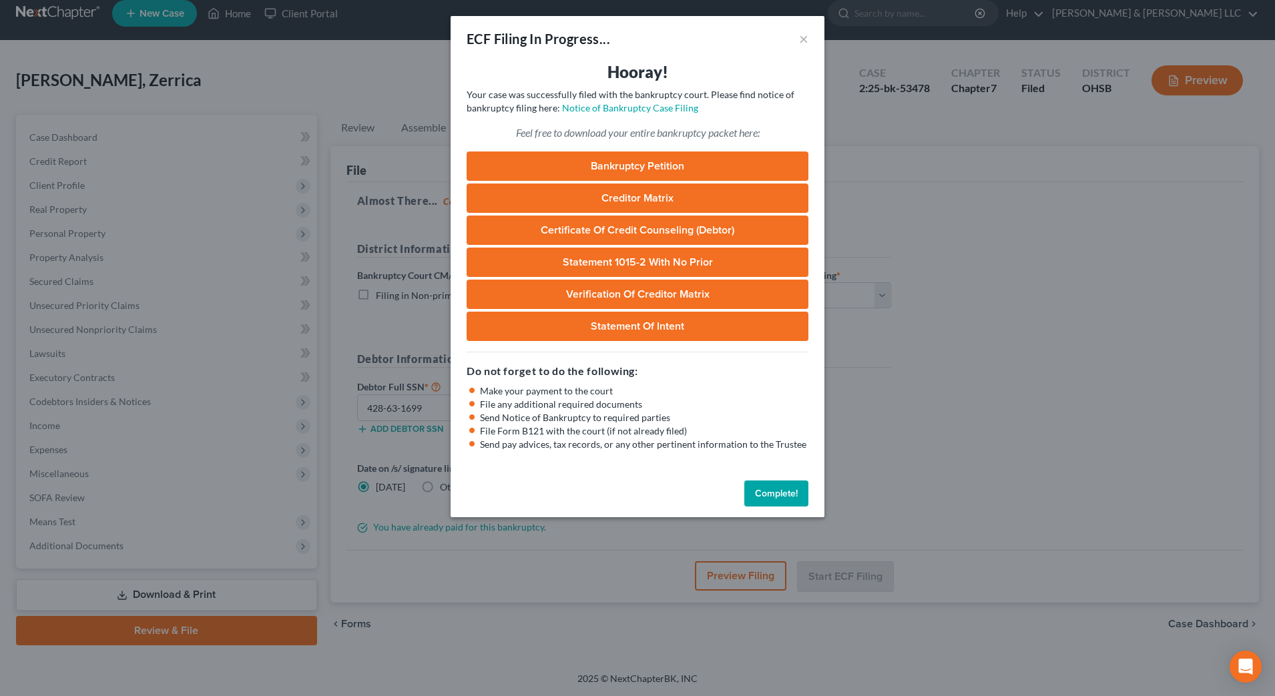
click at [776, 495] on button "Complete!" at bounding box center [776, 494] width 64 height 27
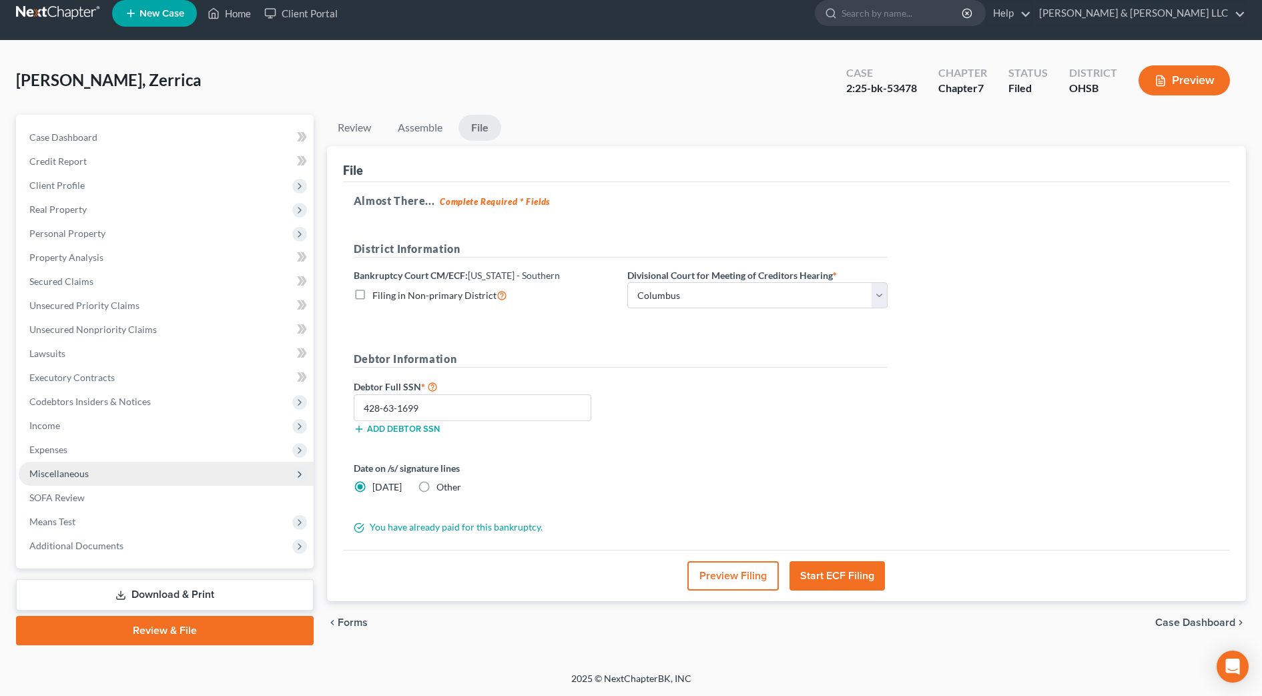
click at [81, 475] on span "Miscellaneous" at bounding box center [58, 473] width 59 height 11
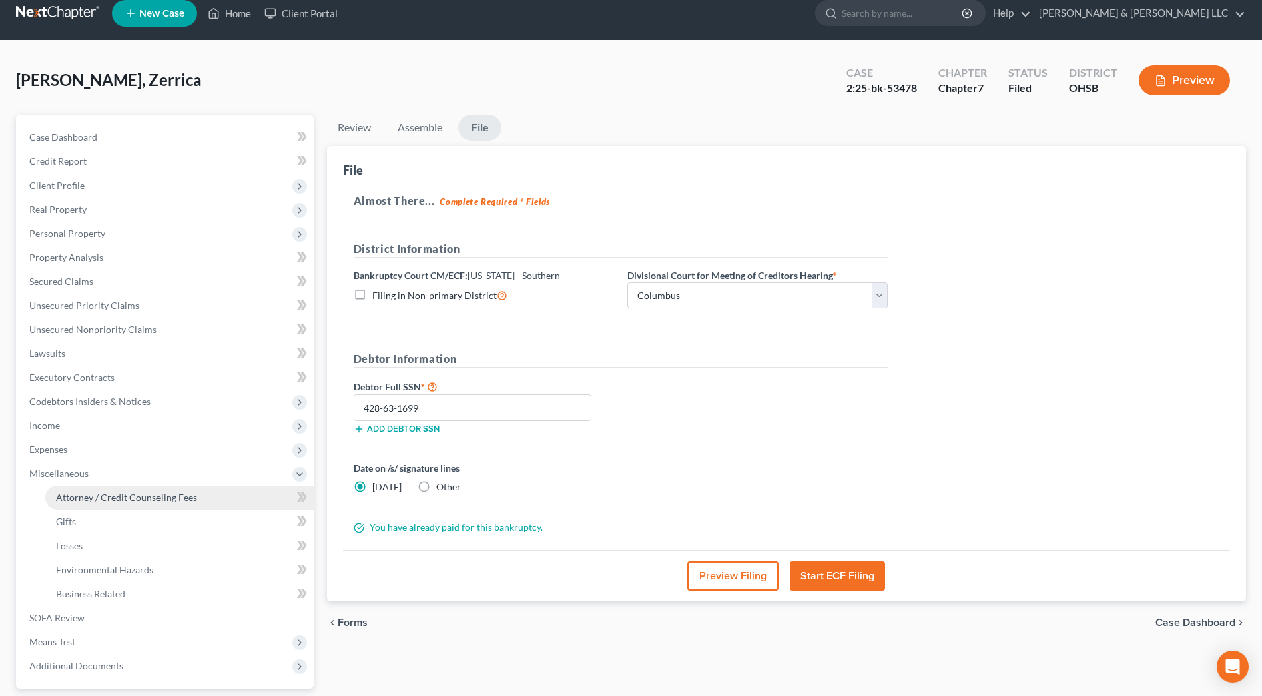
click at [83, 495] on span "Attorney / Credit Counseling Fees" at bounding box center [126, 497] width 141 height 11
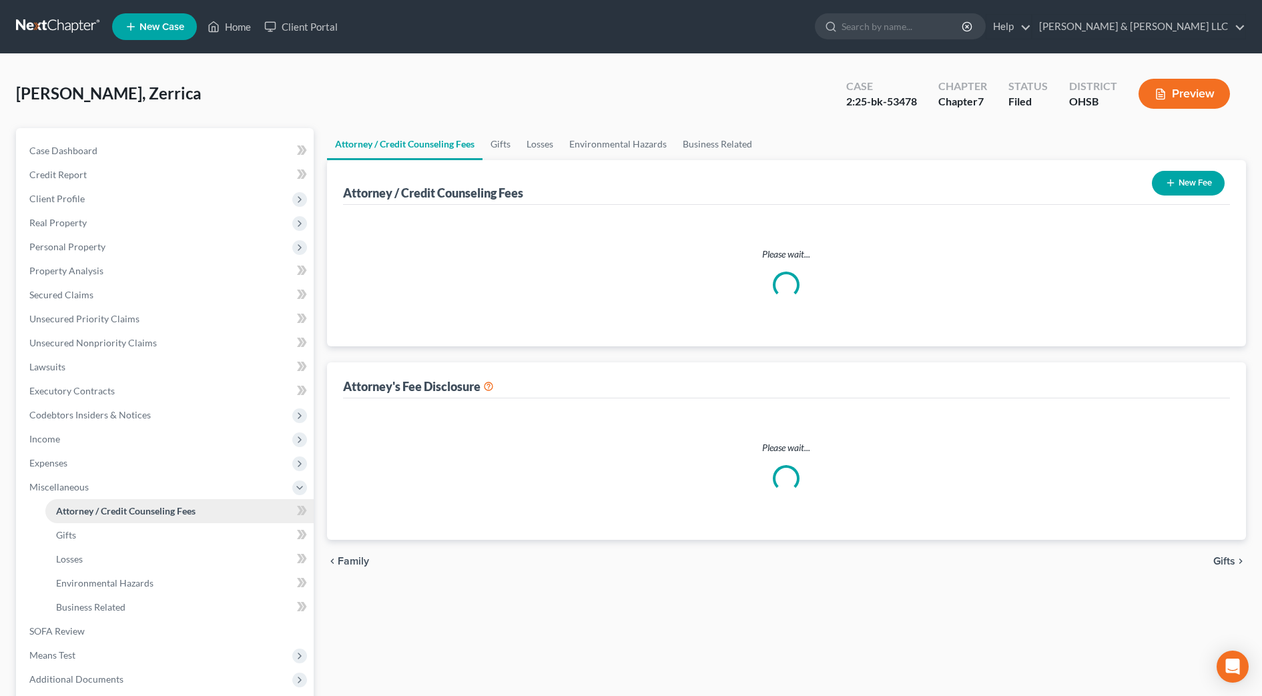
select select "0"
